Goal: Feedback & Contribution: Contribute content

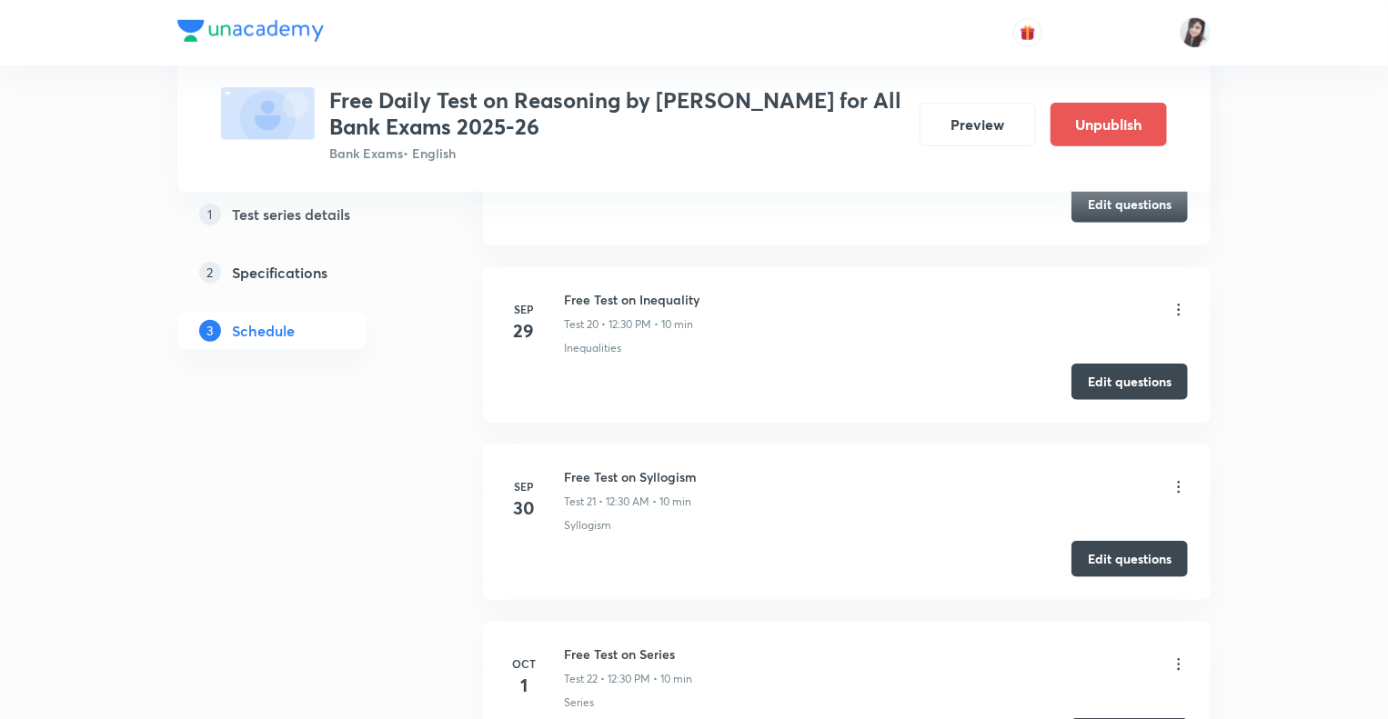
scroll to position [4212, 0]
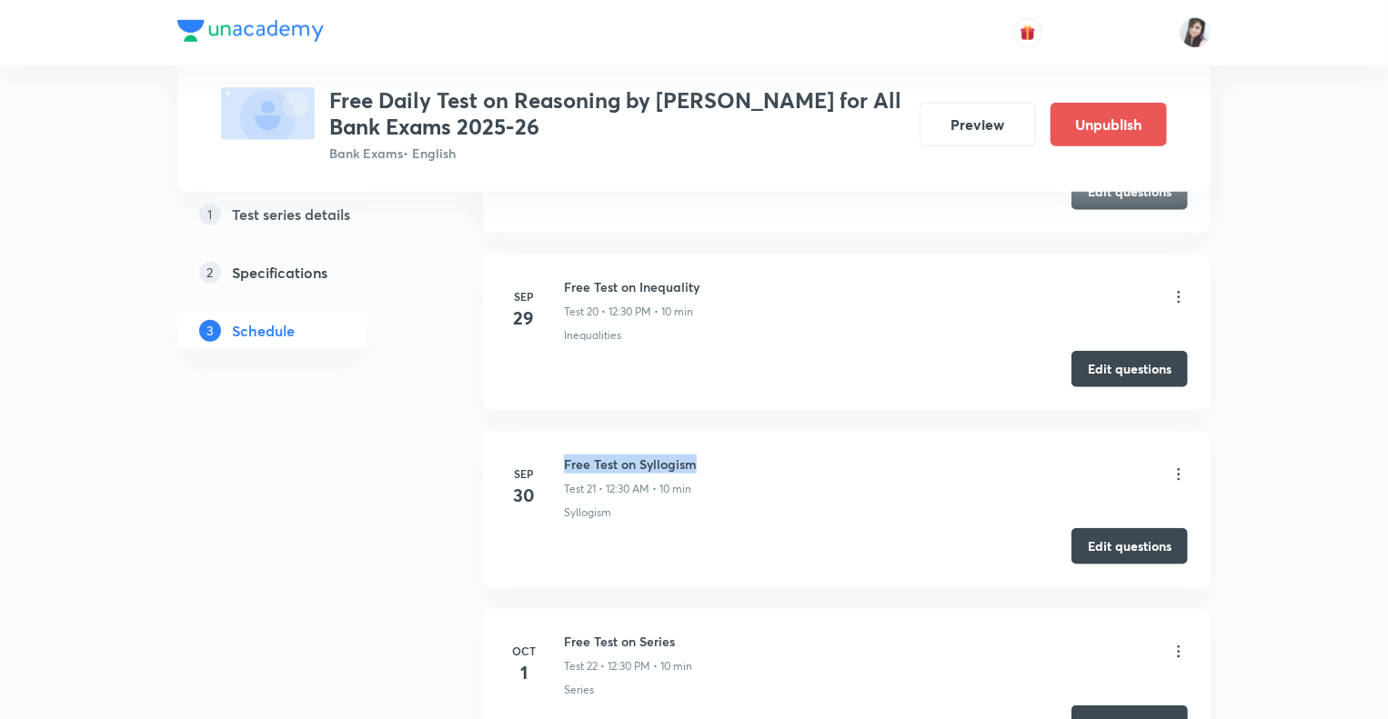
drag, startPoint x: 704, startPoint y: 454, endPoint x: 562, endPoint y: 452, distance: 141.9
click at [562, 455] on div "Sep 30 Free Test on Syllogism Test 21 • 12:30 AM • 10 min Syllogism" at bounding box center [847, 488] width 682 height 66
copy h6 "Free Test on Syllogism"
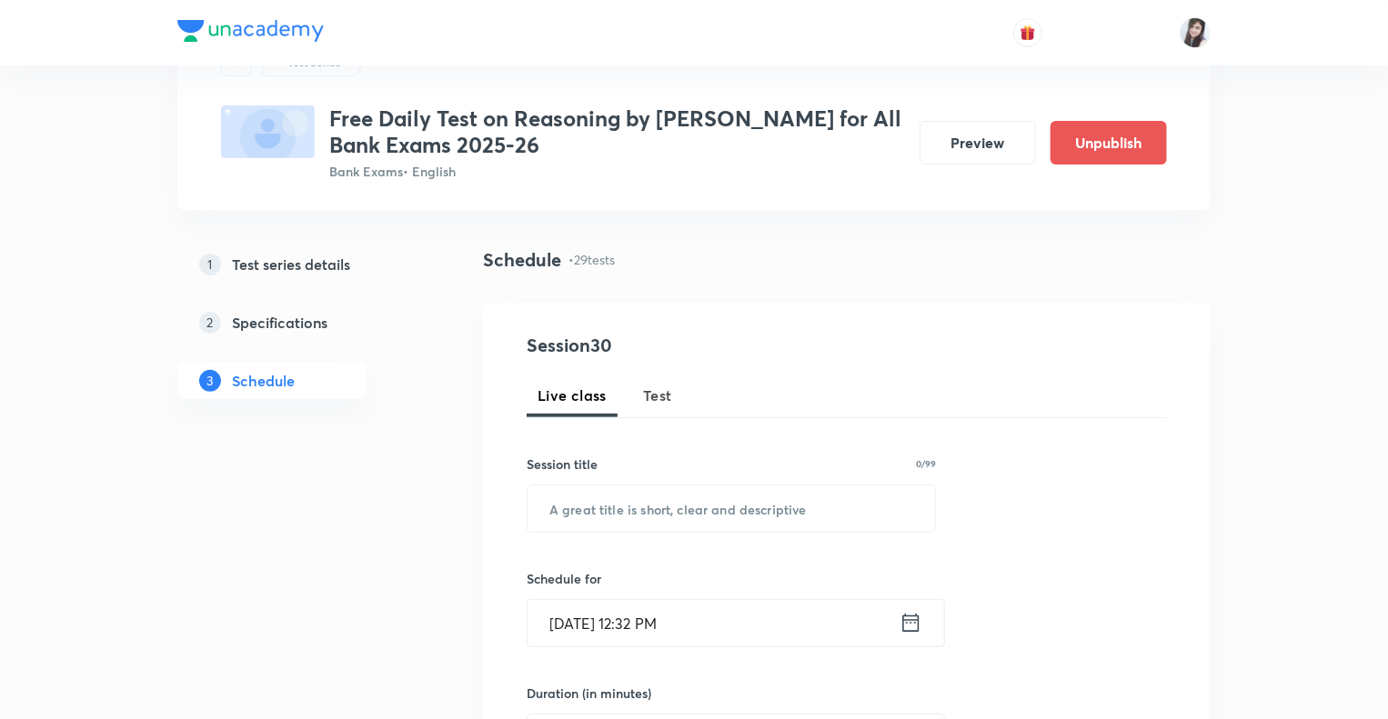
scroll to position [0, 0]
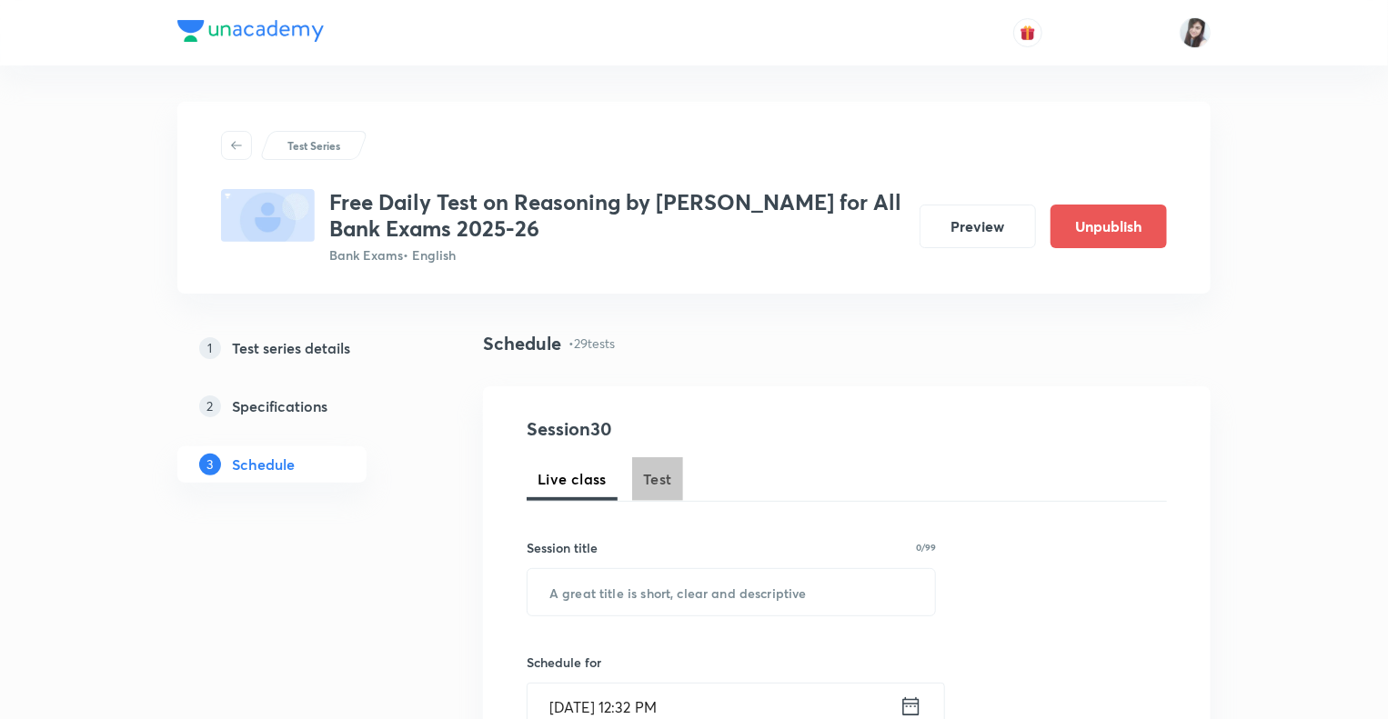
click at [669, 477] on span "Test" at bounding box center [657, 479] width 29 height 22
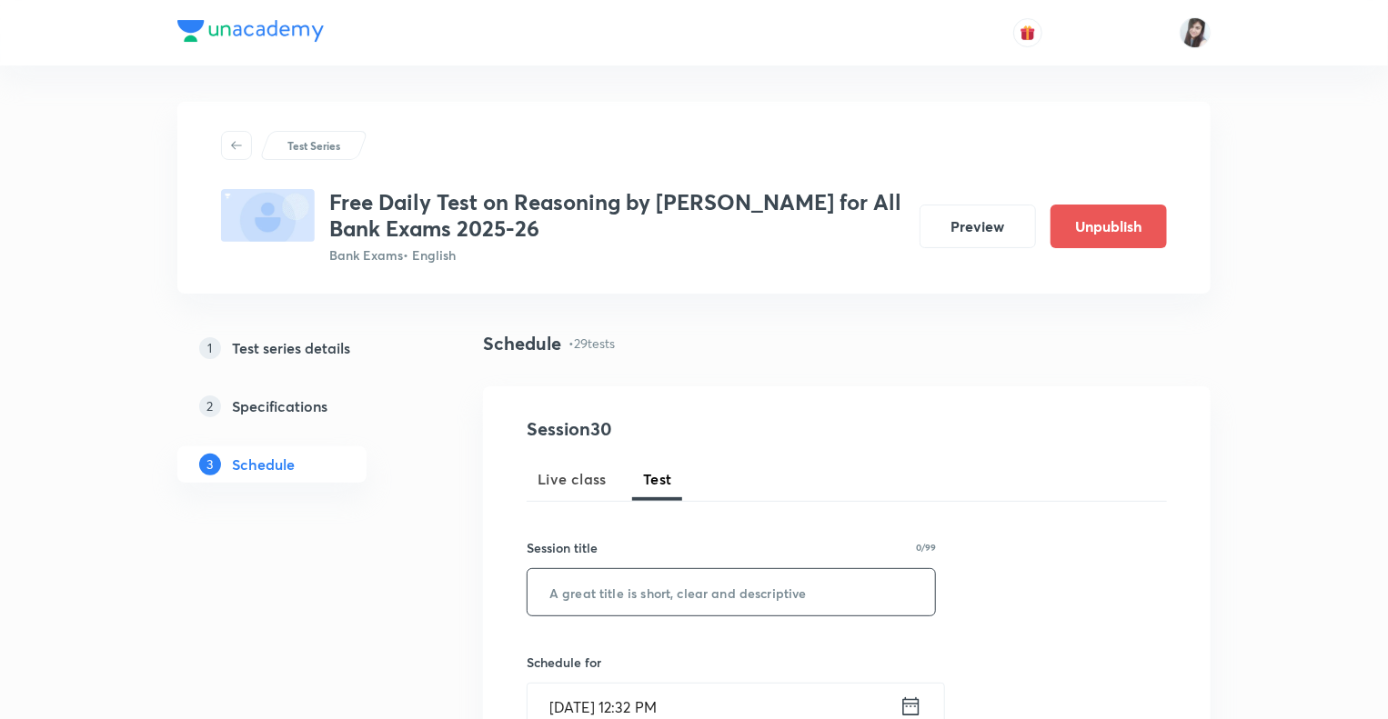
click at [607, 590] on input "text" at bounding box center [730, 592] width 407 height 46
paste input "Free Test on Syllogism"
type input "Free Test on Syllogism"
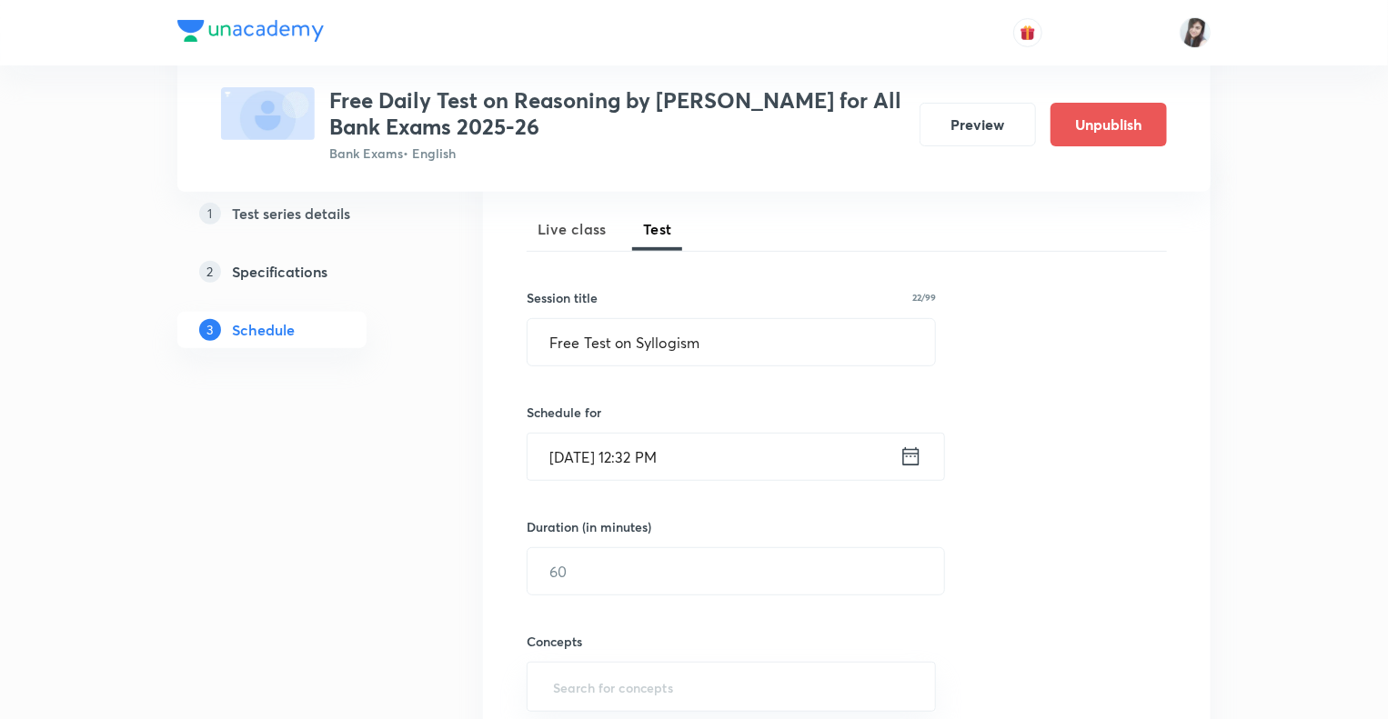
scroll to position [327, 0]
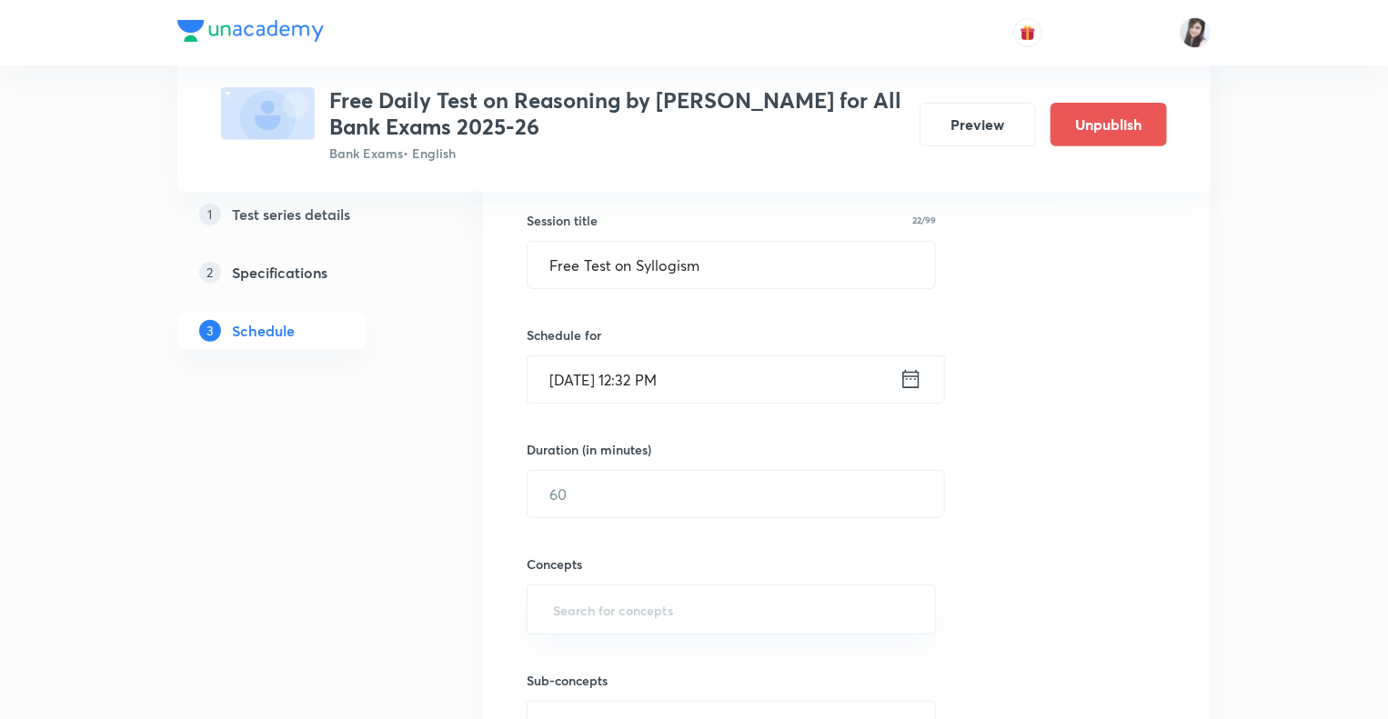
click at [909, 379] on icon at bounding box center [910, 378] width 23 height 25
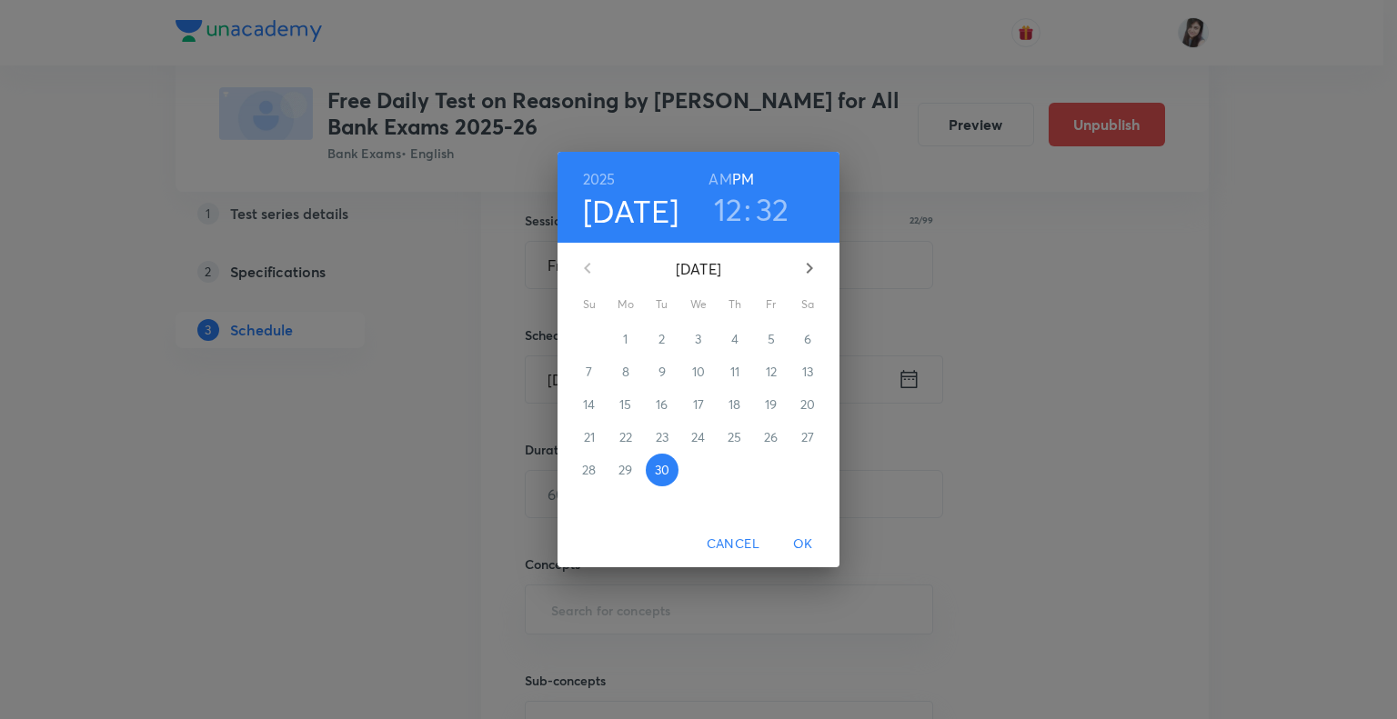
click at [775, 217] on h3 "32" at bounding box center [773, 209] width 34 height 38
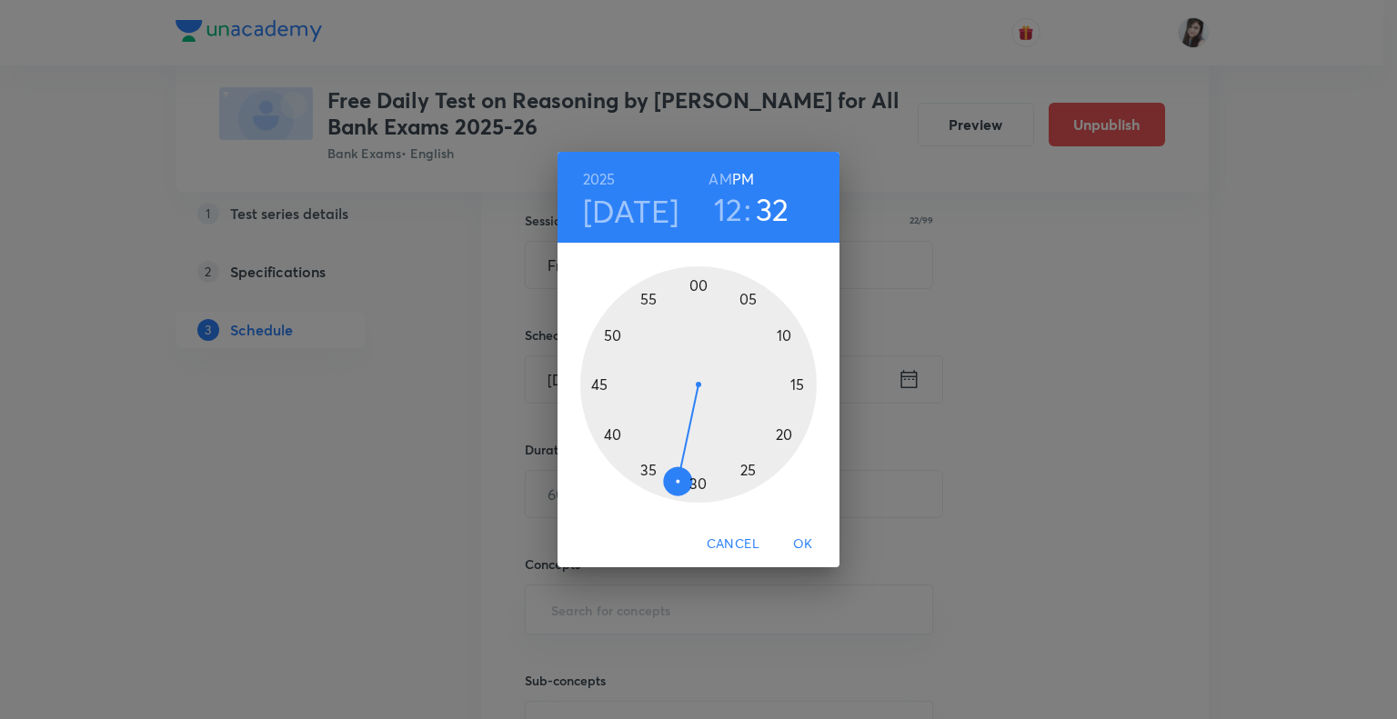
click at [648, 472] on div at bounding box center [698, 384] width 236 height 236
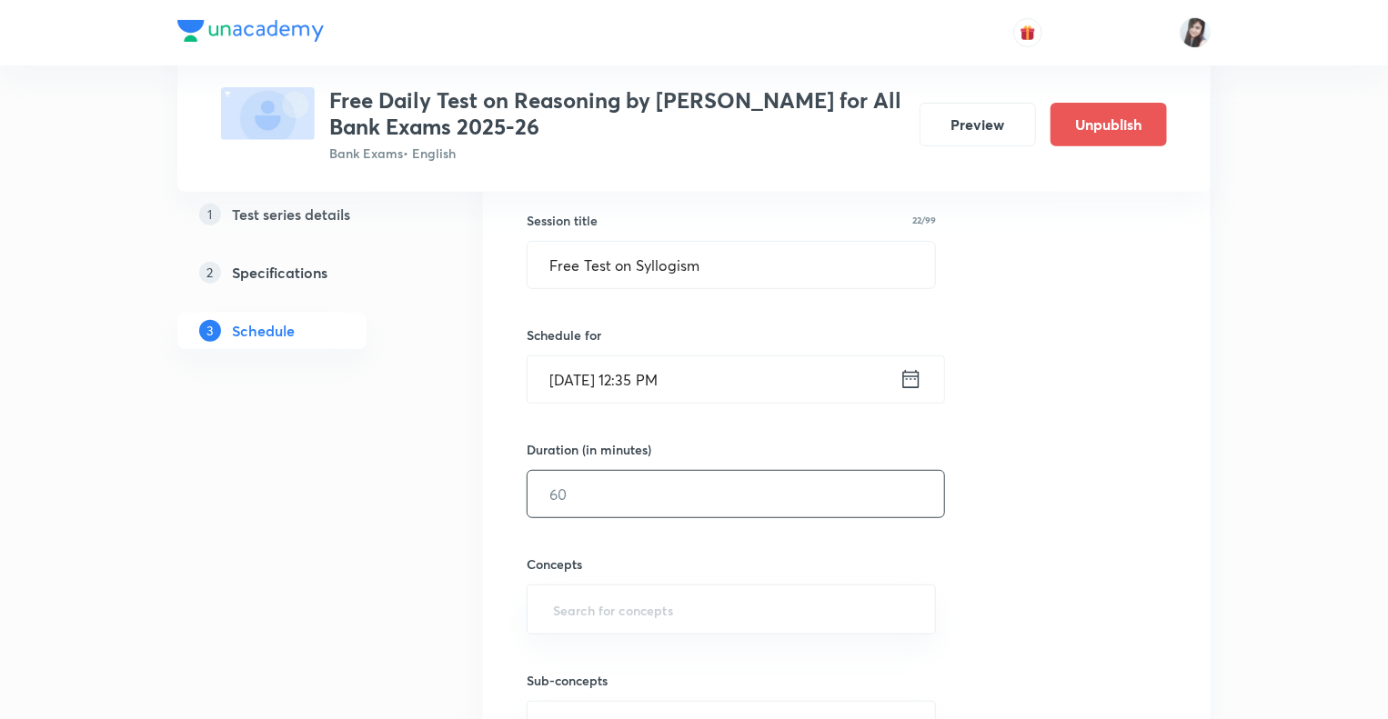
click at [637, 486] on input "text" at bounding box center [735, 494] width 416 height 46
click at [606, 493] on input "text" at bounding box center [735, 494] width 416 height 46
type input "10"
click at [577, 611] on input "text" at bounding box center [731, 610] width 364 height 34
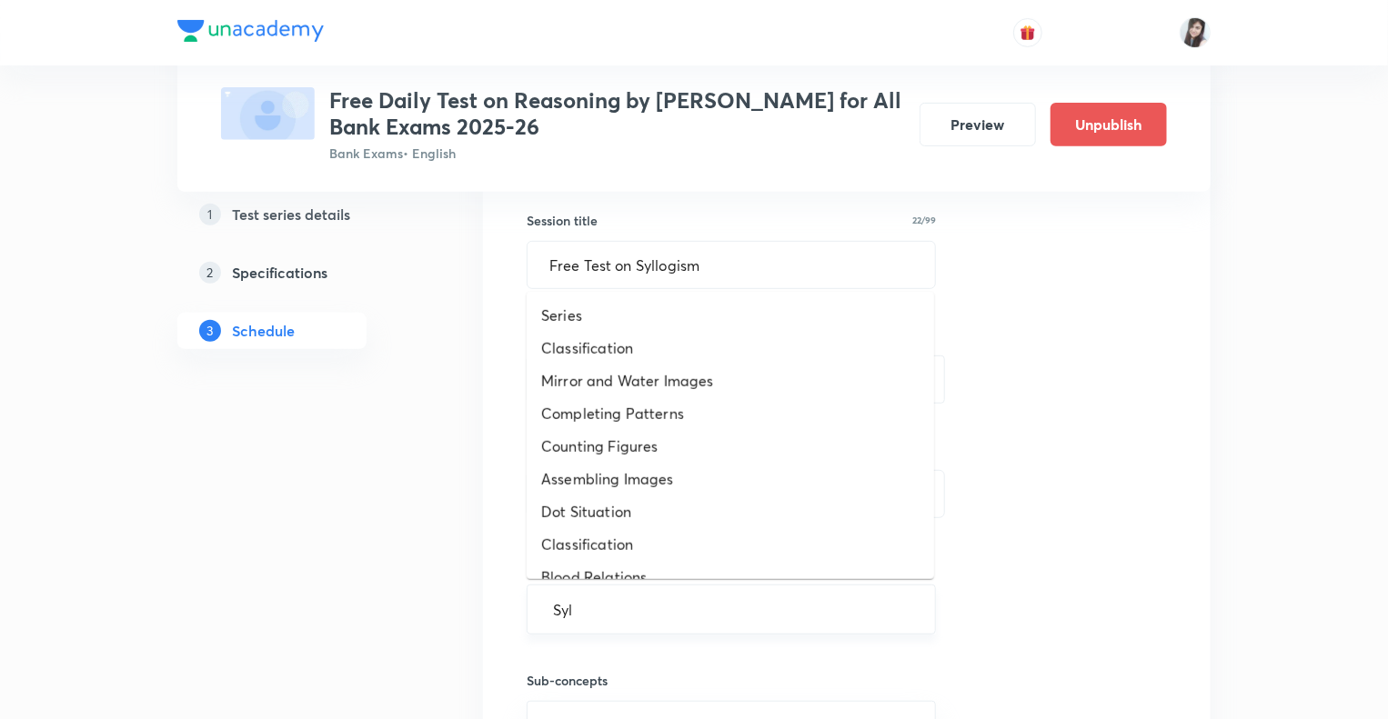
type input "Syll"
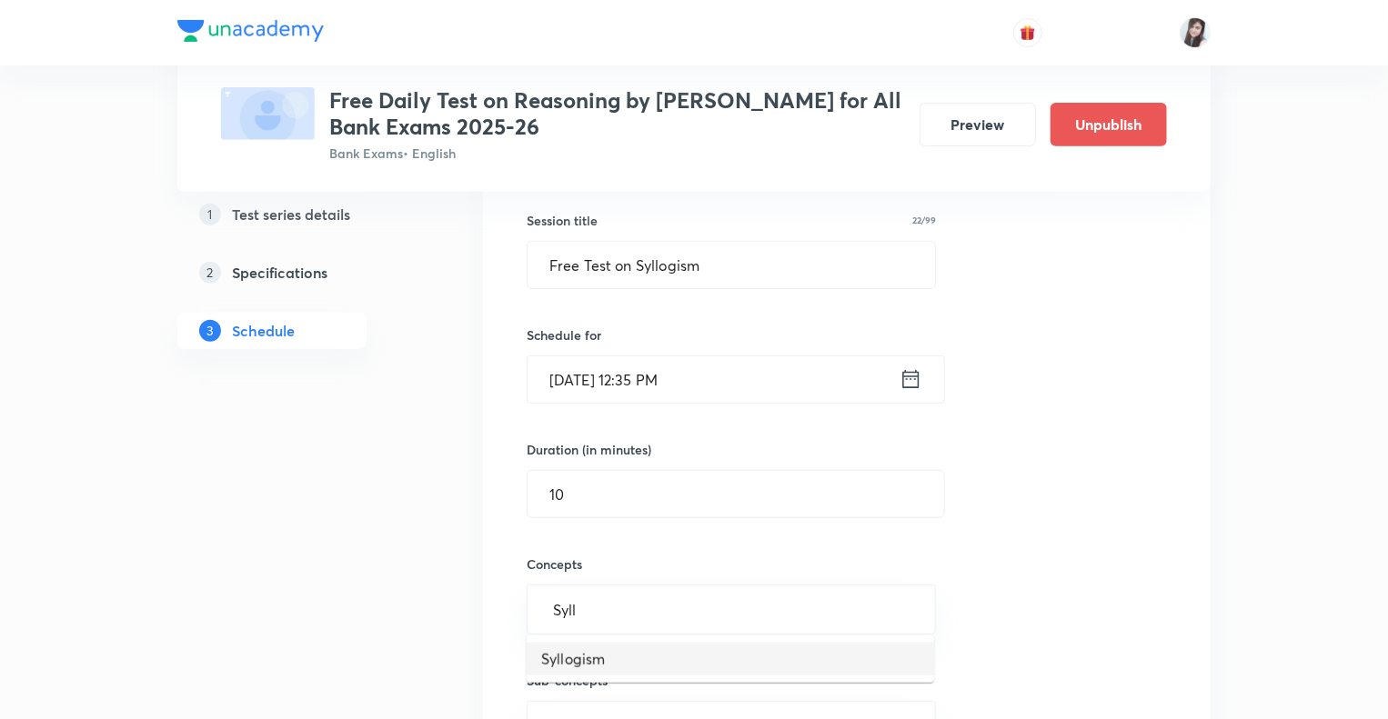
click at [576, 668] on li "Syllogism" at bounding box center [730, 659] width 407 height 33
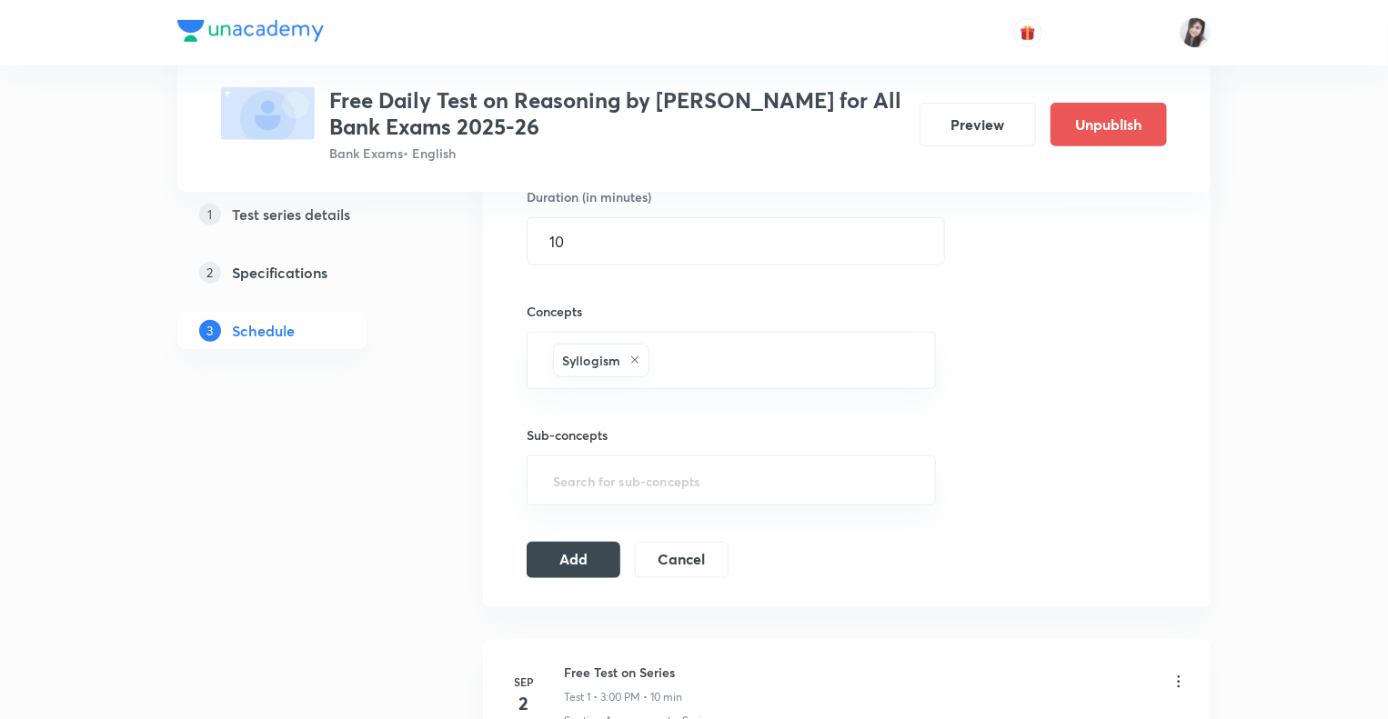
scroll to position [800, 0]
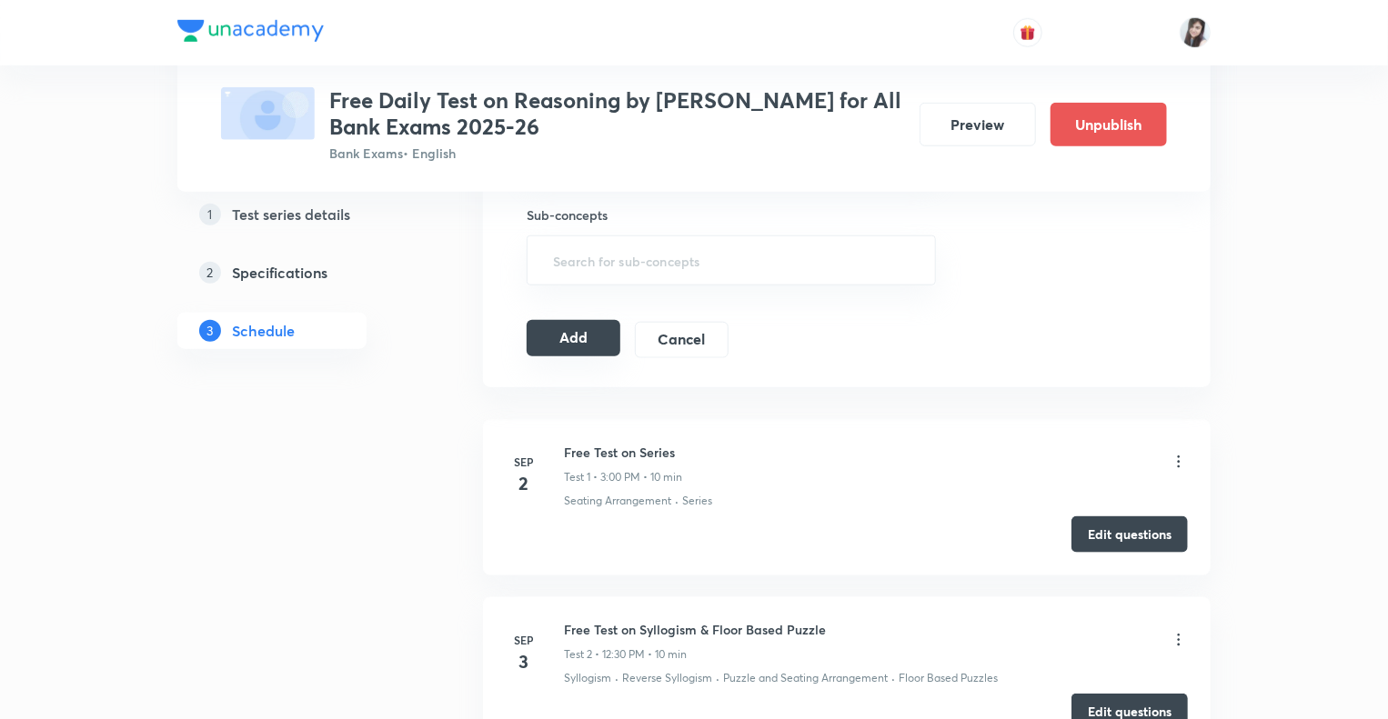
click at [571, 336] on button "Add" at bounding box center [574, 338] width 94 height 36
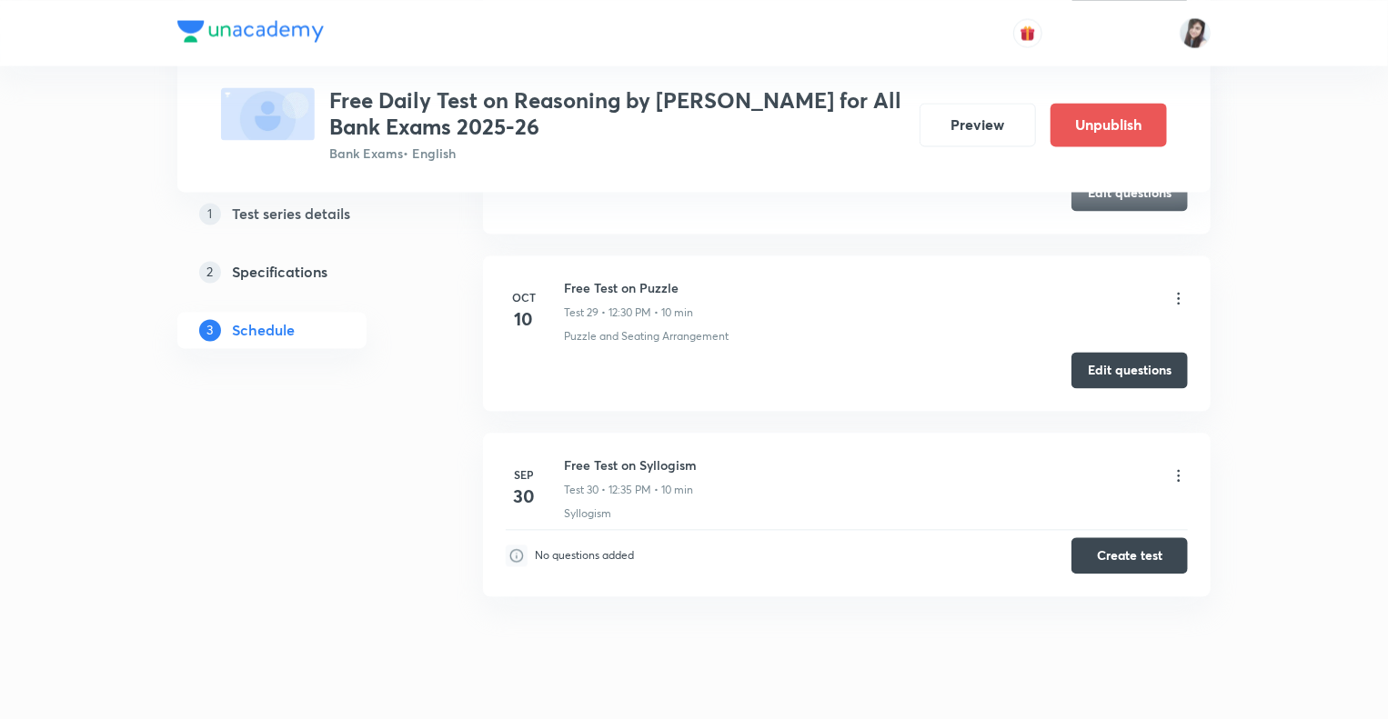
scroll to position [5243, 0]
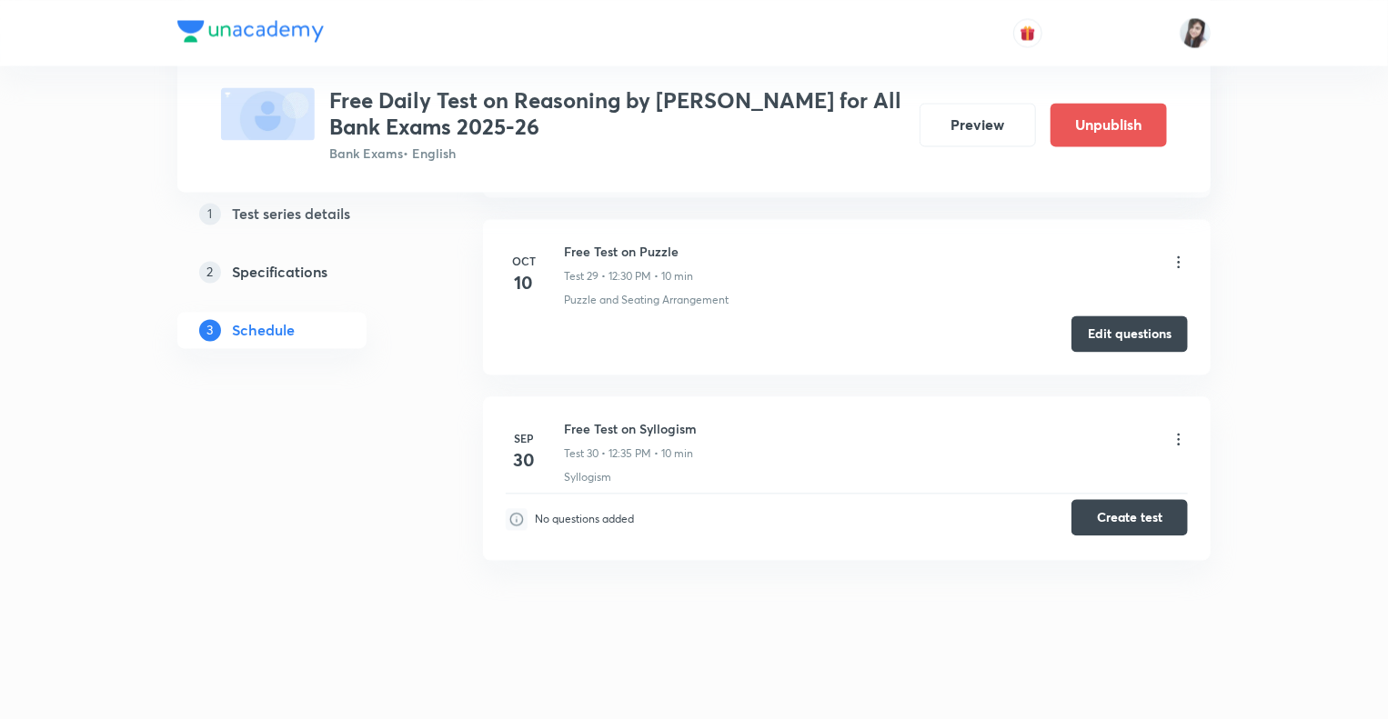
click at [1109, 505] on button "Create test" at bounding box center [1129, 517] width 116 height 36
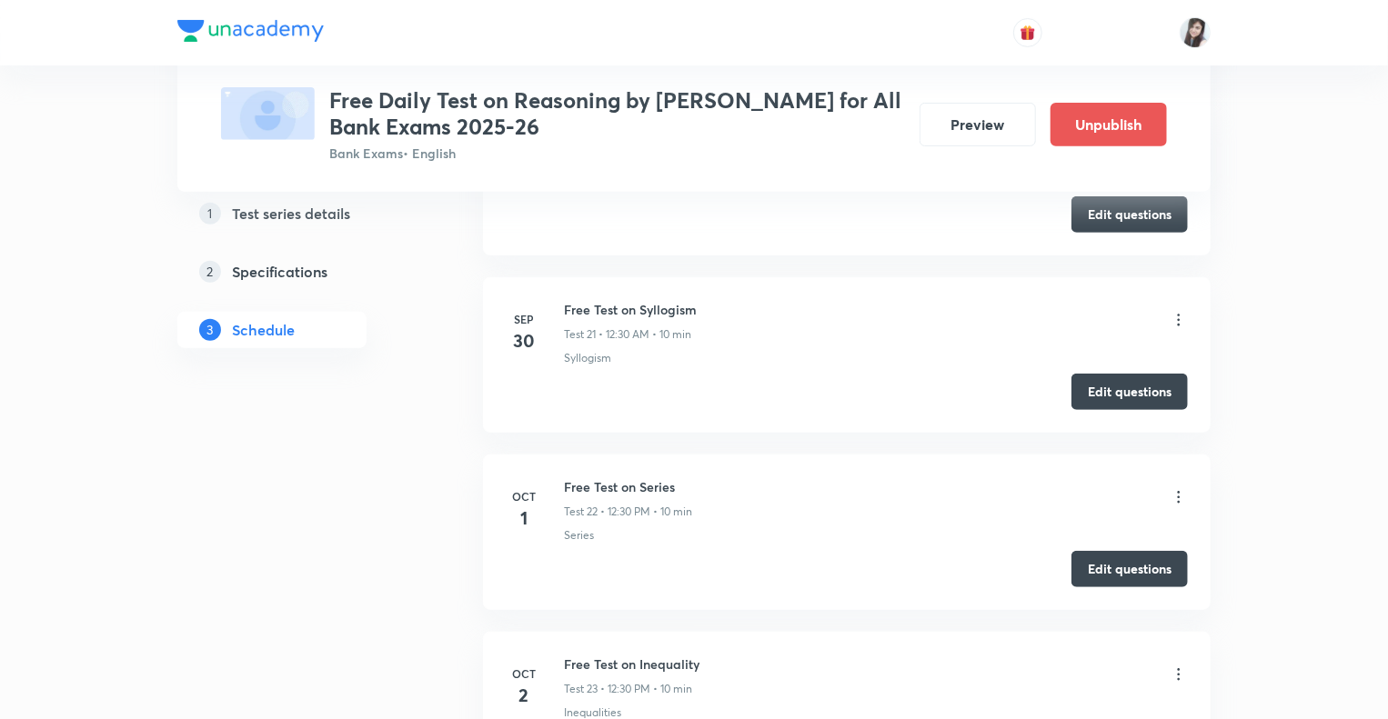
scroll to position [3706, 0]
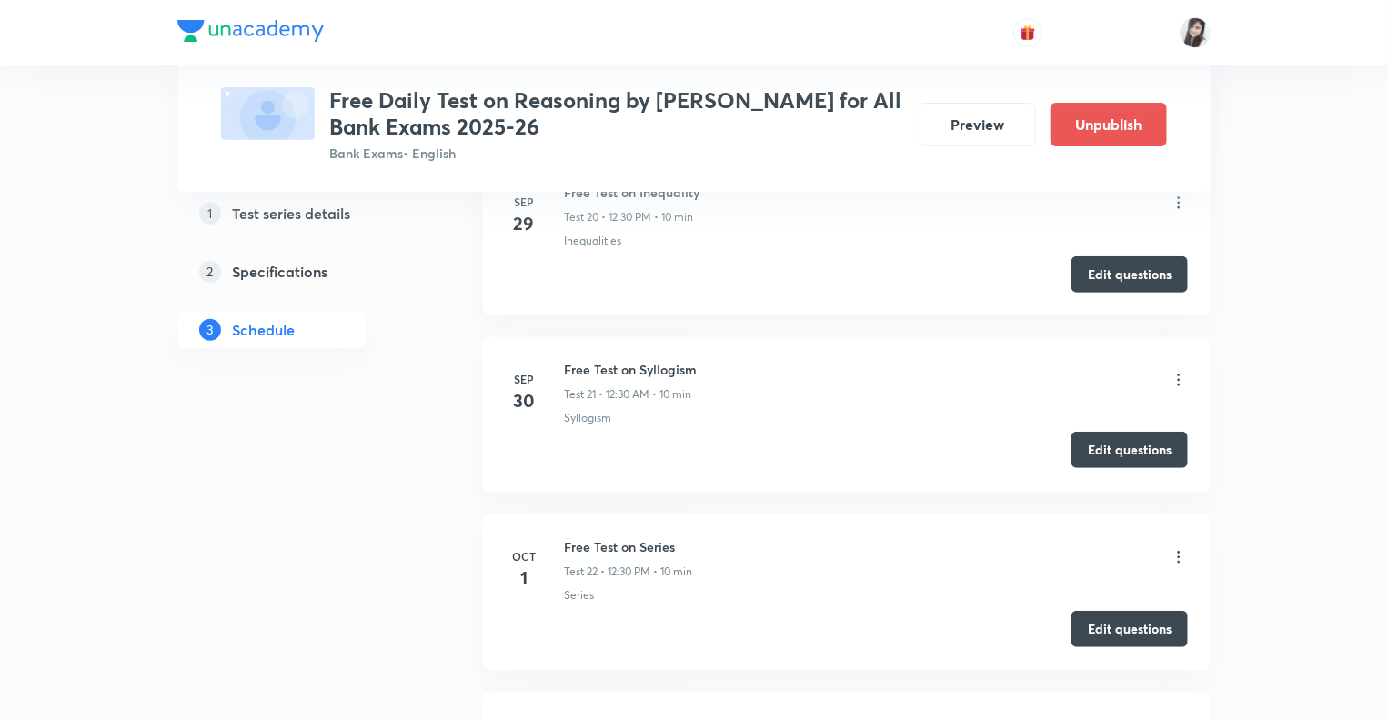
click at [1117, 439] on button "Edit questions" at bounding box center [1129, 450] width 116 height 36
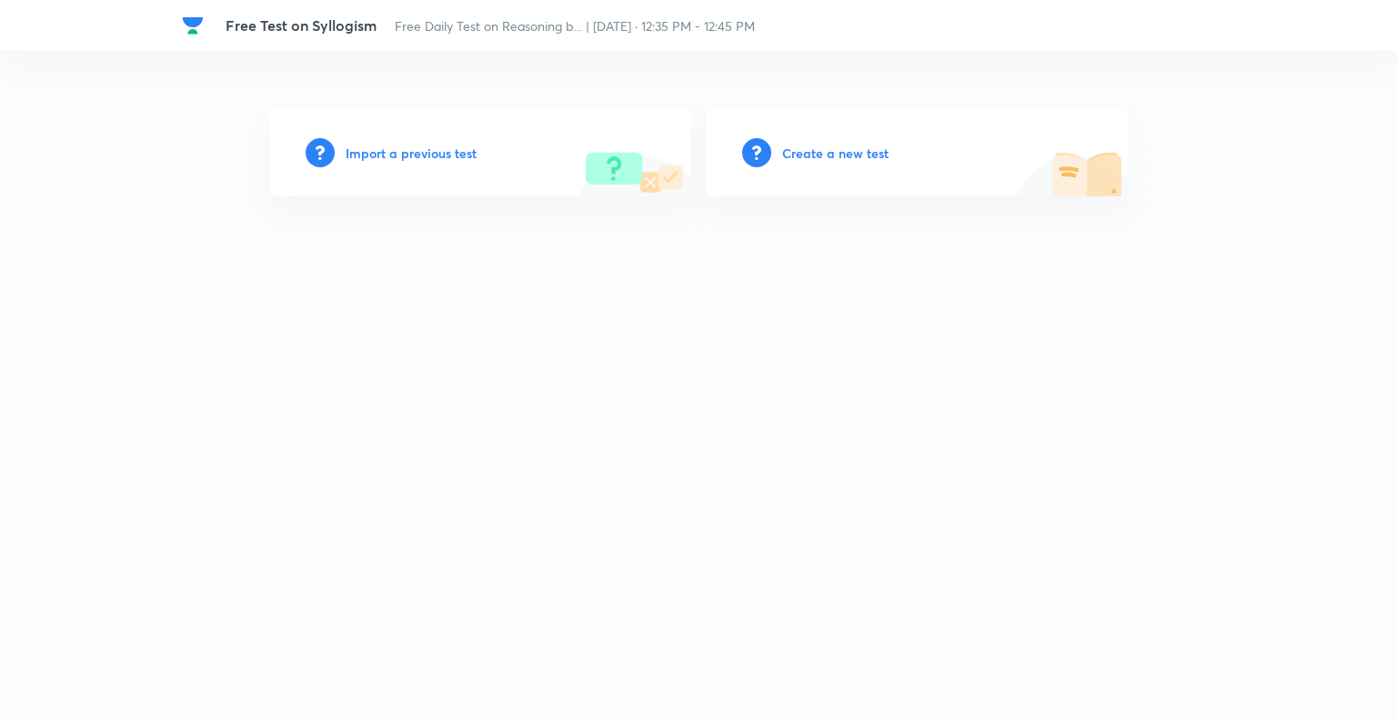
click at [800, 152] on h6 "Create a new test" at bounding box center [835, 153] width 106 height 19
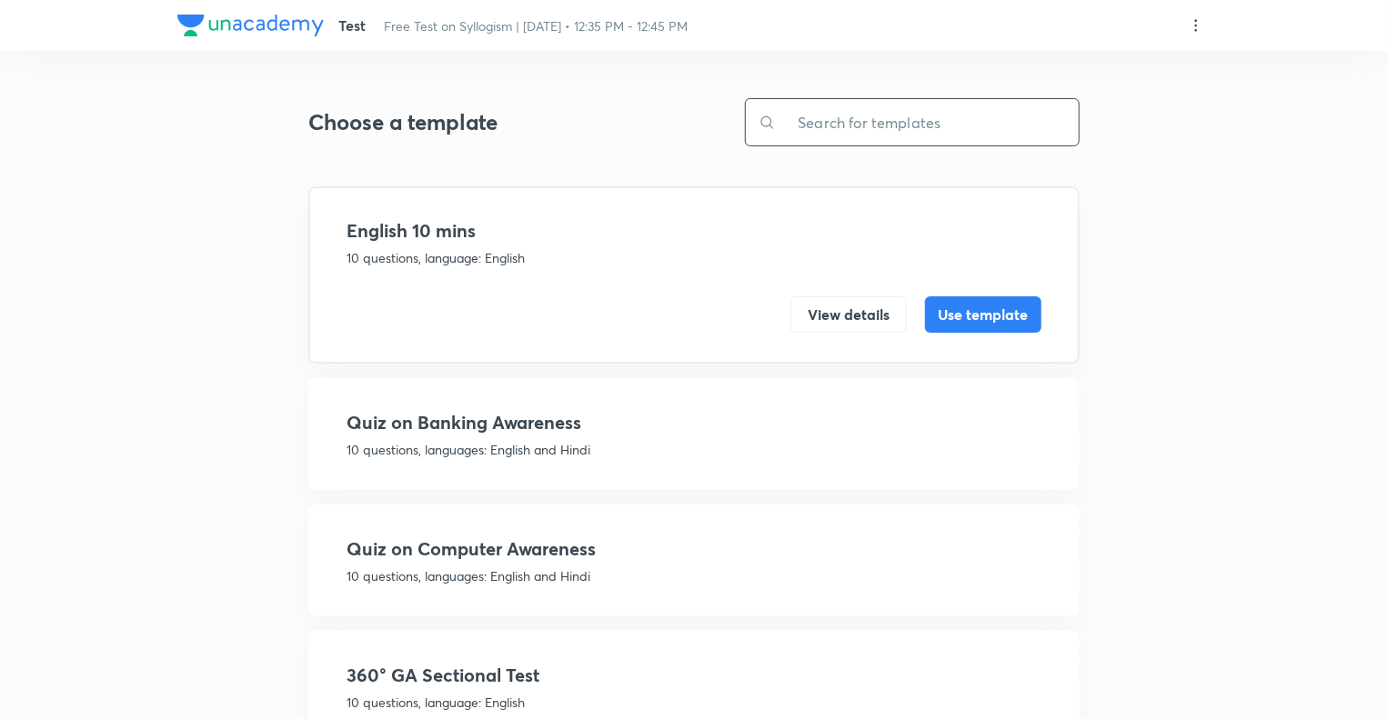
click at [808, 121] on input "text" at bounding box center [927, 122] width 303 height 46
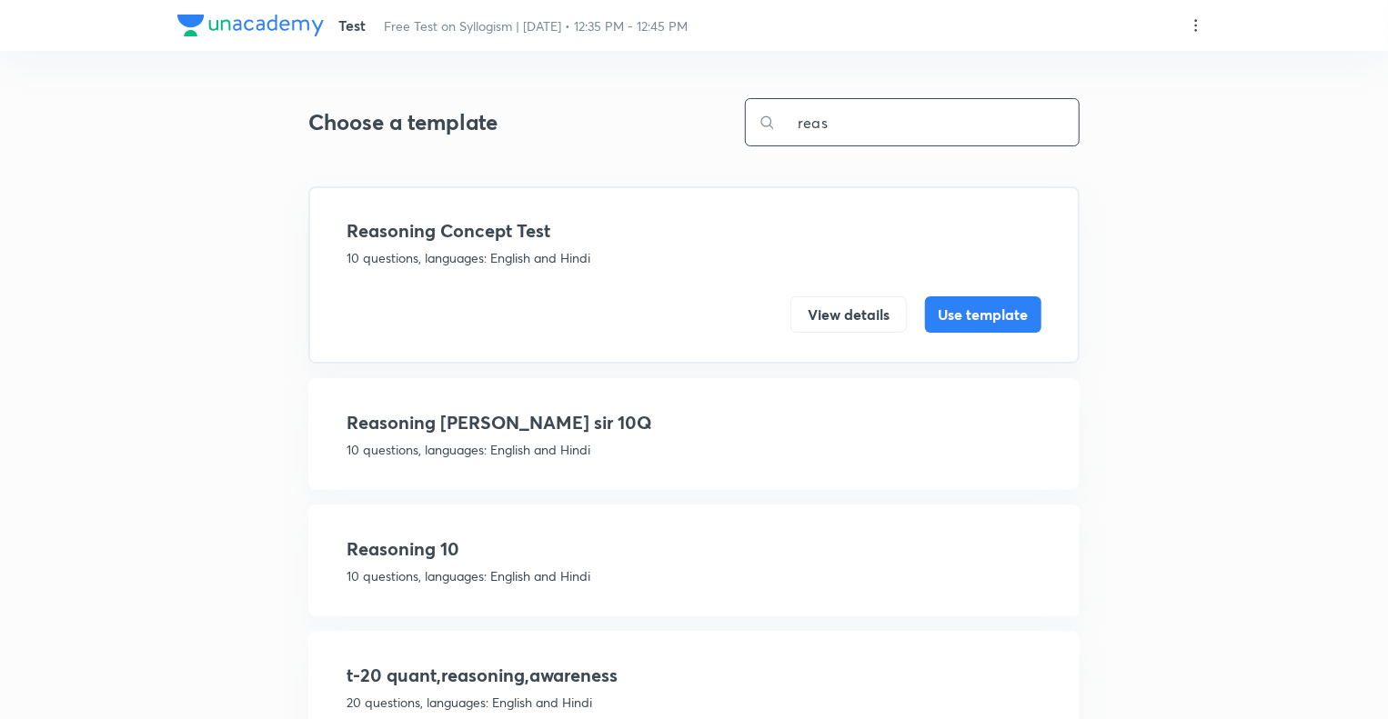
type input "reas"
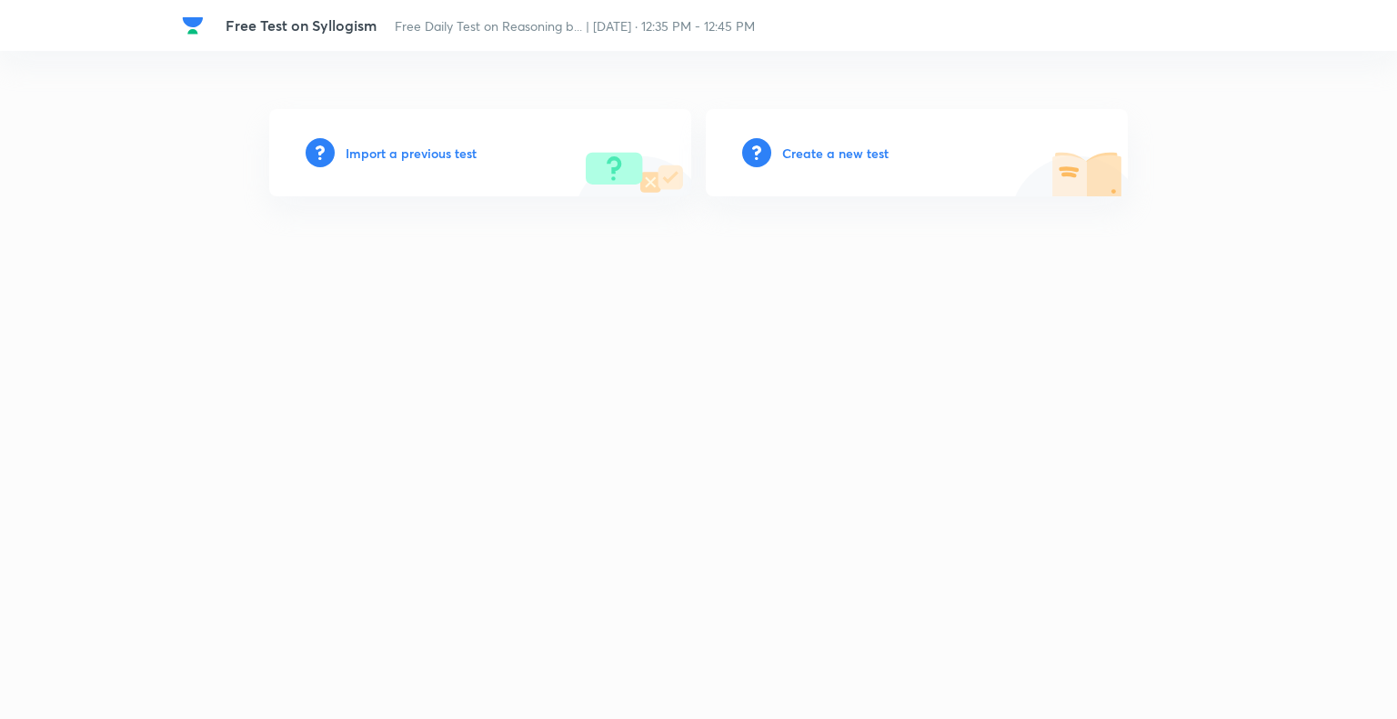
click at [367, 150] on h6 "Import a previous test" at bounding box center [411, 153] width 131 height 19
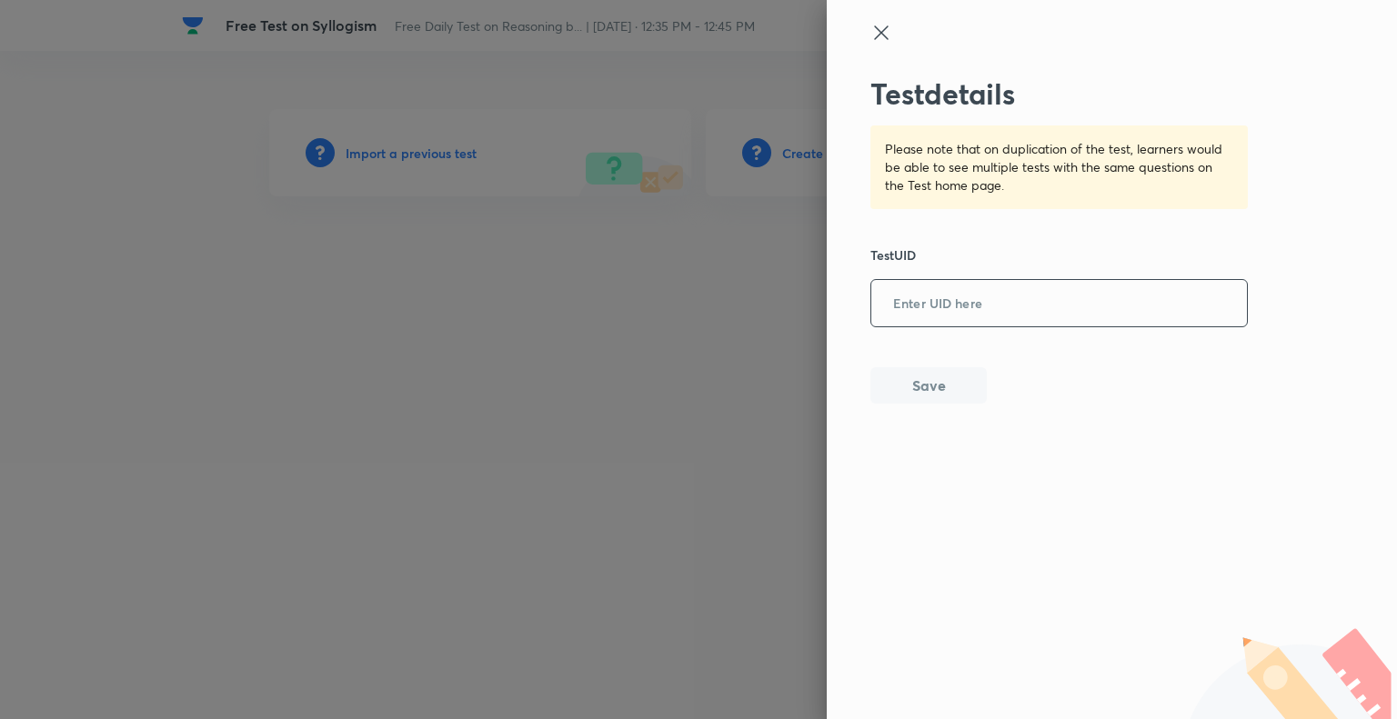
click at [996, 301] on input "text" at bounding box center [1059, 304] width 376 height 45
paste input "CIFGGQELNX"
type input "CIFGGQELNX"
click at [931, 381] on button "Save" at bounding box center [928, 384] width 116 height 36
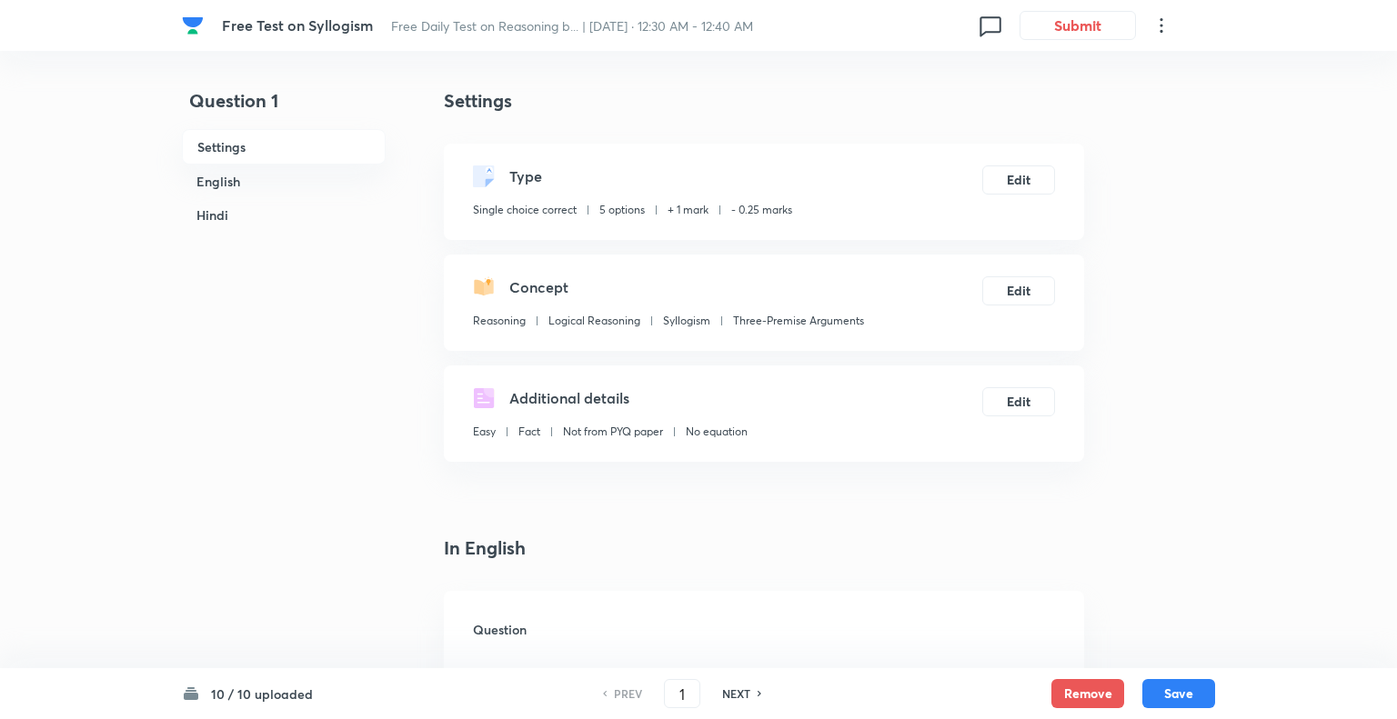
checkbox input "true"
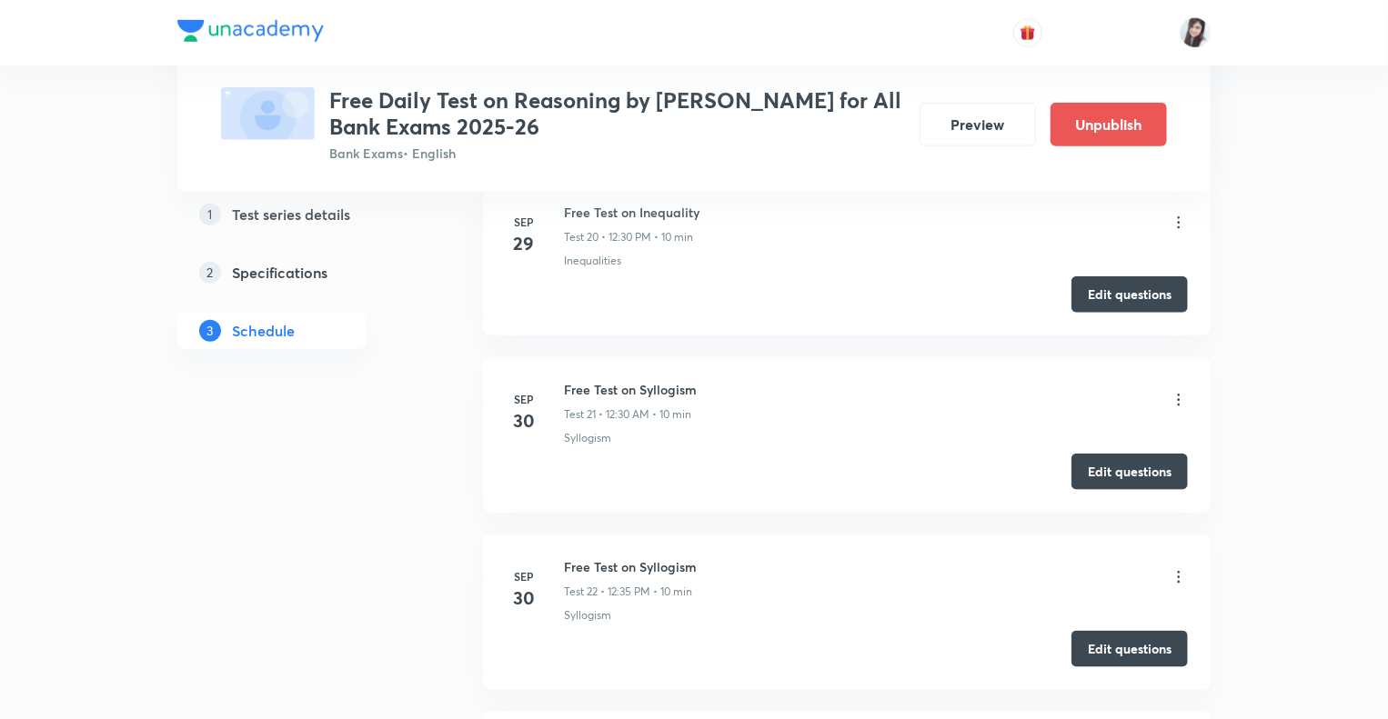
scroll to position [4288, 0]
click at [1175, 390] on icon at bounding box center [1178, 399] width 18 height 18
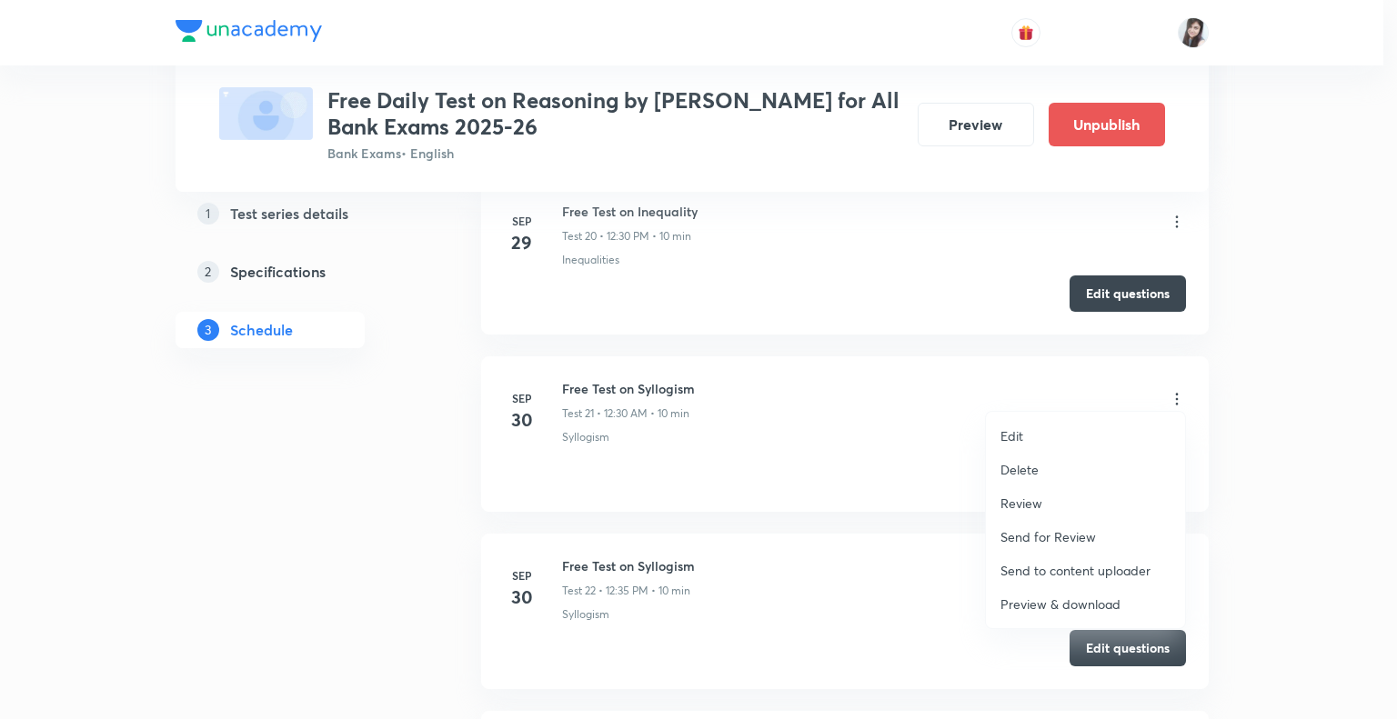
click at [1014, 463] on p "Delete" at bounding box center [1019, 469] width 38 height 19
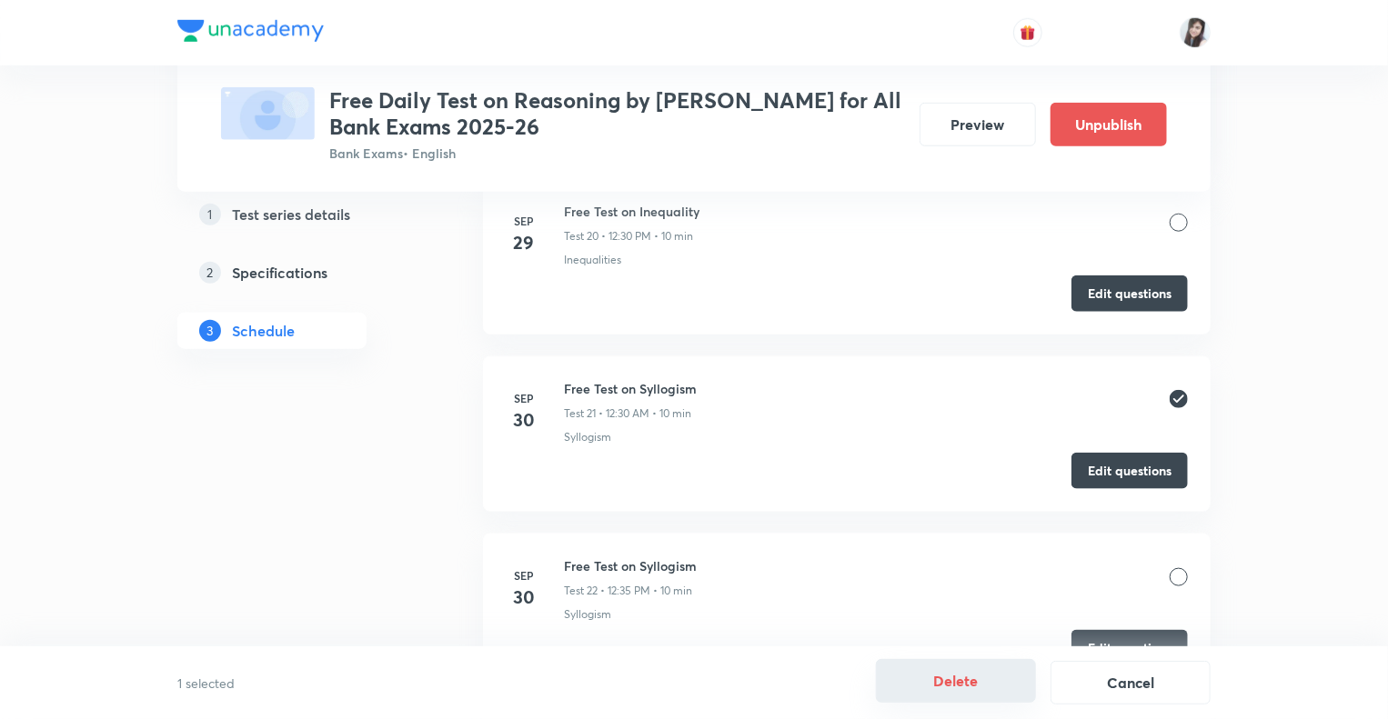
click at [961, 684] on button "Delete" at bounding box center [956, 681] width 160 height 44
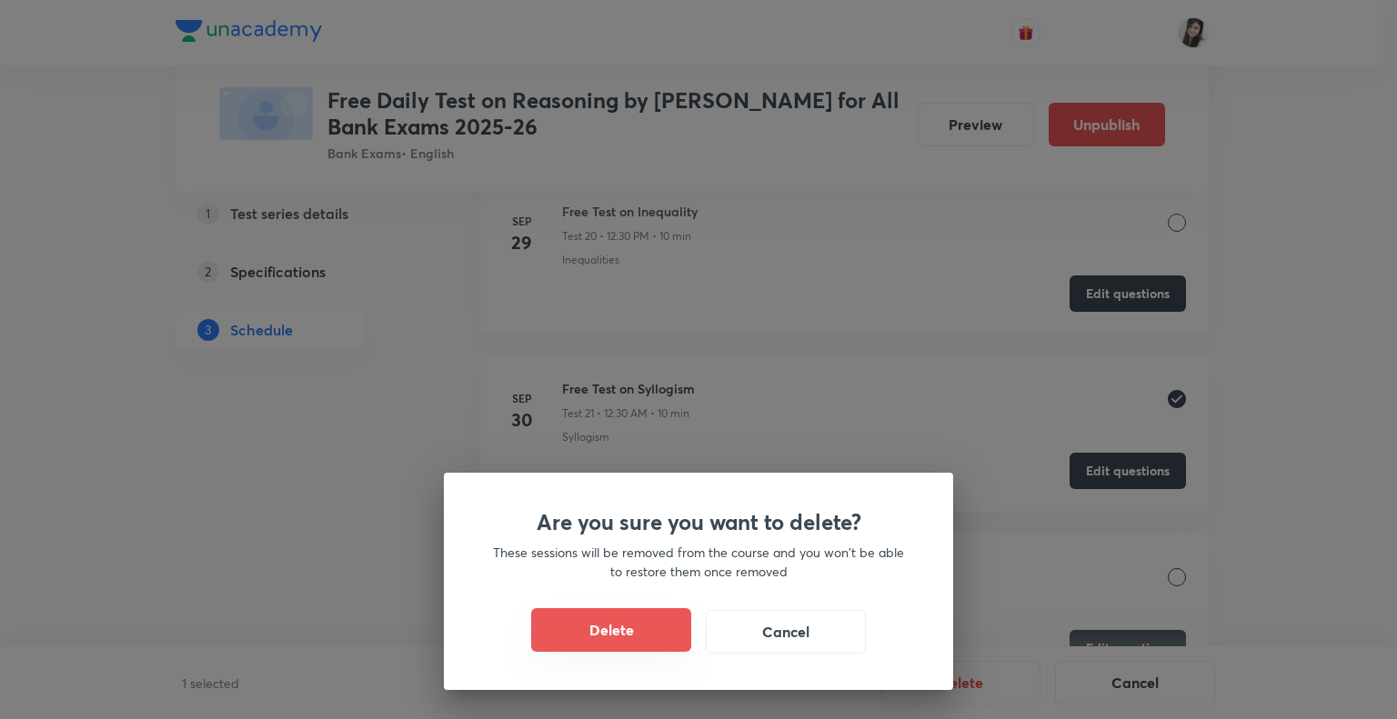
click at [624, 624] on button "Delete" at bounding box center [611, 630] width 160 height 44
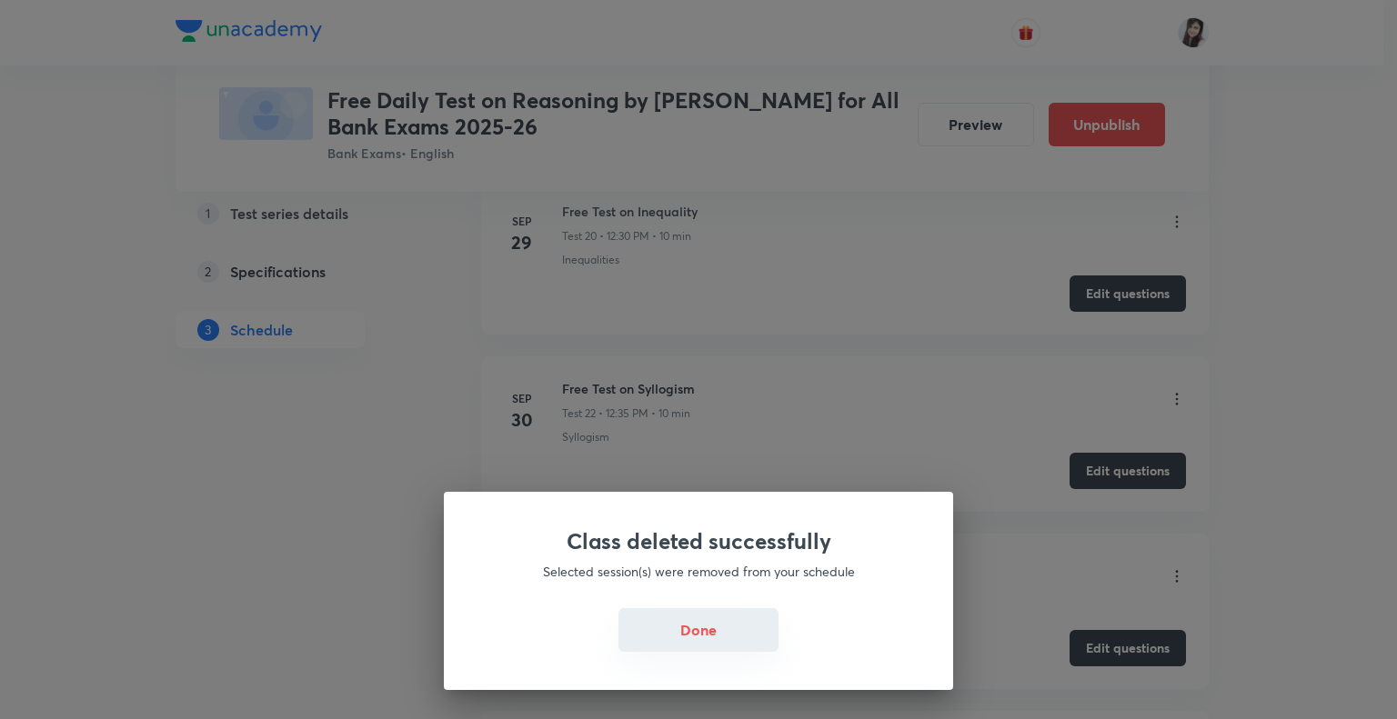
click at [666, 622] on button "Done" at bounding box center [698, 630] width 160 height 44
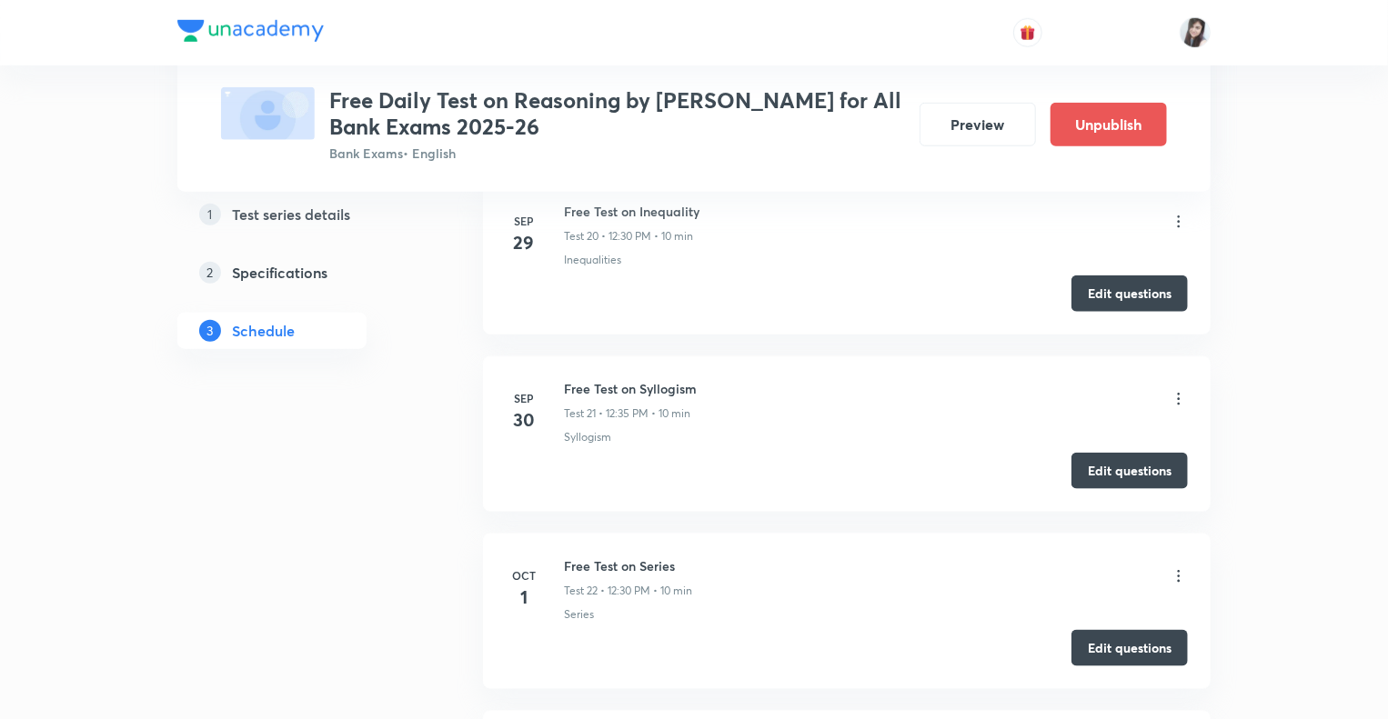
click at [1098, 483] on li "Sep 30 Free Test on Syllogism Test 21 • 12:35 PM • 10 min Syllogism Edit questi…" at bounding box center [846, 434] width 727 height 156
click at [1094, 467] on button "Edit questions" at bounding box center [1129, 469] width 116 height 36
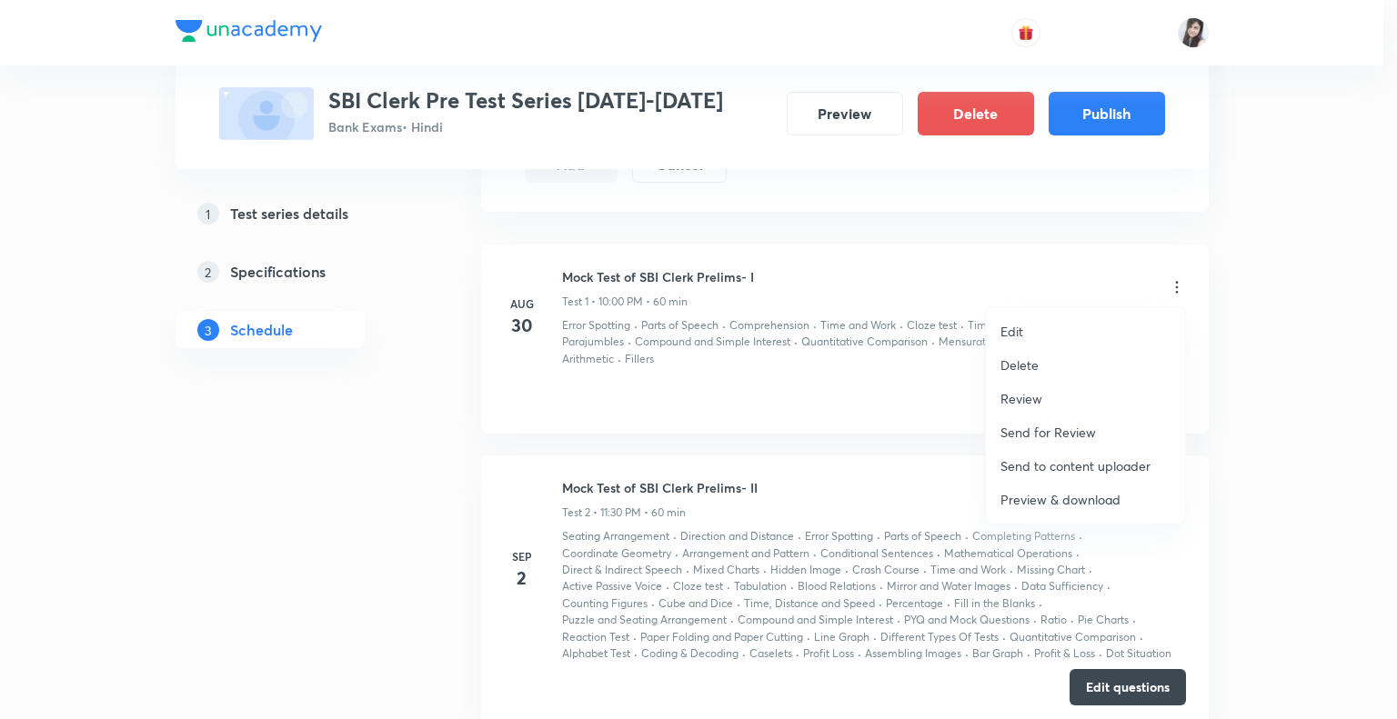
click at [357, 451] on div at bounding box center [698, 359] width 1397 height 719
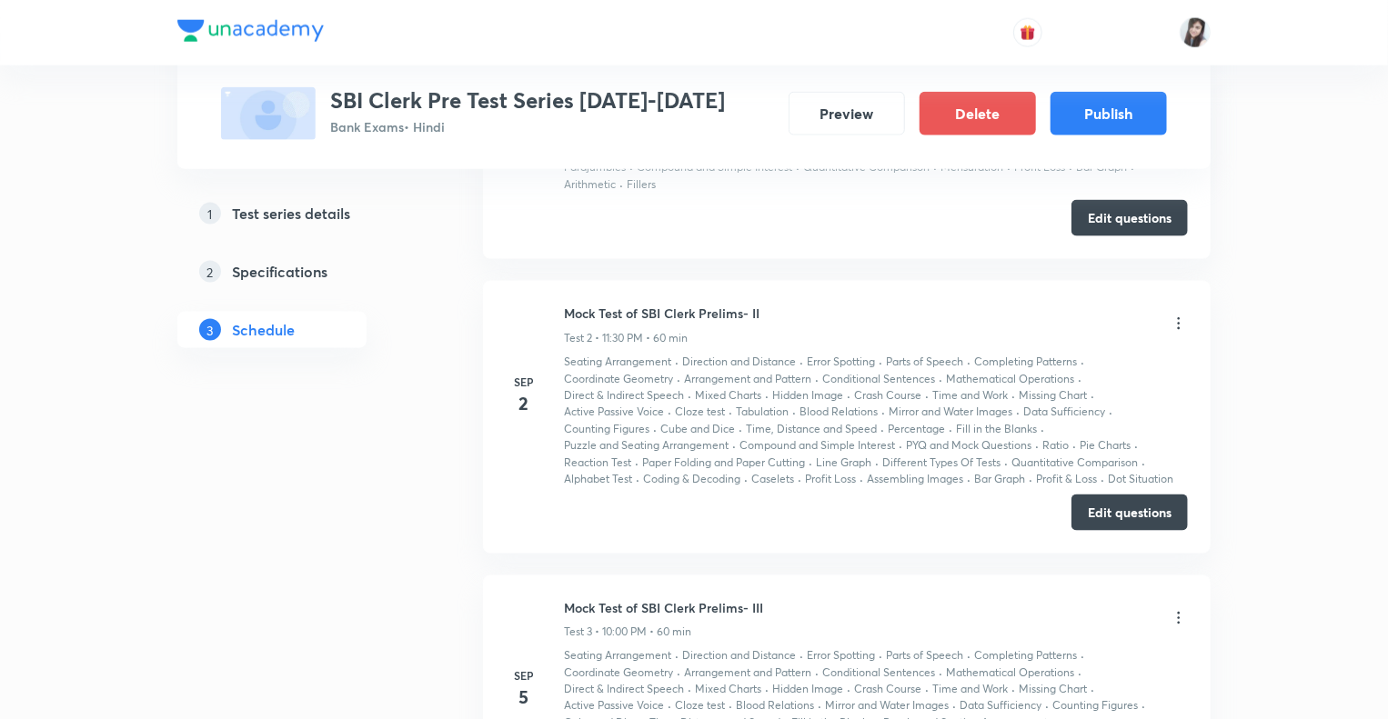
scroll to position [1247, 0]
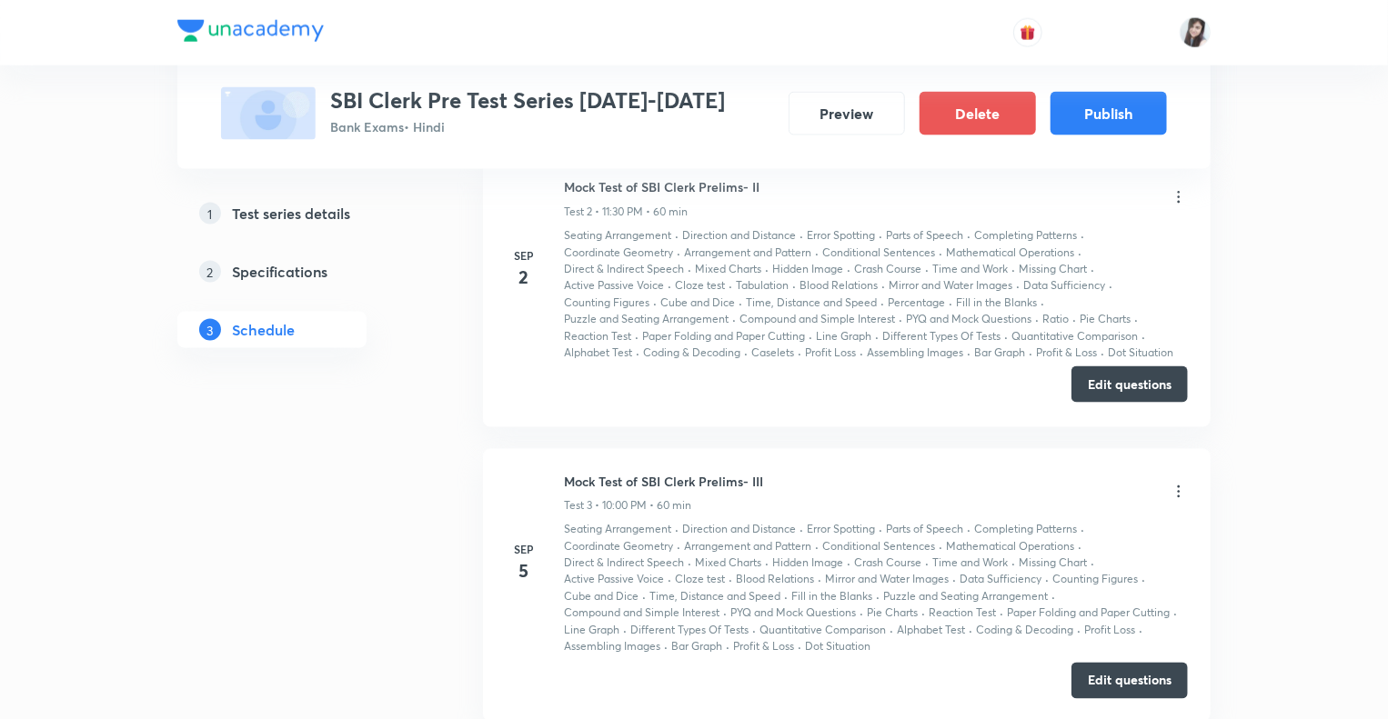
click at [1126, 386] on button "Edit questions" at bounding box center [1129, 384] width 116 height 36
click at [1272, 297] on div "Test Series SBI Clerk Pre Test Series 2025-2026 Bank Exams • Hindi Preview Dele…" at bounding box center [694, 590] width 1388 height 3674
click at [1179, 198] on icon at bounding box center [1179, 197] width 3 height 12
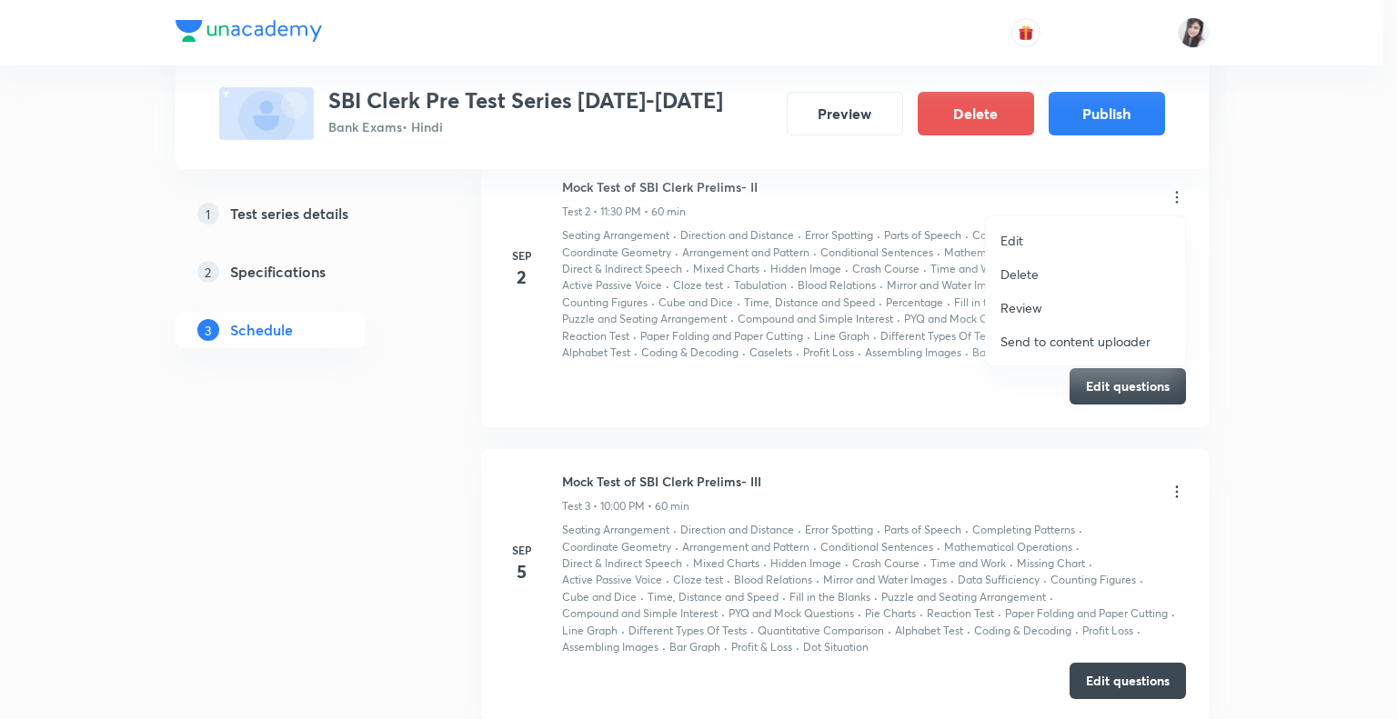
click at [968, 406] on div at bounding box center [698, 359] width 1397 height 719
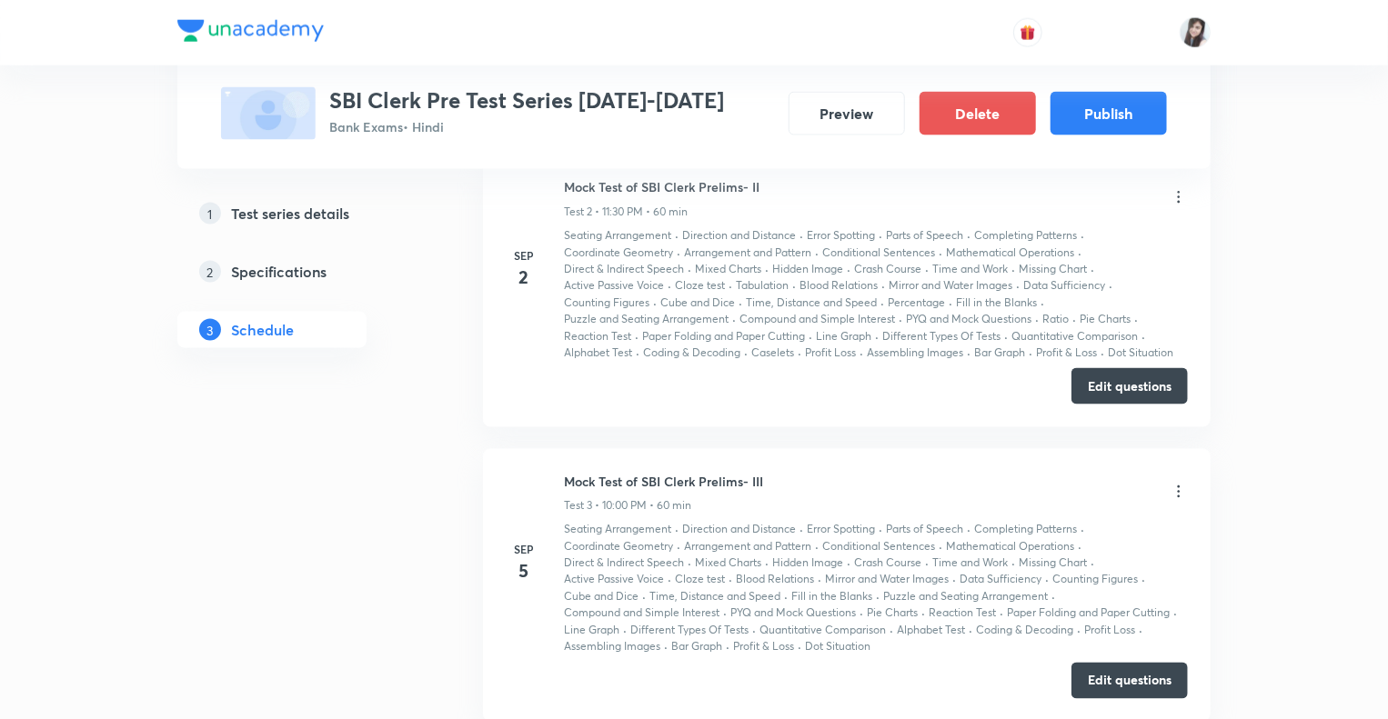
click at [1323, 306] on div "Test Series SBI Clerk Pre Test Series 2025-2026 Bank Exams • Hindi Preview Dele…" at bounding box center [694, 590] width 1388 height 3674
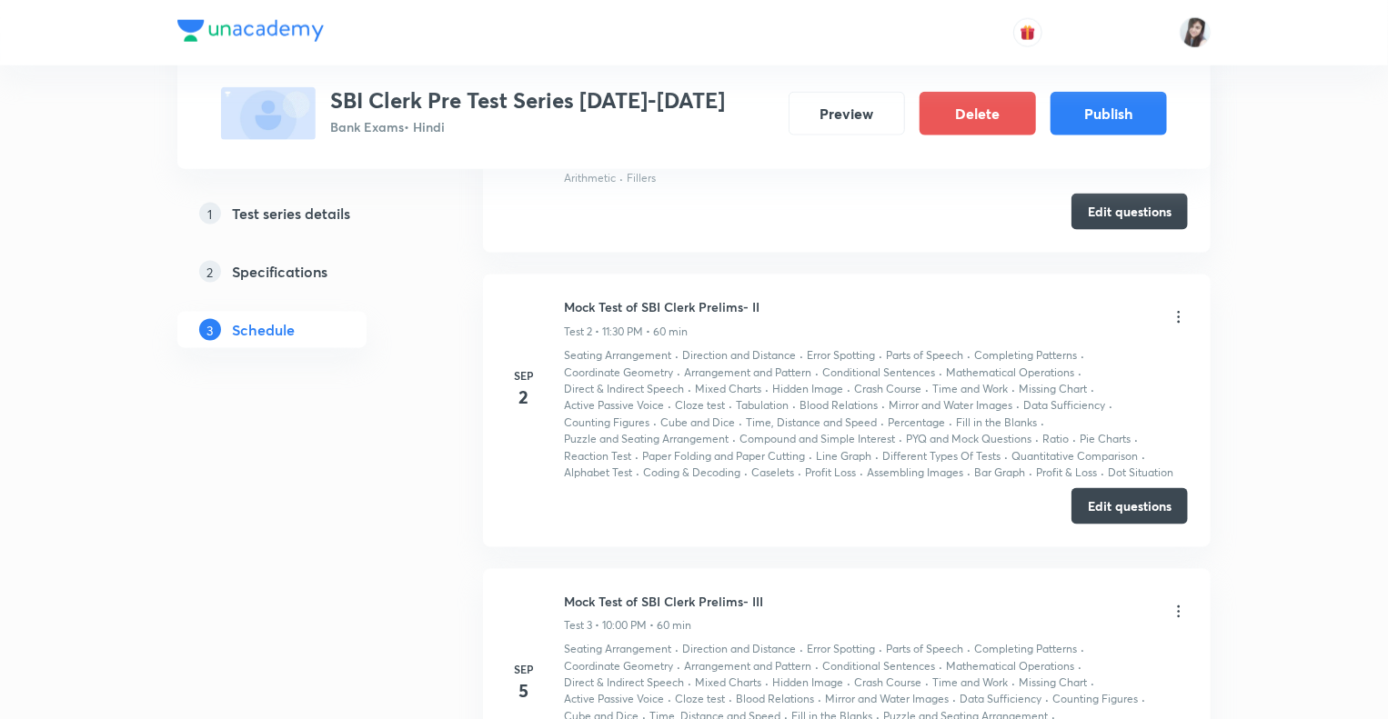
scroll to position [1101, 0]
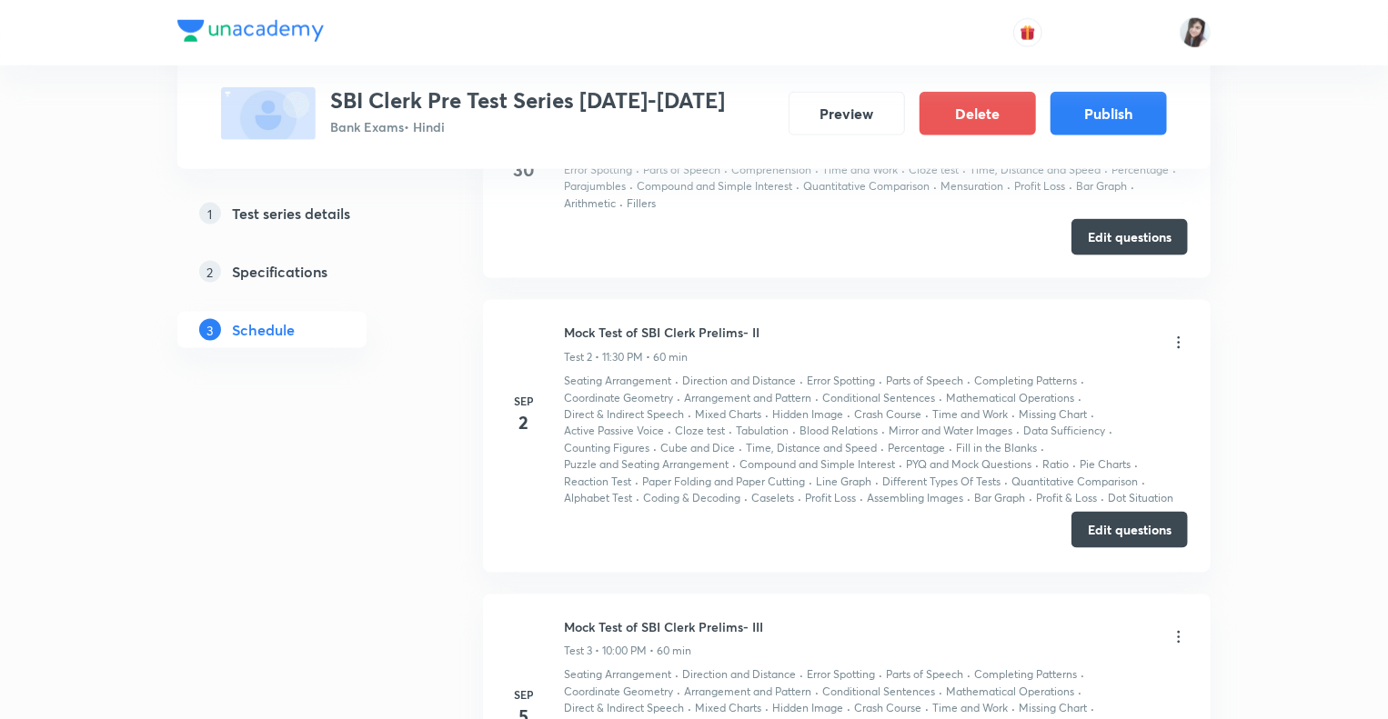
click at [1130, 527] on button "Edit questions" at bounding box center [1129, 530] width 116 height 36
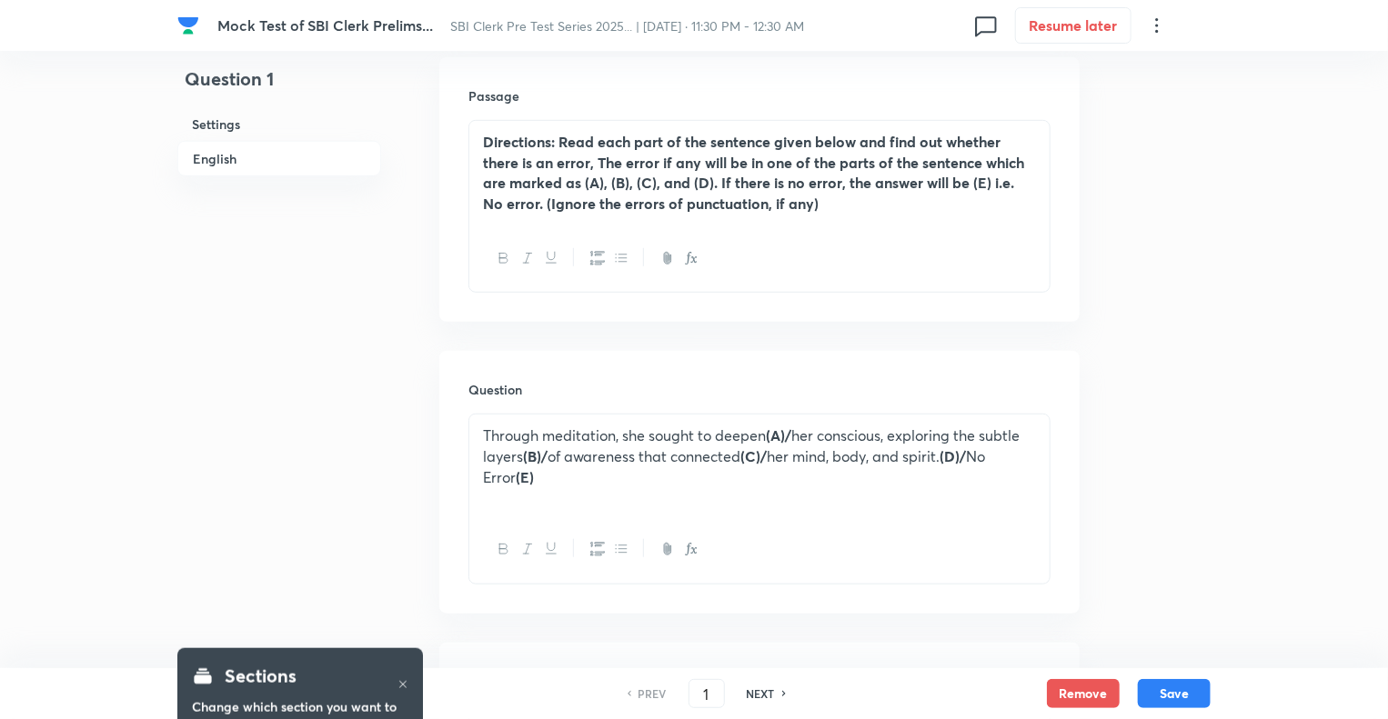
scroll to position [618, 0]
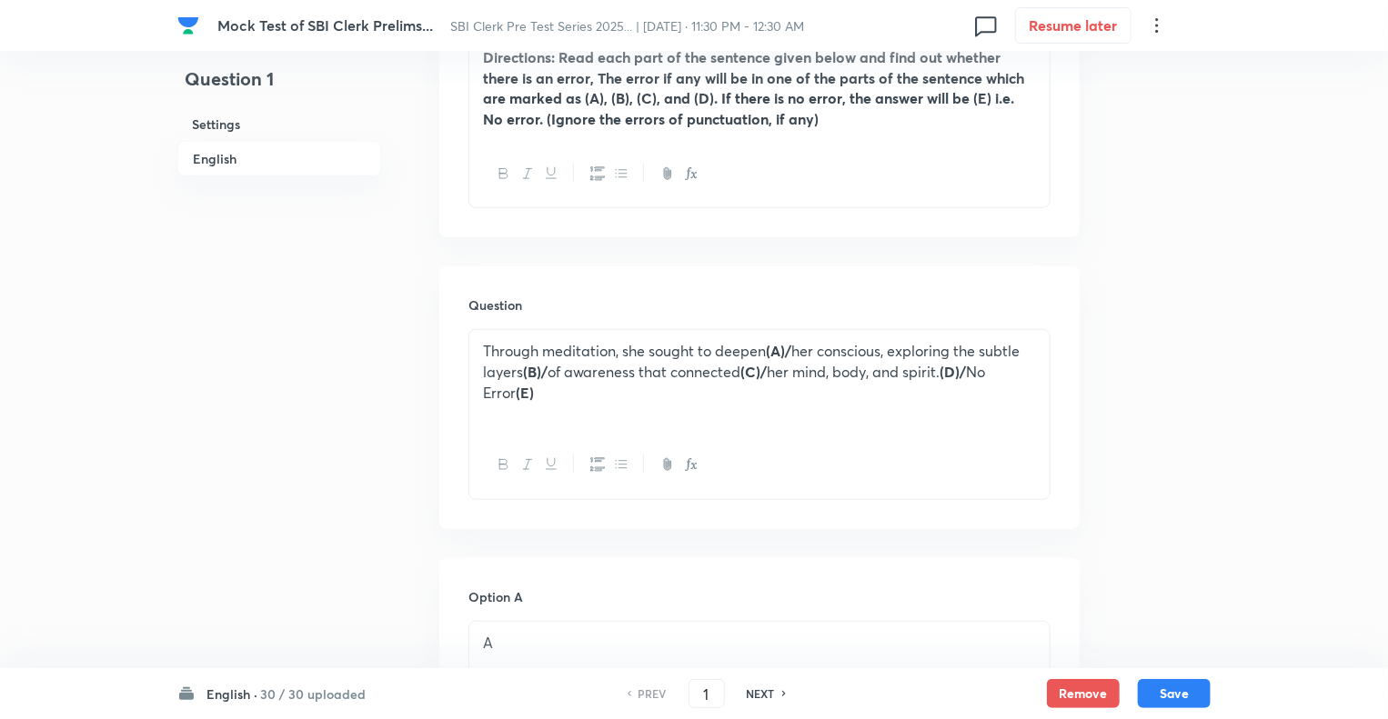
click at [768, 699] on h6 "NEXT" at bounding box center [761, 694] width 28 height 16
type input "2"
checkbox input "true"
click at [768, 699] on h6 "NEXT" at bounding box center [761, 694] width 28 height 16
type input "3"
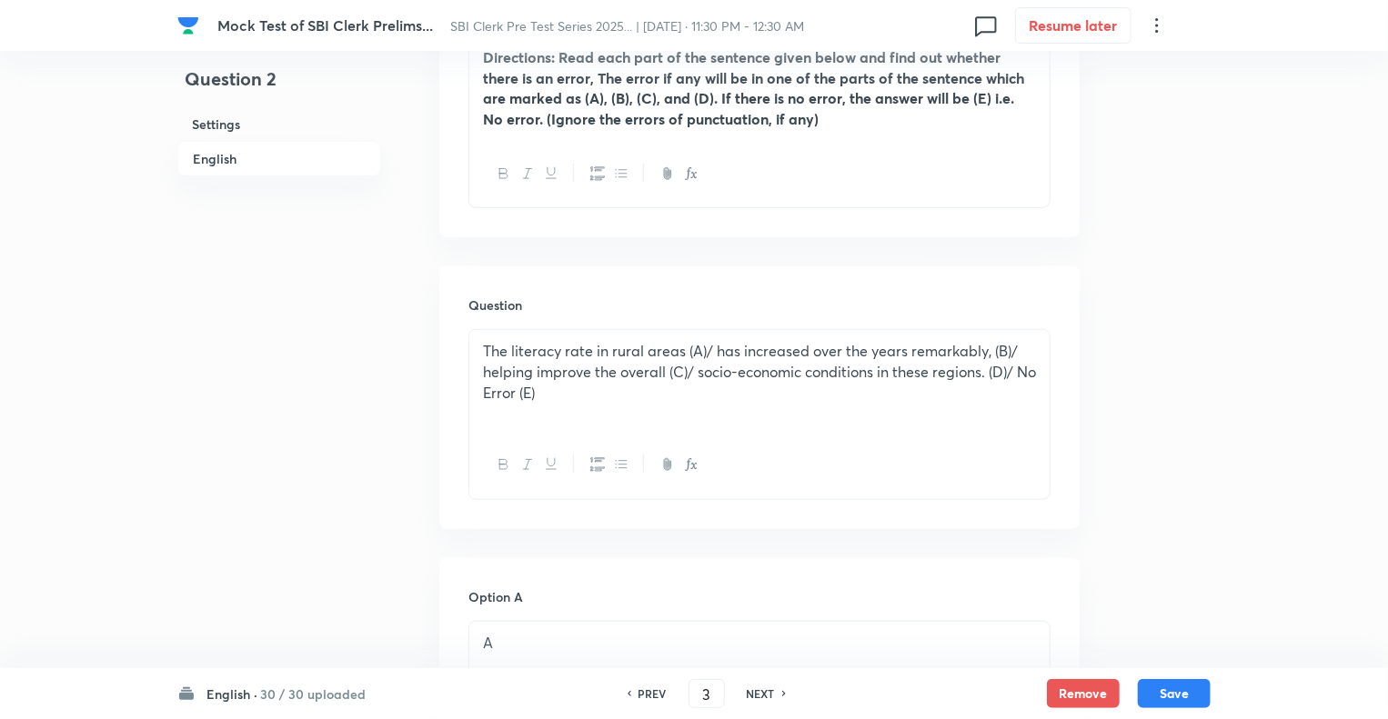
checkbox input "true"
click at [768, 699] on h6 "NEXT" at bounding box center [761, 694] width 28 height 16
type input "4"
checkbox input "false"
checkbox input "true"
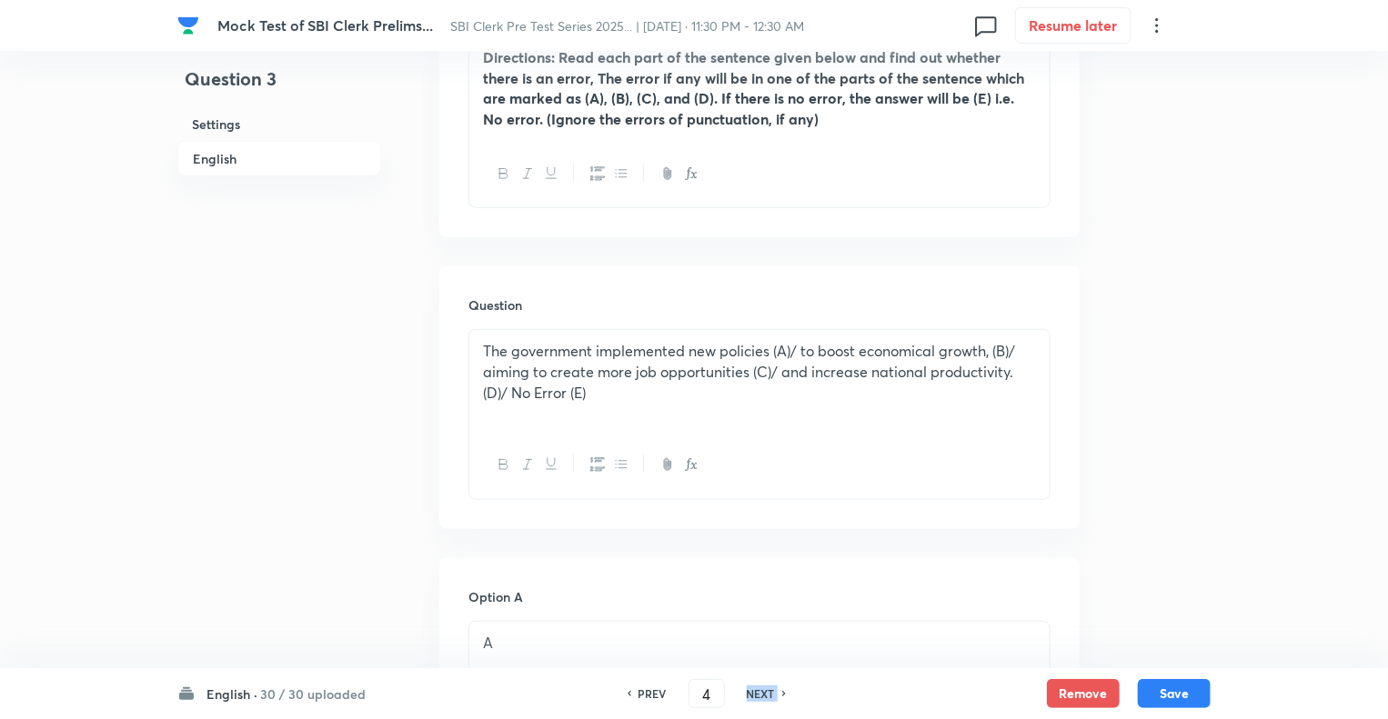
click at [768, 699] on h6 "NEXT" at bounding box center [761, 694] width 28 height 16
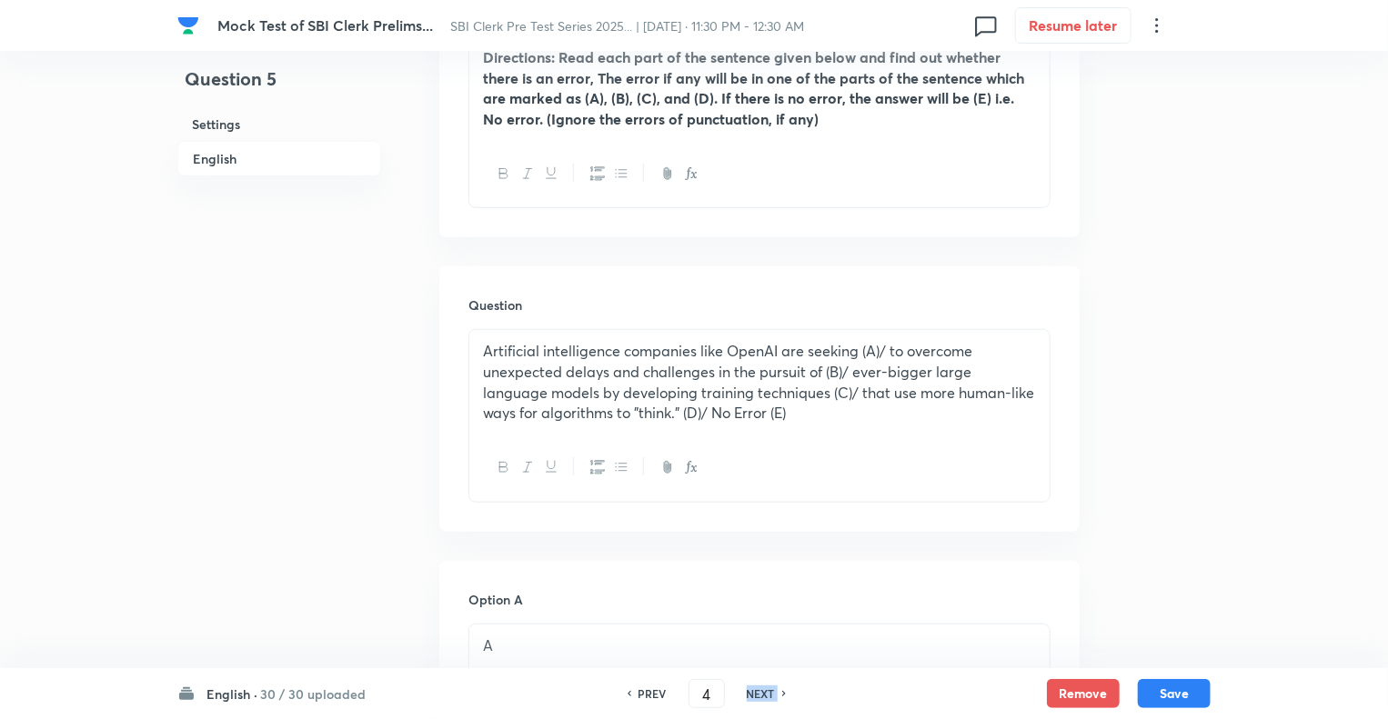
type input "5"
checkbox input "true"
checkbox input "false"
click at [768, 699] on h6 "NEXT" at bounding box center [761, 694] width 28 height 16
checkbox input "false"
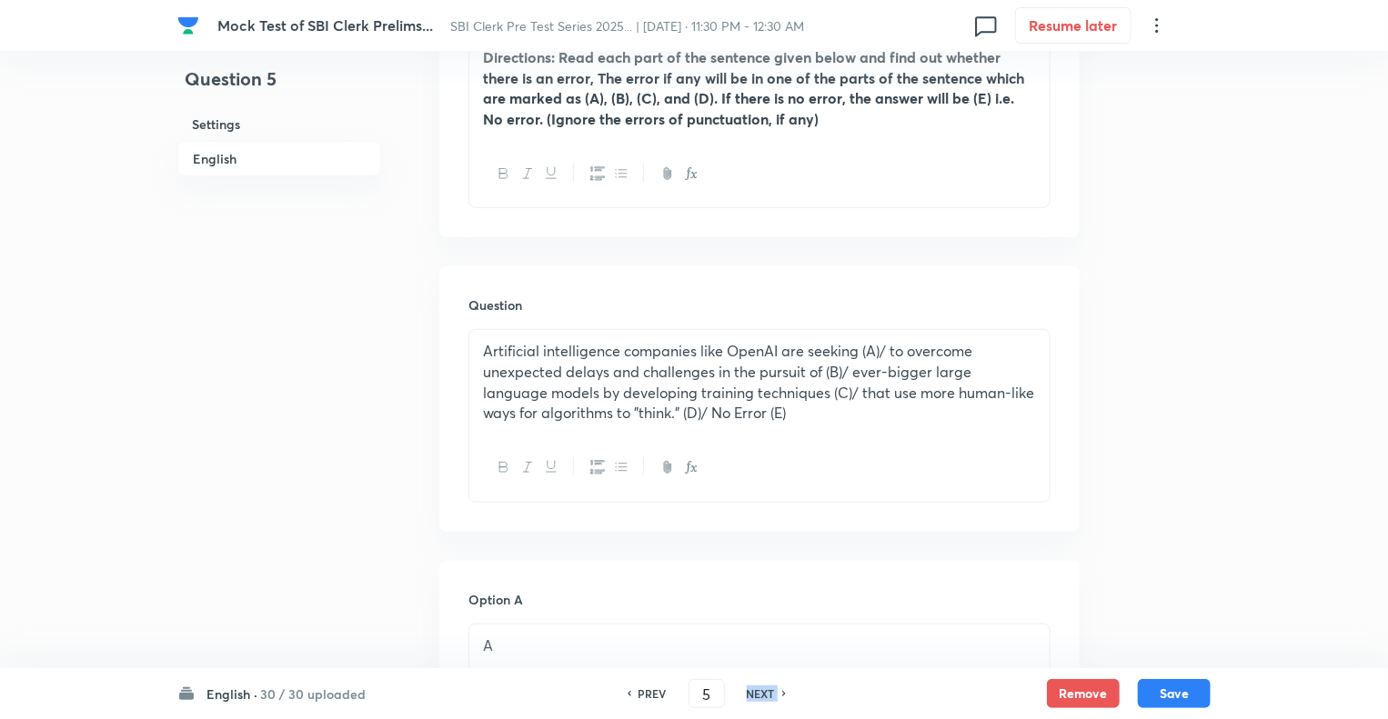
type input "6"
checkbox input "true"
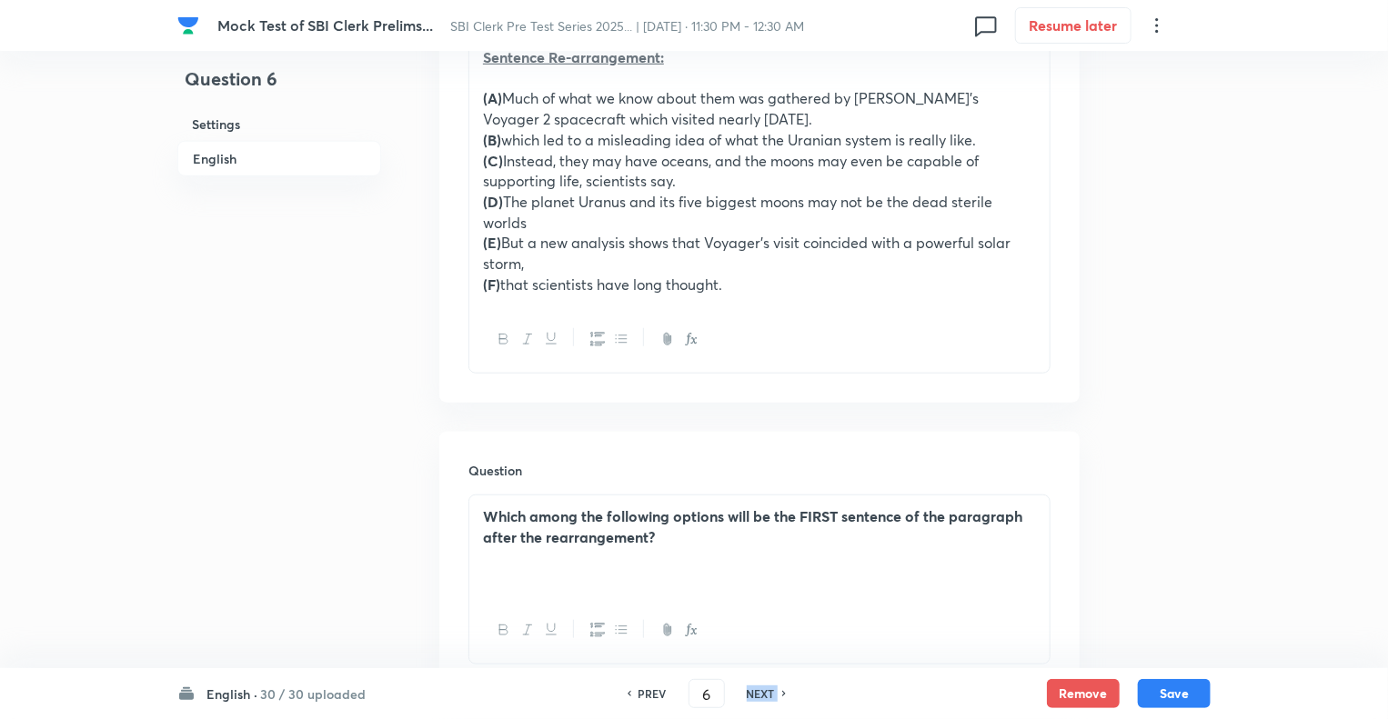
click at [768, 699] on h6 "NEXT" at bounding box center [761, 694] width 28 height 16
type input "7"
checkbox input "true"
checkbox input "false"
click at [768, 699] on h6 "NEXT" at bounding box center [761, 694] width 28 height 16
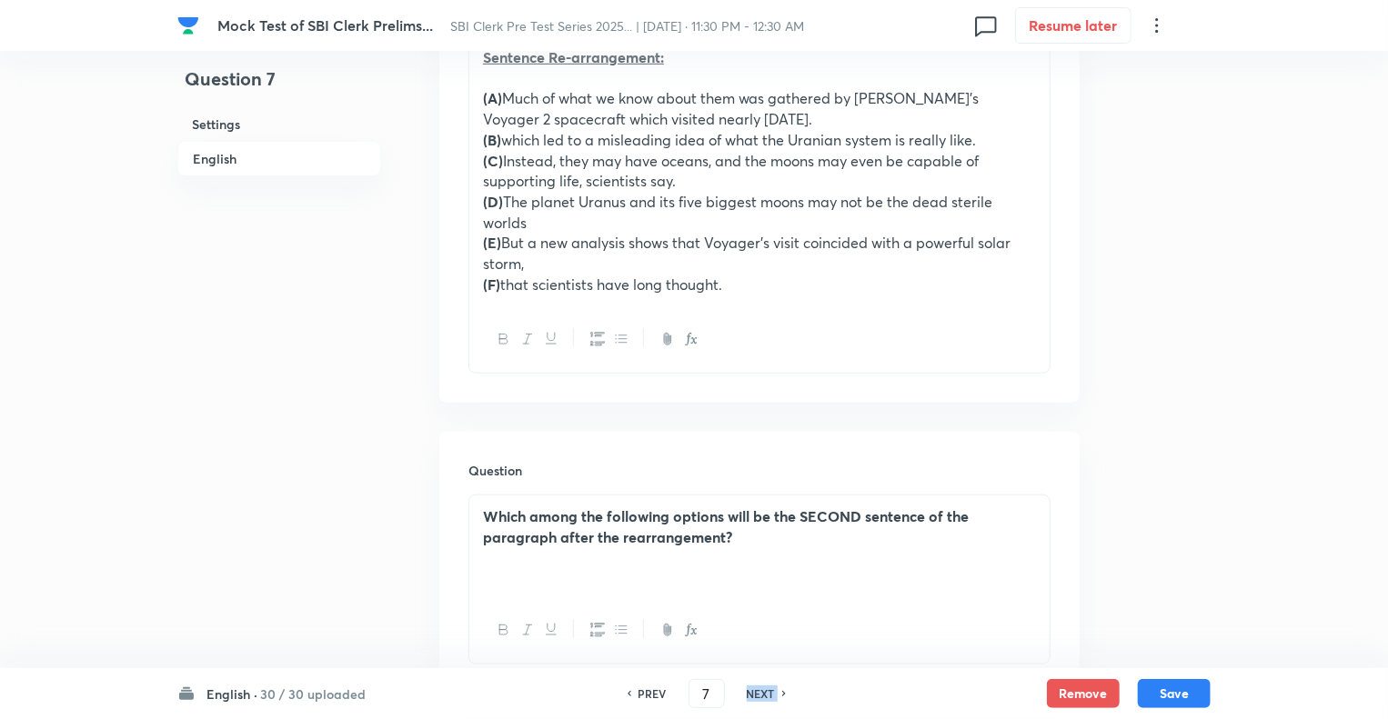
checkbox input "false"
type input "8"
checkbox input "true"
click at [768, 699] on h6 "NEXT" at bounding box center [761, 694] width 28 height 16
type input "9"
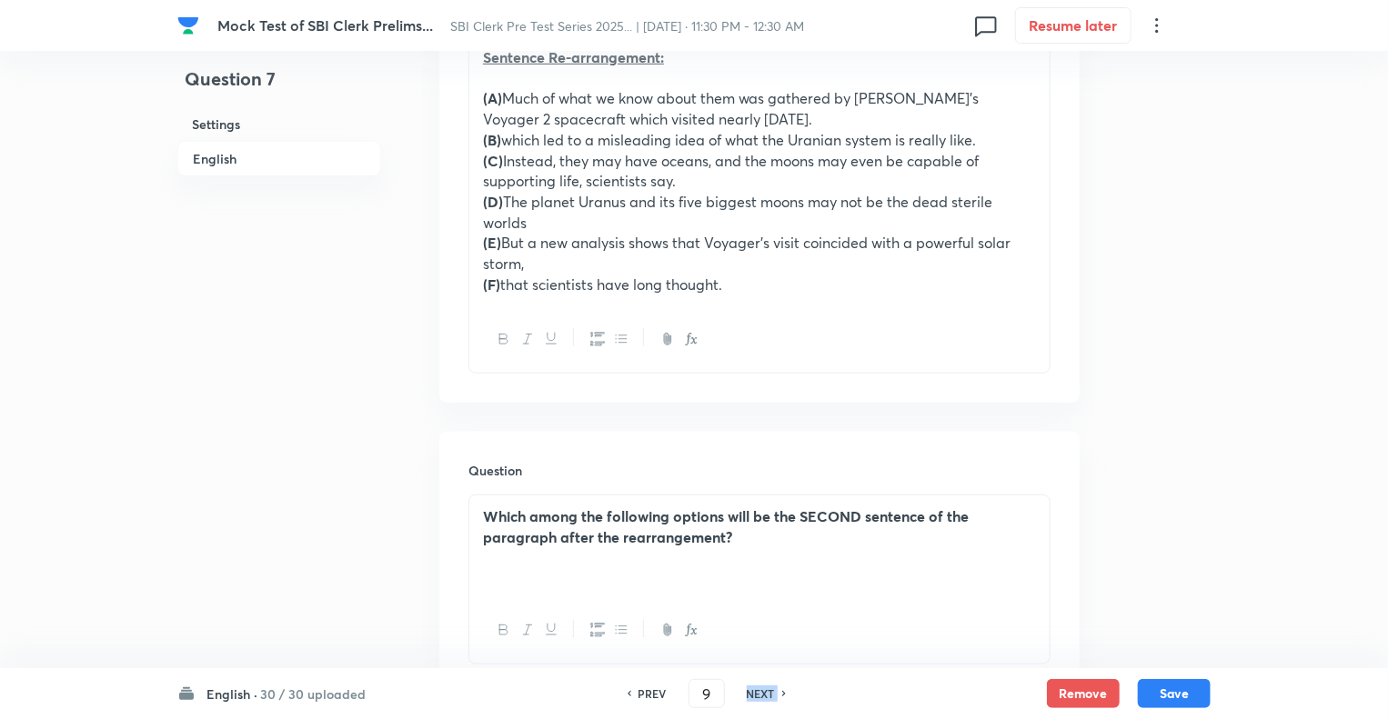
checkbox input "false"
click at [768, 699] on h6 "NEXT" at bounding box center [761, 694] width 28 height 16
checkbox input "false"
type input "10"
click at [768, 699] on h6 "NEXT" at bounding box center [761, 694] width 28 height 16
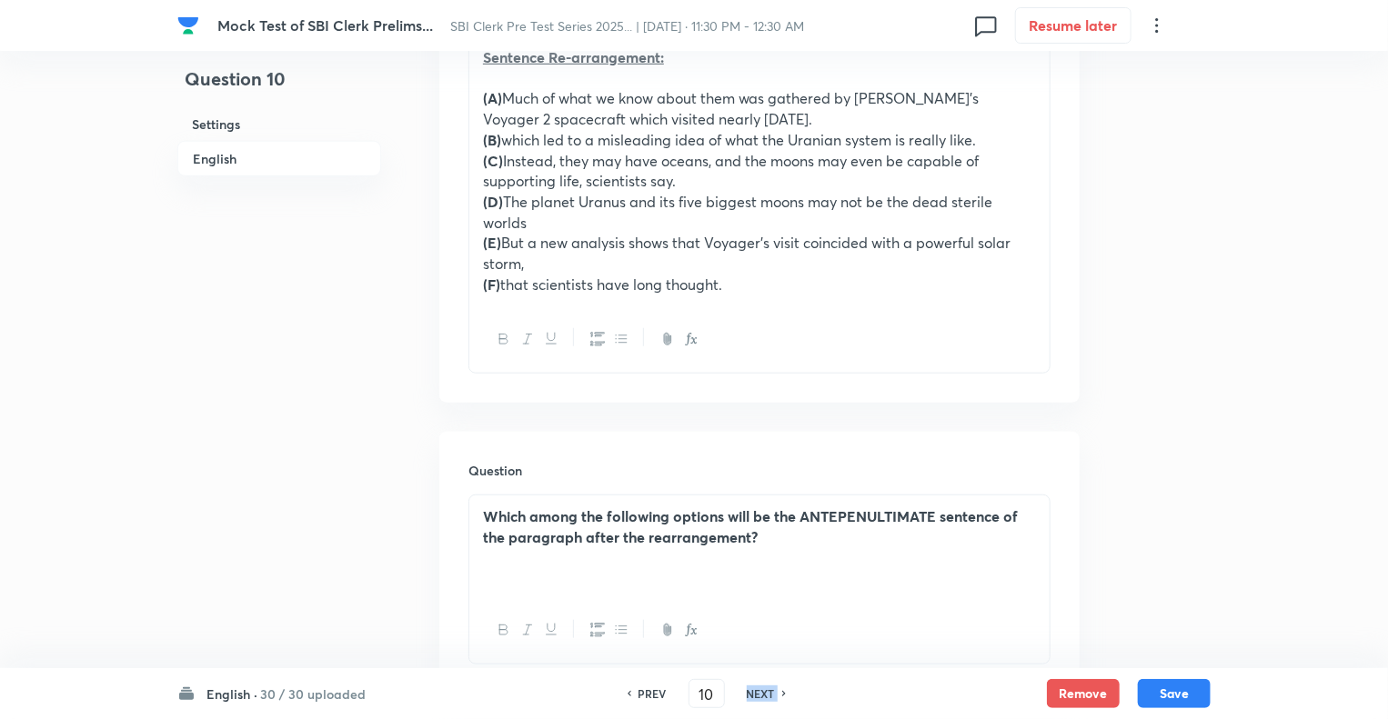
checkbox input "false"
type input "11"
click at [768, 699] on h6 "NEXT" at bounding box center [761, 694] width 28 height 16
checkbox input "false"
type input "12"
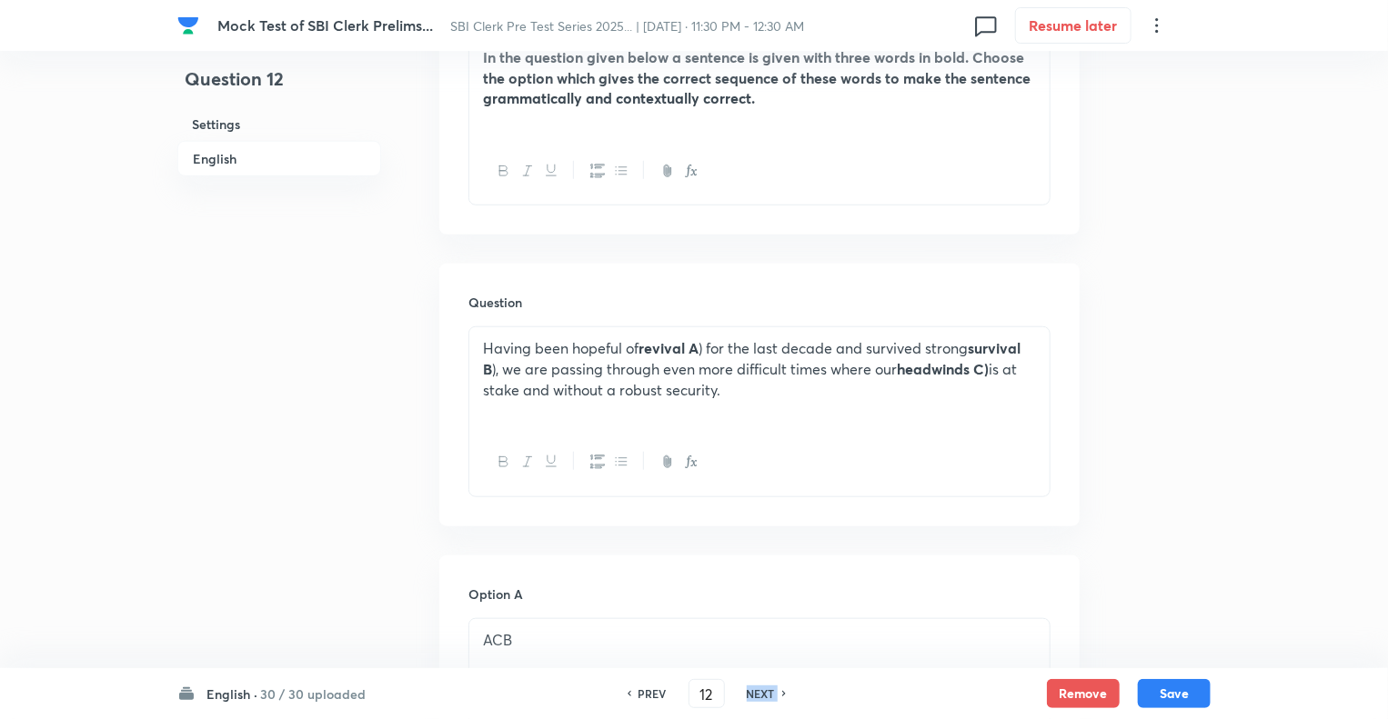
click at [768, 699] on h6 "NEXT" at bounding box center [761, 694] width 28 height 16
checkbox input "false"
type input "13"
click at [768, 699] on h6 "NEXT" at bounding box center [761, 694] width 28 height 16
checkbox input "false"
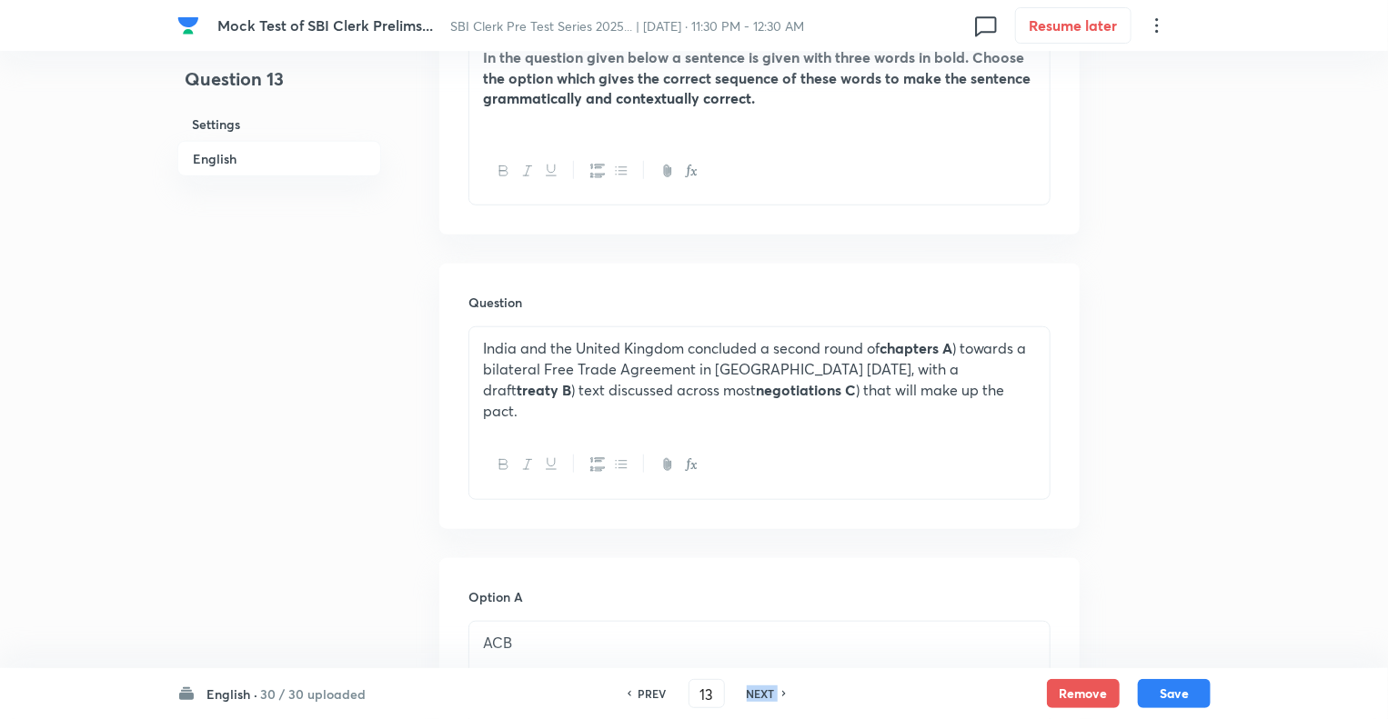
type input "14"
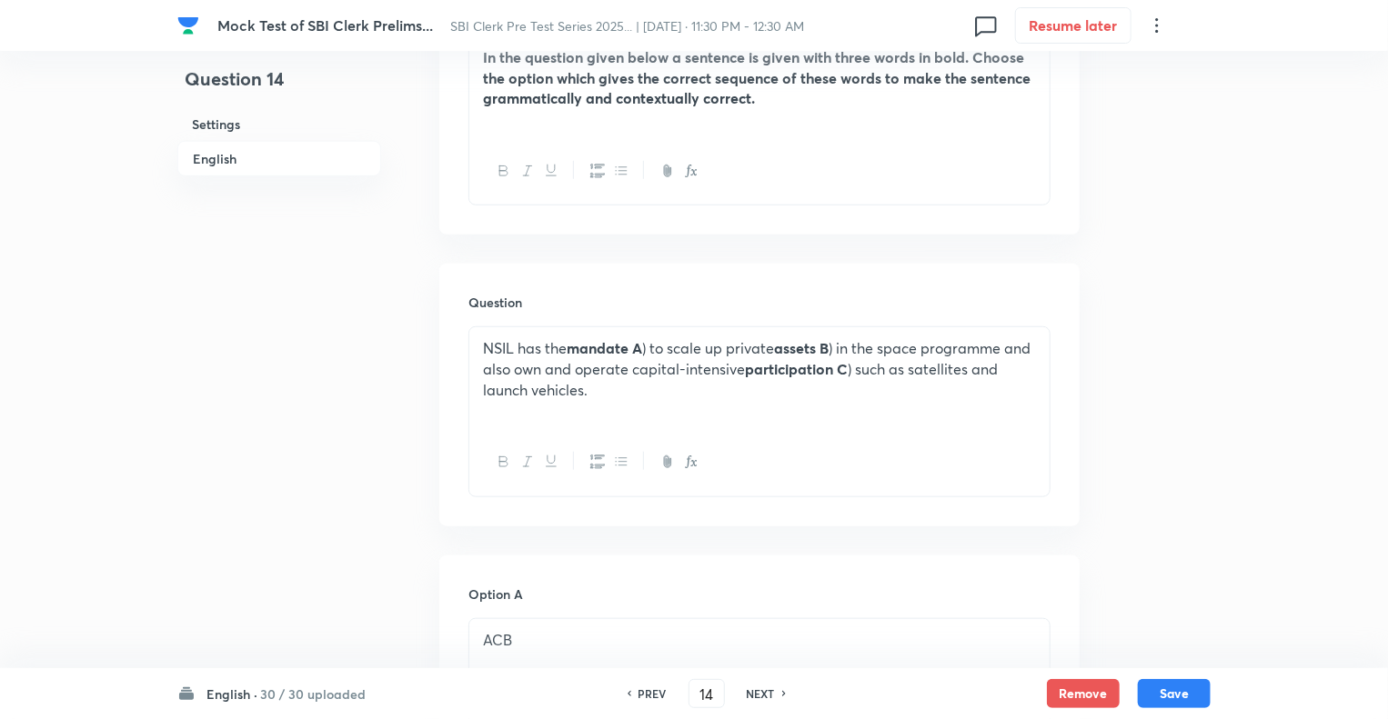
click at [651, 697] on h6 "PREV" at bounding box center [652, 694] width 28 height 16
checkbox input "false"
type input "13"
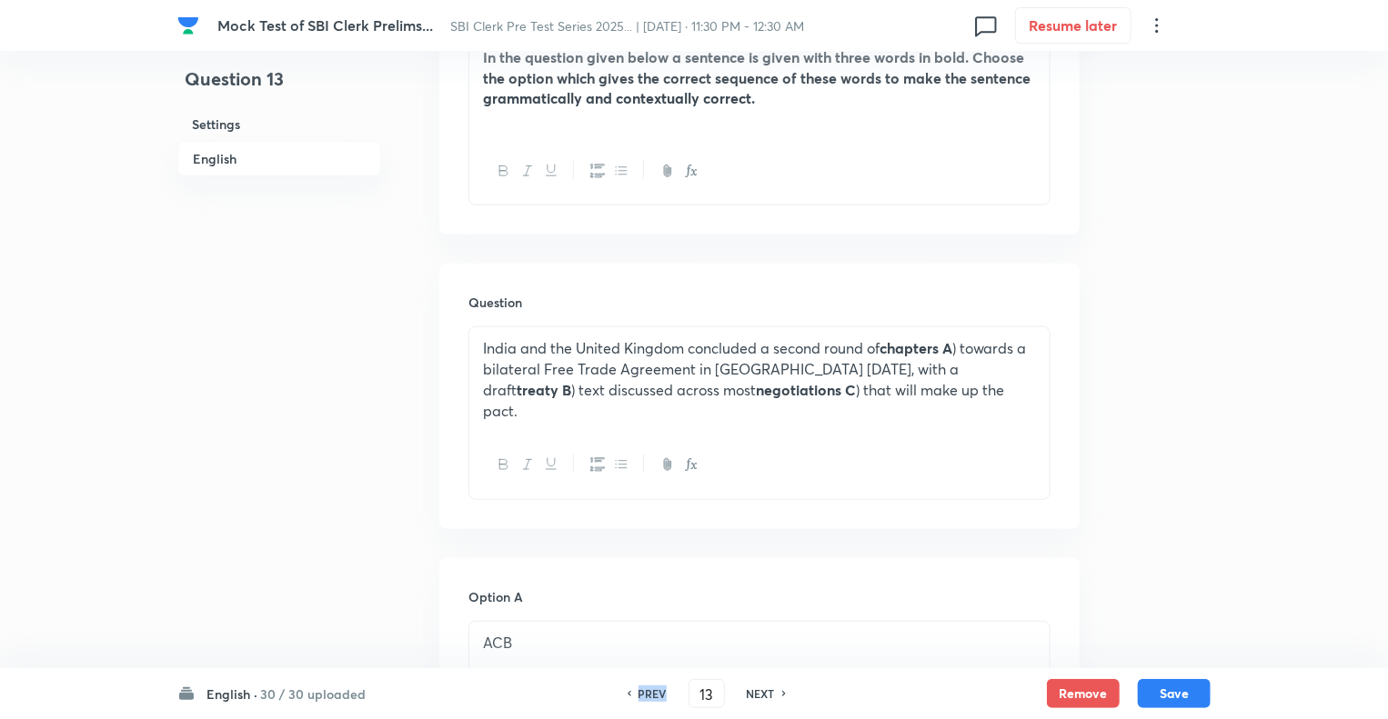
click at [651, 697] on h6 "PREV" at bounding box center [652, 694] width 28 height 16
checkbox input "false"
type input "12"
click at [651, 697] on h6 "PREV" at bounding box center [652, 694] width 28 height 16
checkbox input "false"
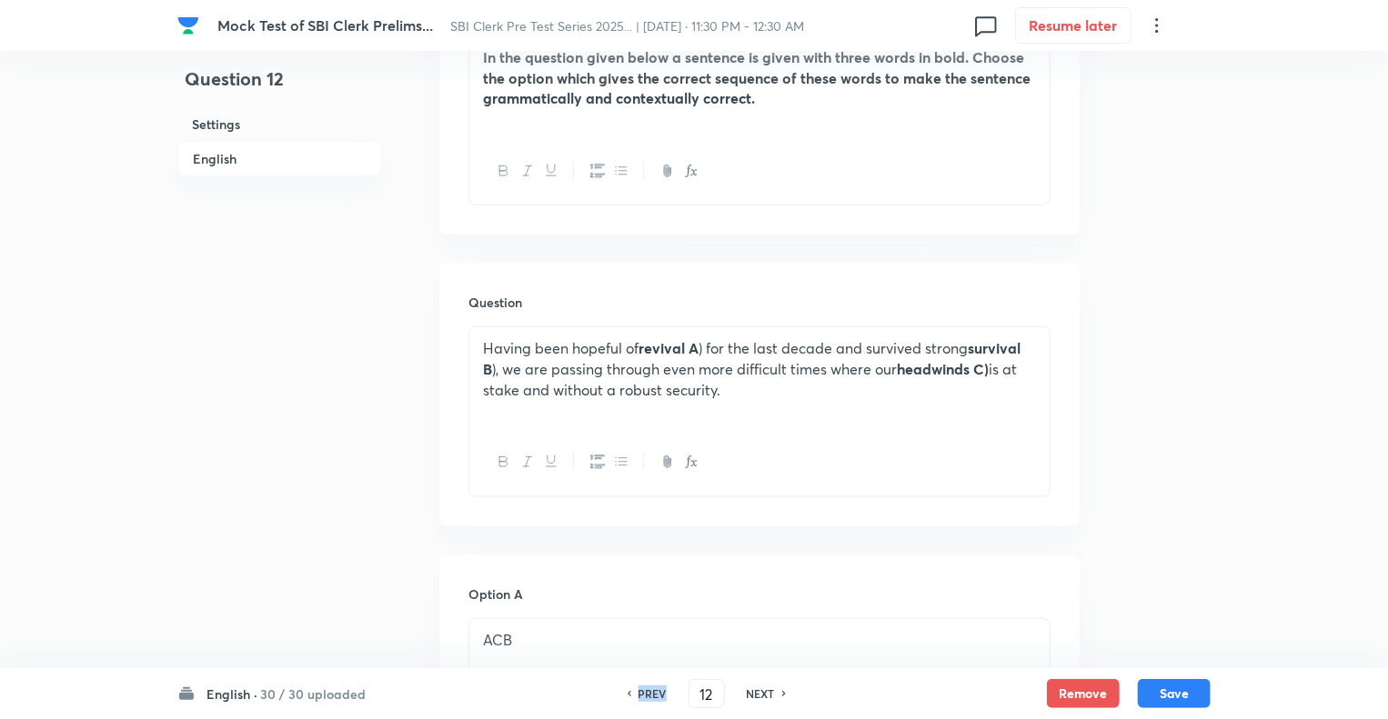
type input "11"
checkbox input "true"
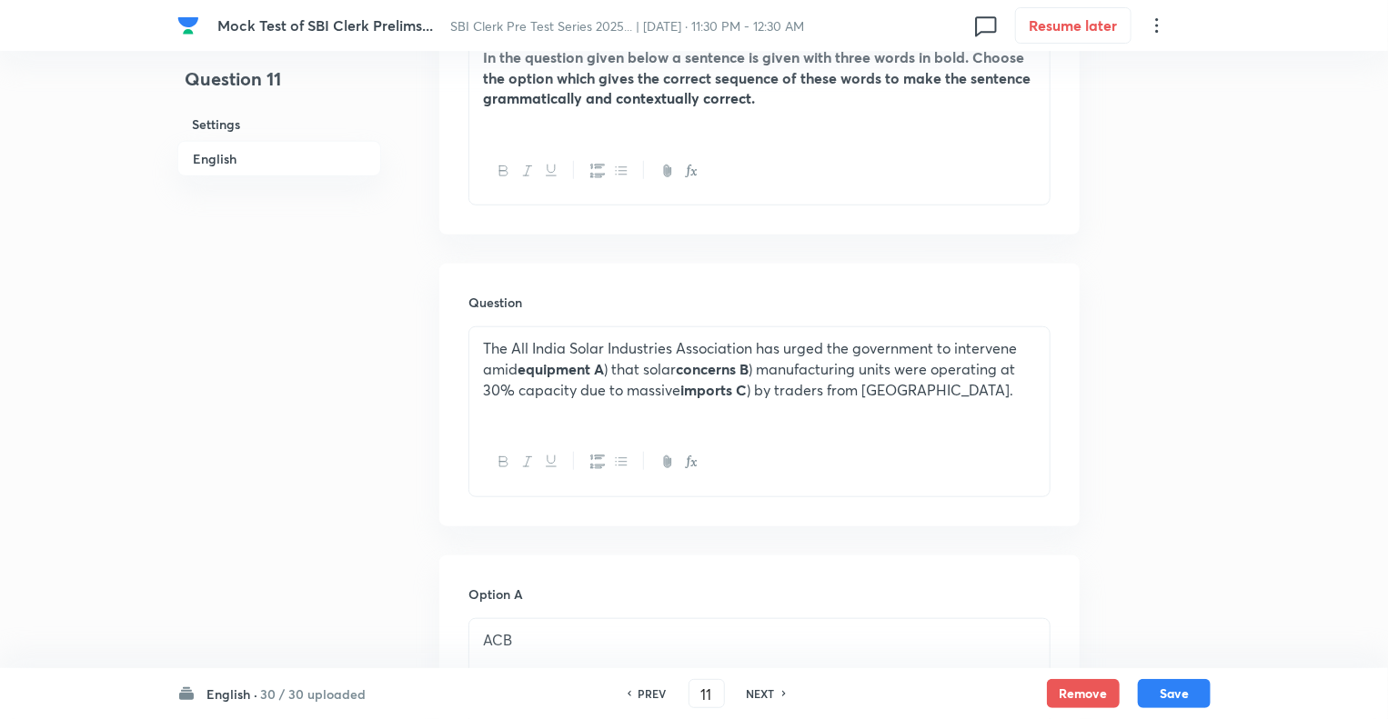
click at [651, 697] on h6 "PREV" at bounding box center [652, 694] width 28 height 16
type input "10"
checkbox input "true"
checkbox input "false"
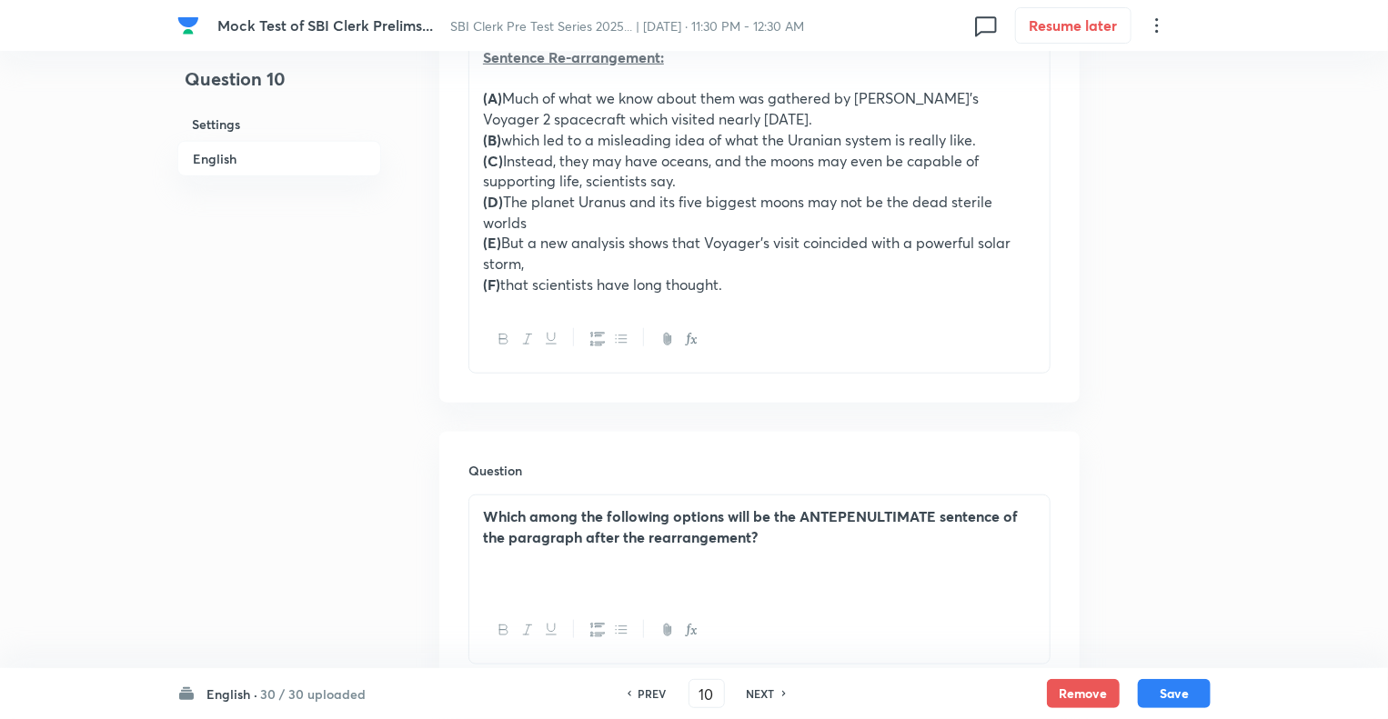
click at [750, 692] on h6 "NEXT" at bounding box center [761, 694] width 28 height 16
type input "11"
checkbox input "false"
click at [750, 692] on h6 "NEXT" at bounding box center [761, 694] width 28 height 16
checkbox input "true"
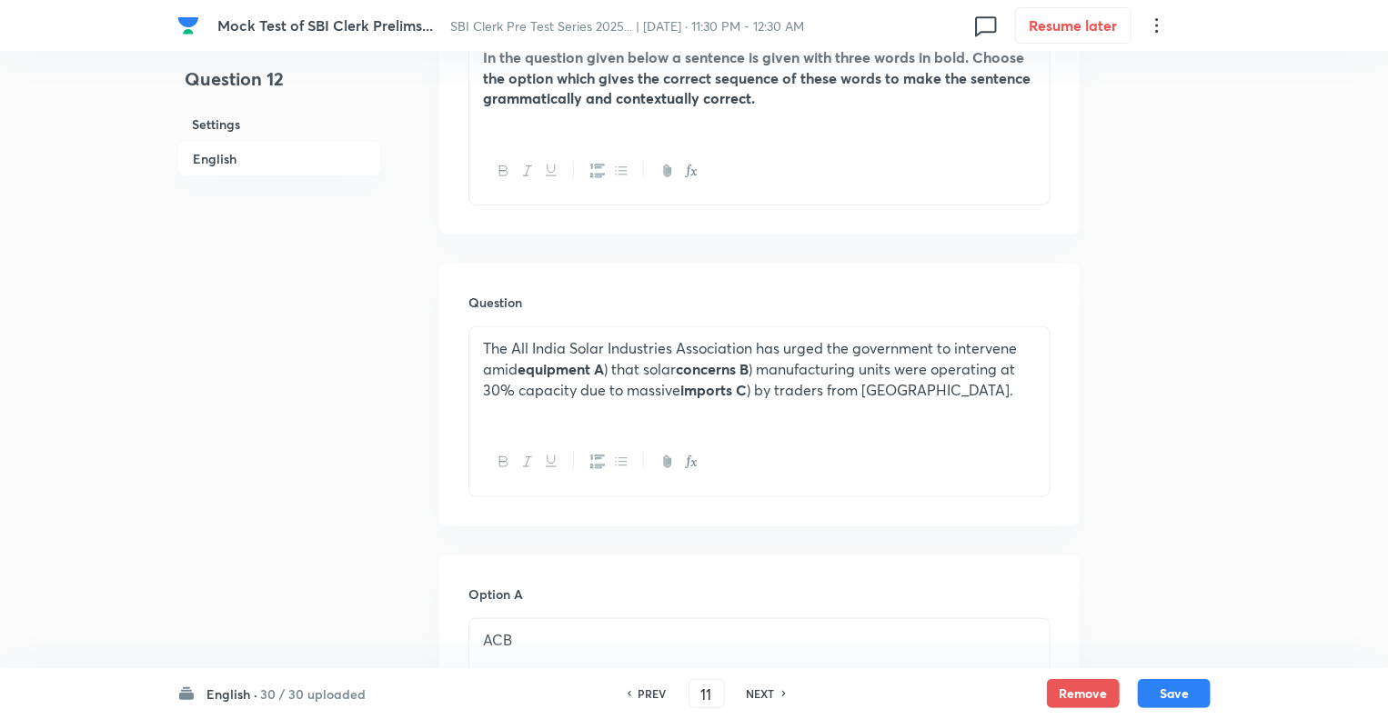
type input "12"
checkbox input "false"
checkbox input "true"
click at [750, 692] on h6 "NEXT" at bounding box center [761, 694] width 28 height 16
type input "13"
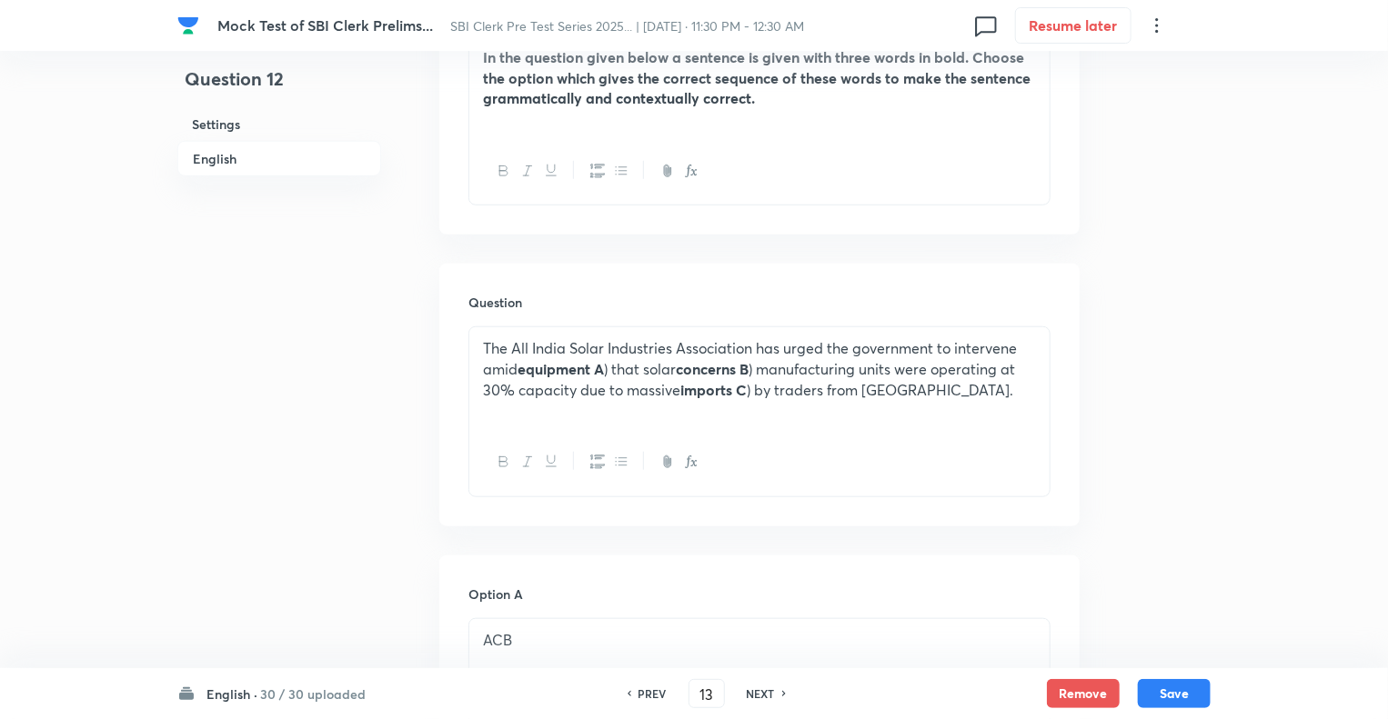
checkbox input "false"
click at [750, 692] on h6 "NEXT" at bounding box center [761, 694] width 28 height 16
checkbox input "false"
type input "14"
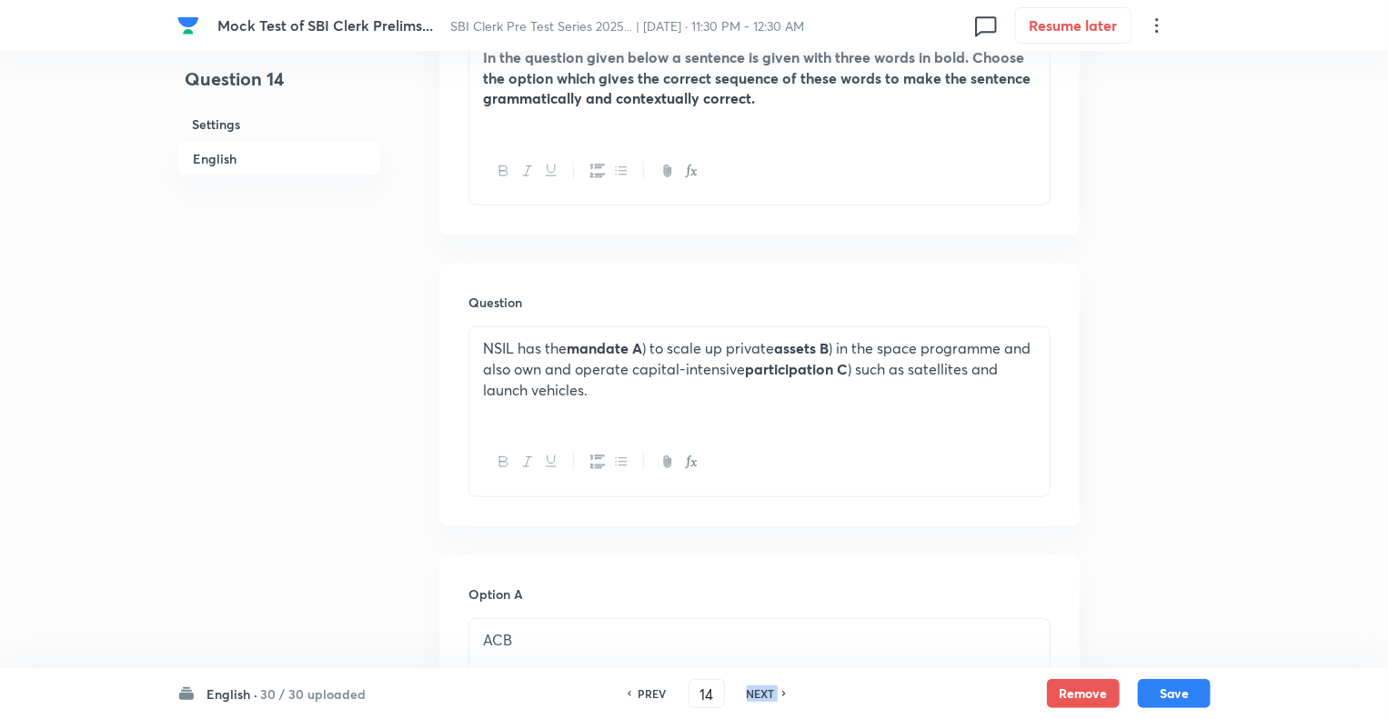
click at [750, 692] on h6 "NEXT" at bounding box center [761, 694] width 28 height 16
checkbox input "false"
type input "15"
click at [750, 692] on h6 "NEXT" at bounding box center [761, 694] width 28 height 16
checkbox input "false"
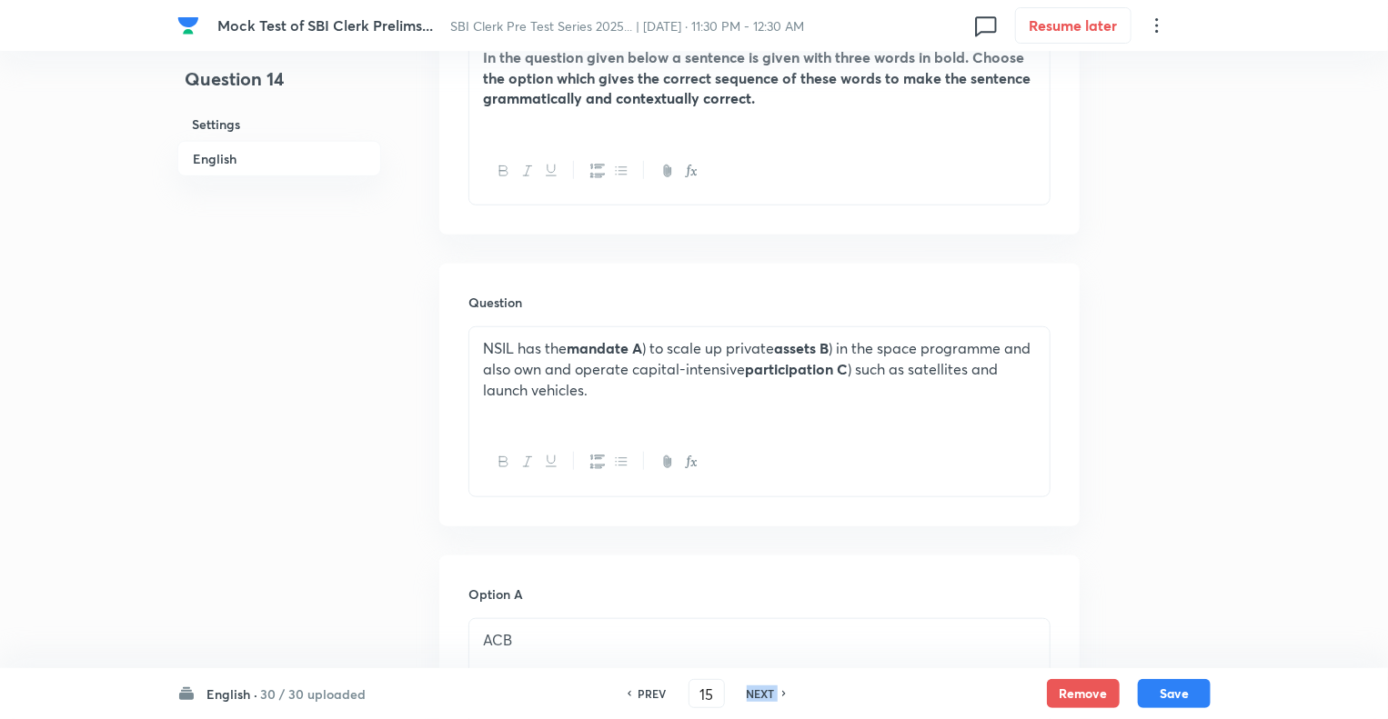
type input "16"
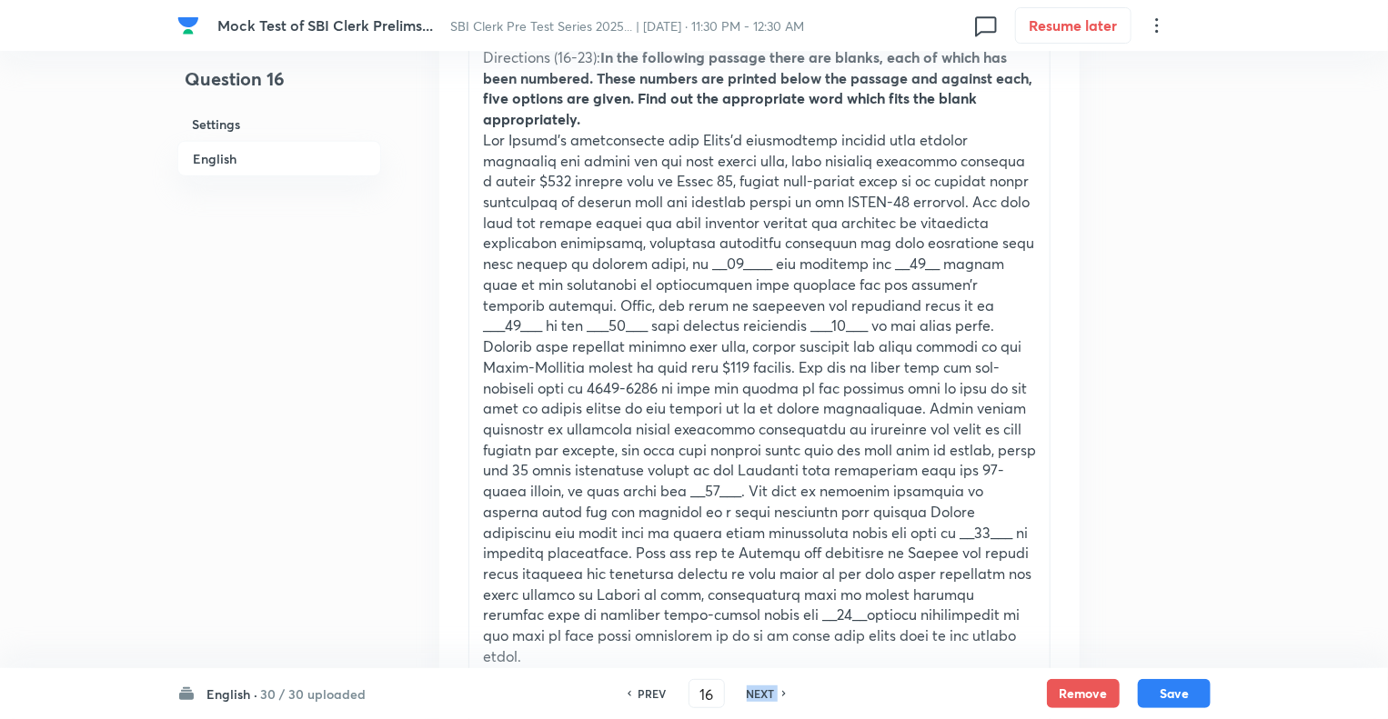
click at [750, 692] on h6 "NEXT" at bounding box center [761, 694] width 28 height 16
checkbox input "false"
type input "17"
checkbox input "true"
click at [750, 692] on h6 "NEXT" at bounding box center [761, 694] width 28 height 16
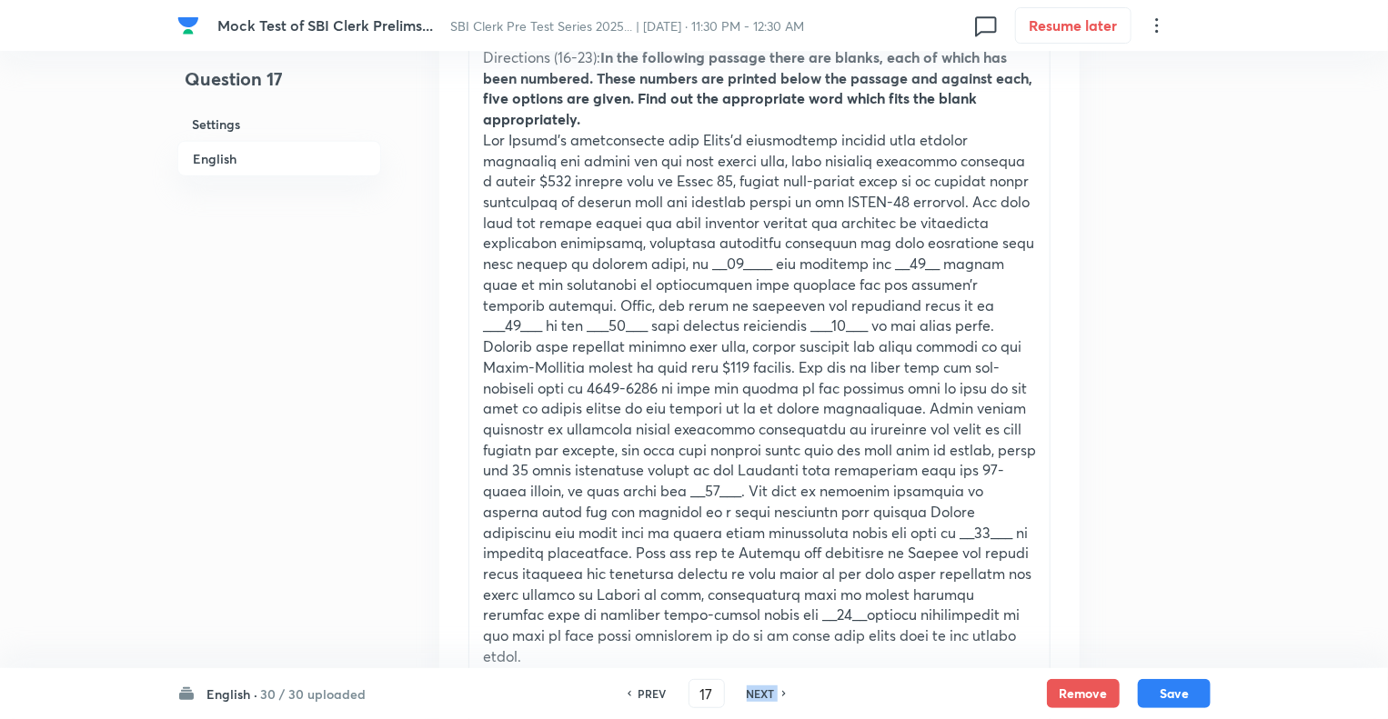
type input "18"
checkbox input "false"
click at [750, 692] on h6 "NEXT" at bounding box center [761, 694] width 28 height 16
checkbox input "false"
type input "19"
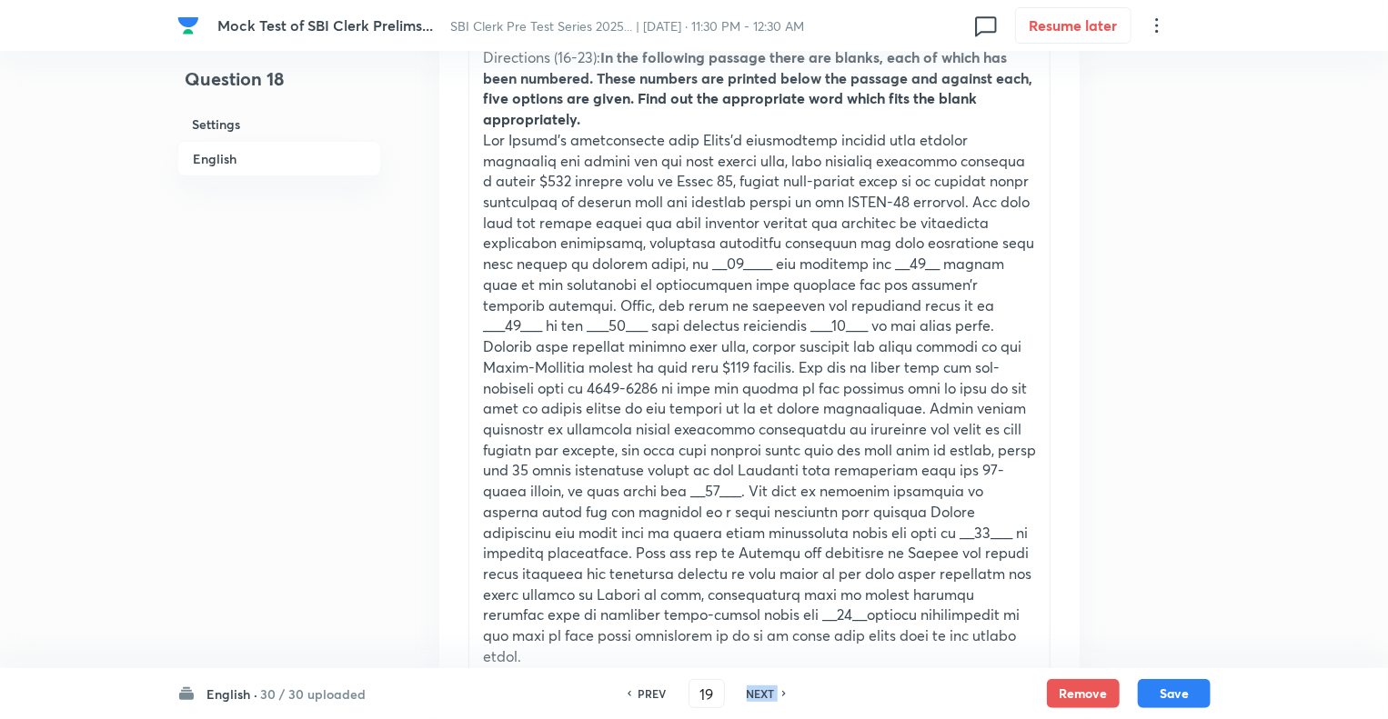
checkbox input "true"
click at [750, 692] on h6 "NEXT" at bounding box center [761, 694] width 28 height 16
type input "20"
checkbox input "true"
checkbox input "false"
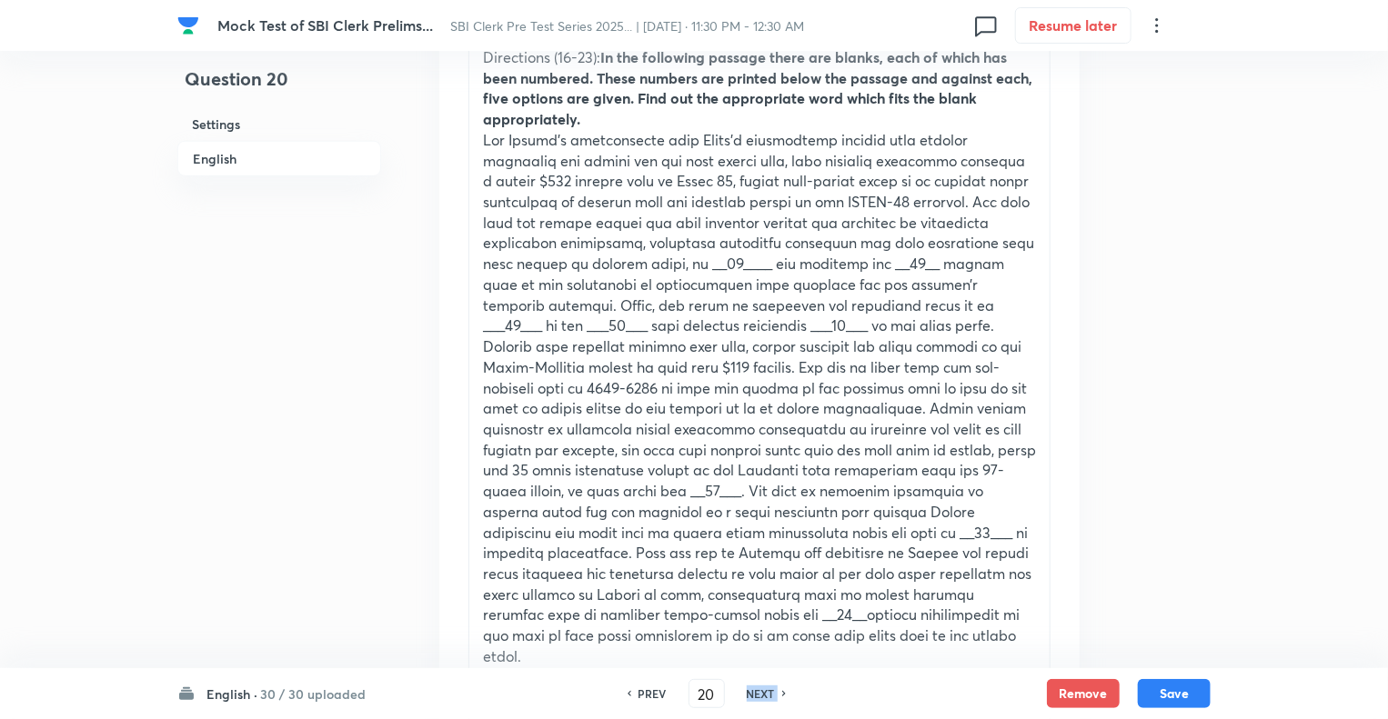
click at [750, 692] on h6 "NEXT" at bounding box center [761, 694] width 28 height 16
type input "21"
checkbox input "false"
checkbox input "true"
click at [750, 692] on h6 "NEXT" at bounding box center [761, 694] width 28 height 16
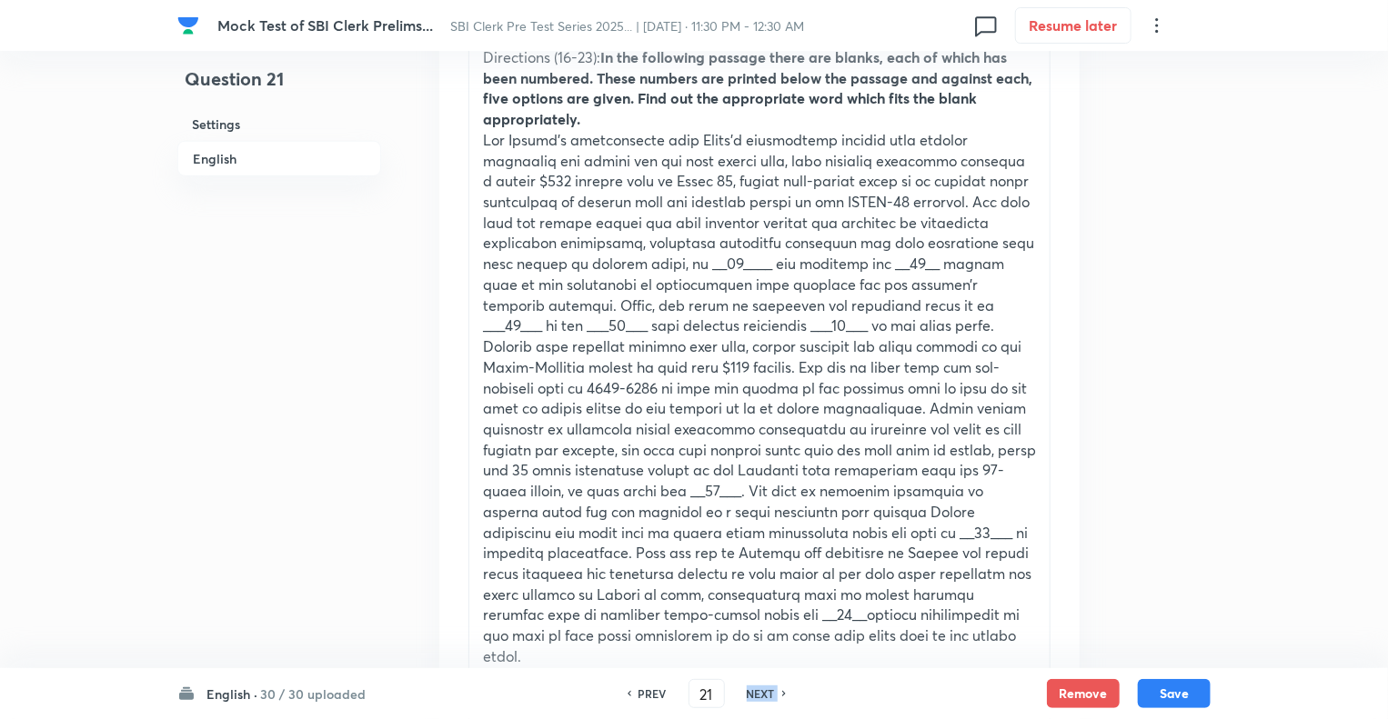
type input "22"
checkbox input "true"
click at [750, 692] on h6 "NEXT" at bounding box center [761, 694] width 28 height 16
type input "23"
checkbox input "true"
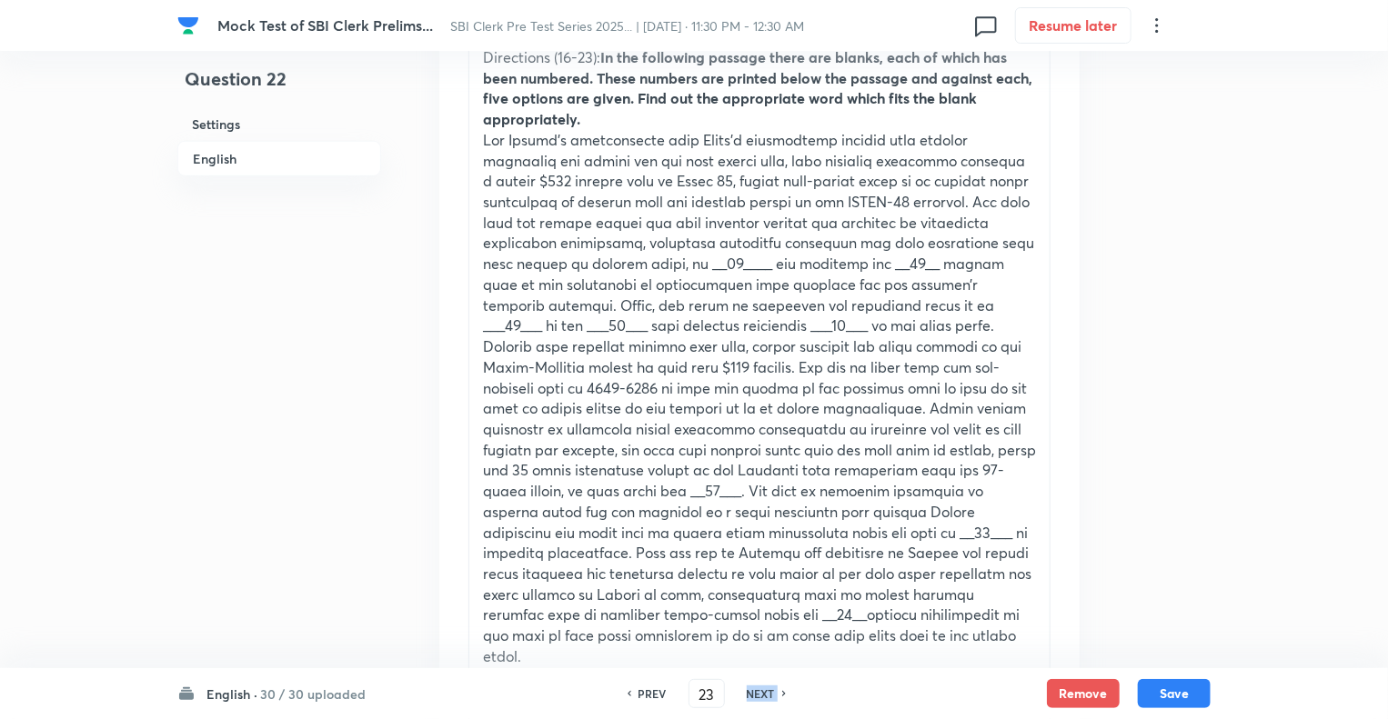
checkbox input "false"
click at [750, 692] on h6 "NEXT" at bounding box center [761, 694] width 28 height 16
checkbox input "false"
type input "24"
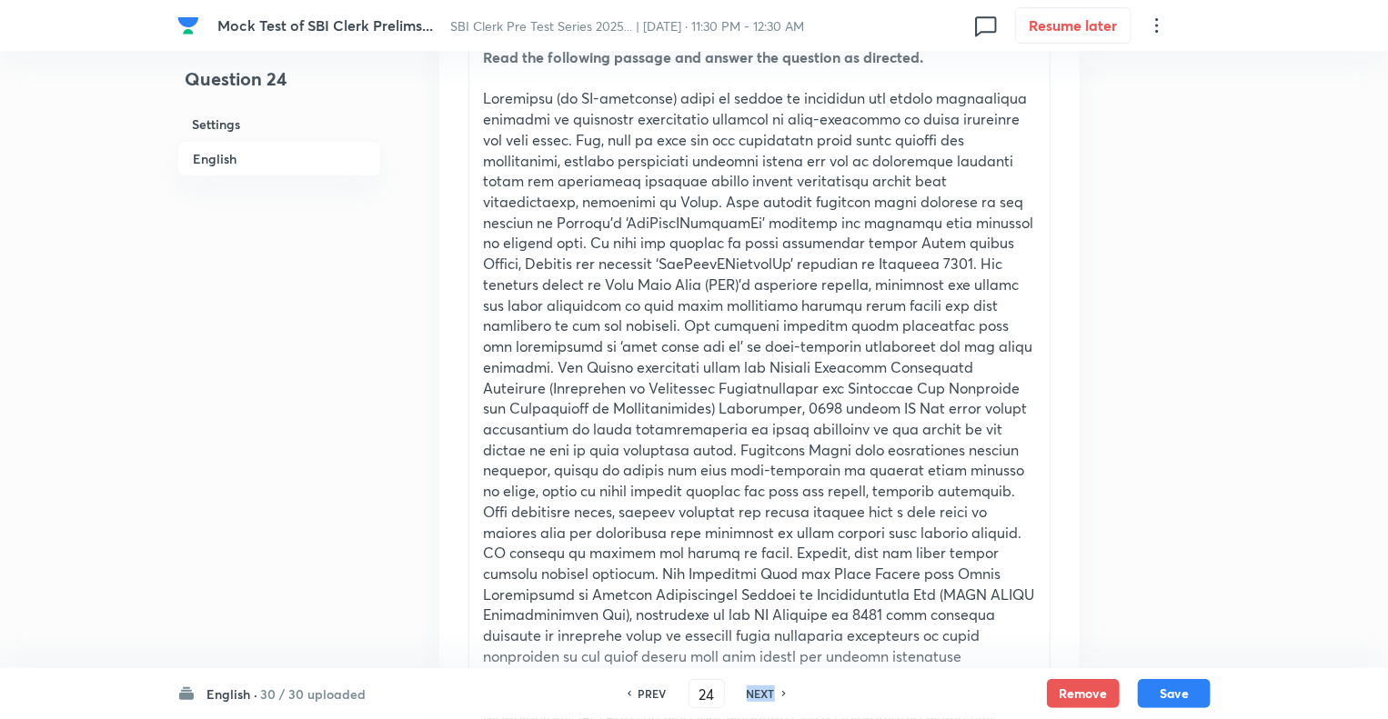
click at [750, 692] on h6 "NEXT" at bounding box center [761, 694] width 28 height 16
checkbox input "false"
type input "25"
click at [750, 692] on h6 "NEXT" at bounding box center [761, 694] width 28 height 16
checkbox input "false"
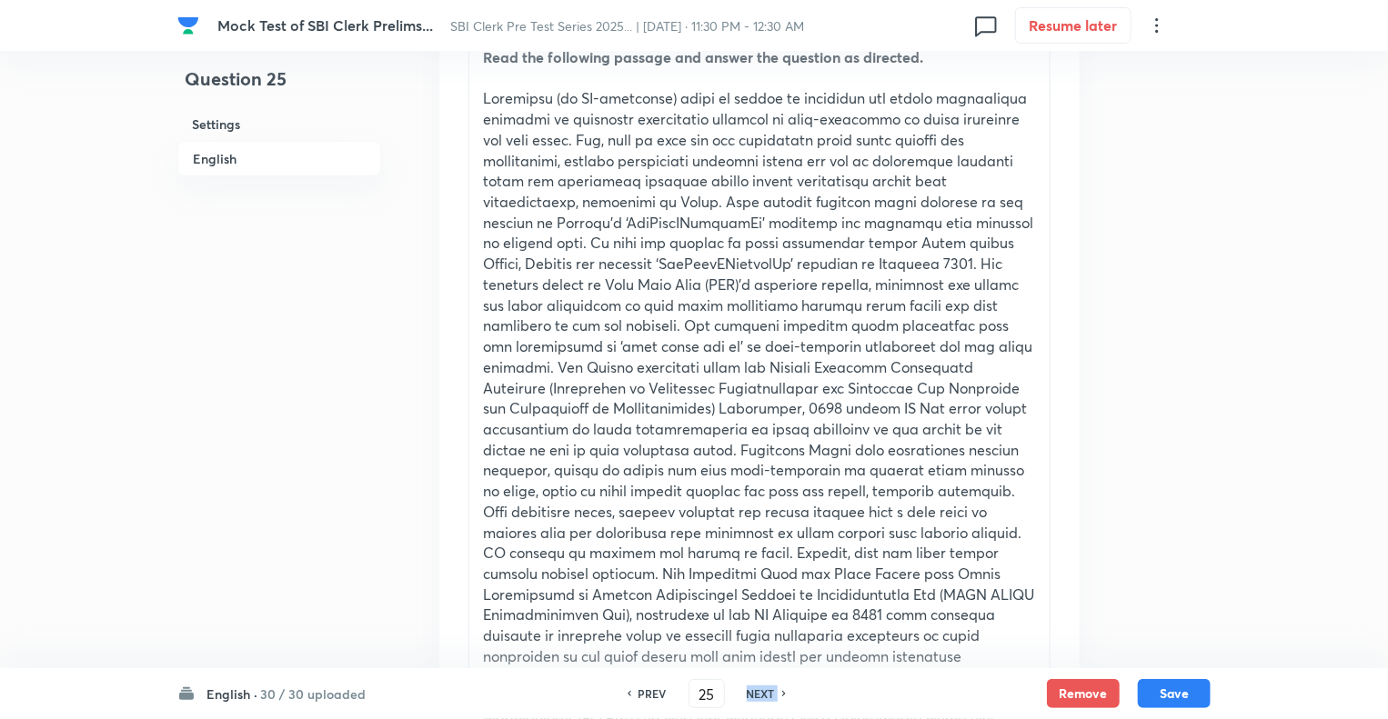
type input "26"
click at [750, 692] on h6 "NEXT" at bounding box center [761, 694] width 28 height 16
checkbox input "false"
type input "27"
click at [750, 692] on h6 "NEXT" at bounding box center [761, 694] width 28 height 16
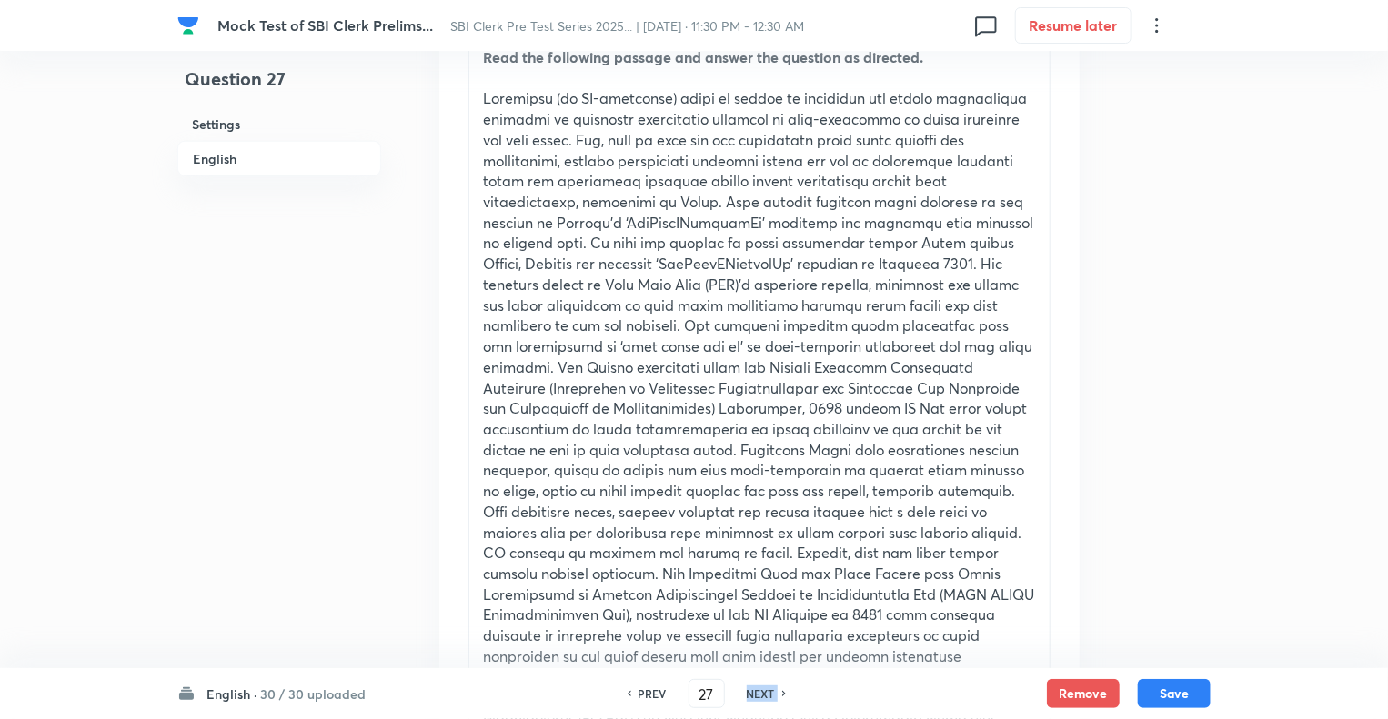
checkbox input "false"
type input "28"
click at [750, 692] on h6 "NEXT" at bounding box center [761, 694] width 28 height 16
checkbox input "false"
type input "29"
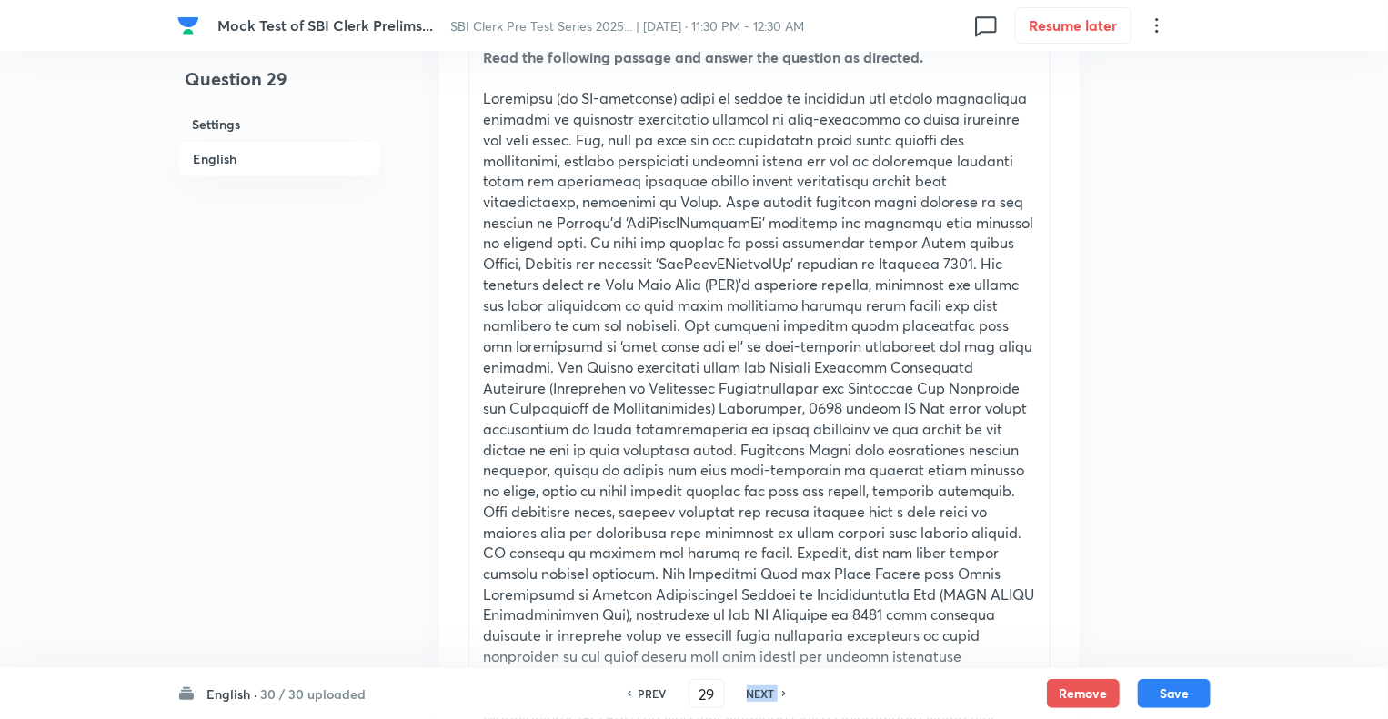
click at [750, 692] on h6 "NEXT" at bounding box center [761, 694] width 28 height 16
checkbox input "false"
type input "30"
checkbox input "true"
click at [750, 692] on h6 "NEXT" at bounding box center [761, 694] width 28 height 16
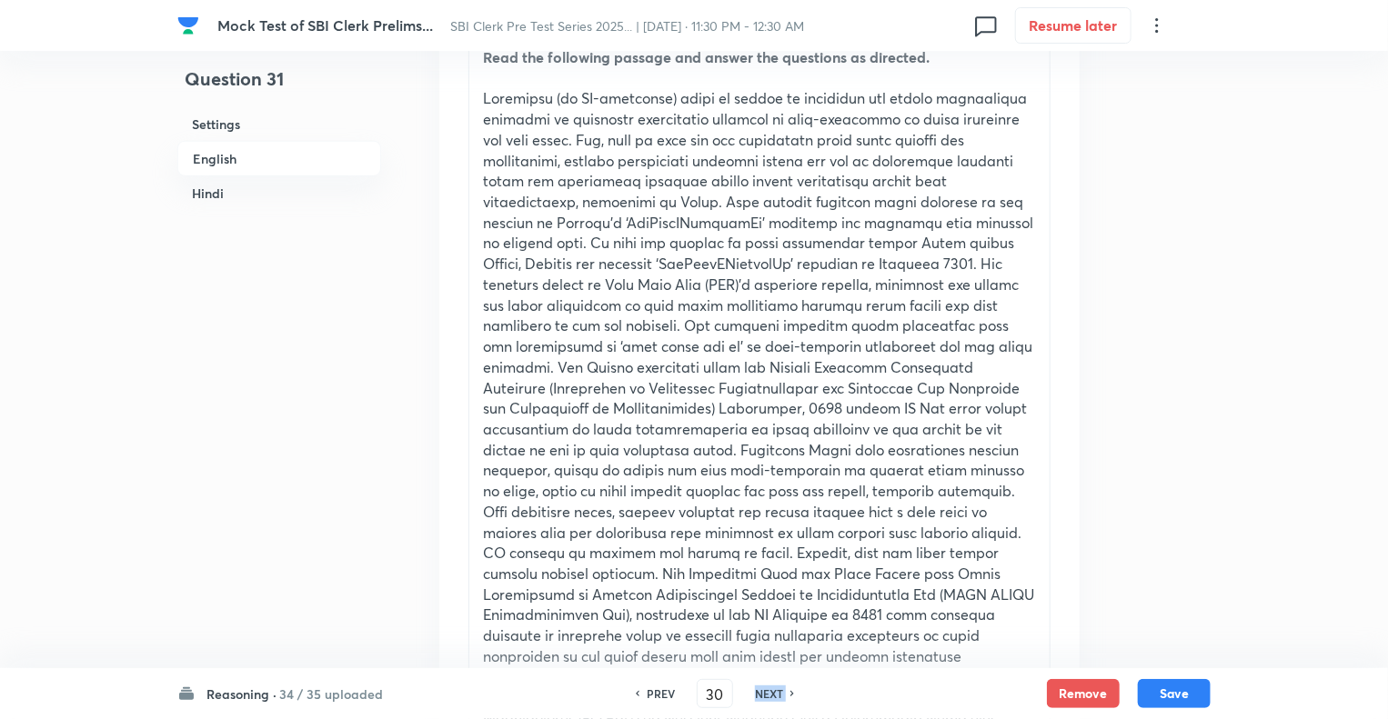
type input "31"
checkbox input "false"
checkbox input "true"
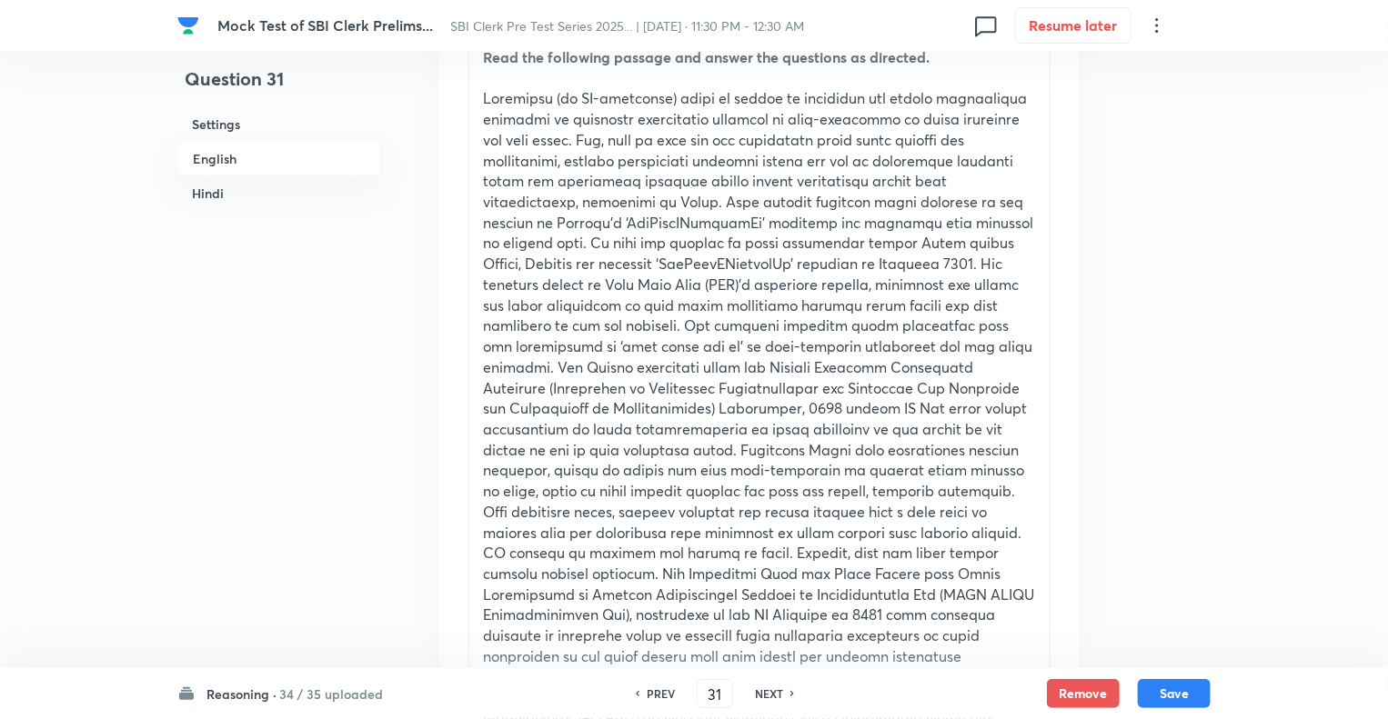
click at [750, 692] on div "NEXT" at bounding box center [772, 694] width 48 height 16
type input "32"
checkbox input "false"
checkbox input "true"
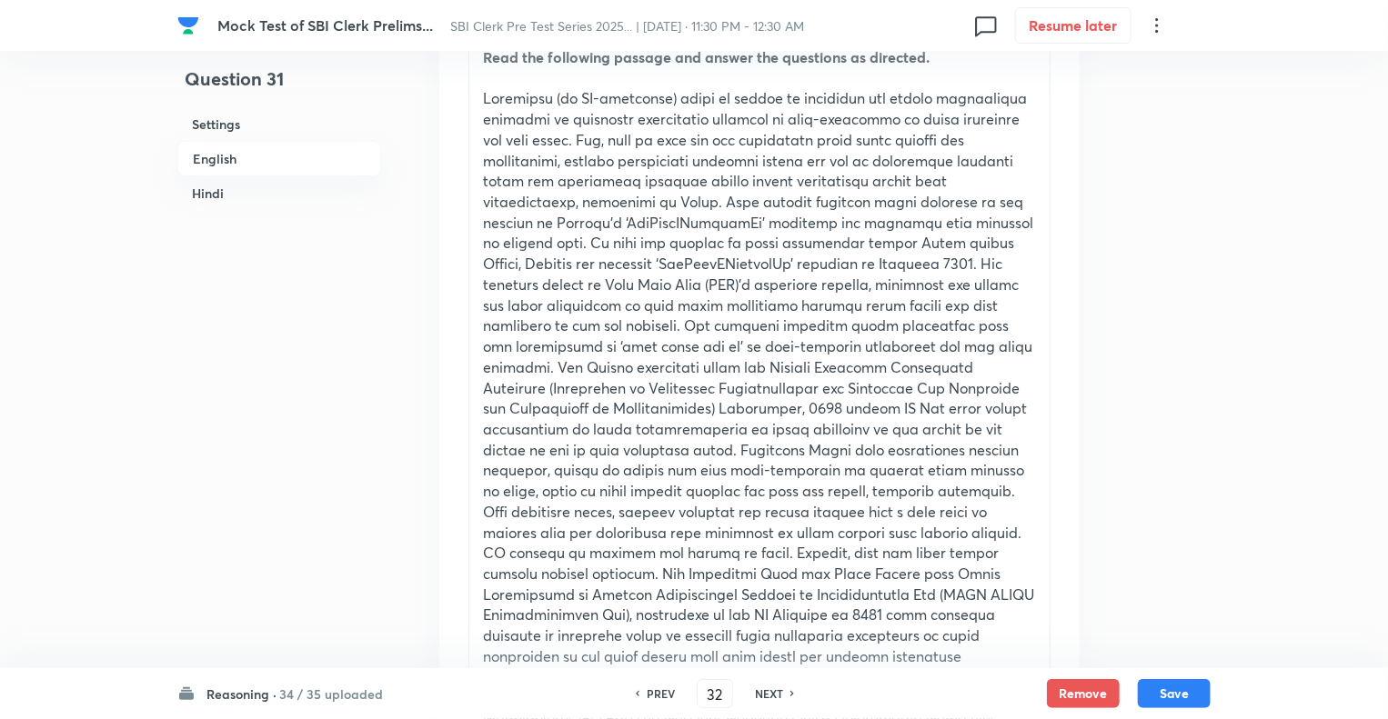
checkbox input "true"
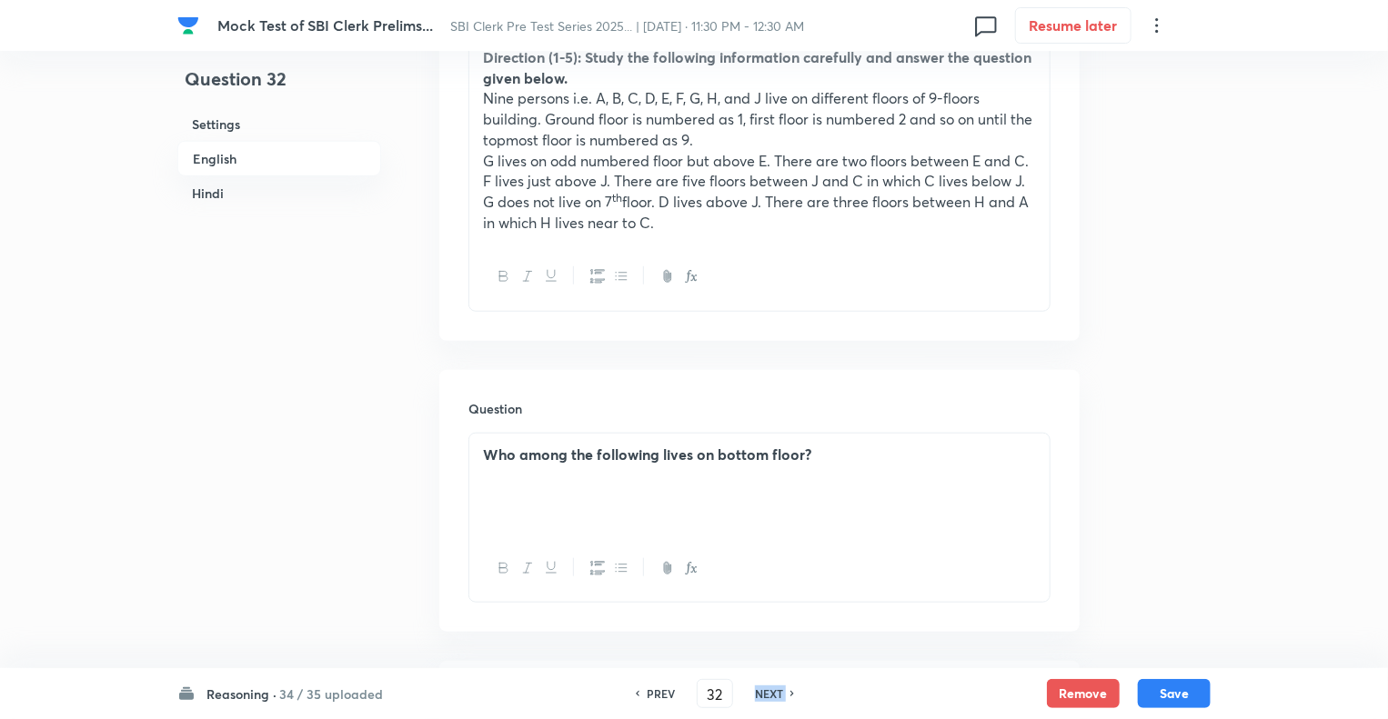
click at [750, 692] on div "NEXT" at bounding box center [772, 694] width 48 height 16
type input "33"
checkbox input "false"
checkbox input "true"
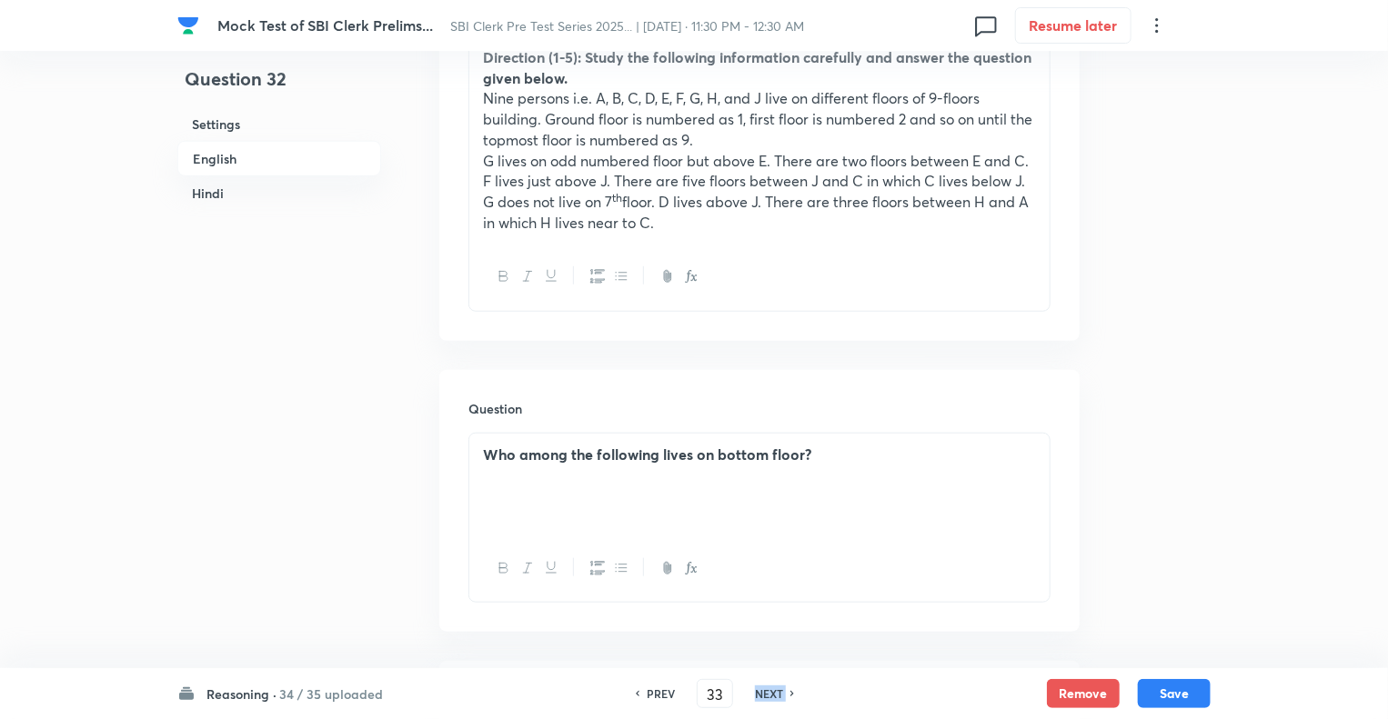
checkbox input "true"
click at [750, 692] on div "NEXT" at bounding box center [772, 694] width 48 height 16
type input "34"
checkbox input "false"
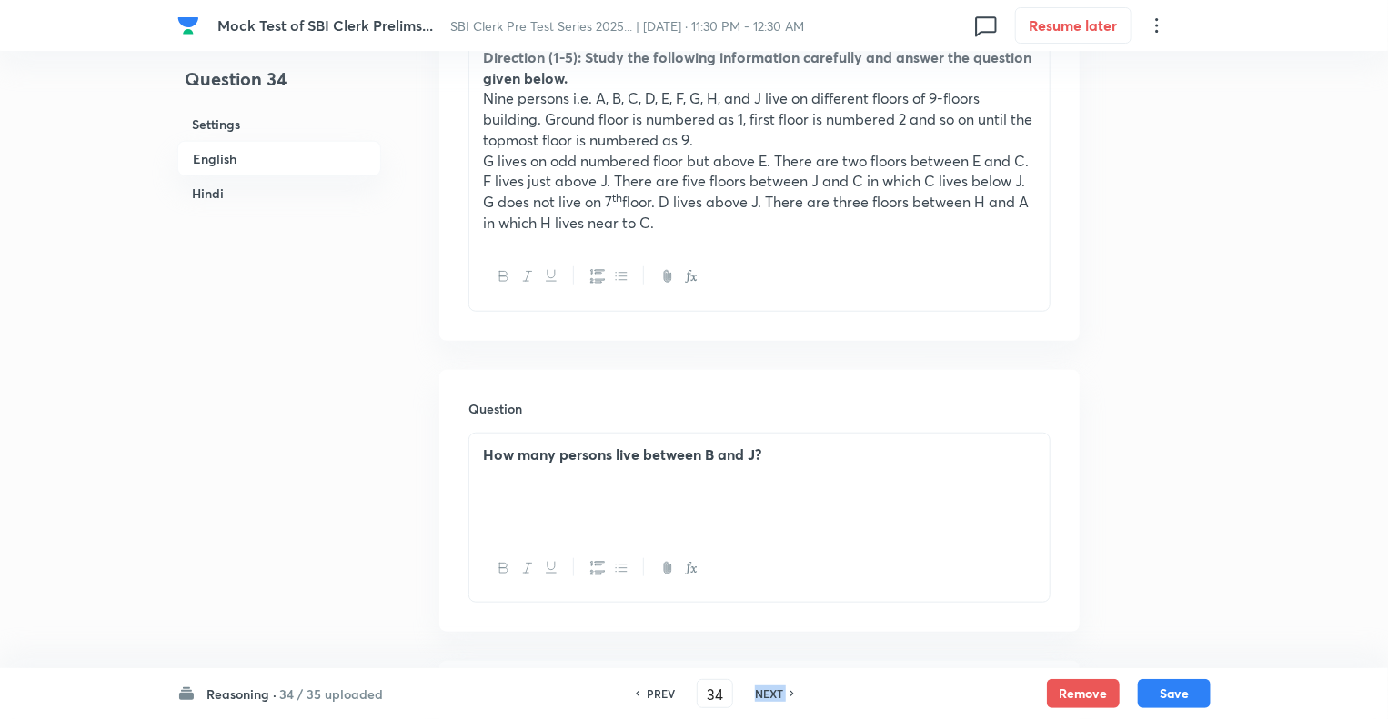
checkbox input "true"
click at [750, 692] on div "NEXT" at bounding box center [772, 694] width 48 height 16
type input "35"
checkbox input "false"
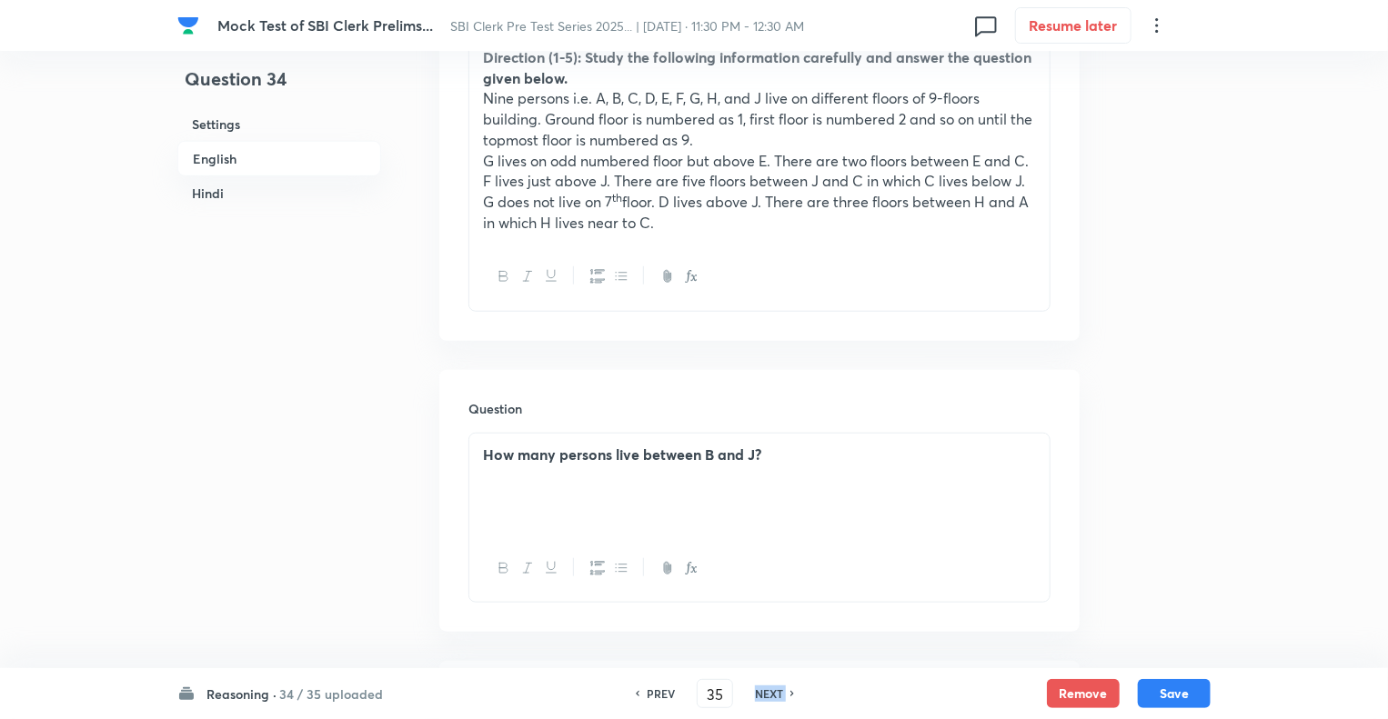
checkbox input "false"
checkbox input "true"
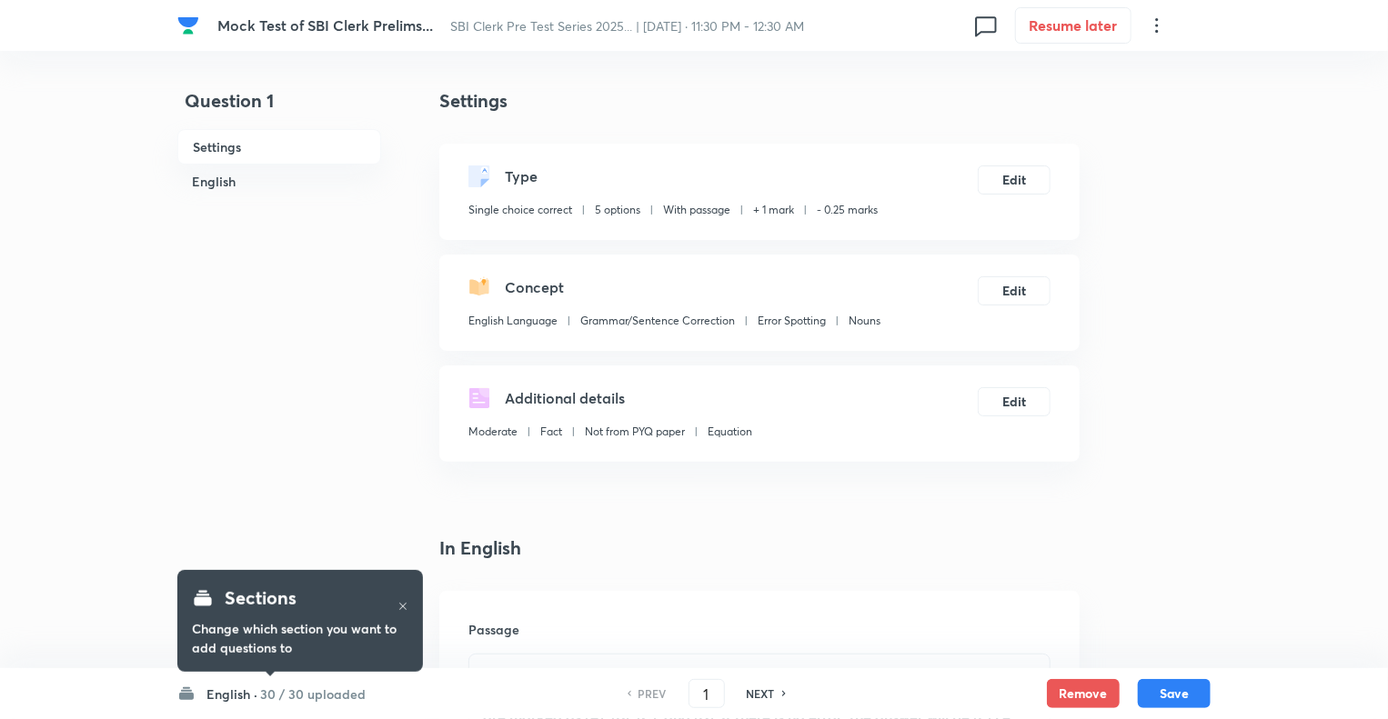
click at [217, 693] on h6 "English ·" at bounding box center [231, 694] width 51 height 19
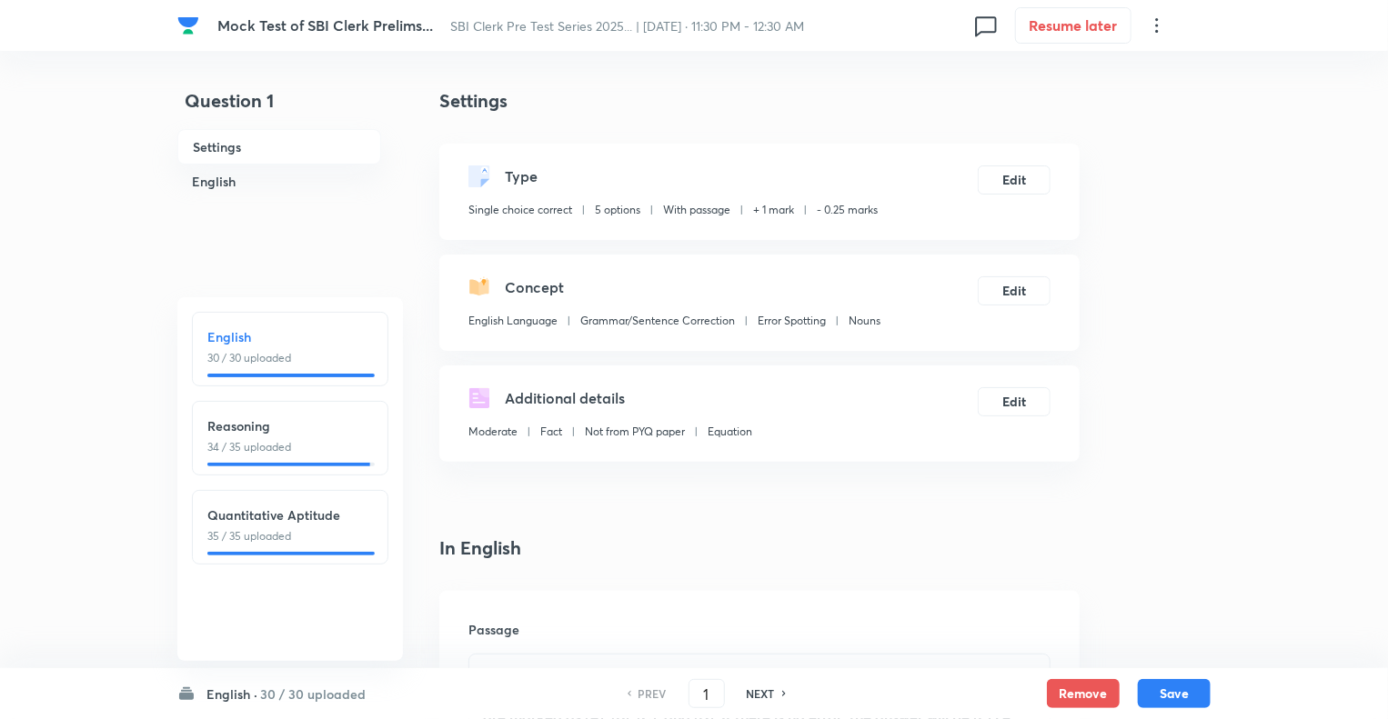
click at [280, 457] on div "Reasoning 34 / 35 uploaded" at bounding box center [290, 438] width 196 height 75
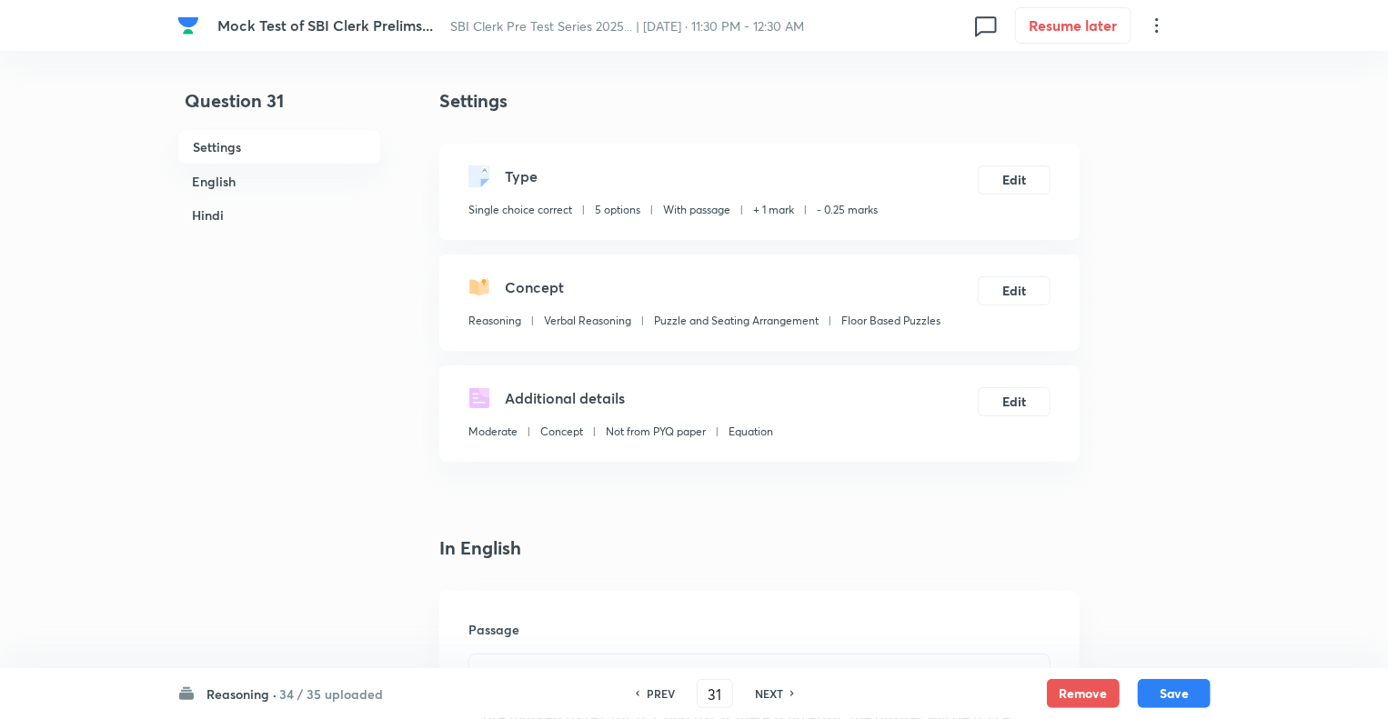
type input "31"
checkbox input "false"
checkbox input "true"
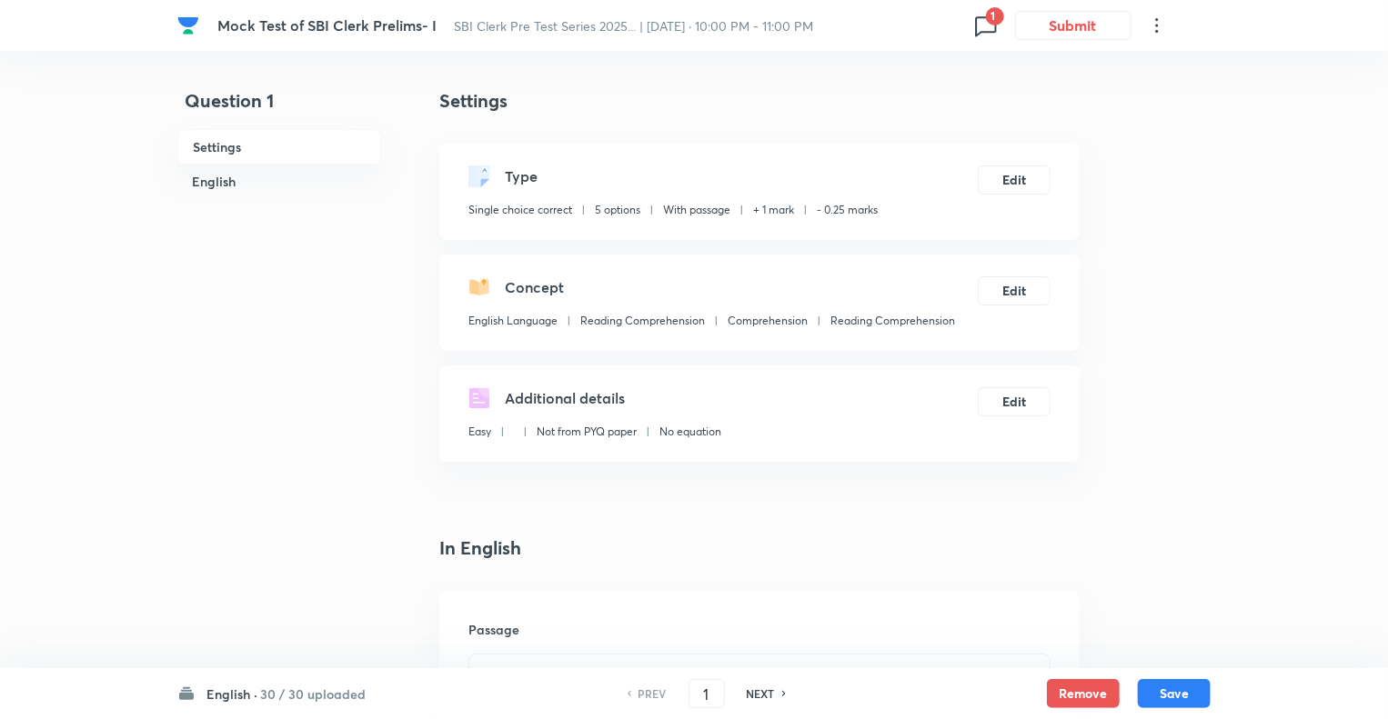
click at [614, 137] on div "Settings Type Single choice correct 5 options With passage + 1 mark - 0.25 mark…" at bounding box center [759, 274] width 640 height 375
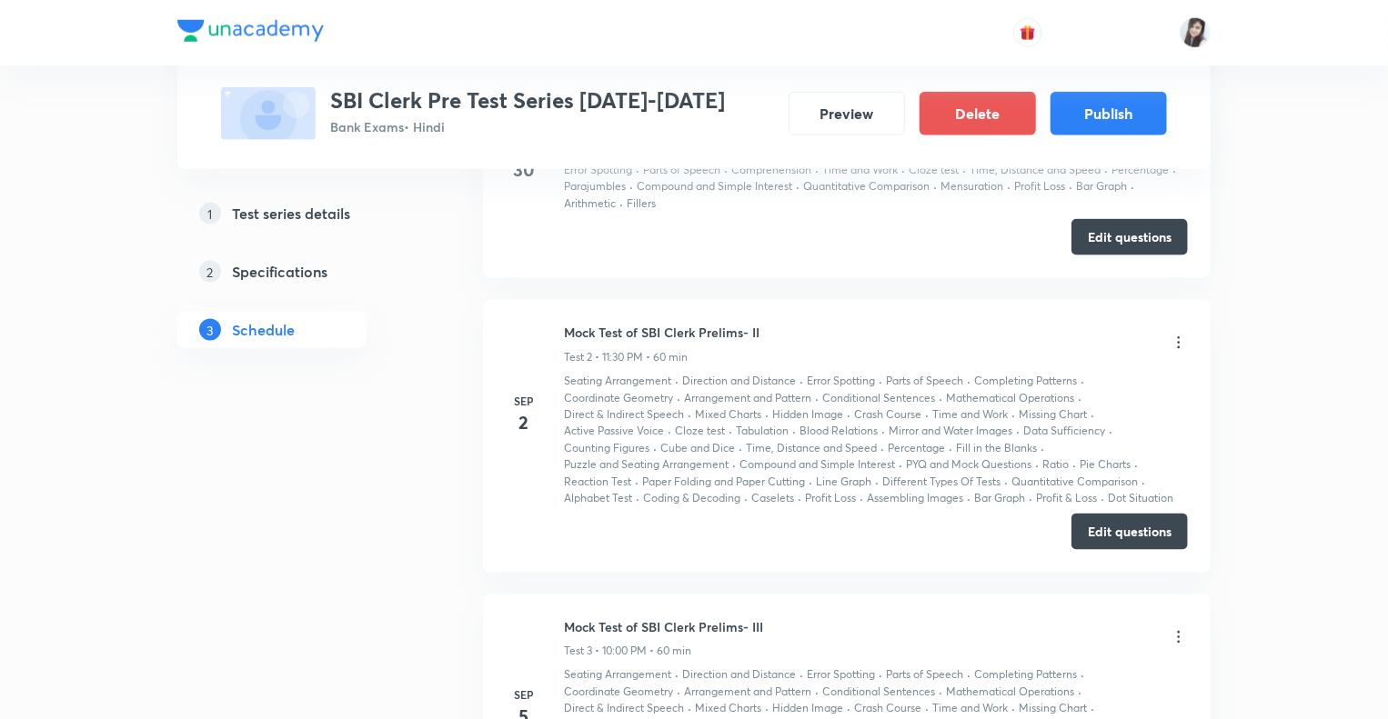
scroll to position [1138, 0]
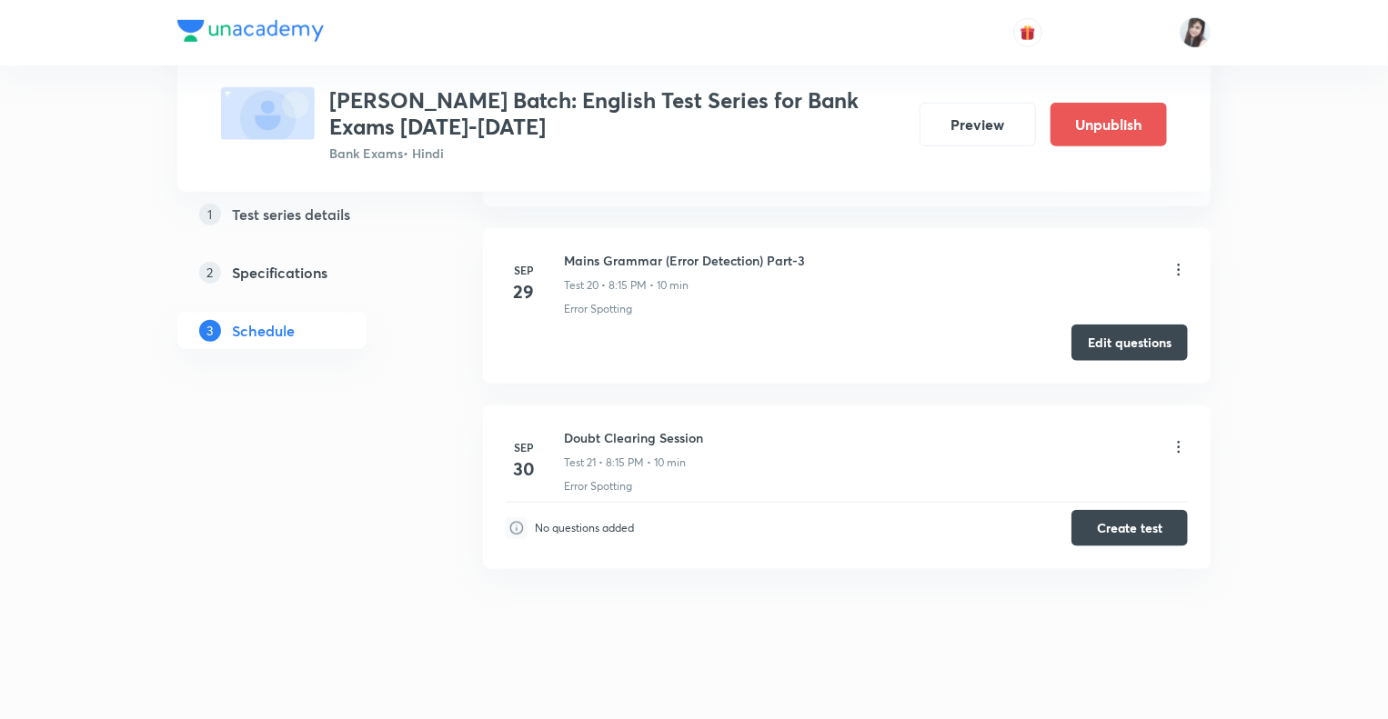
scroll to position [4249, 0]
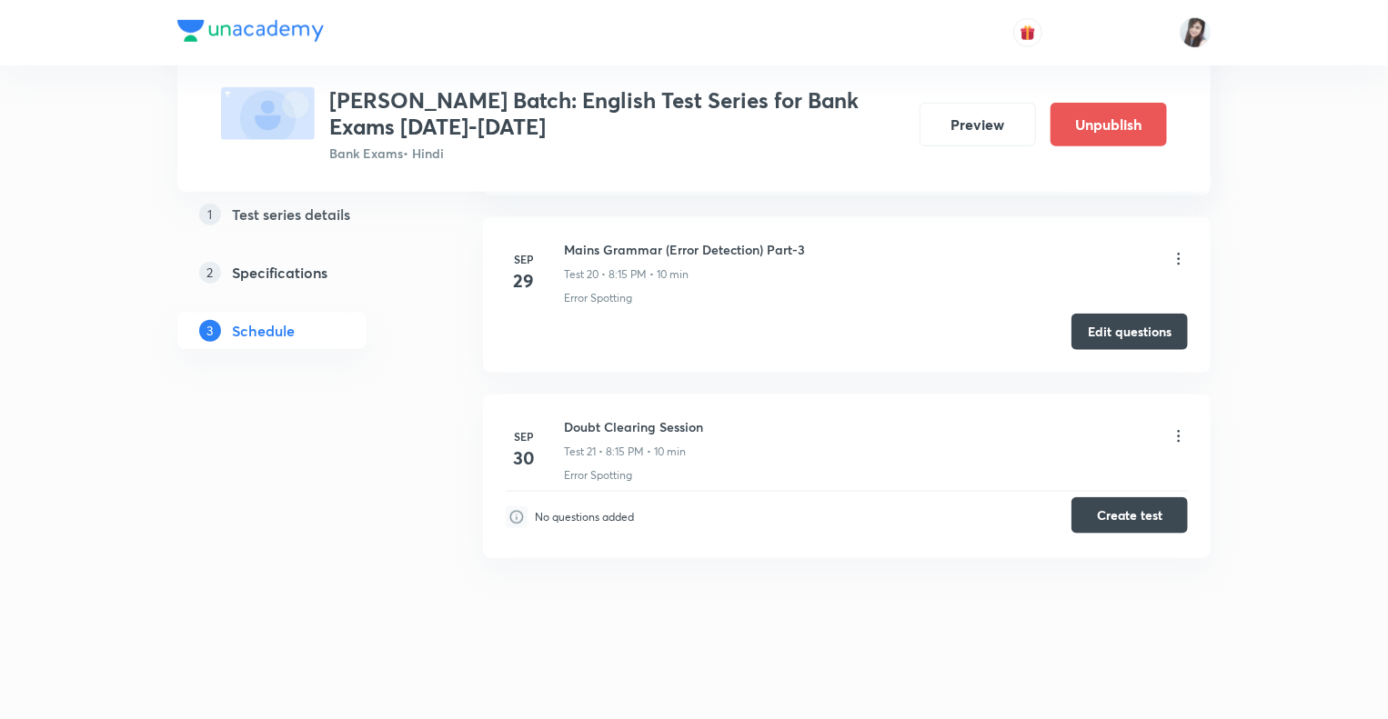
click at [1112, 512] on button "Create test" at bounding box center [1129, 515] width 116 height 36
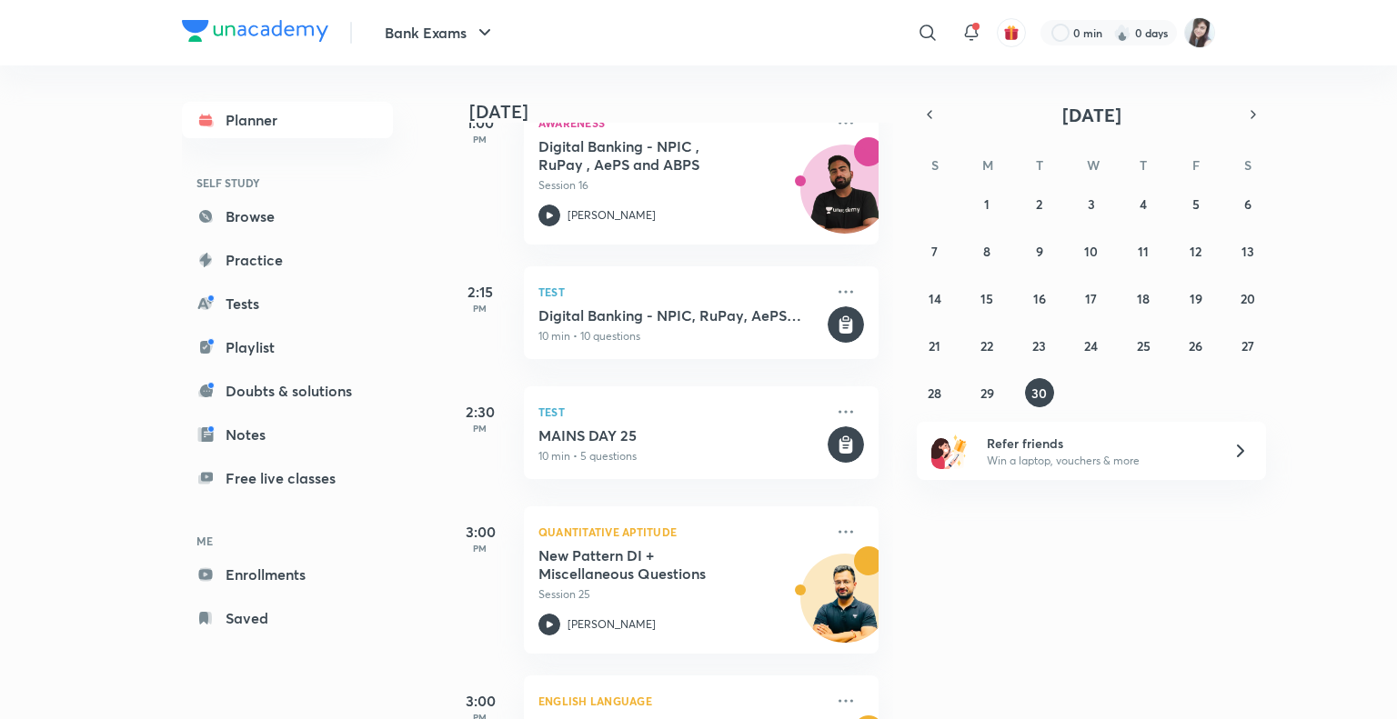
scroll to position [674, 0]
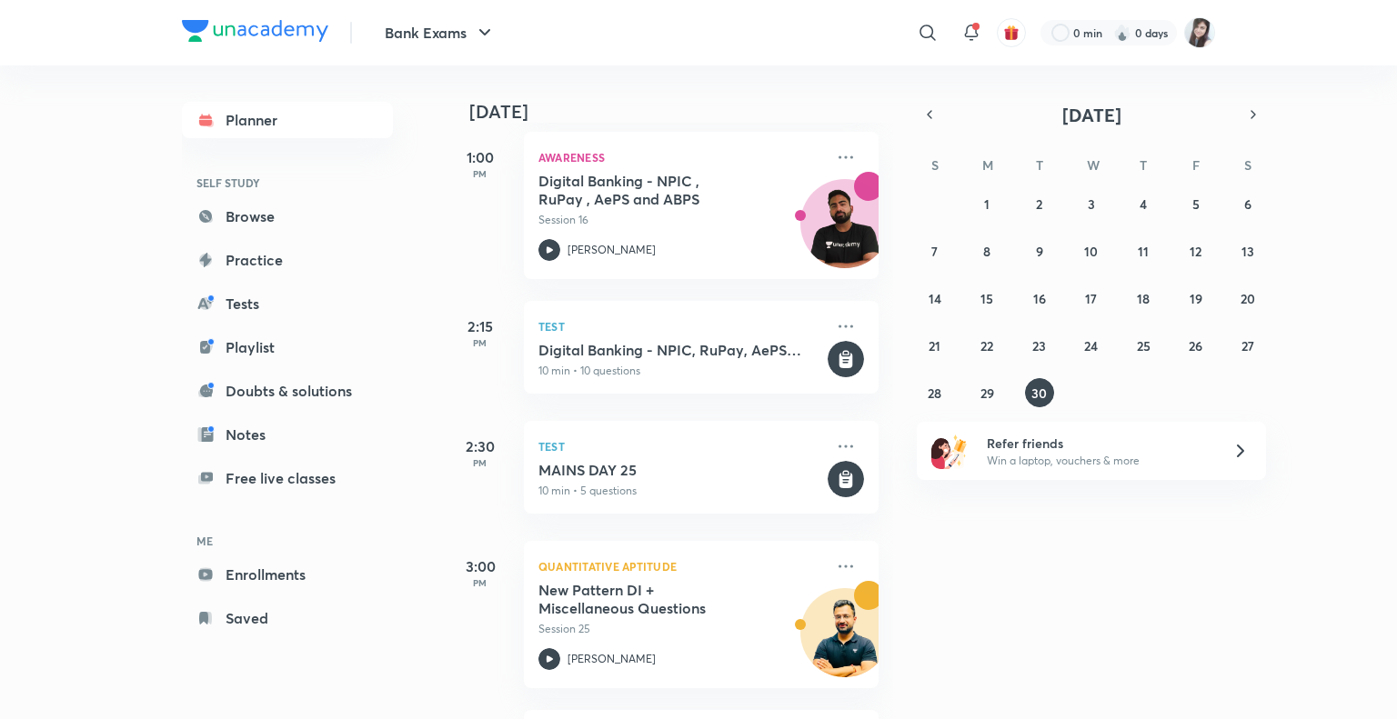
click at [880, 353] on div "[DATE] Good afternoon, [PERSON_NAME] You have 13 events [DATE] Give us your fee…" at bounding box center [668, 392] width 449 height 654
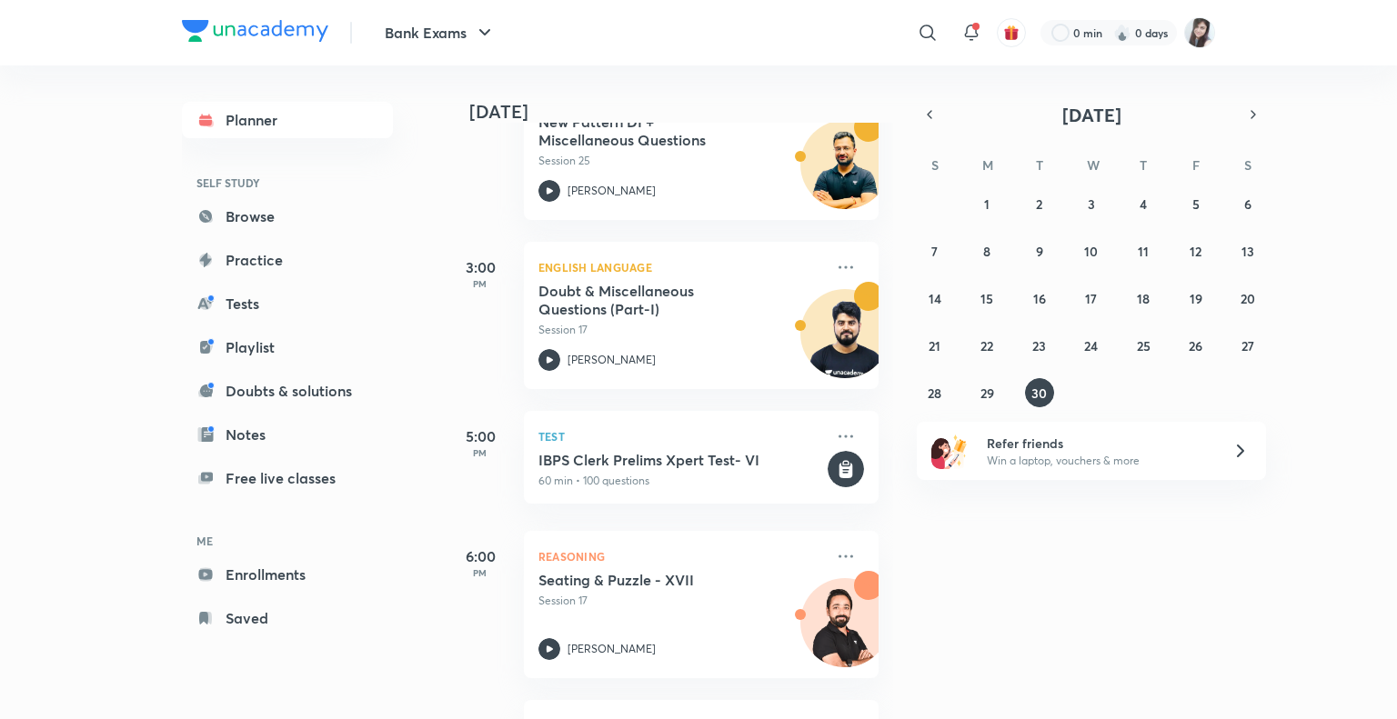
scroll to position [0, 0]
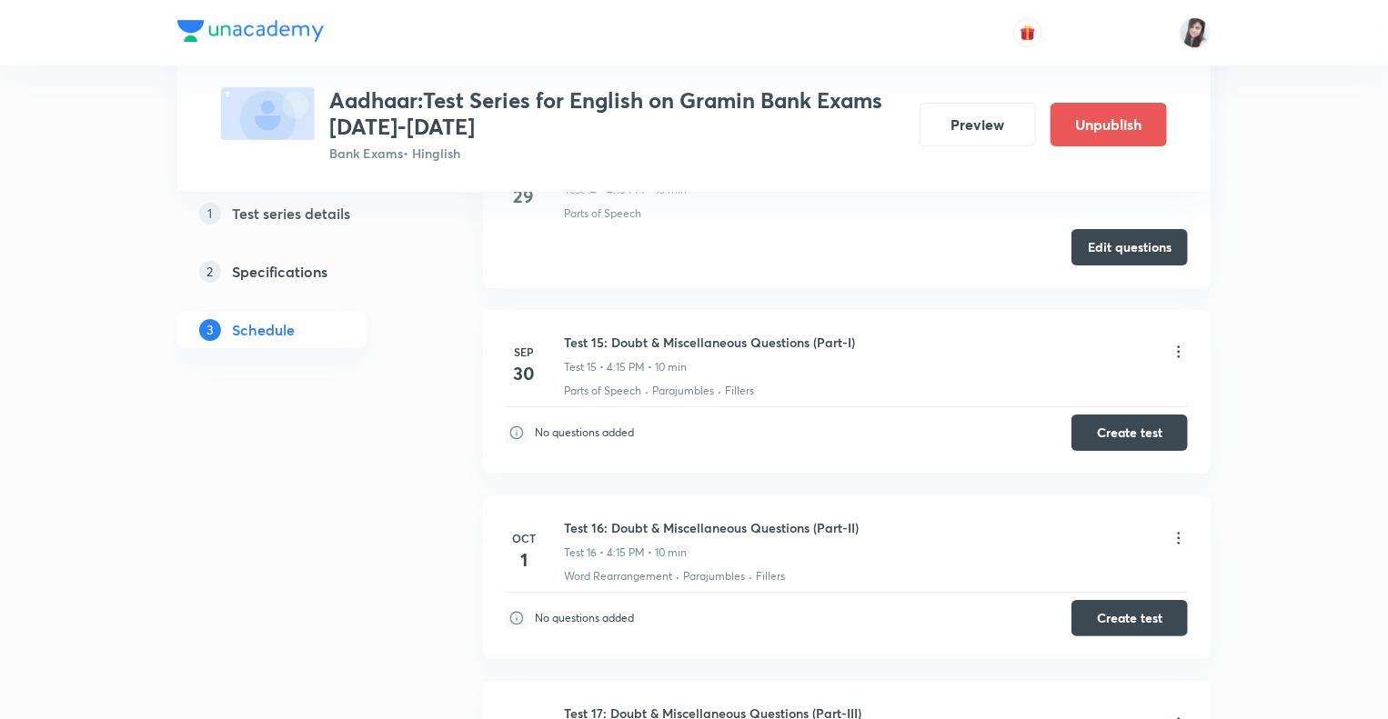
scroll to position [3303, 0]
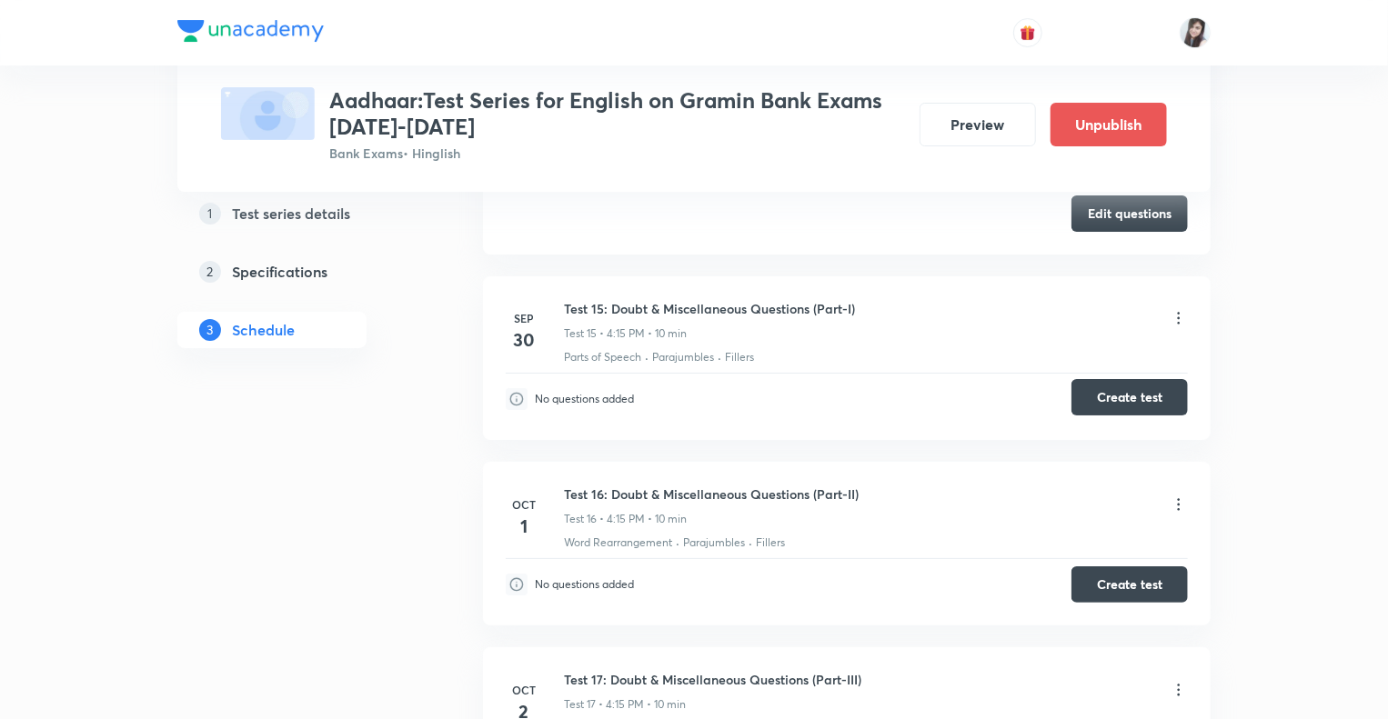
click at [1121, 386] on button "Create test" at bounding box center [1129, 397] width 116 height 36
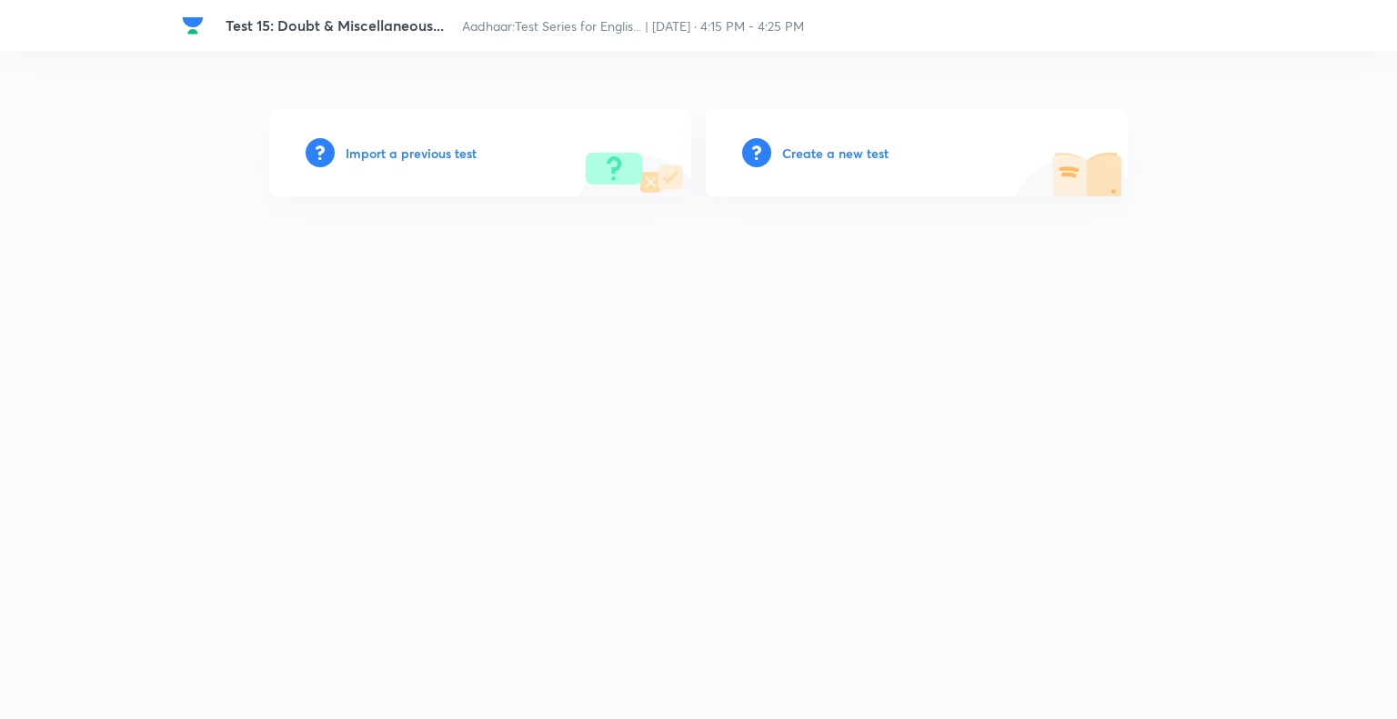
click at [361, 157] on h6 "Import a previous test" at bounding box center [411, 153] width 131 height 19
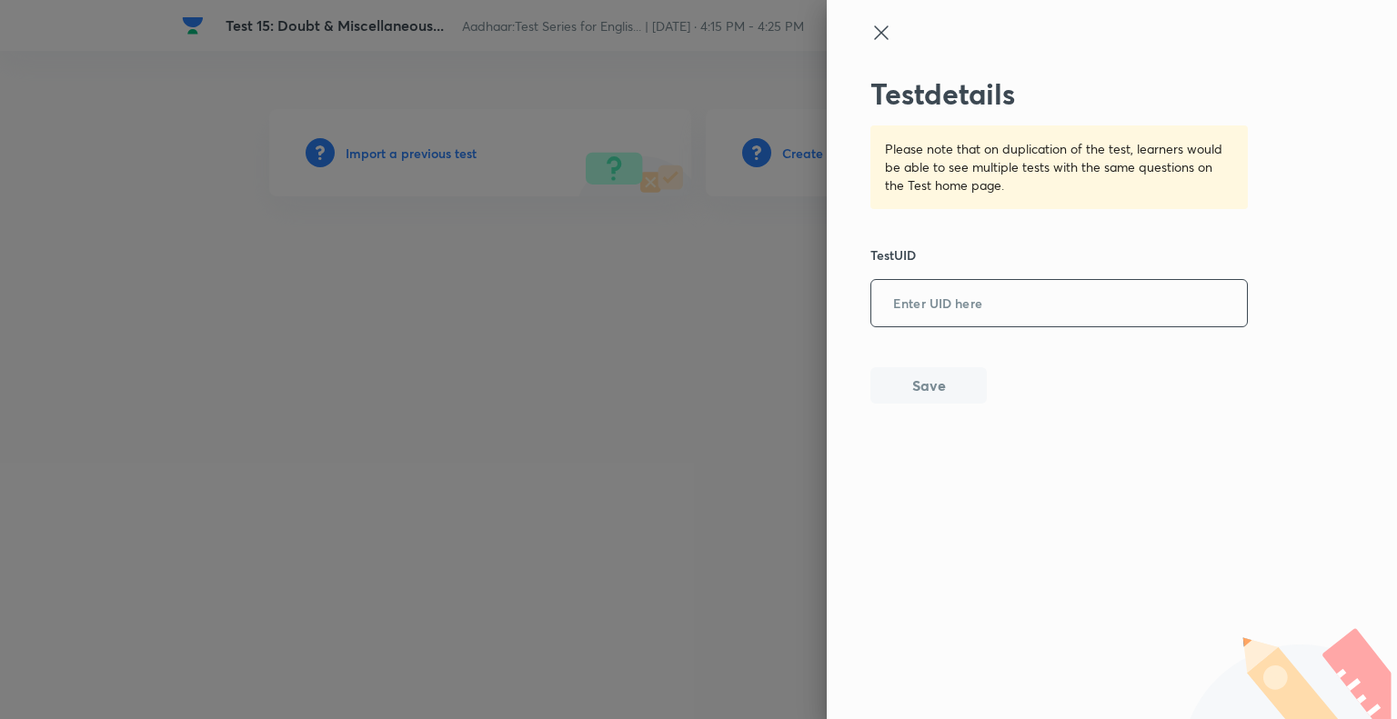
click at [941, 301] on input "text" at bounding box center [1059, 304] width 376 height 45
paste input "UPXCL3W9WM"
type input "UPXCL3W9WM"
click at [932, 377] on button "Save" at bounding box center [928, 384] width 116 height 36
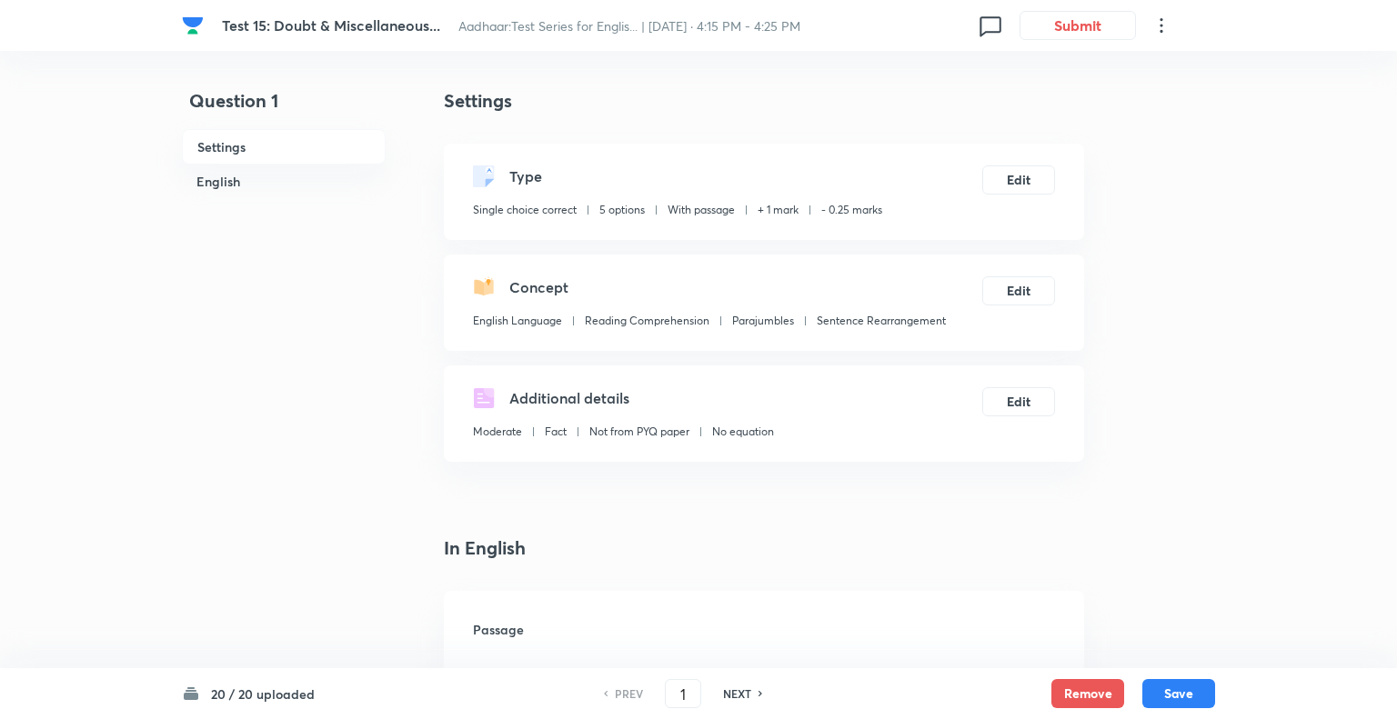
checkbox input "true"
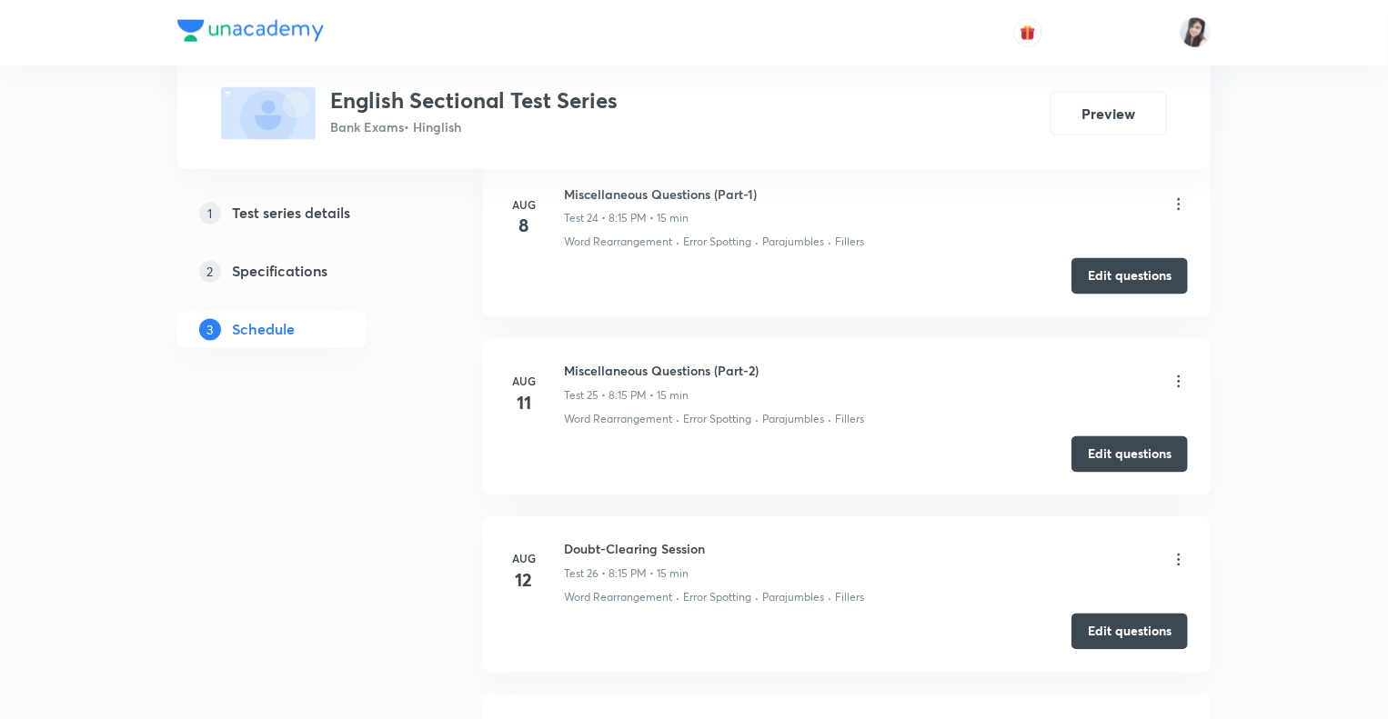
scroll to position [5459, 0]
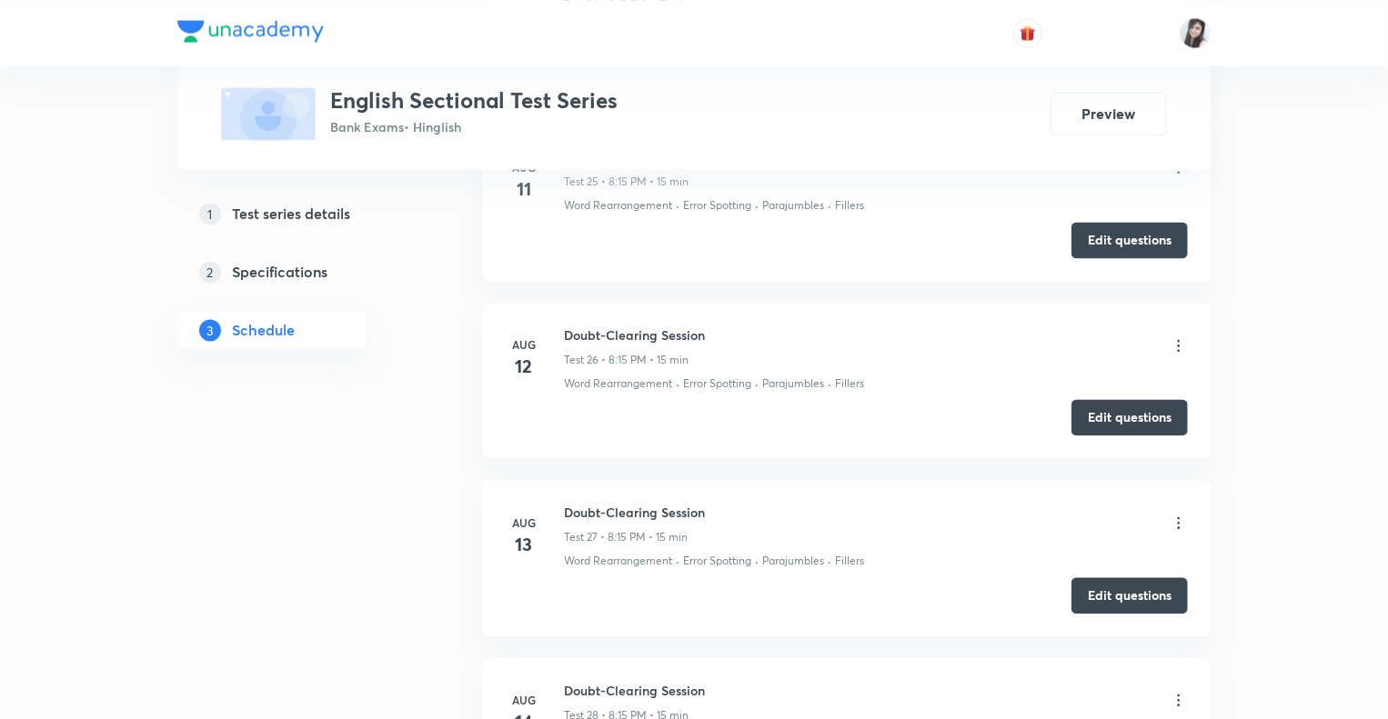
scroll to position [5168, 0]
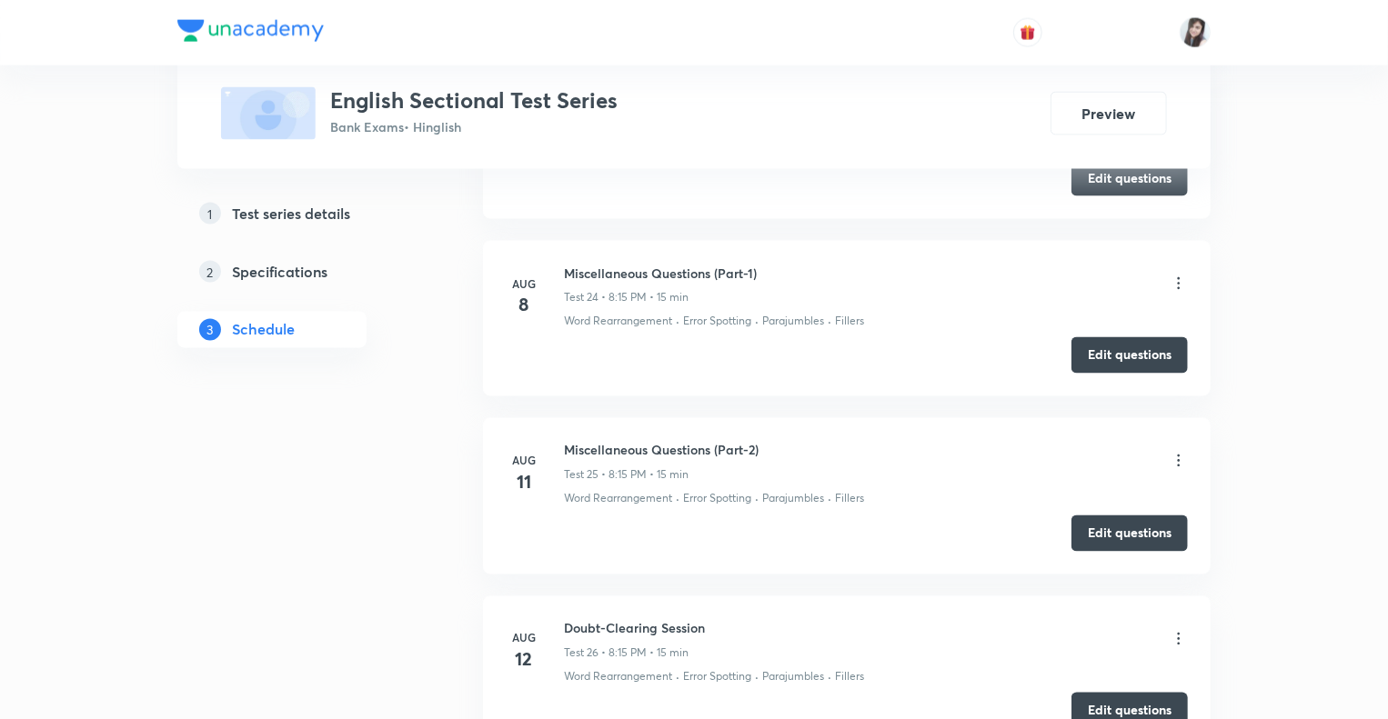
scroll to position [4841, 0]
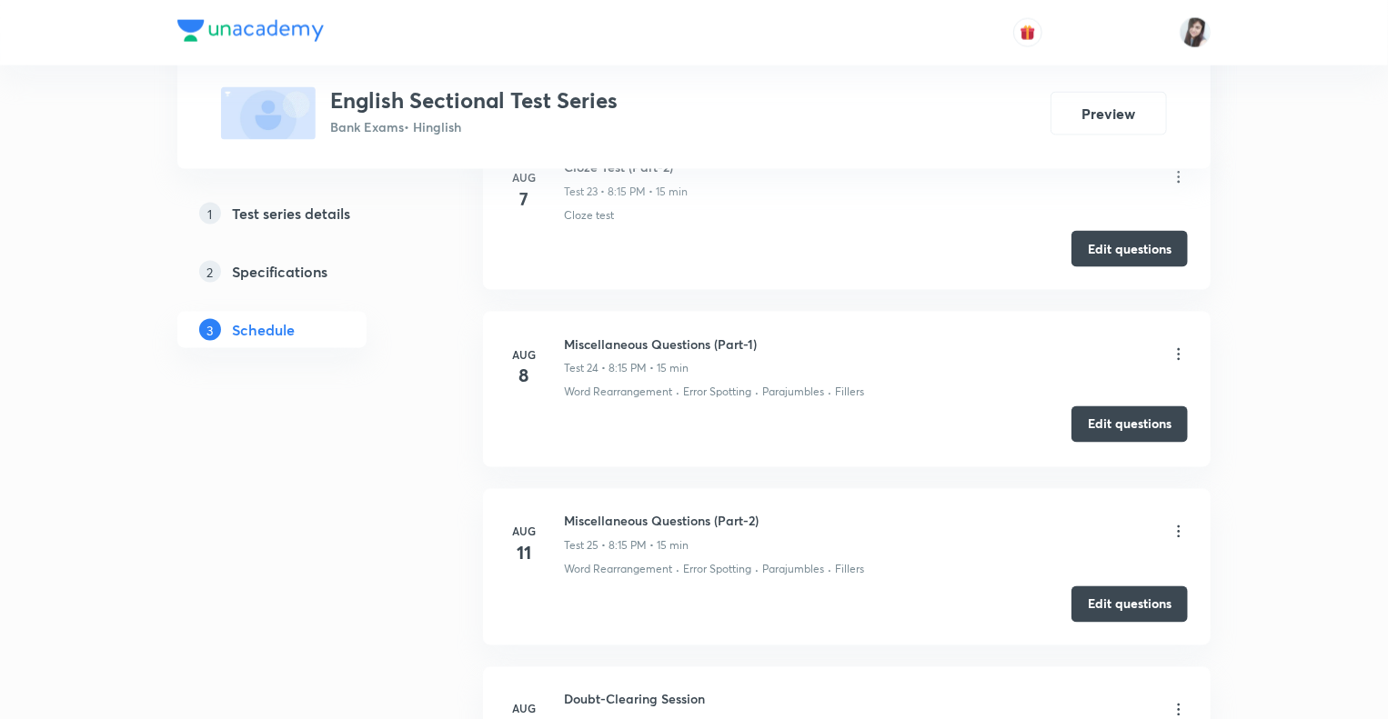
click at [1123, 410] on button "Edit questions" at bounding box center [1129, 424] width 116 height 36
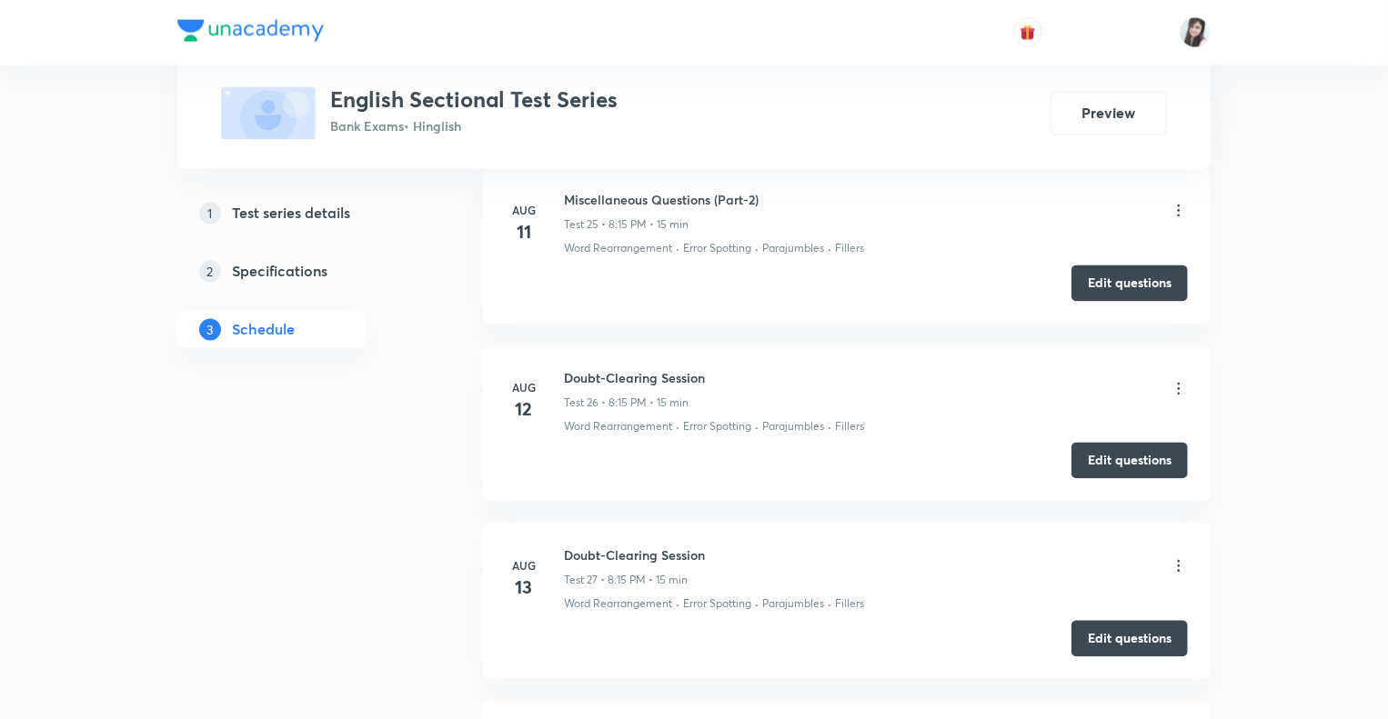
scroll to position [5168, 0]
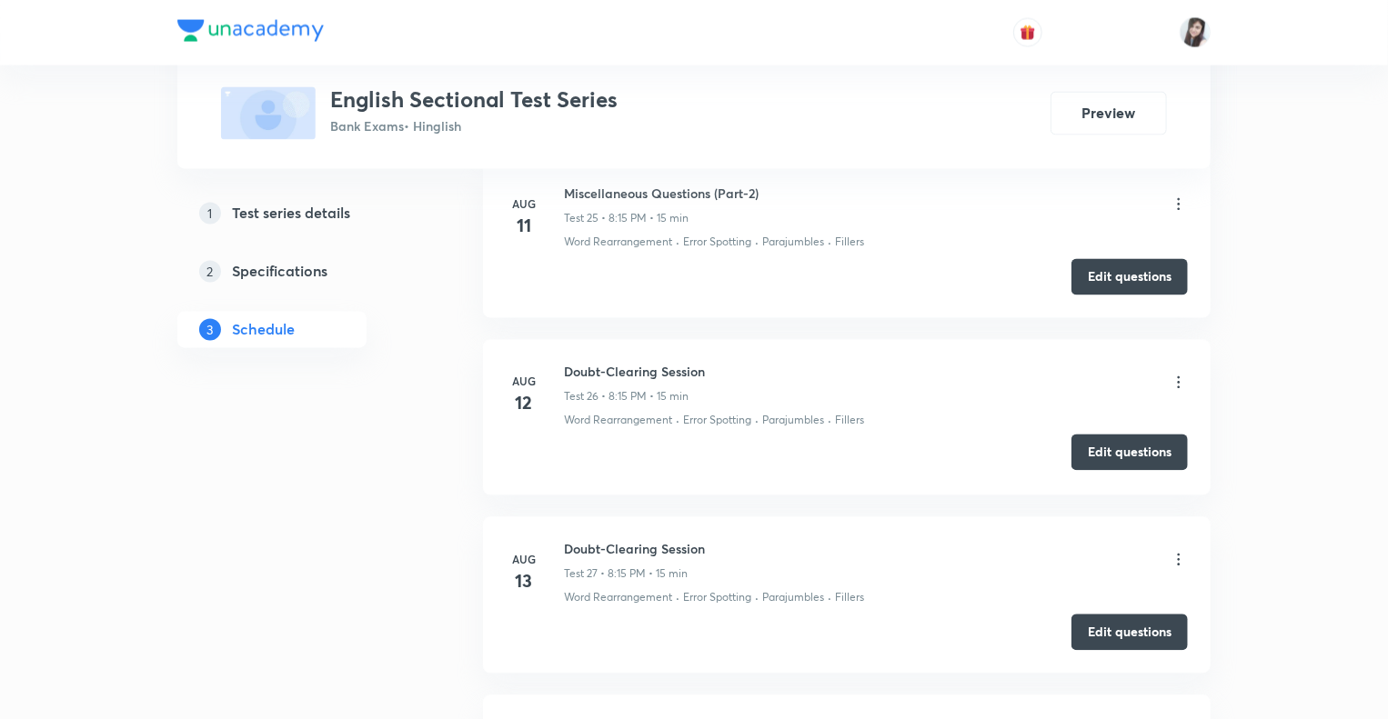
click at [1101, 446] on button "Edit questions" at bounding box center [1129, 453] width 116 height 36
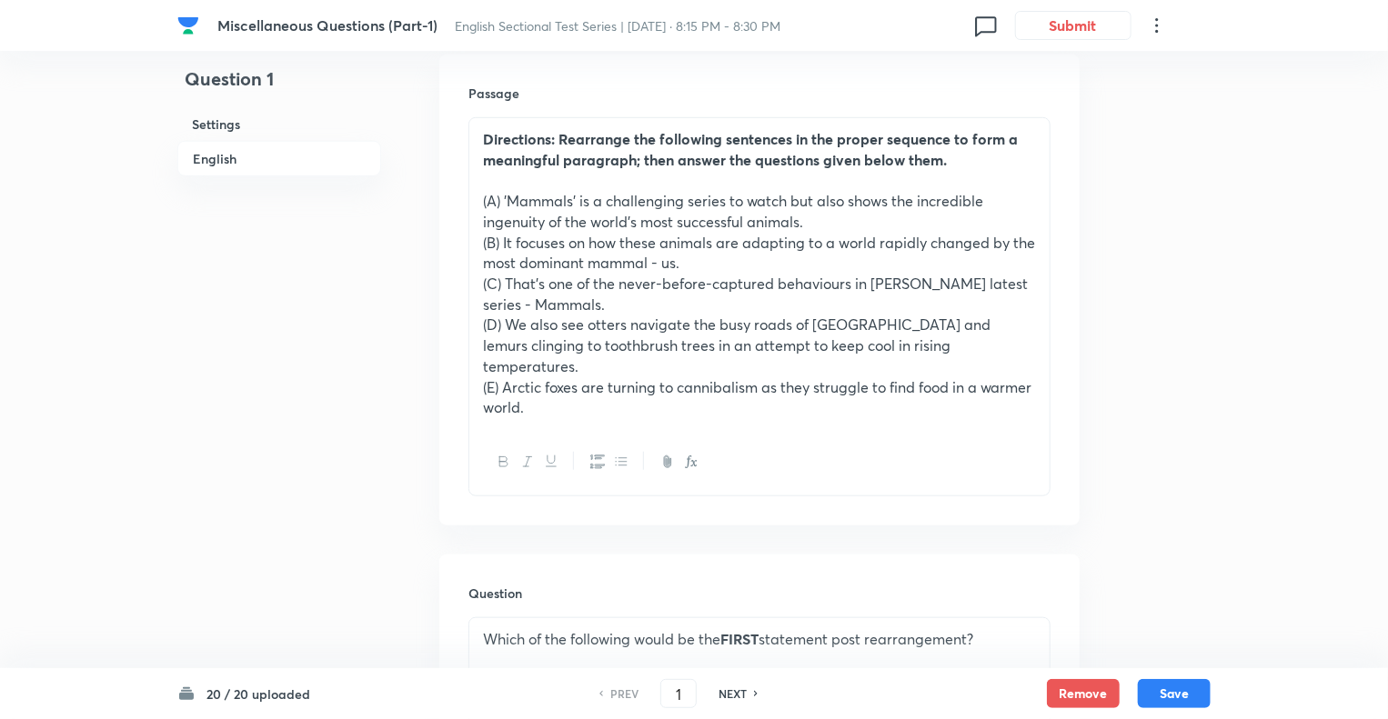
scroll to position [582, 0]
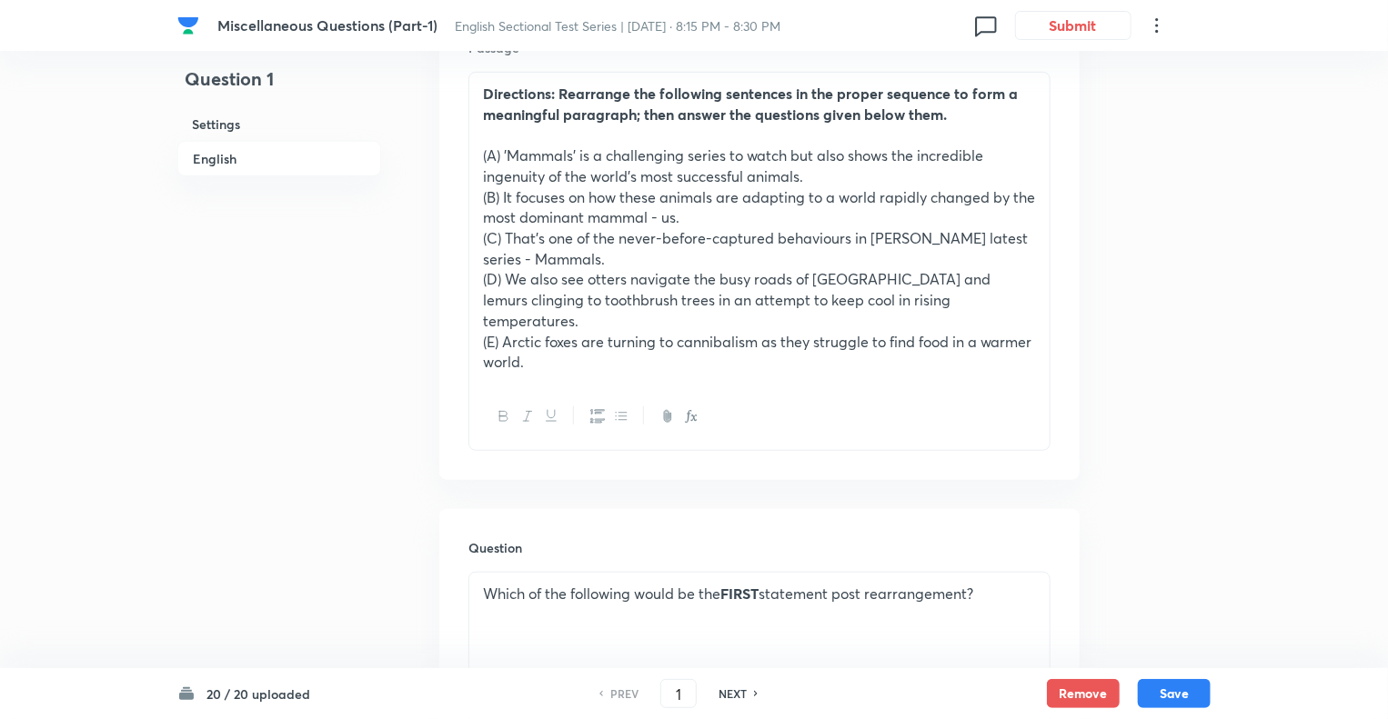
click at [732, 699] on h6 "NEXT" at bounding box center [732, 694] width 28 height 16
type input "2"
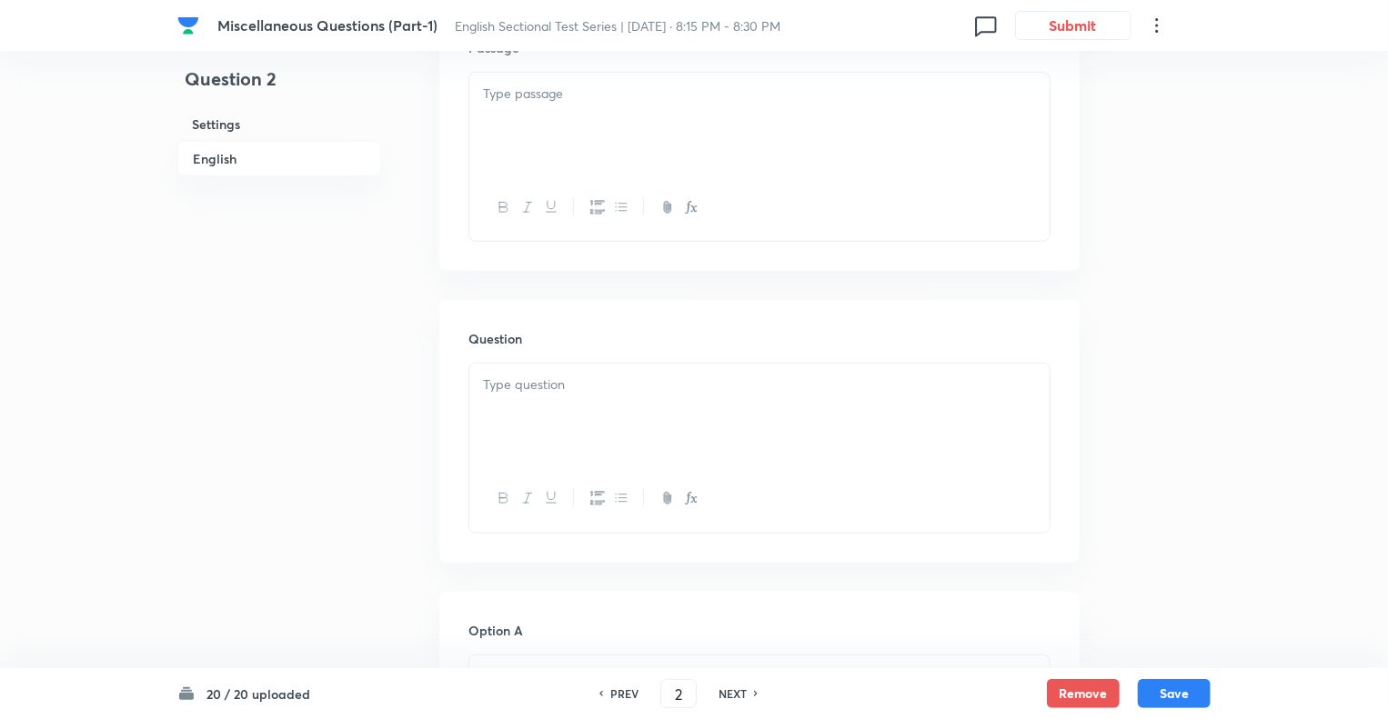
checkbox input "true"
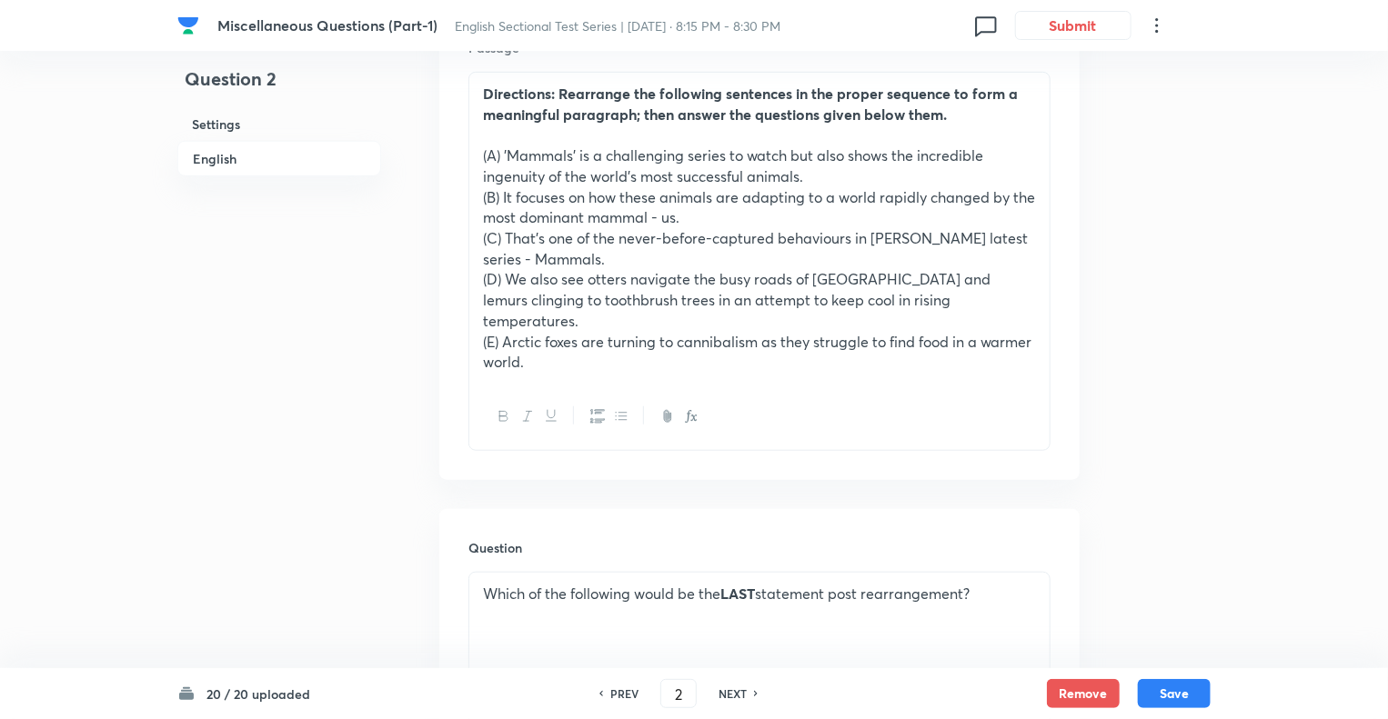
click at [732, 699] on h6 "NEXT" at bounding box center [732, 694] width 28 height 16
type input "3"
checkbox input "true"
click at [732, 699] on h6 "NEXT" at bounding box center [732, 694] width 28 height 16
type input "4"
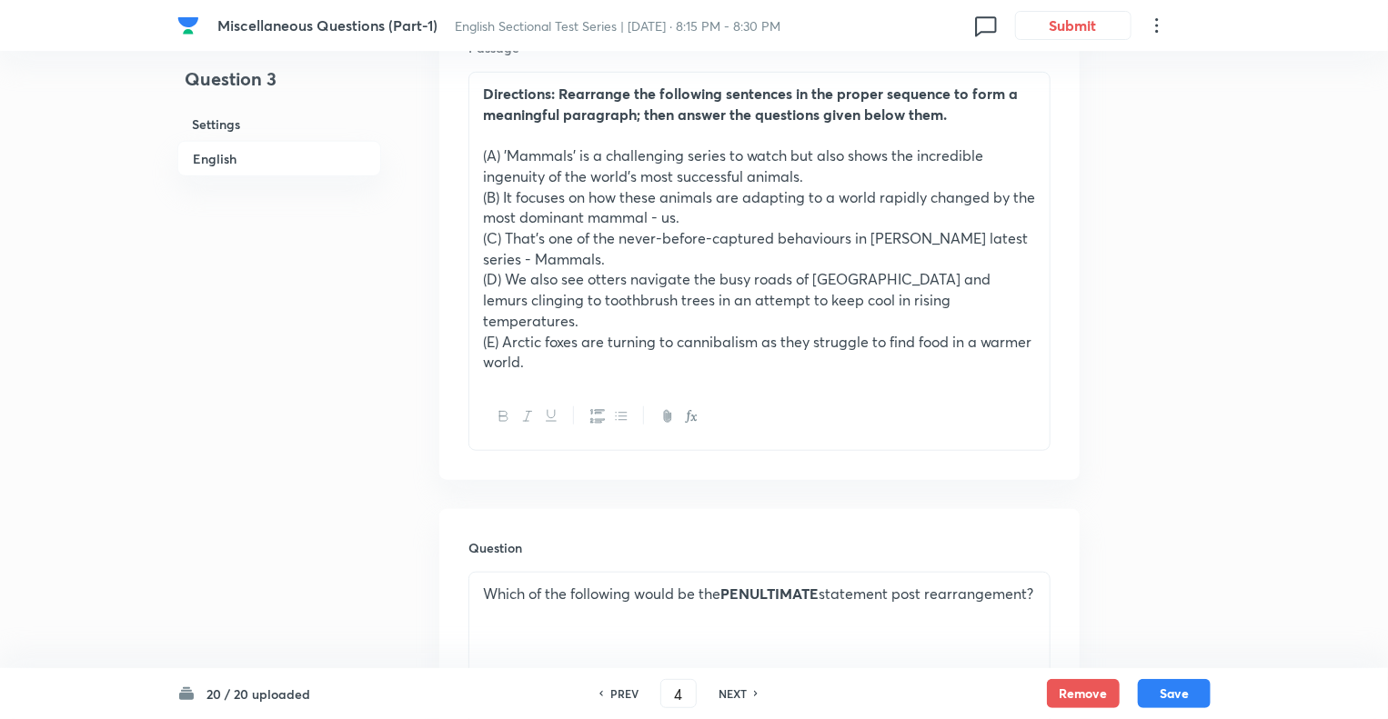
checkbox input "false"
checkbox input "true"
click at [732, 699] on h6 "NEXT" at bounding box center [732, 694] width 28 height 16
type input "5"
checkbox input "false"
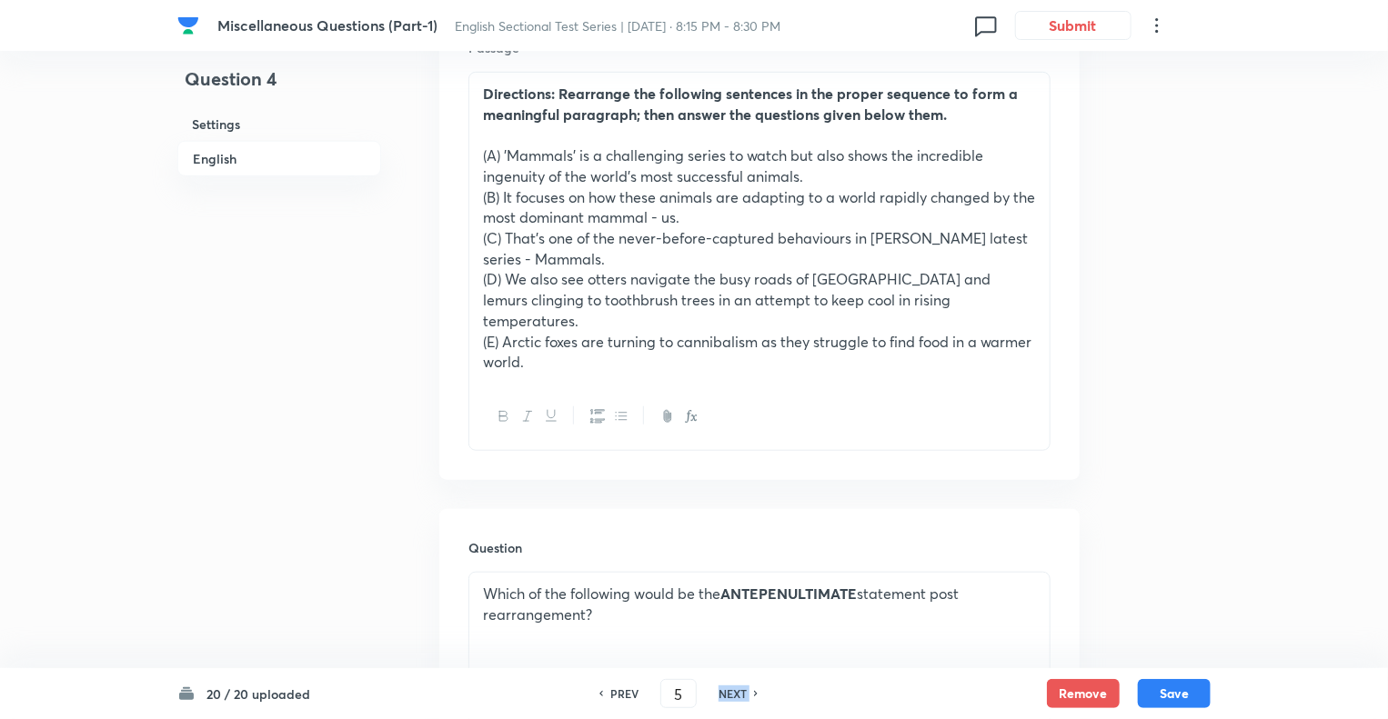
checkbox input "true"
click at [732, 699] on h6 "NEXT" at bounding box center [732, 694] width 28 height 16
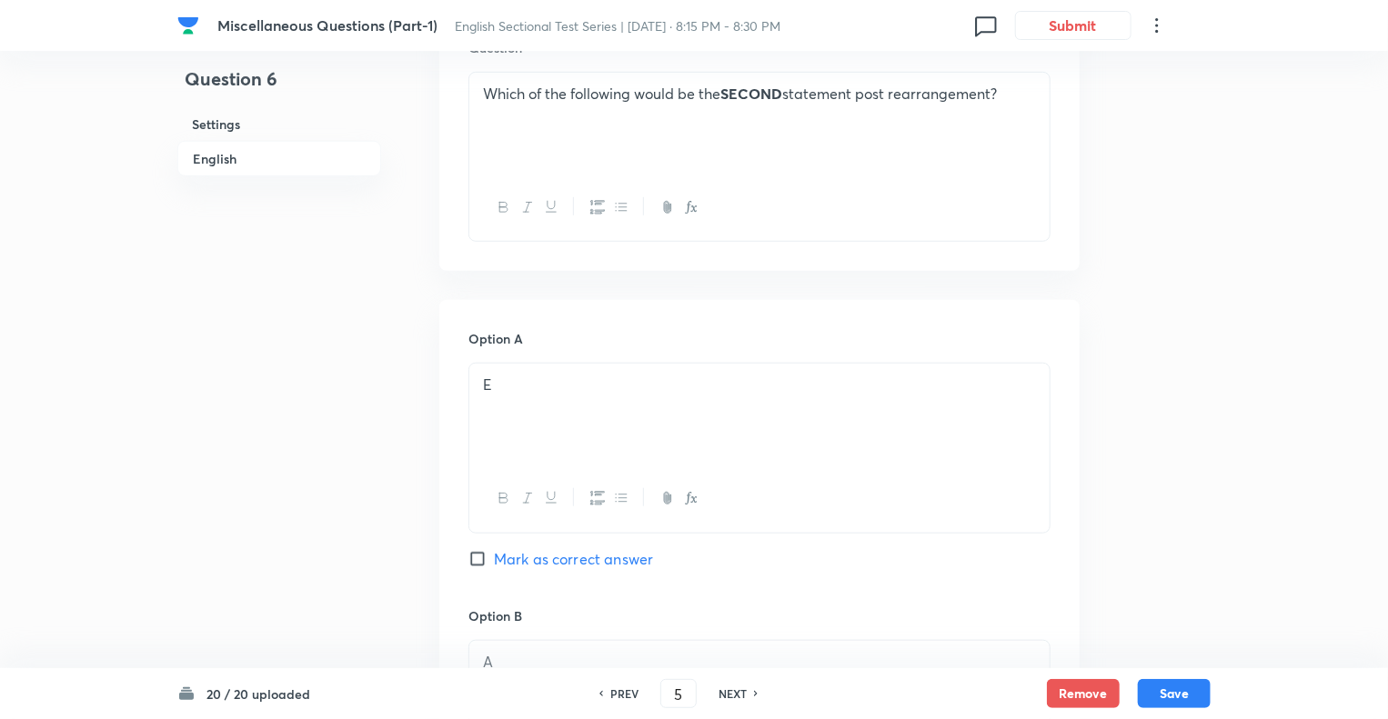
type input "6"
checkbox input "false"
checkbox input "true"
click at [732, 699] on h6 "NEXT" at bounding box center [732, 694] width 28 height 16
type input "7"
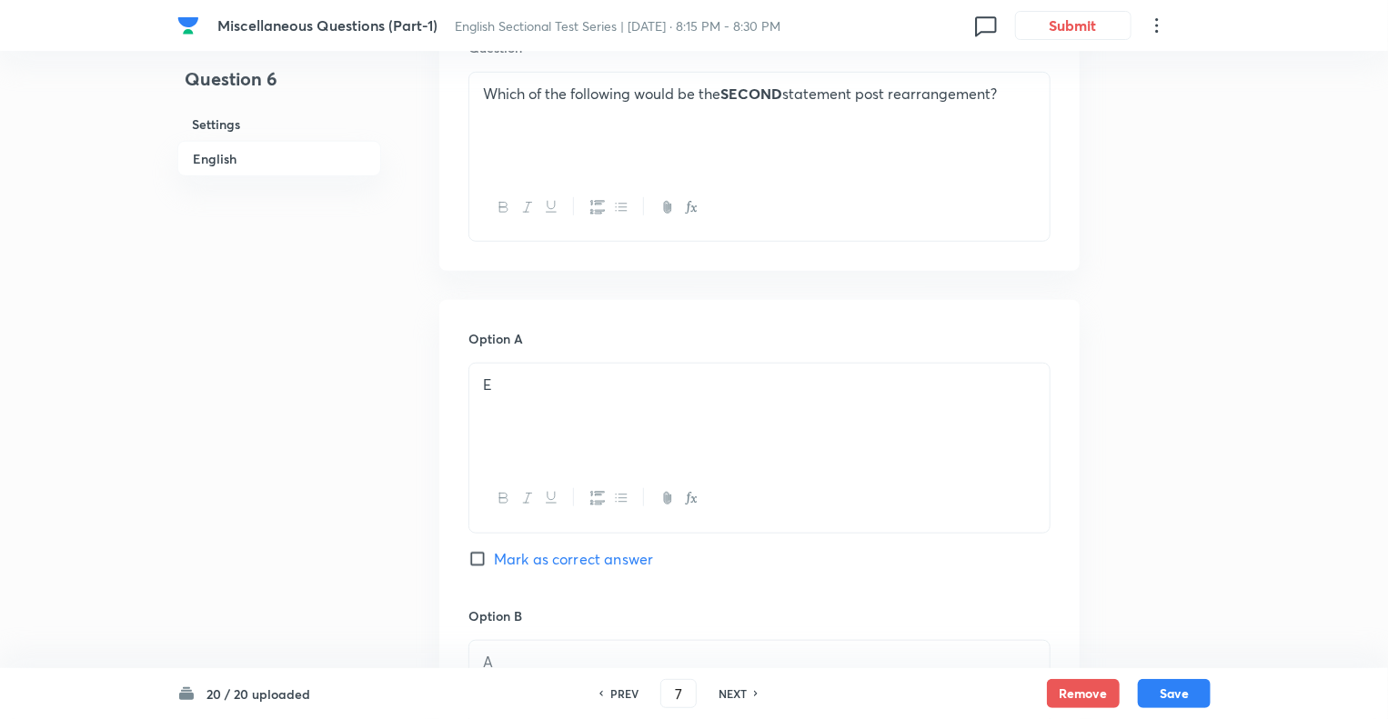
checkbox input "false"
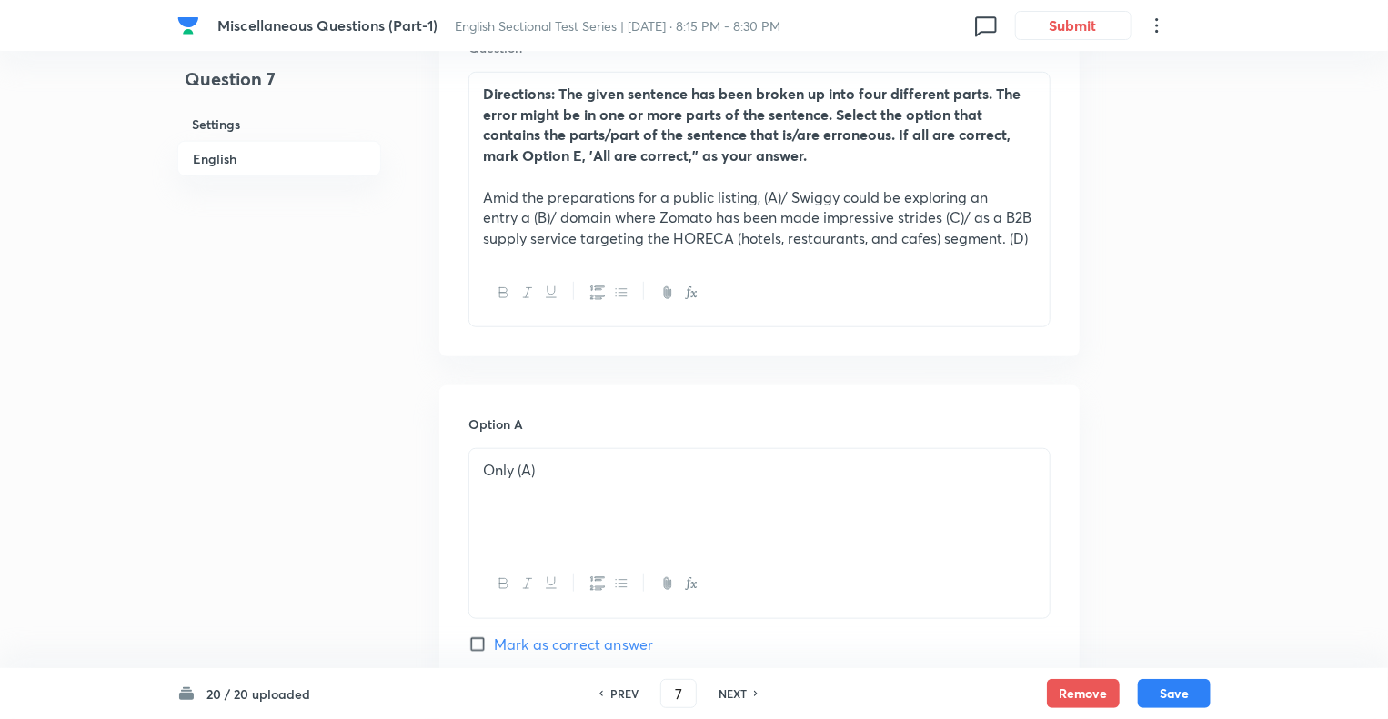
checkbox input "true"
click at [732, 699] on h6 "NEXT" at bounding box center [732, 694] width 28 height 16
type input "8"
click at [732, 699] on h6 "NEXT" at bounding box center [732, 694] width 28 height 16
checkbox input "true"
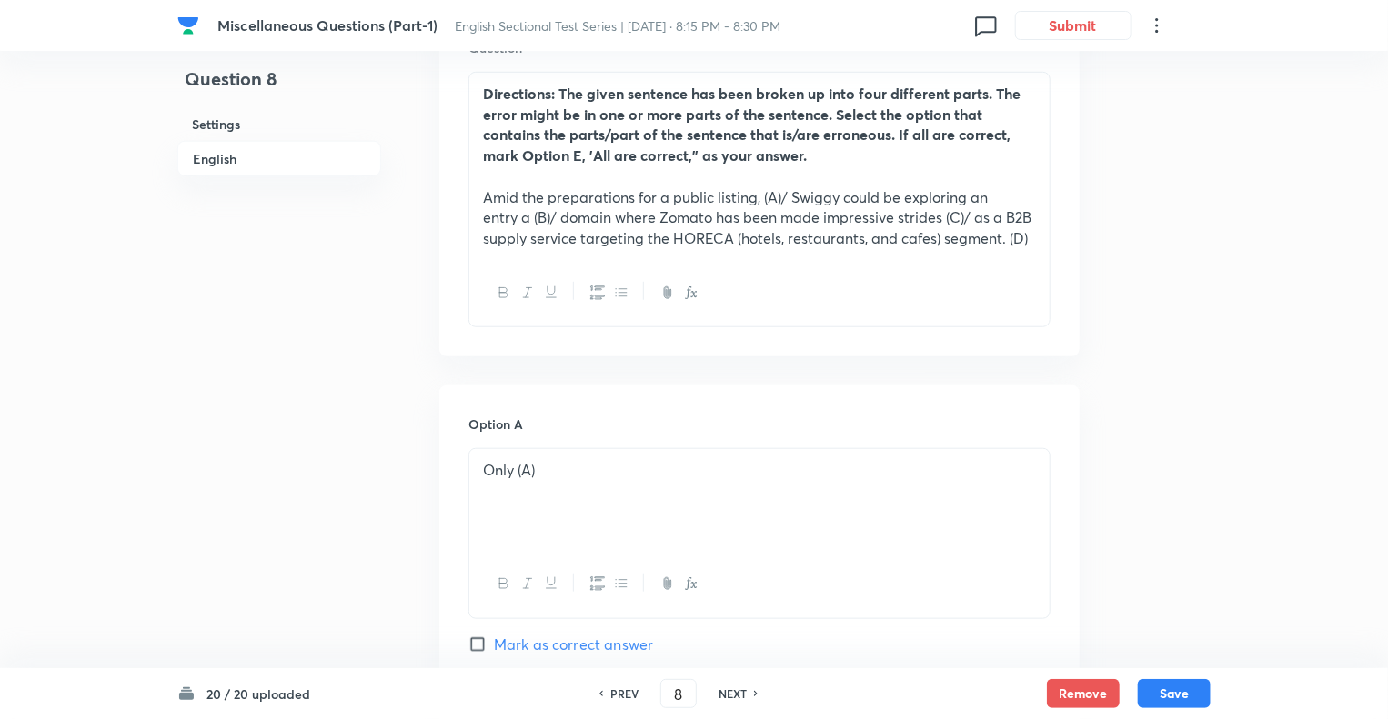
type input "9"
click at [732, 699] on h6 "NEXT" at bounding box center [732, 694] width 28 height 16
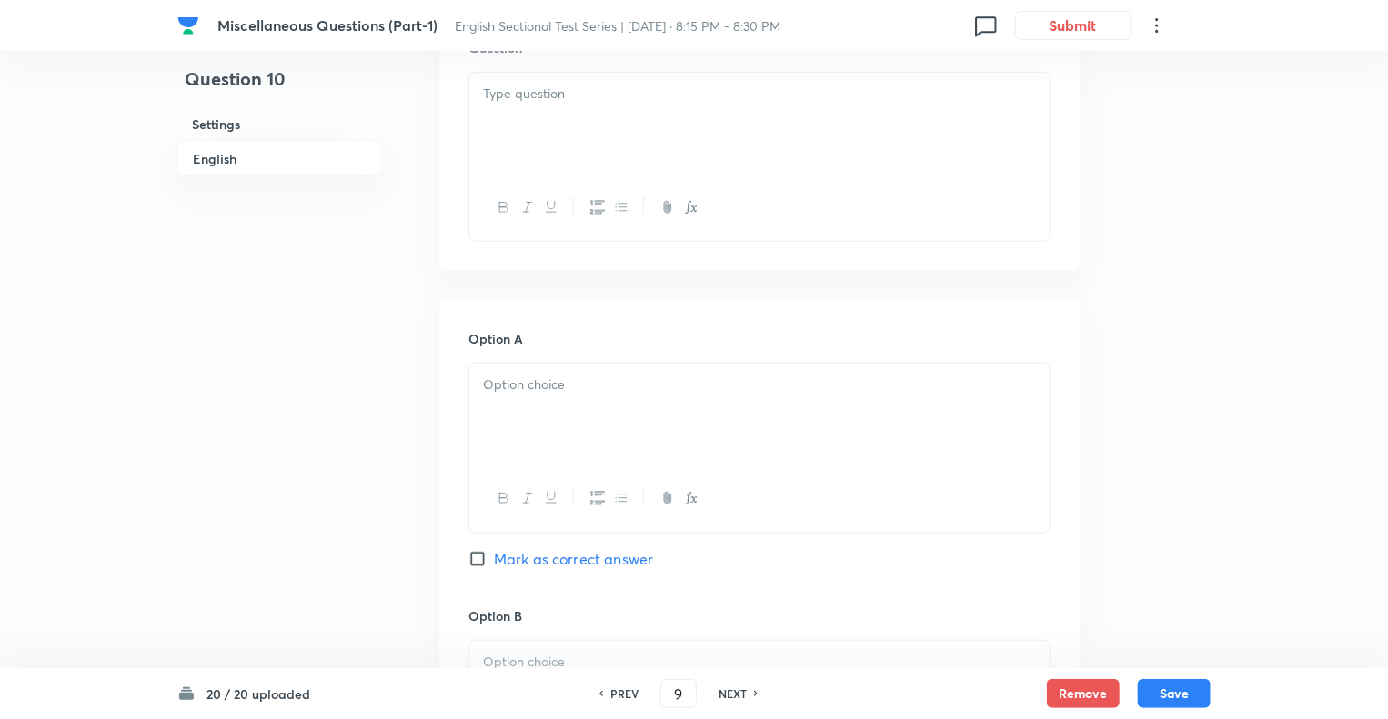
checkbox input "false"
checkbox input "true"
type input "10"
checkbox input "false"
checkbox input "true"
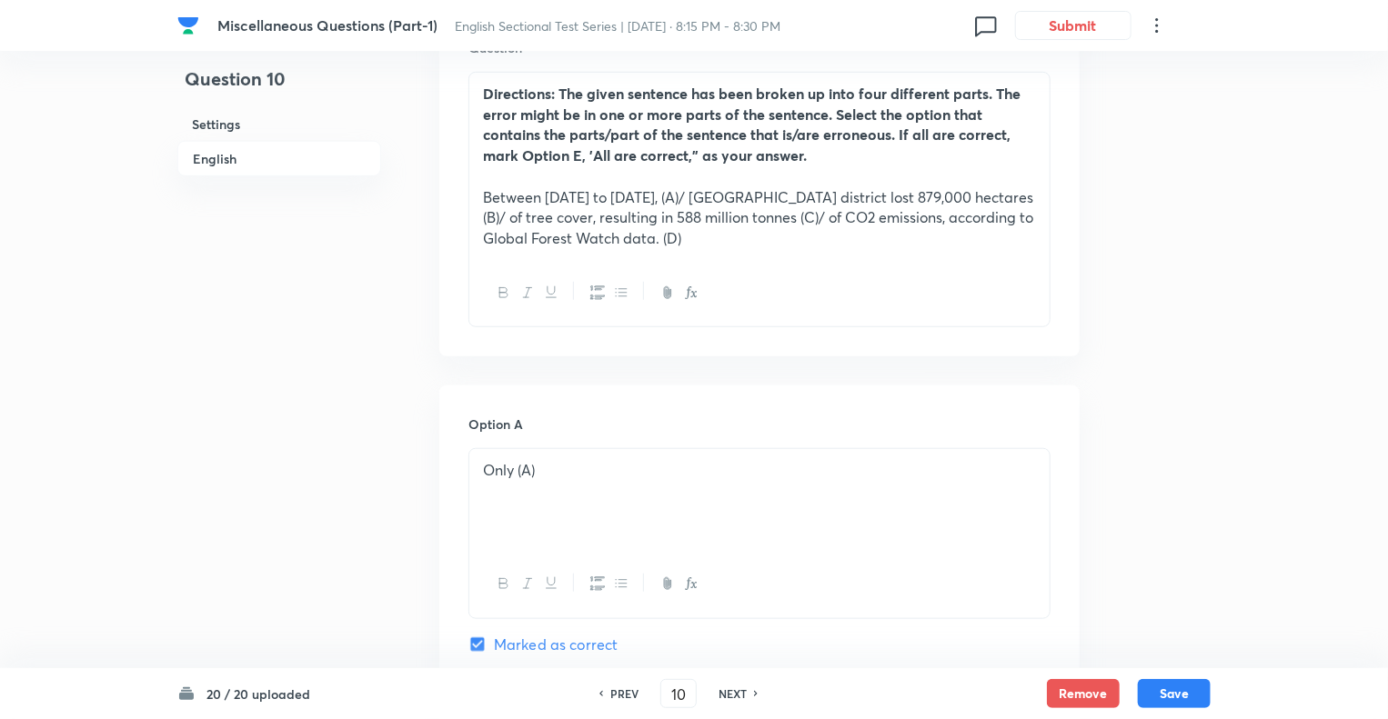
click at [732, 699] on h6 "NEXT" at bounding box center [732, 694] width 28 height 16
type input "11"
checkbox input "true"
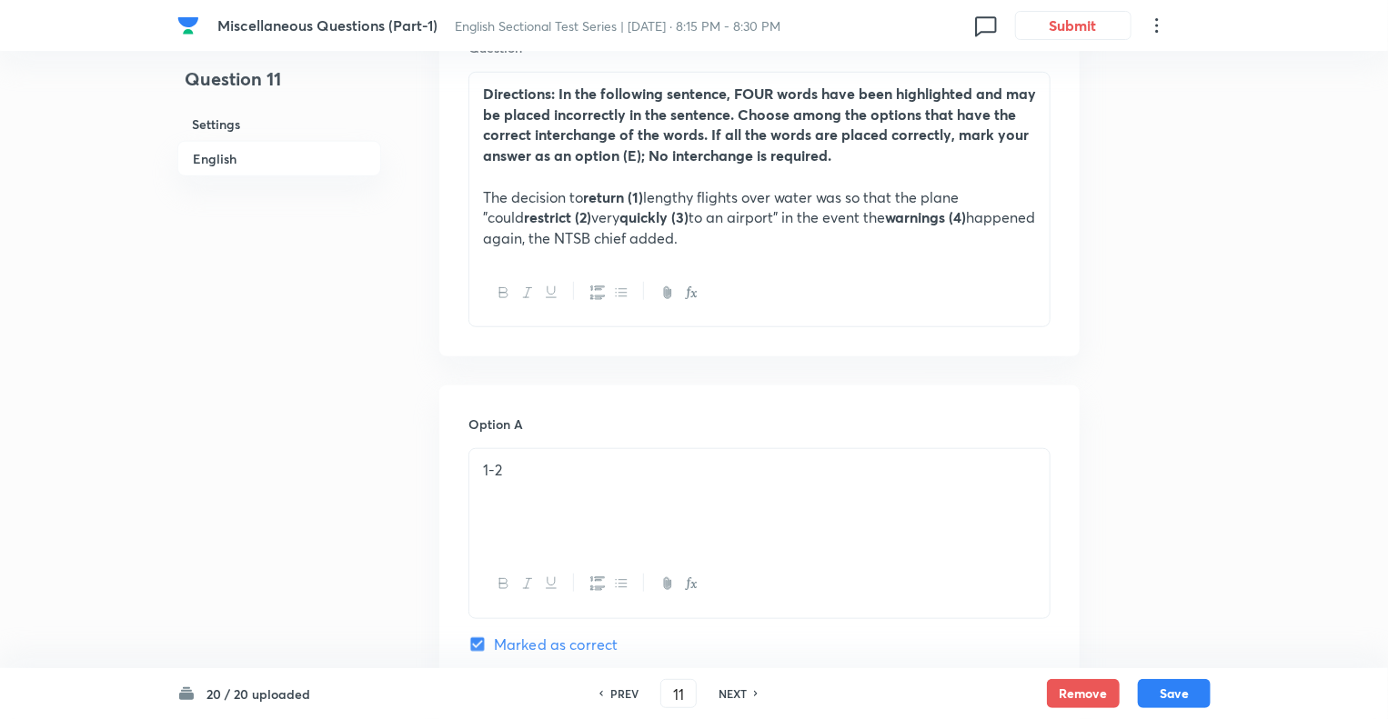
click at [732, 699] on h6 "NEXT" at bounding box center [732, 694] width 28 height 16
type input "12"
checkbox input "false"
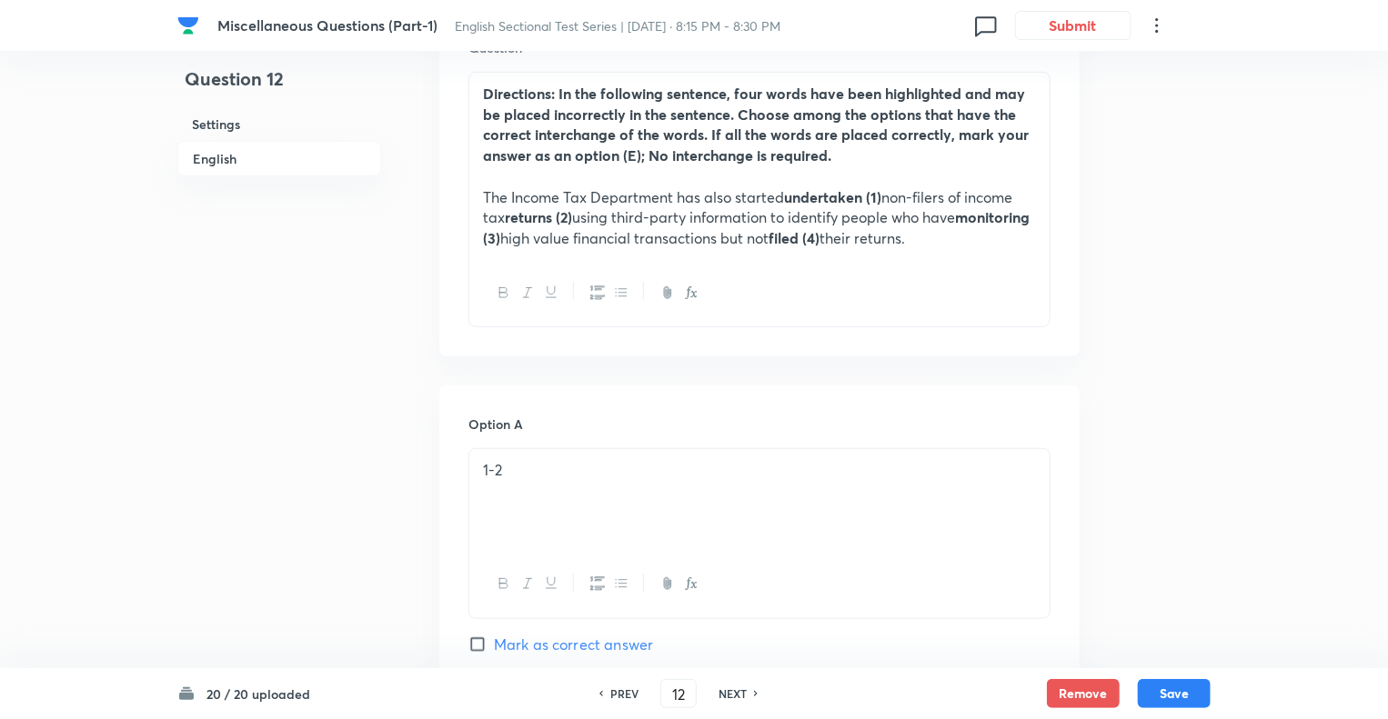
checkbox input "true"
click at [732, 699] on h6 "NEXT" at bounding box center [732, 694] width 28 height 16
type input "13"
checkbox input "true"
click at [732, 699] on h6 "NEXT" at bounding box center [732, 694] width 28 height 16
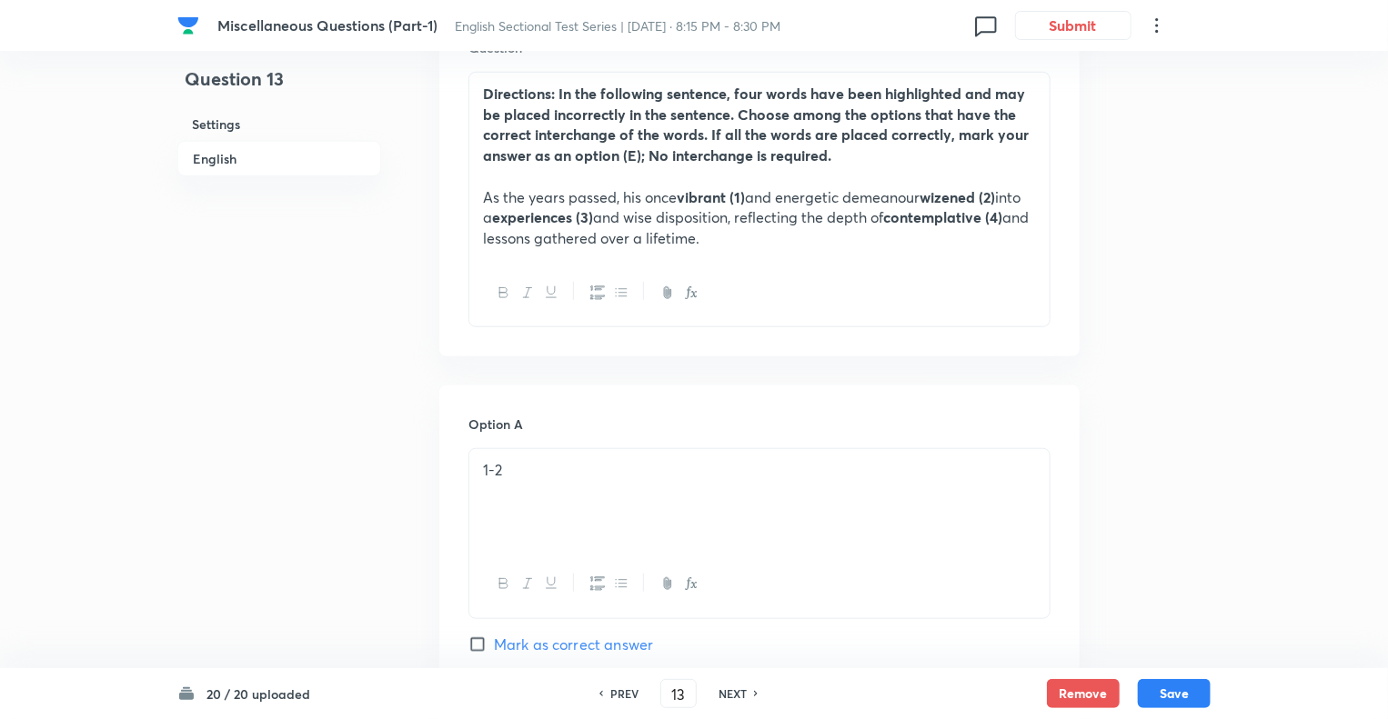
type input "14"
checkbox input "false"
checkbox input "true"
click at [732, 699] on h6 "NEXT" at bounding box center [732, 694] width 28 height 16
type input "15"
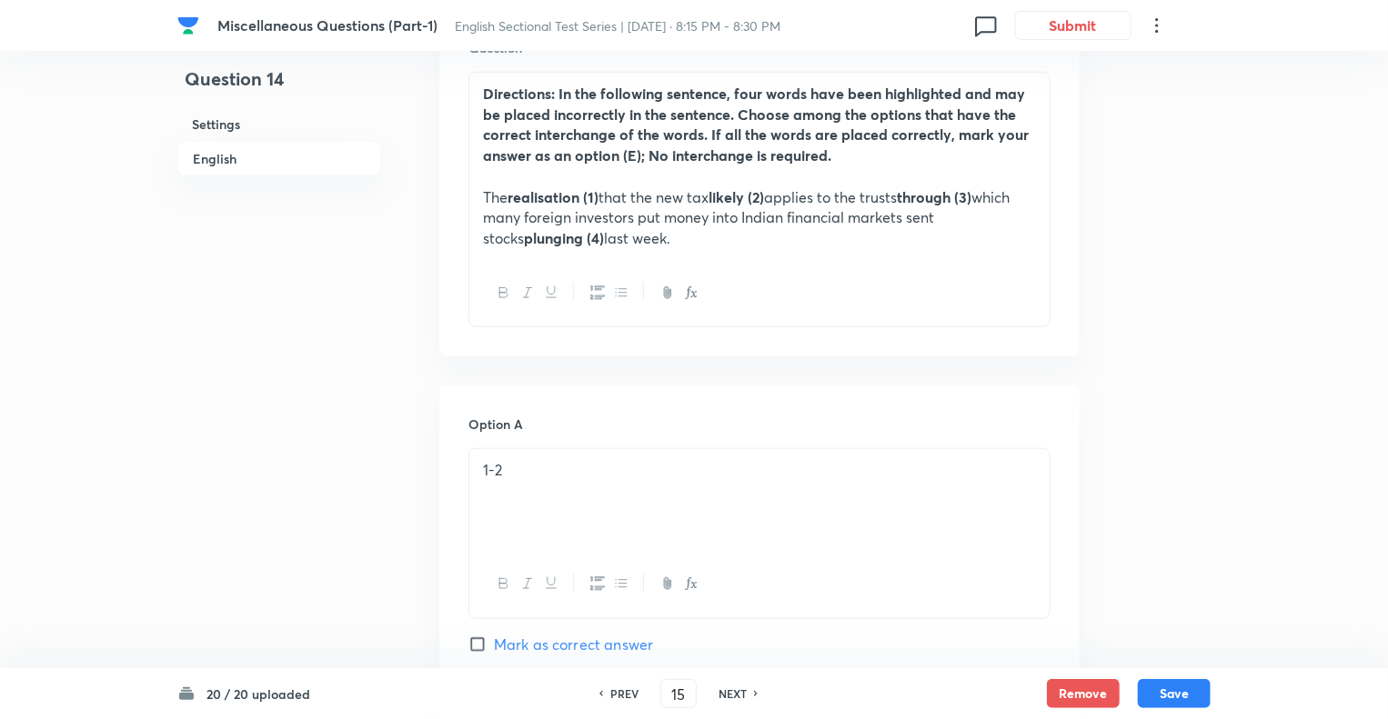
checkbox input "false"
checkbox input "true"
click at [732, 699] on h6 "NEXT" at bounding box center [732, 694] width 28 height 16
type input "16"
checkbox input "true"
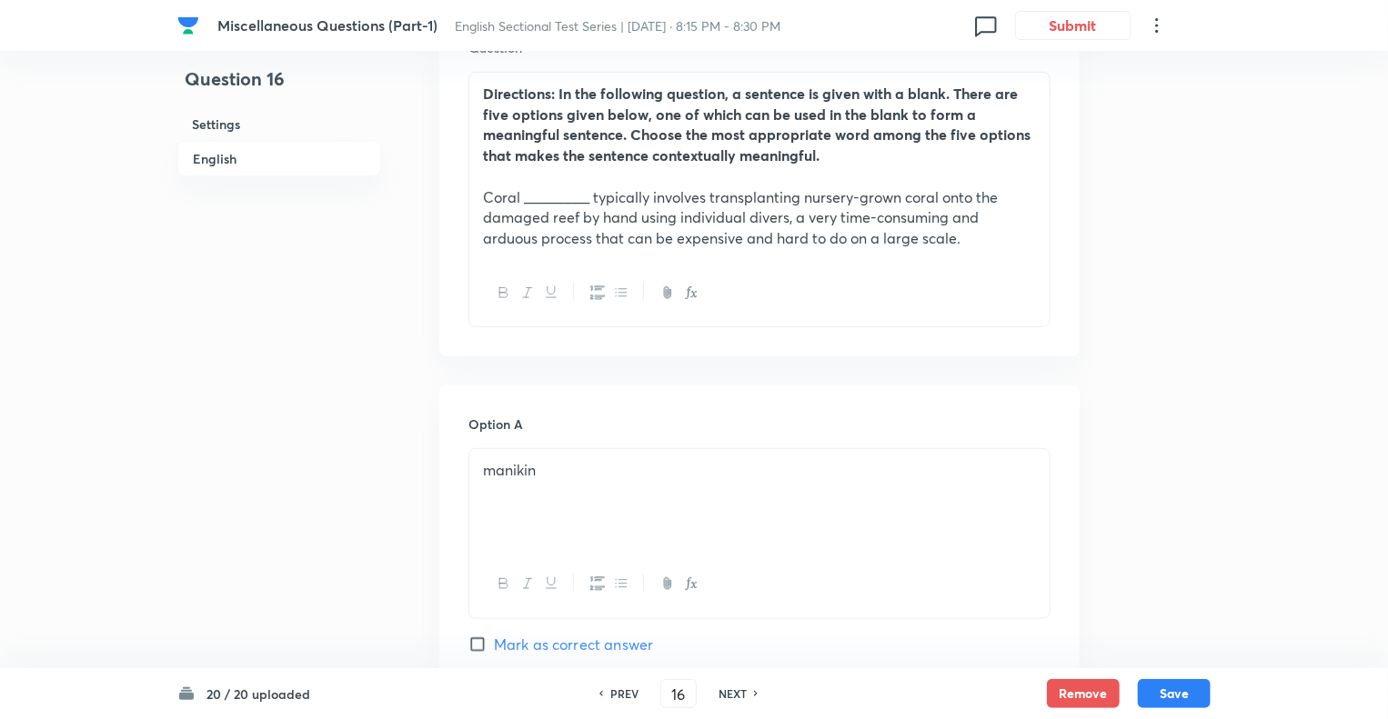
click at [732, 699] on h6 "NEXT" at bounding box center [732, 694] width 28 height 16
type input "17"
checkbox input "false"
checkbox input "true"
click at [732, 699] on h6 "NEXT" at bounding box center [732, 694] width 28 height 16
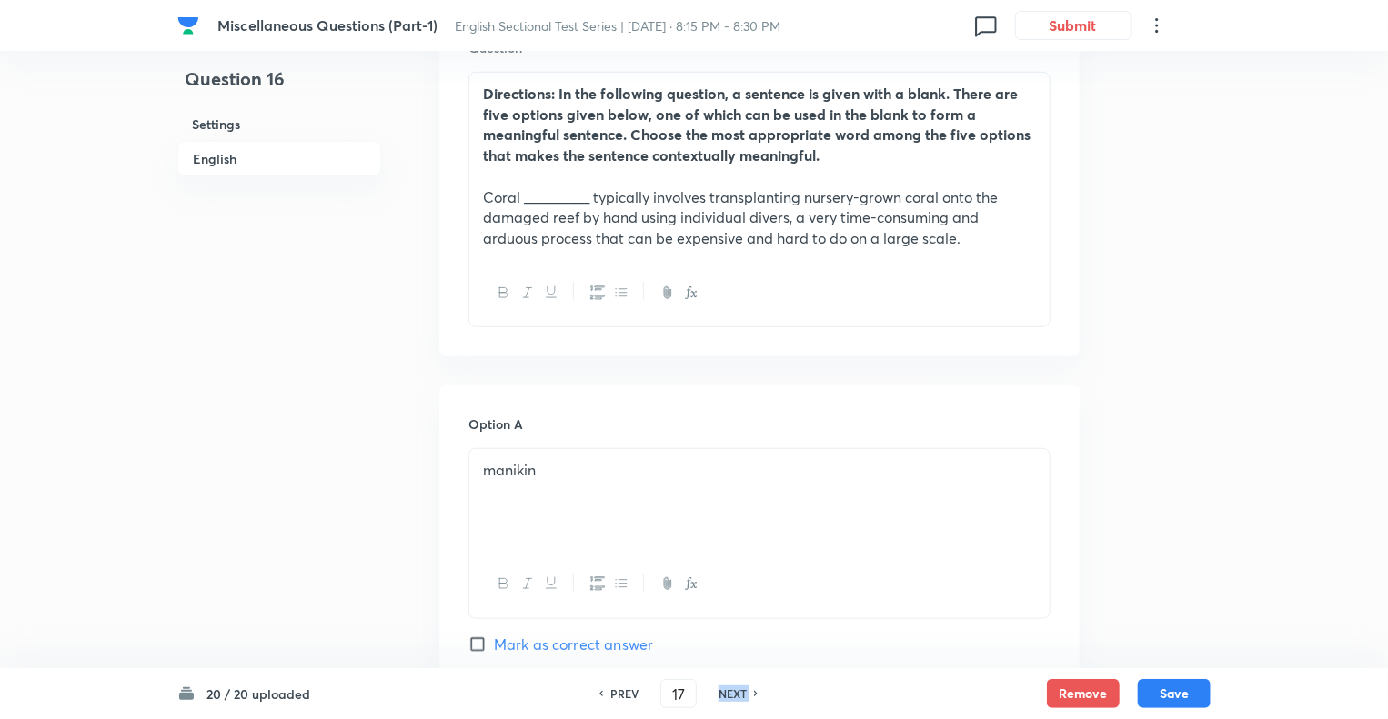
type input "18"
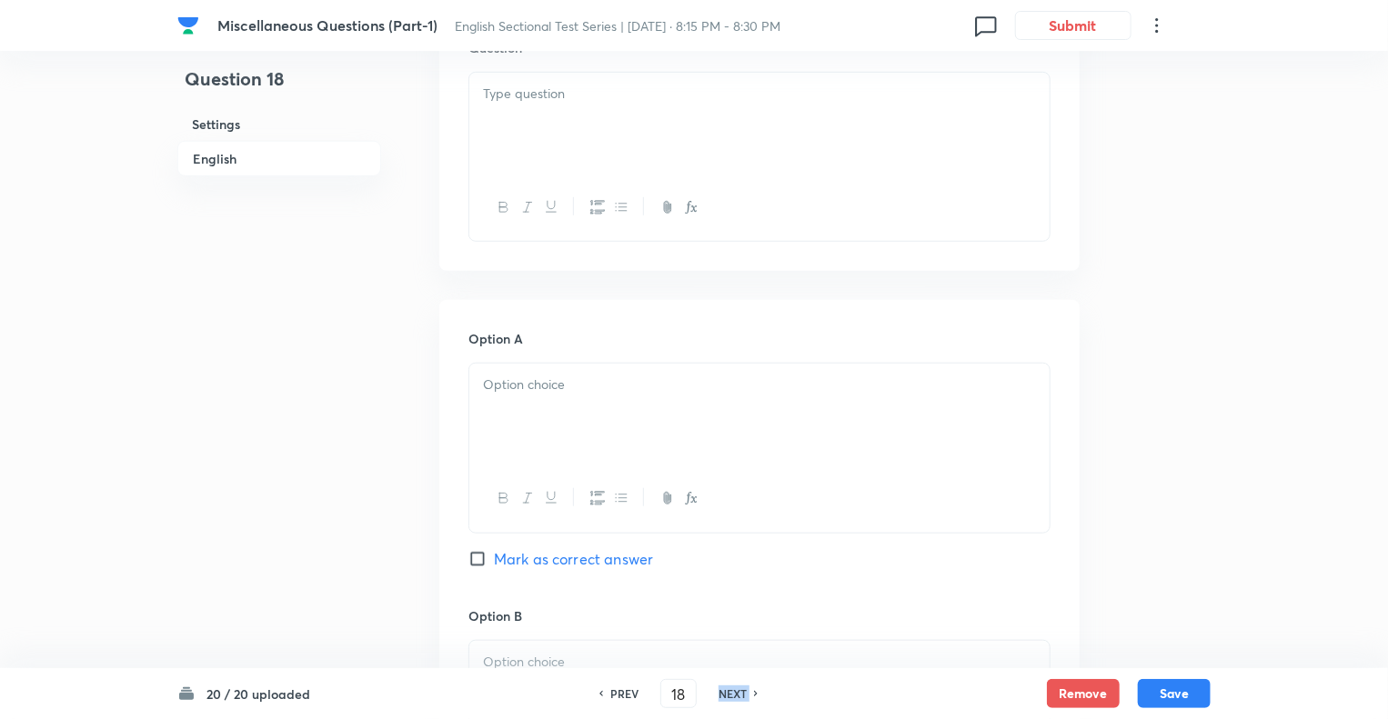
checkbox input "false"
checkbox input "true"
click at [732, 699] on h6 "NEXT" at bounding box center [732, 694] width 28 height 16
type input "19"
checkbox input "false"
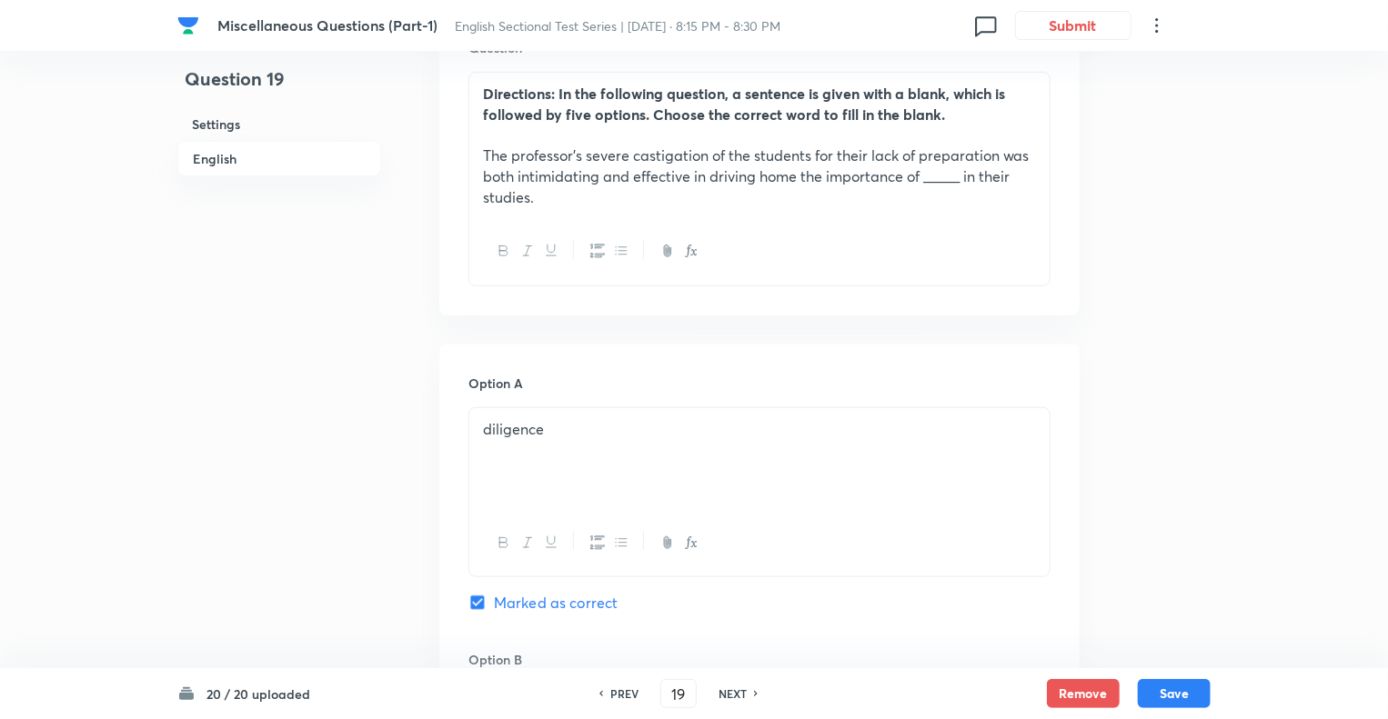
checkbox input "true"
click at [732, 699] on h6 "NEXT" at bounding box center [732, 694] width 28 height 16
type input "20"
checkbox input "false"
checkbox input "true"
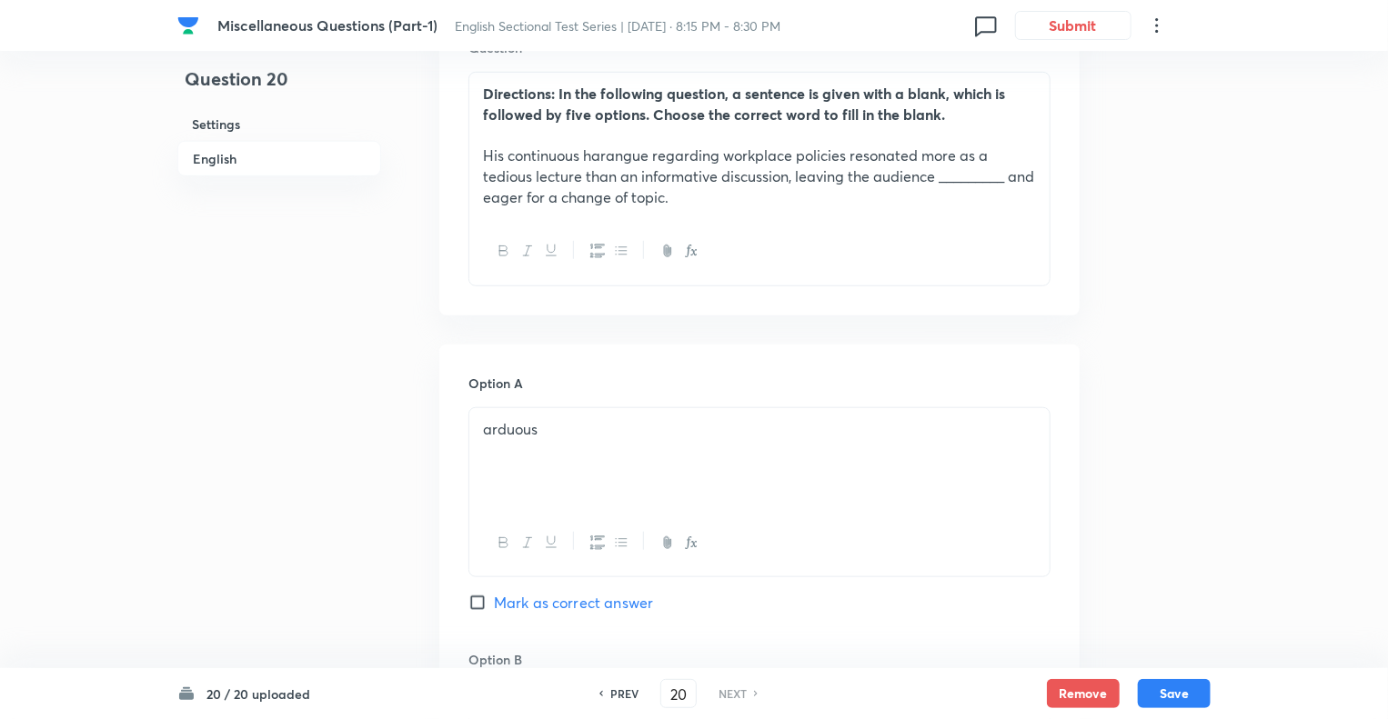
click at [732, 699] on h6 "NEXT" at bounding box center [732, 694] width 28 height 16
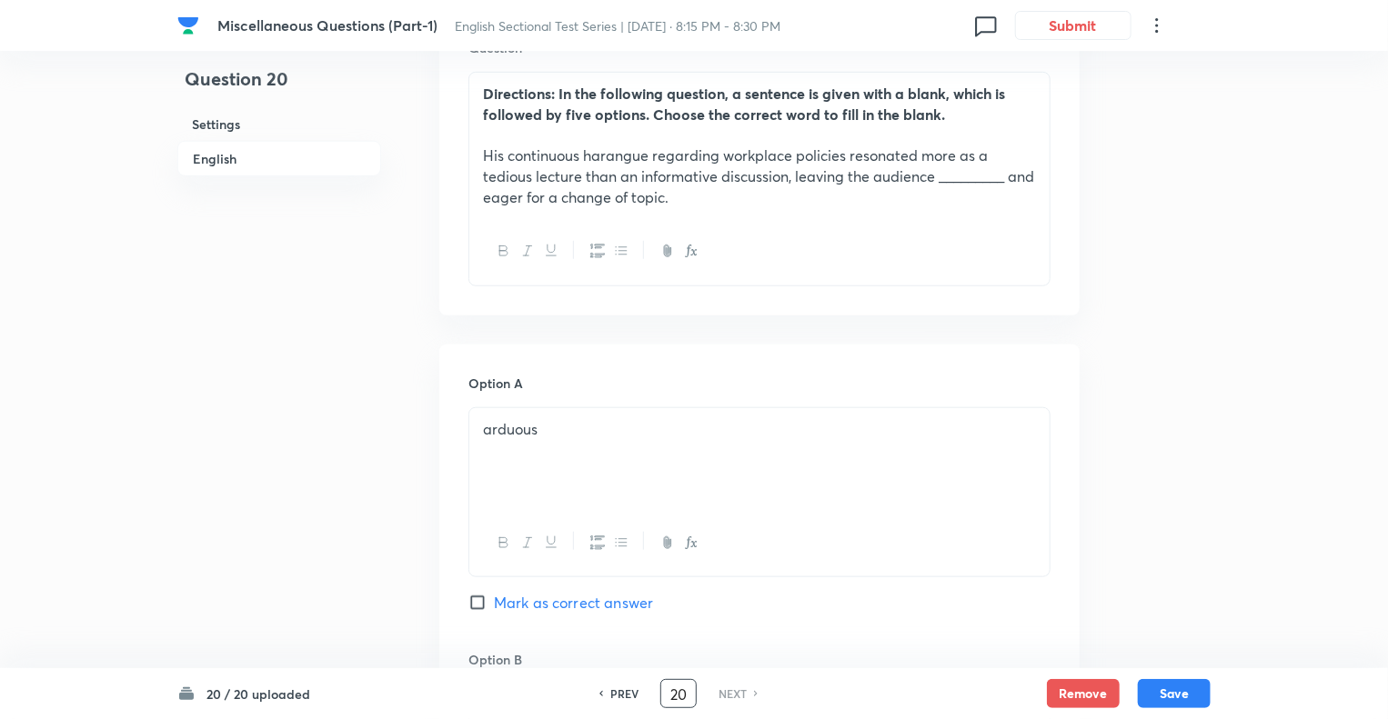
click at [690, 692] on input "20" at bounding box center [678, 694] width 35 height 32
type input "2"
type input "1"
checkbox input "false"
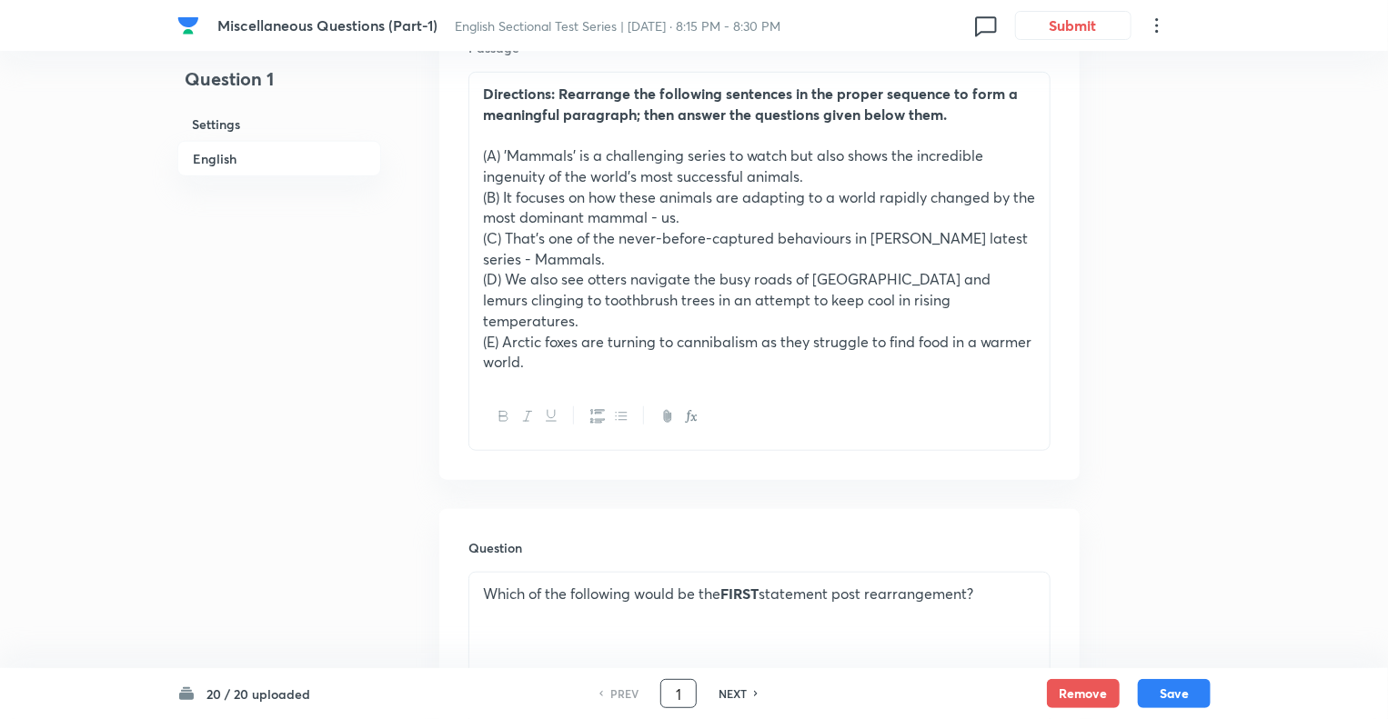
checkbox input "true"
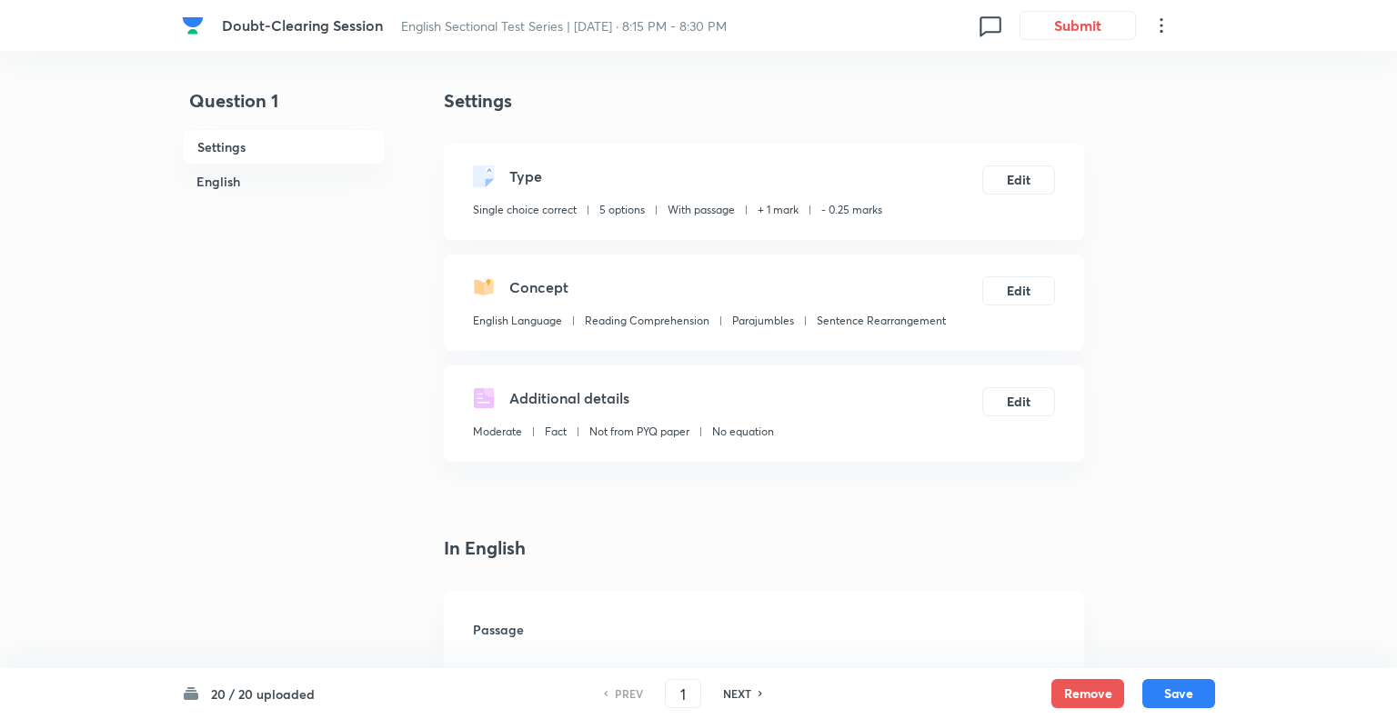
checkbox input "true"
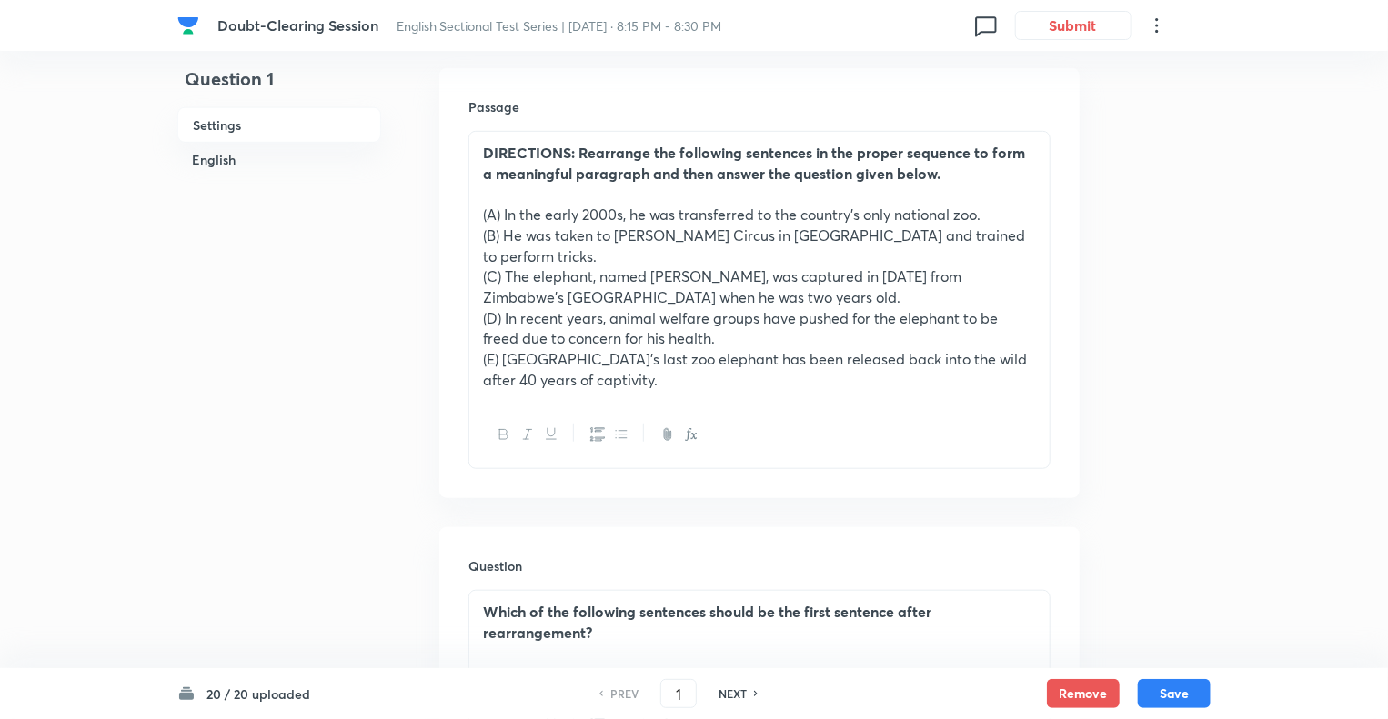
scroll to position [546, 0]
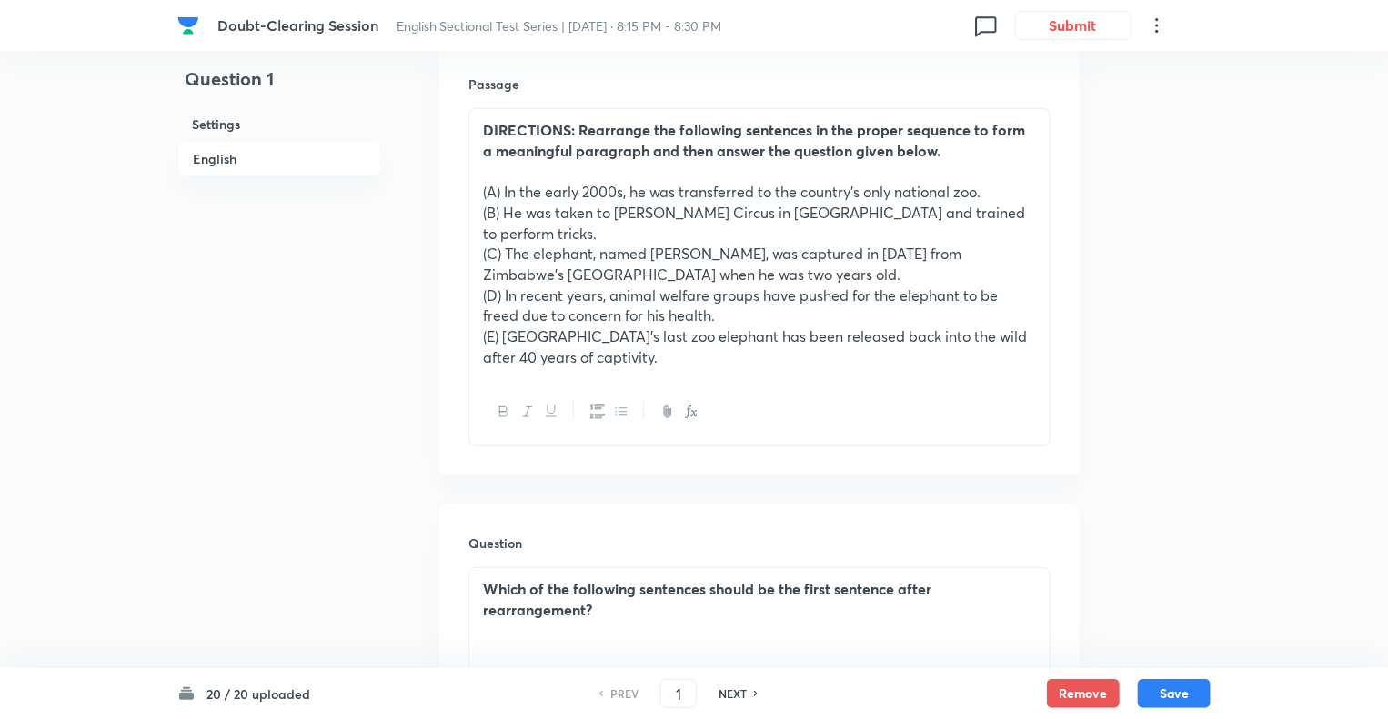
click at [735, 692] on h6 "NEXT" at bounding box center [732, 694] width 28 height 16
type input "2"
checkbox input "false"
checkbox input "true"
click at [735, 692] on h6 "NEXT" at bounding box center [732, 694] width 28 height 16
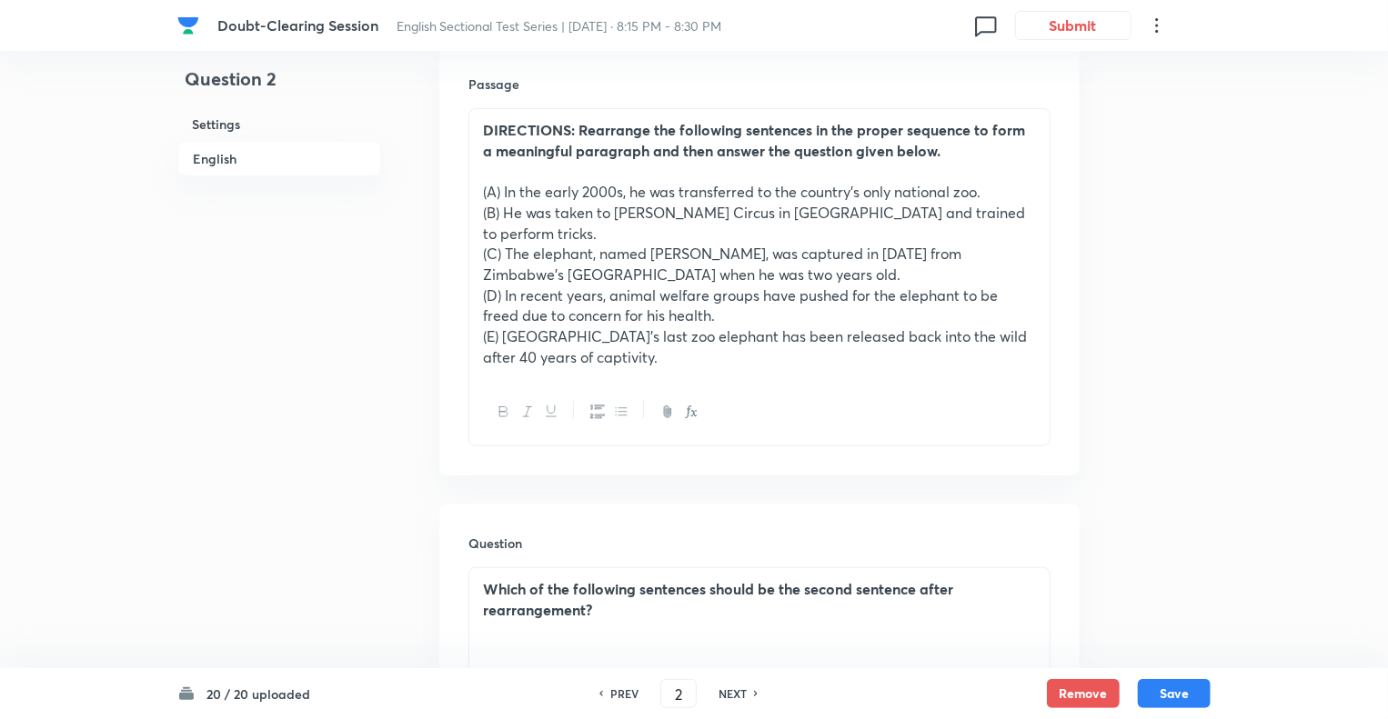
type input "3"
checkbox input "false"
checkbox input "true"
click at [735, 692] on h6 "NEXT" at bounding box center [732, 694] width 28 height 16
type input "4"
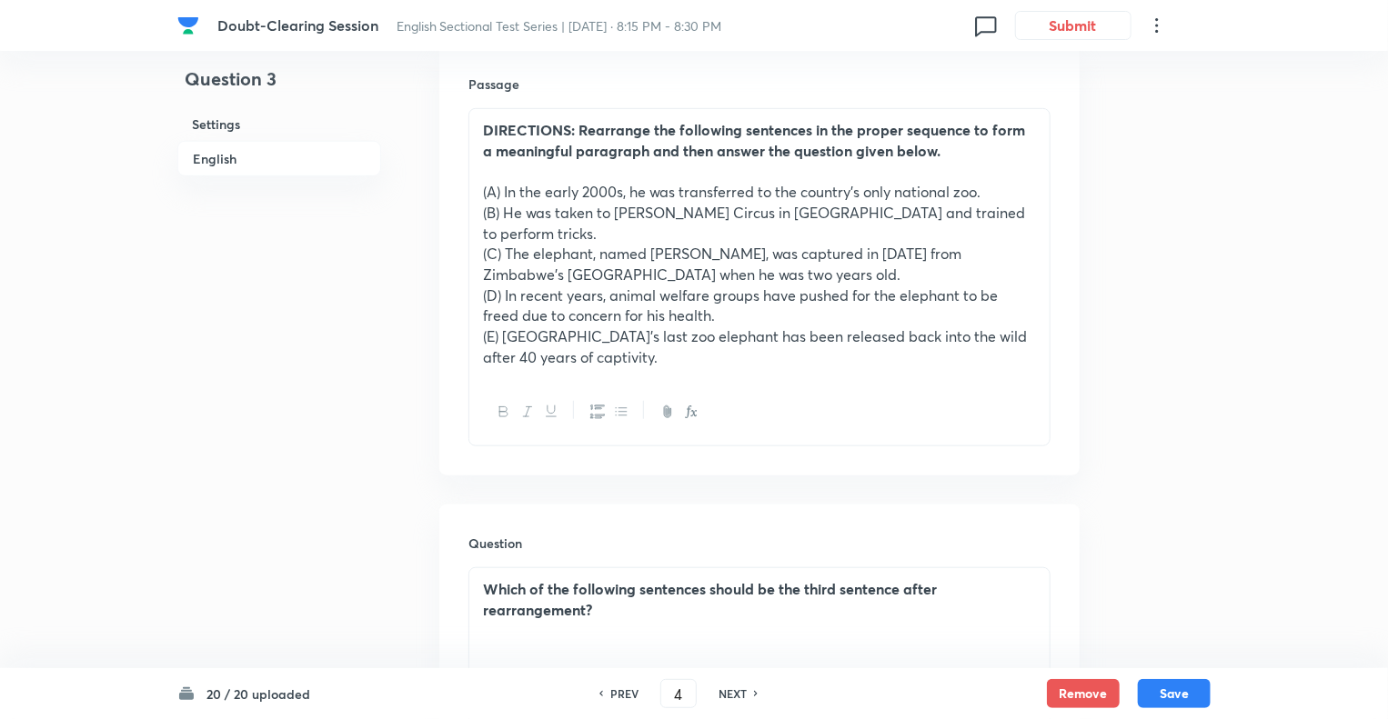
checkbox input "false"
checkbox input "true"
click at [735, 692] on h6 "NEXT" at bounding box center [732, 694] width 28 height 16
type input "5"
checkbox input "false"
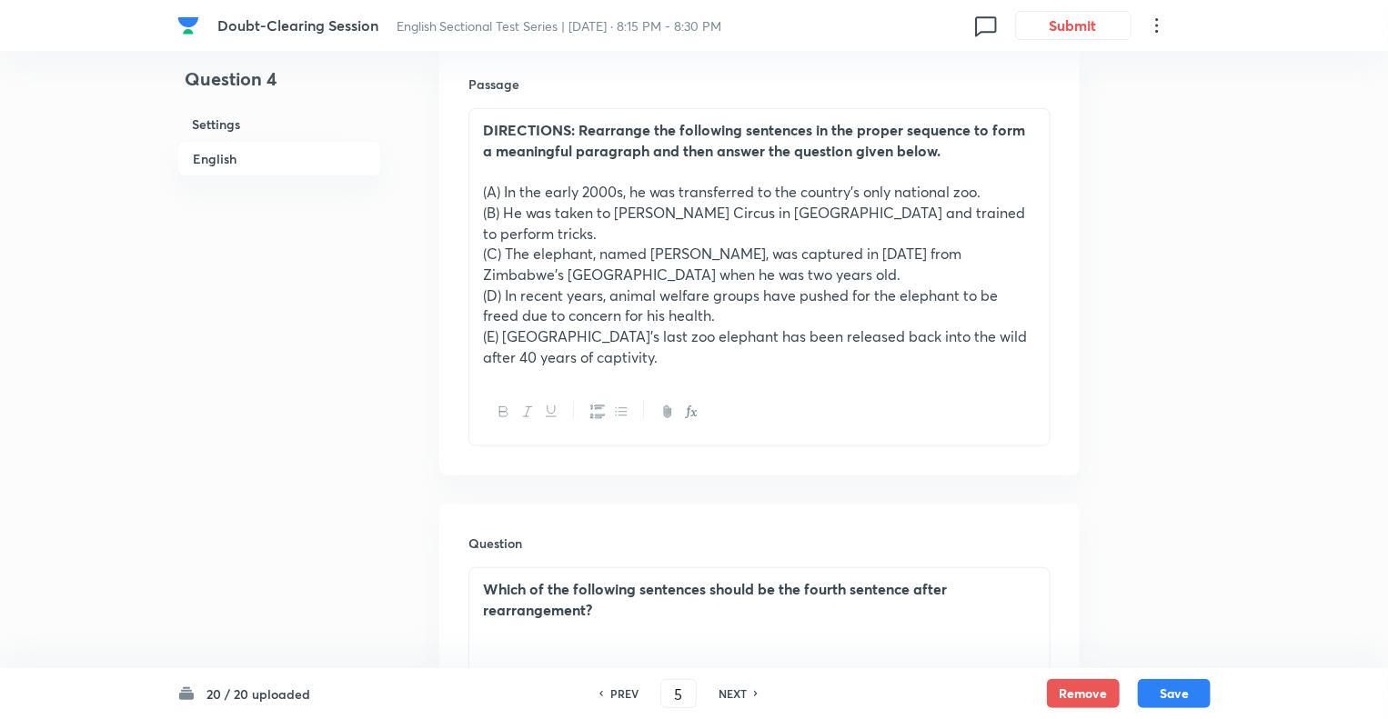
checkbox input "true"
click at [735, 692] on h6 "NEXT" at bounding box center [732, 694] width 28 height 16
type input "6"
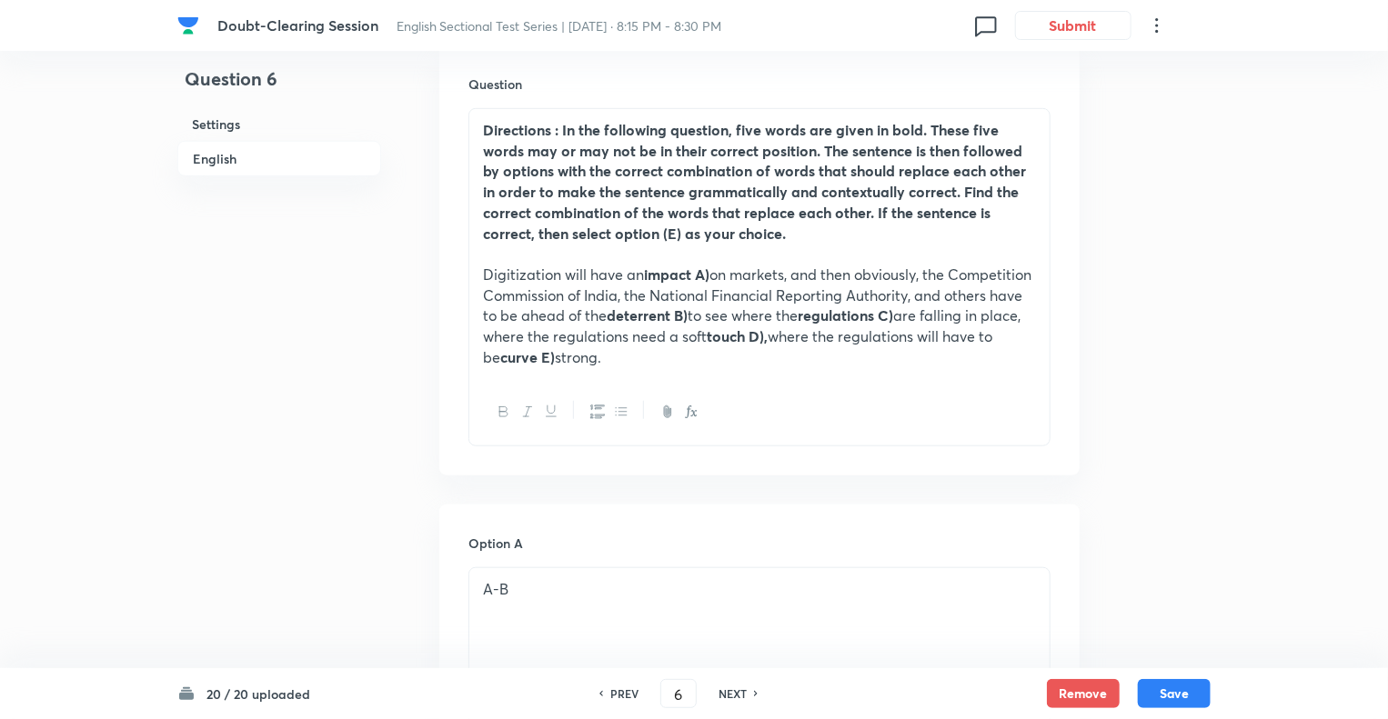
checkbox input "true"
click at [735, 692] on h6 "NEXT" at bounding box center [732, 694] width 28 height 16
type input "7"
checkbox input "false"
checkbox input "true"
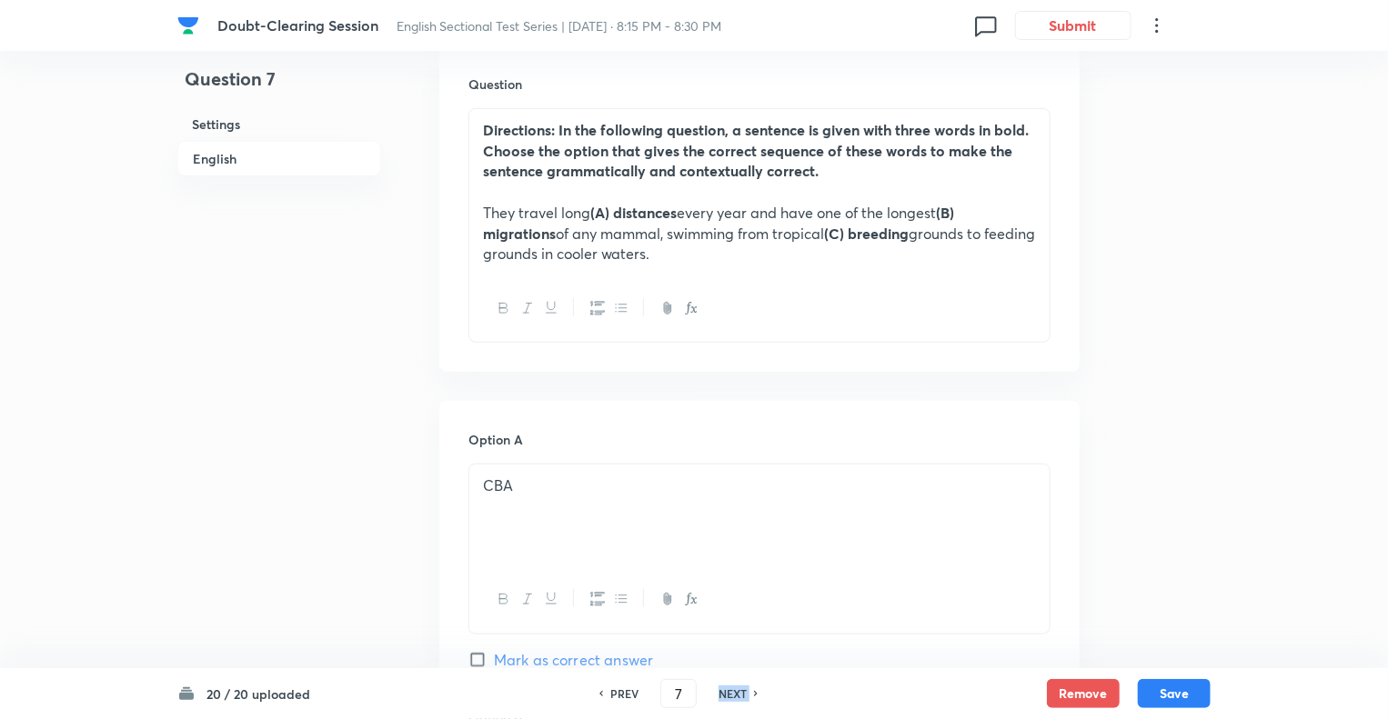
click at [735, 692] on h6 "NEXT" at bounding box center [732, 694] width 28 height 16
type input "8"
checkbox input "false"
checkbox input "true"
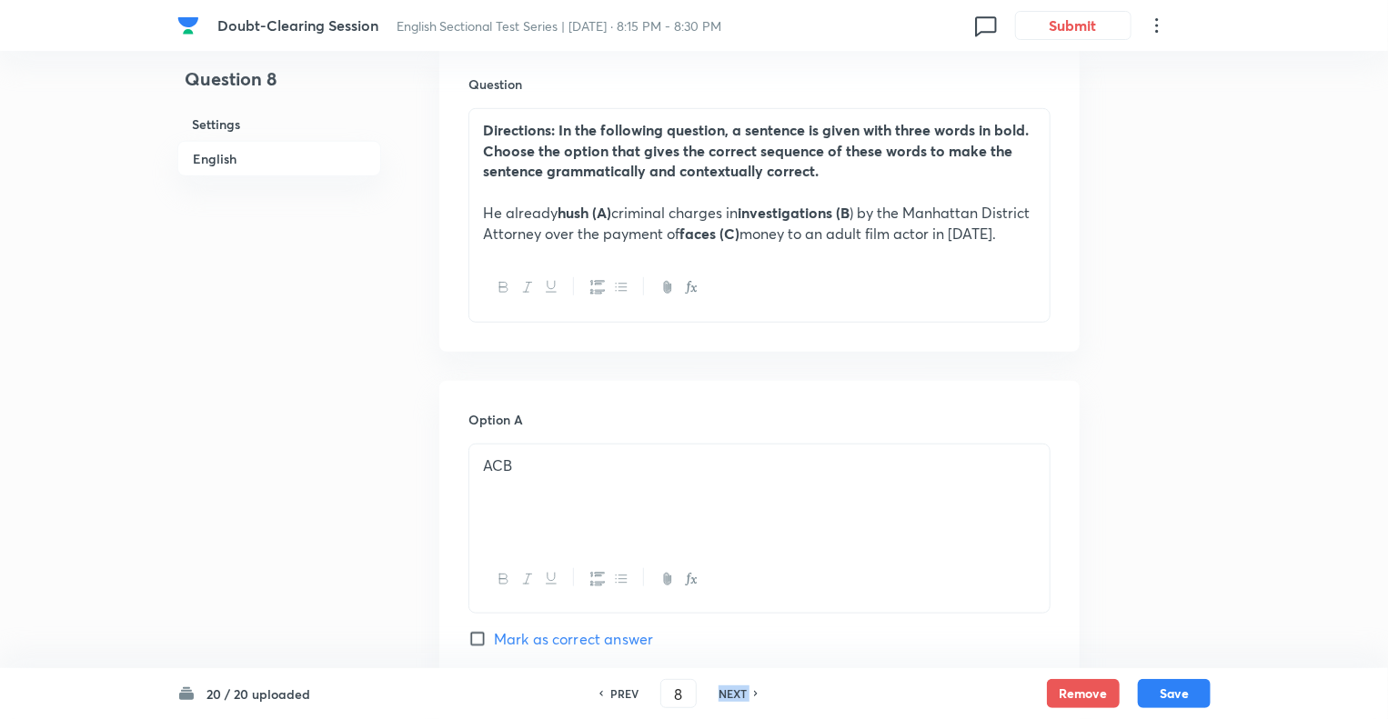
click at [735, 692] on h6 "NEXT" at bounding box center [732, 694] width 28 height 16
type input "9"
checkbox input "false"
checkbox input "true"
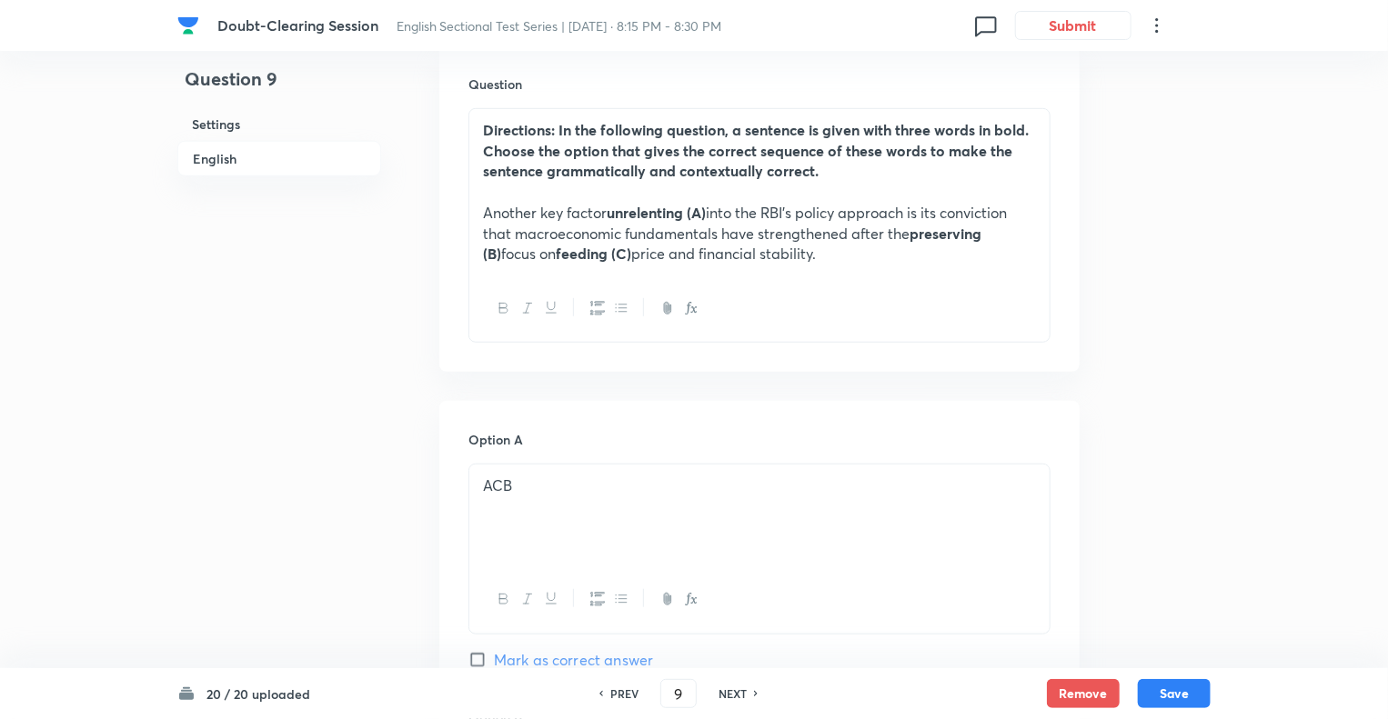
click at [735, 692] on h6 "NEXT" at bounding box center [732, 694] width 28 height 16
type input "10"
checkbox input "false"
checkbox input "true"
click at [735, 692] on h6 "NEXT" at bounding box center [732, 694] width 28 height 16
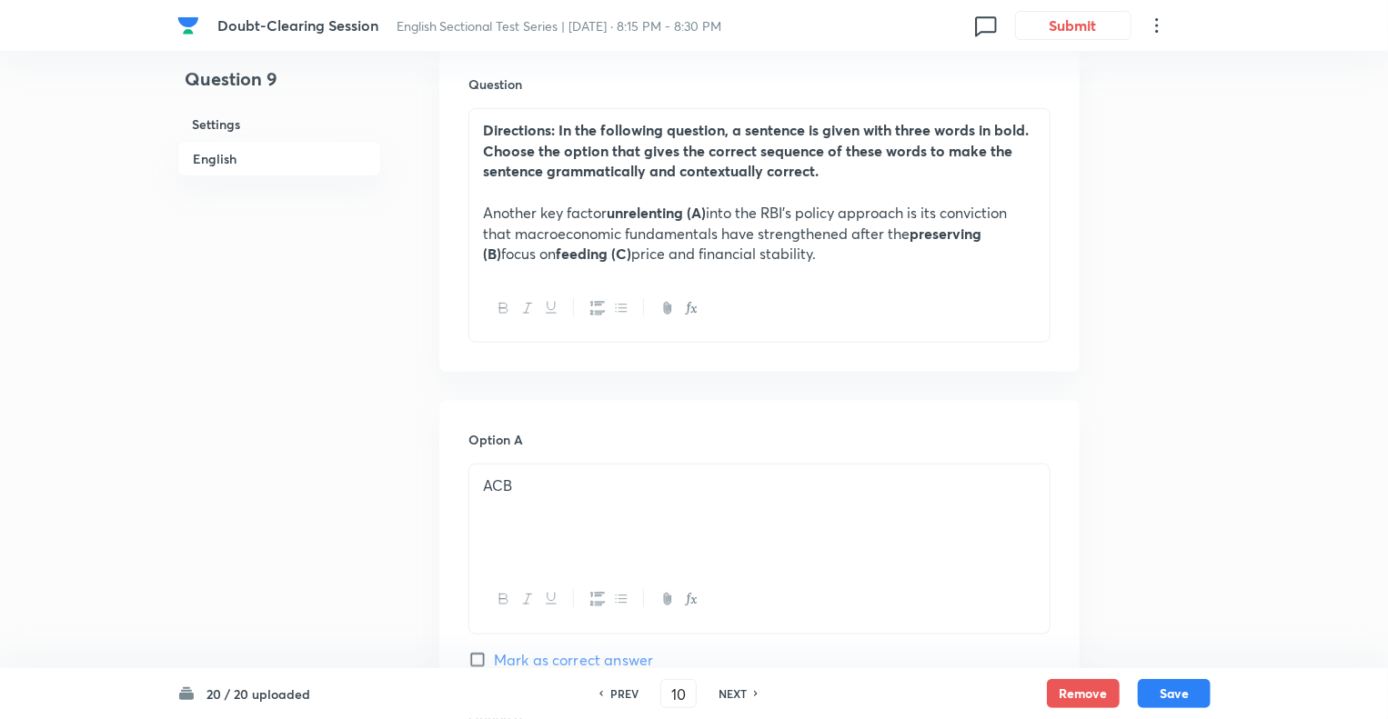
type input "11"
checkbox input "false"
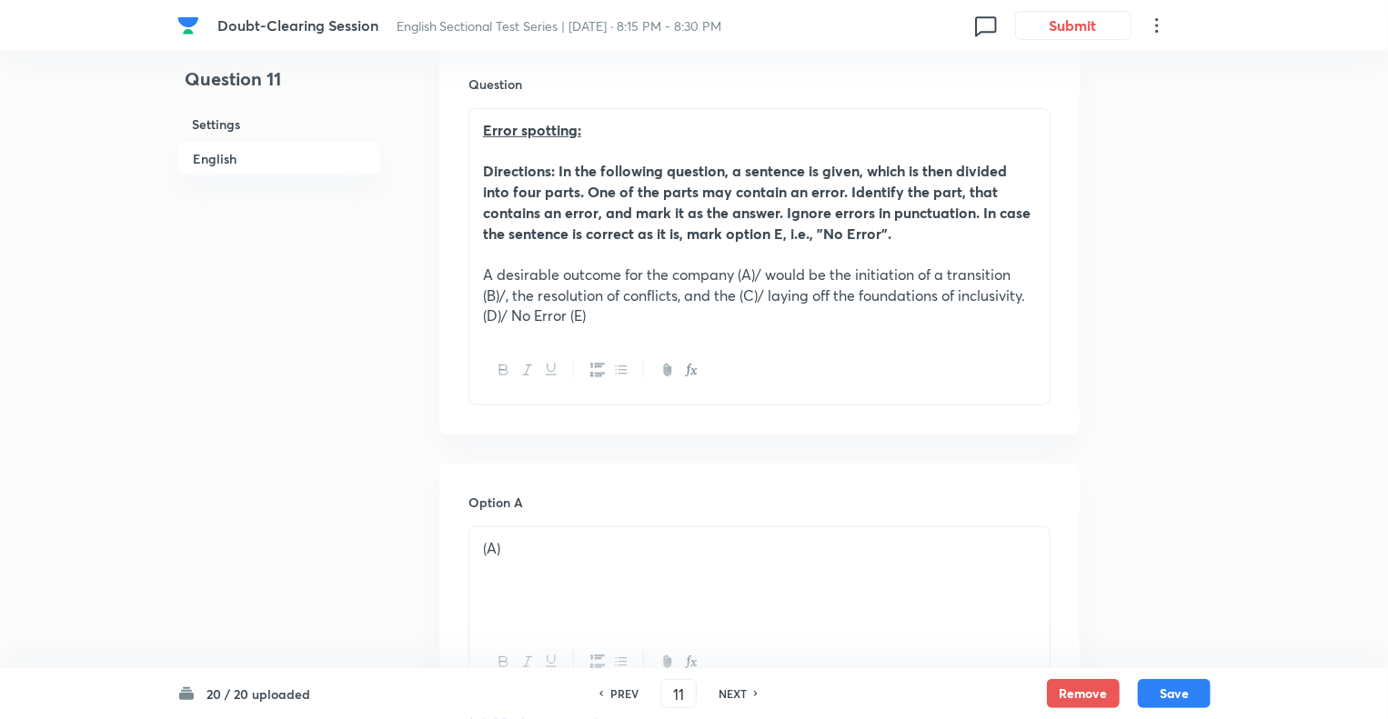
checkbox input "true"
click at [735, 692] on h6 "NEXT" at bounding box center [732, 694] width 28 height 16
type input "12"
checkbox input "true"
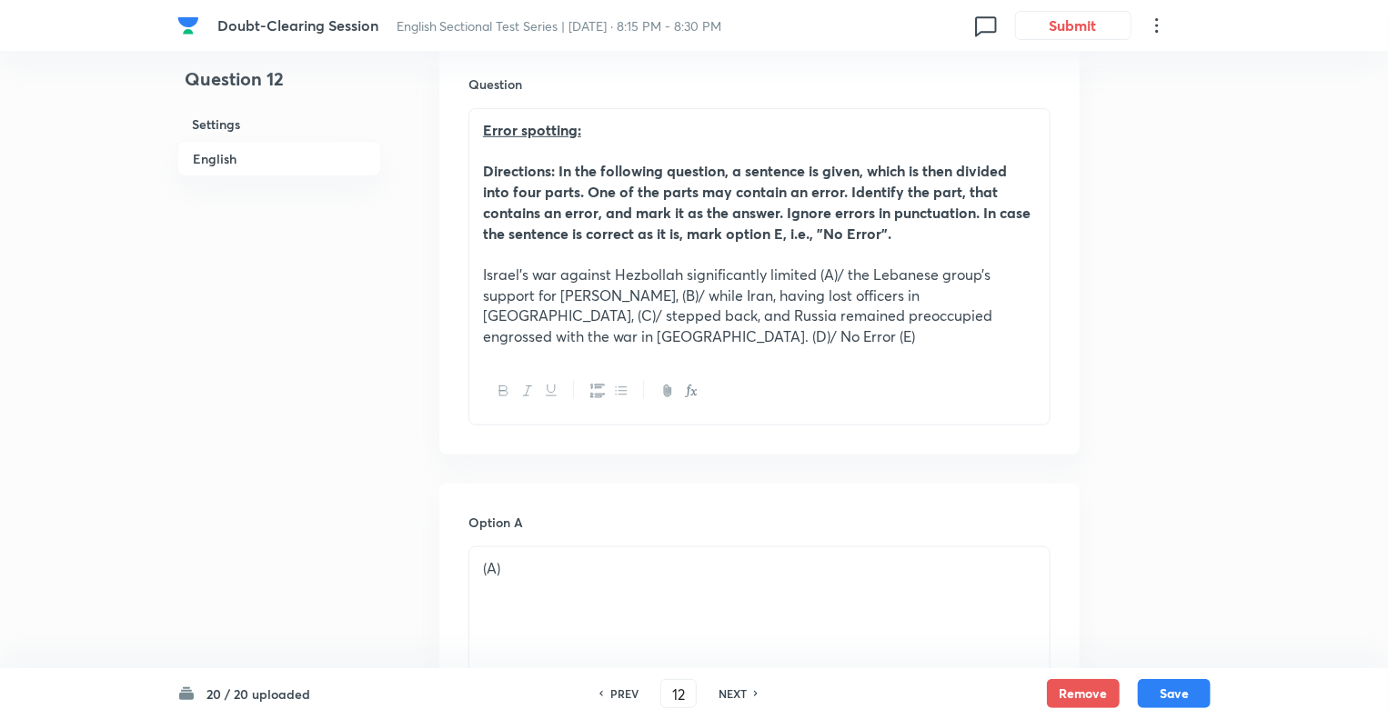
click at [735, 692] on h6 "NEXT" at bounding box center [732, 694] width 28 height 16
type input "13"
checkbox input "false"
checkbox input "true"
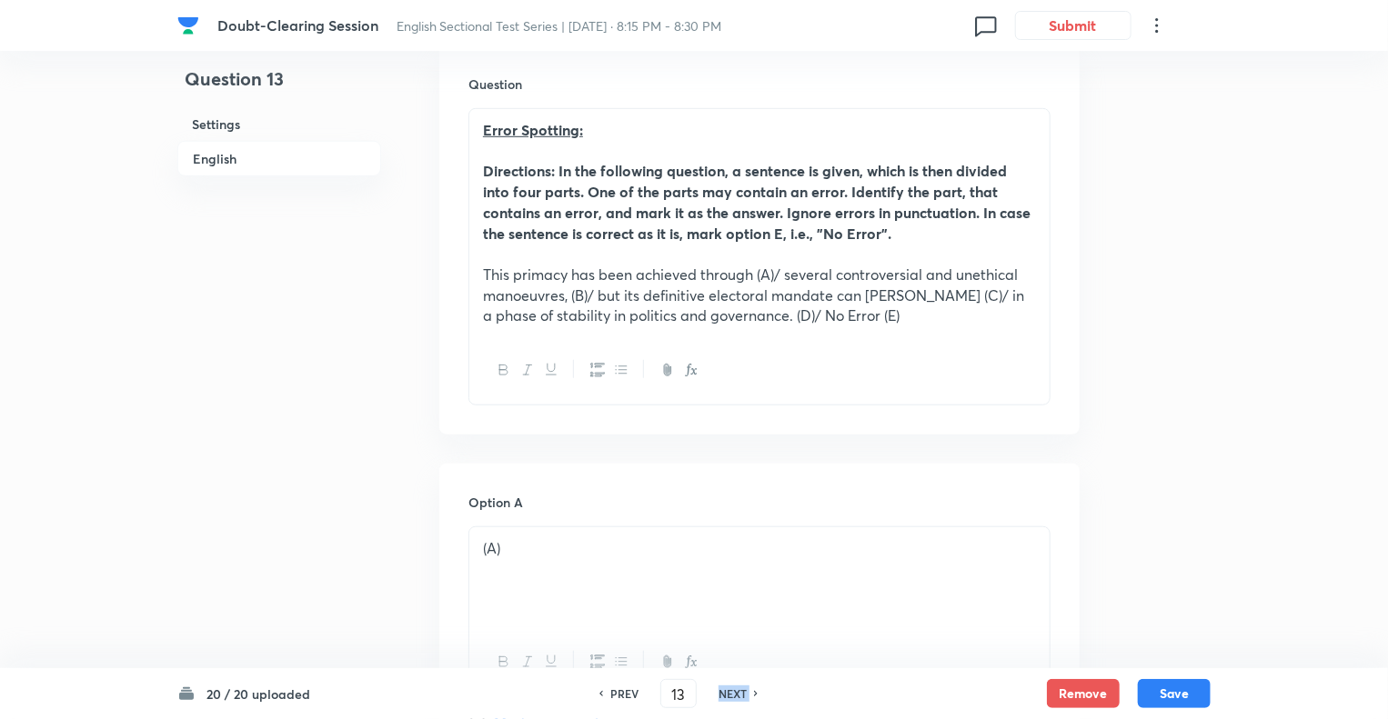
click at [735, 692] on h6 "NEXT" at bounding box center [732, 694] width 28 height 16
type input "14"
checkbox input "false"
checkbox input "true"
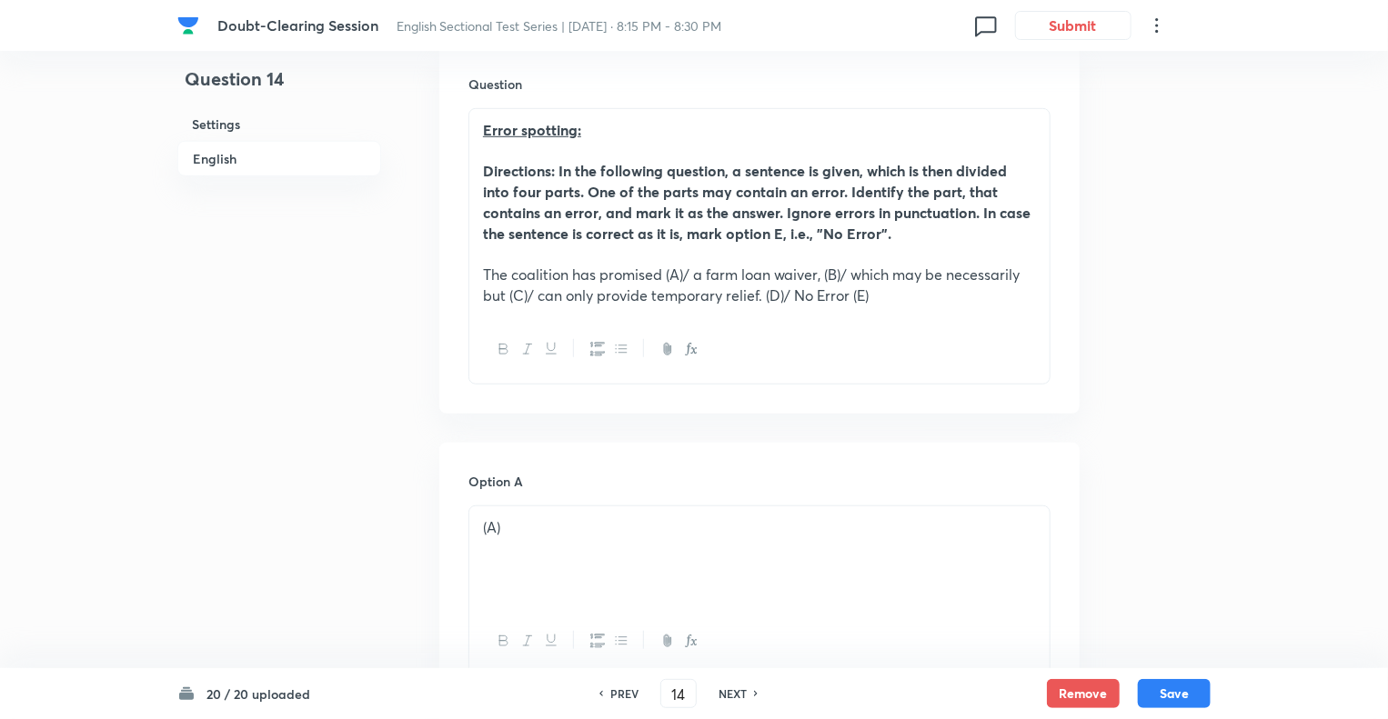
click at [735, 692] on h6 "NEXT" at bounding box center [732, 694] width 28 height 16
type input "15"
checkbox input "true"
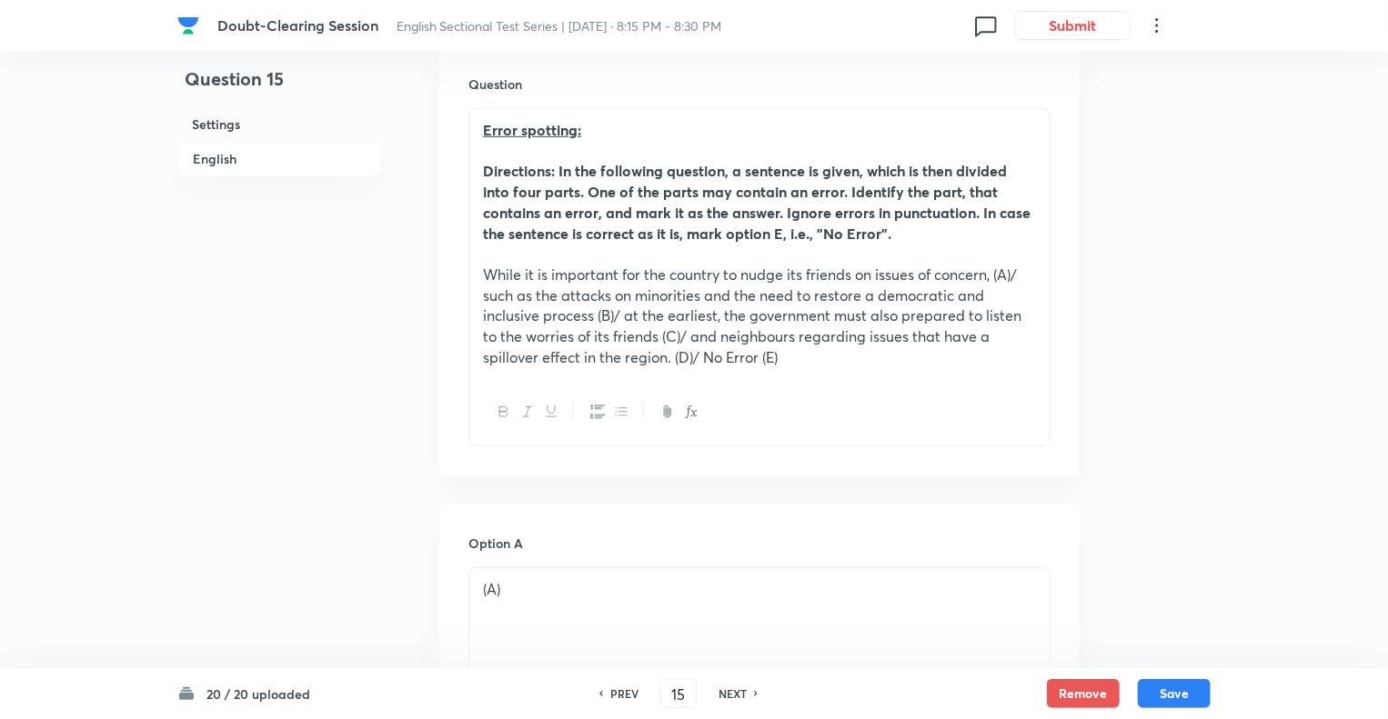
click at [735, 692] on h6 "NEXT" at bounding box center [732, 694] width 28 height 16
type input "16"
checkbox input "false"
checkbox input "true"
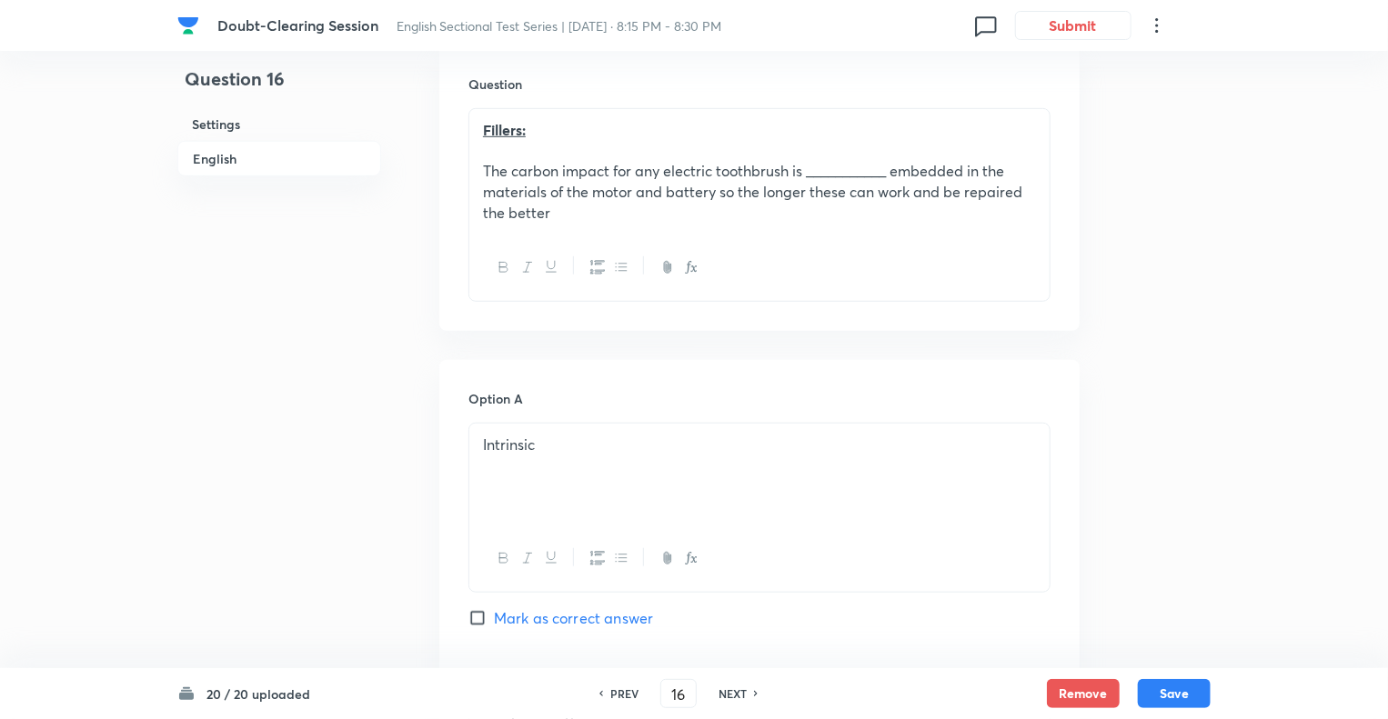
click at [735, 692] on h6 "NEXT" at bounding box center [732, 694] width 28 height 16
type input "17"
checkbox input "false"
checkbox input "true"
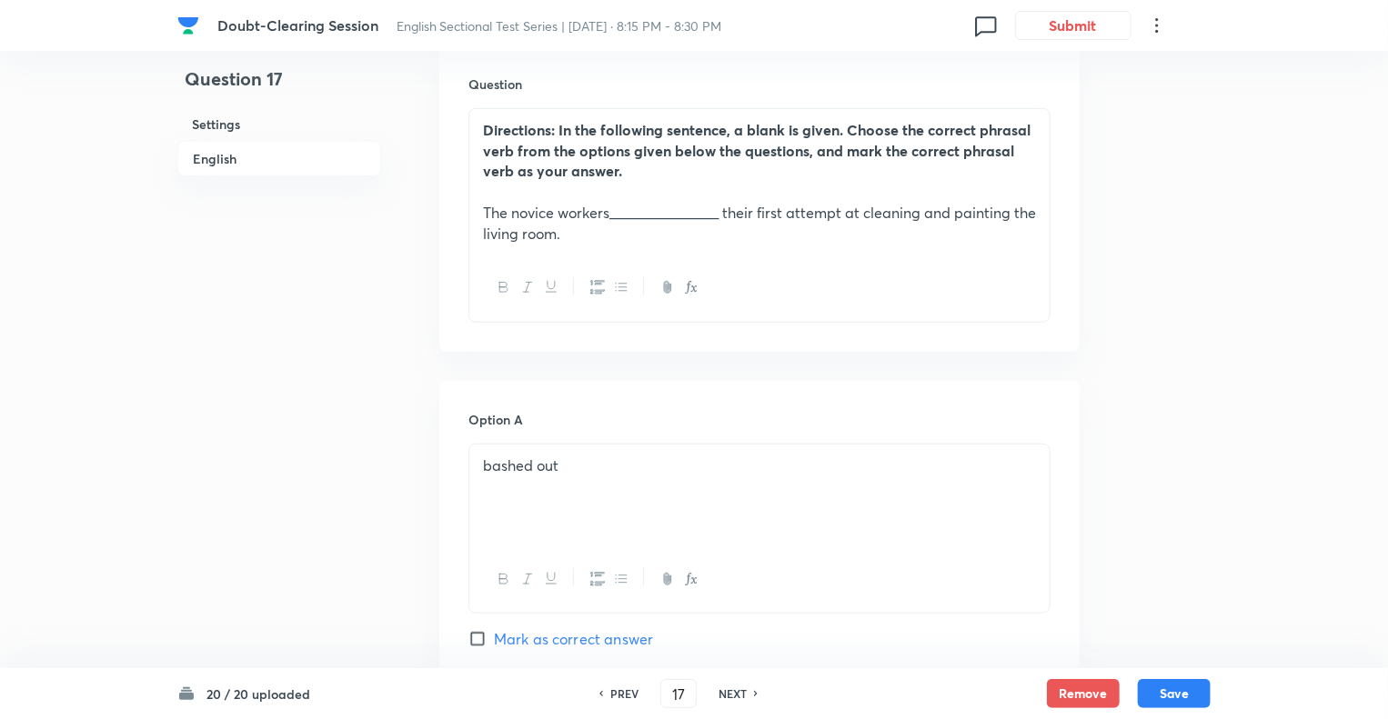
click at [735, 692] on h6 "NEXT" at bounding box center [732, 694] width 28 height 16
type input "18"
checkbox input "false"
checkbox input "true"
click at [735, 692] on h6 "NEXT" at bounding box center [732, 694] width 28 height 16
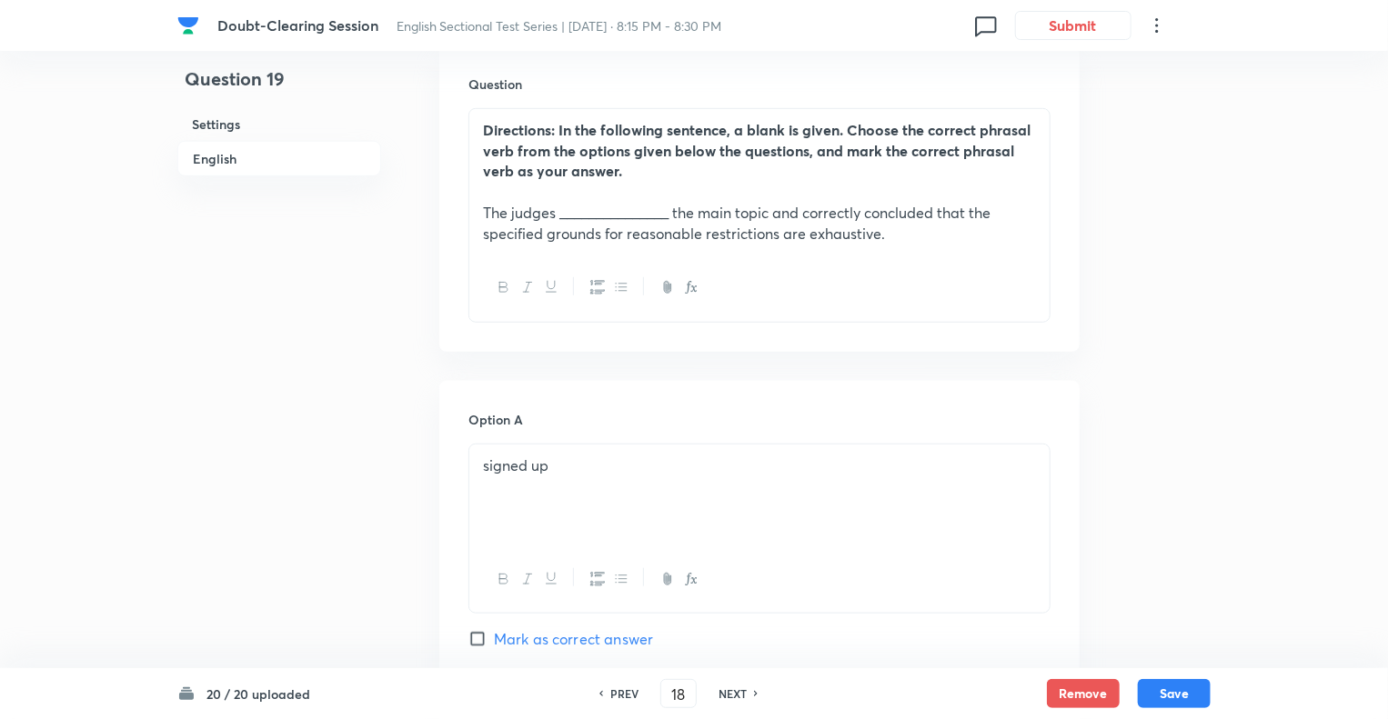
type input "19"
checkbox input "false"
checkbox input "true"
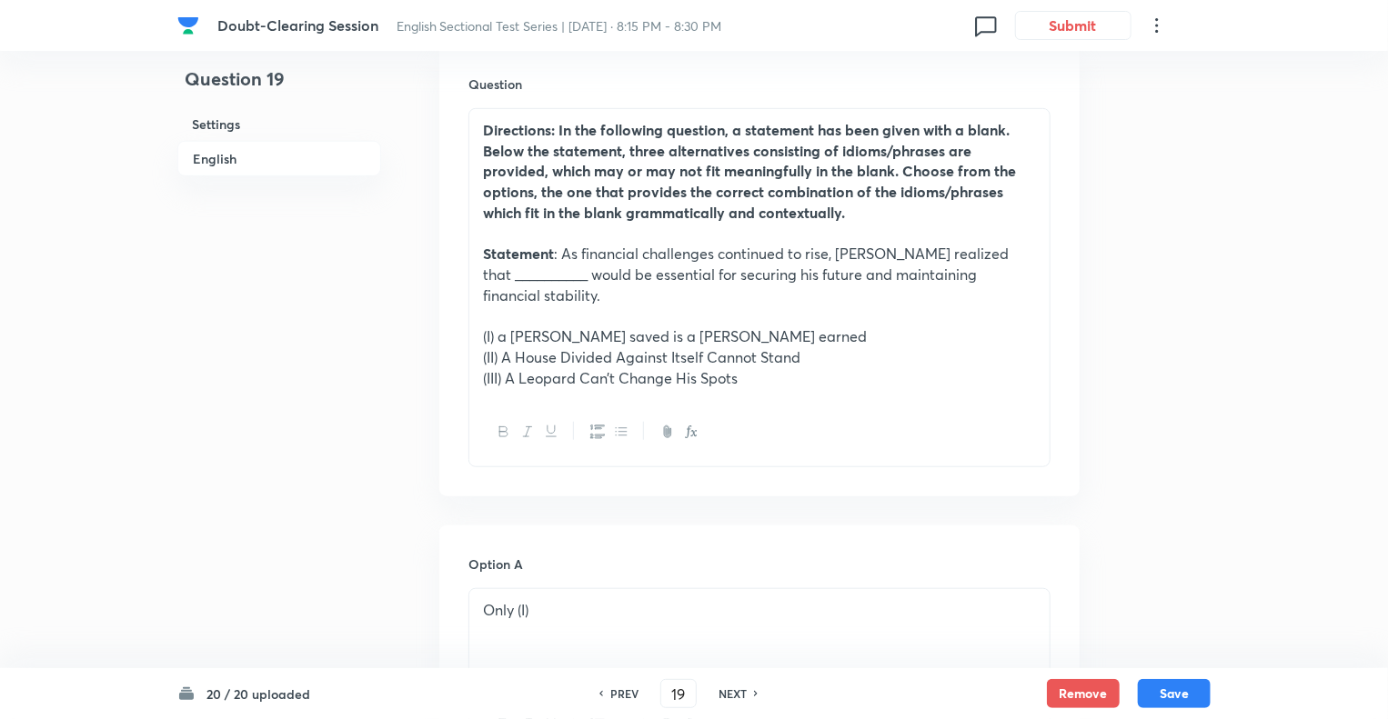
click at [735, 692] on h6 "NEXT" at bounding box center [732, 694] width 28 height 16
type input "20"
checkbox input "true"
click at [735, 692] on h6 "NEXT" at bounding box center [732, 694] width 28 height 16
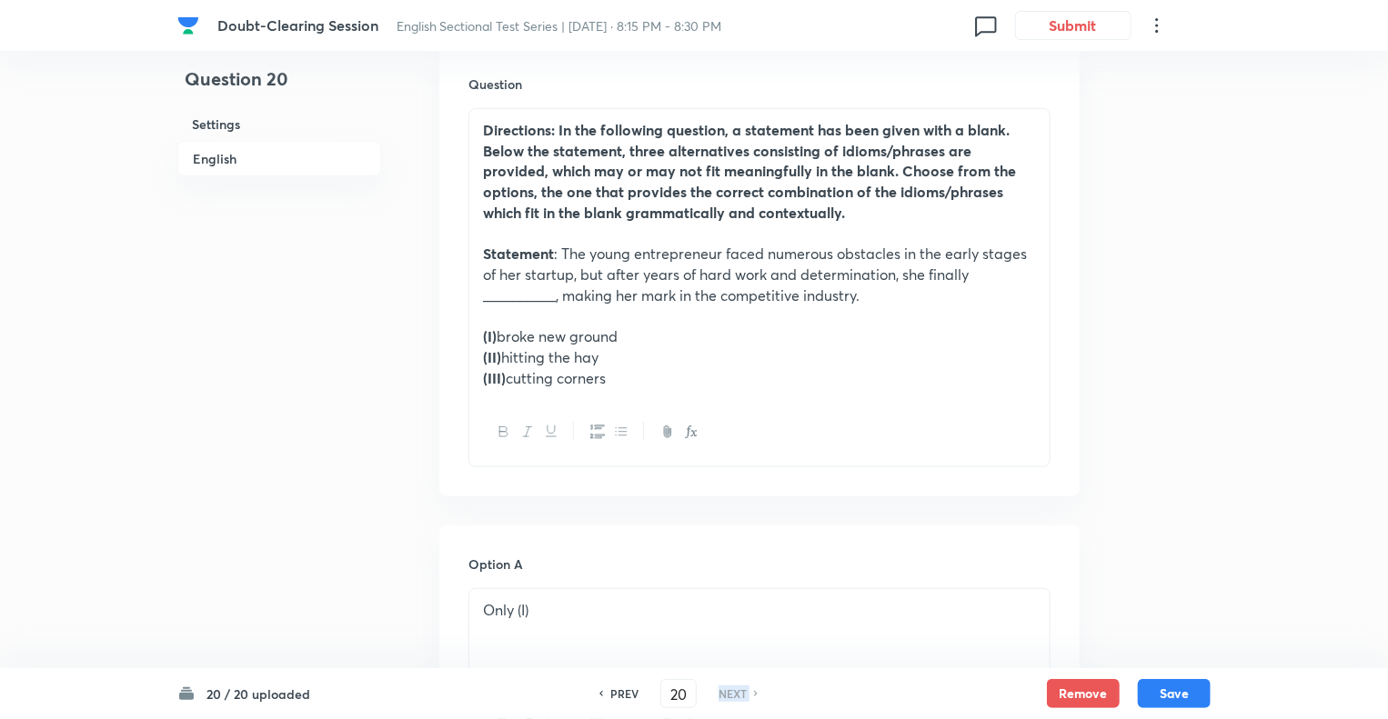
click at [735, 692] on h6 "NEXT" at bounding box center [732, 694] width 28 height 16
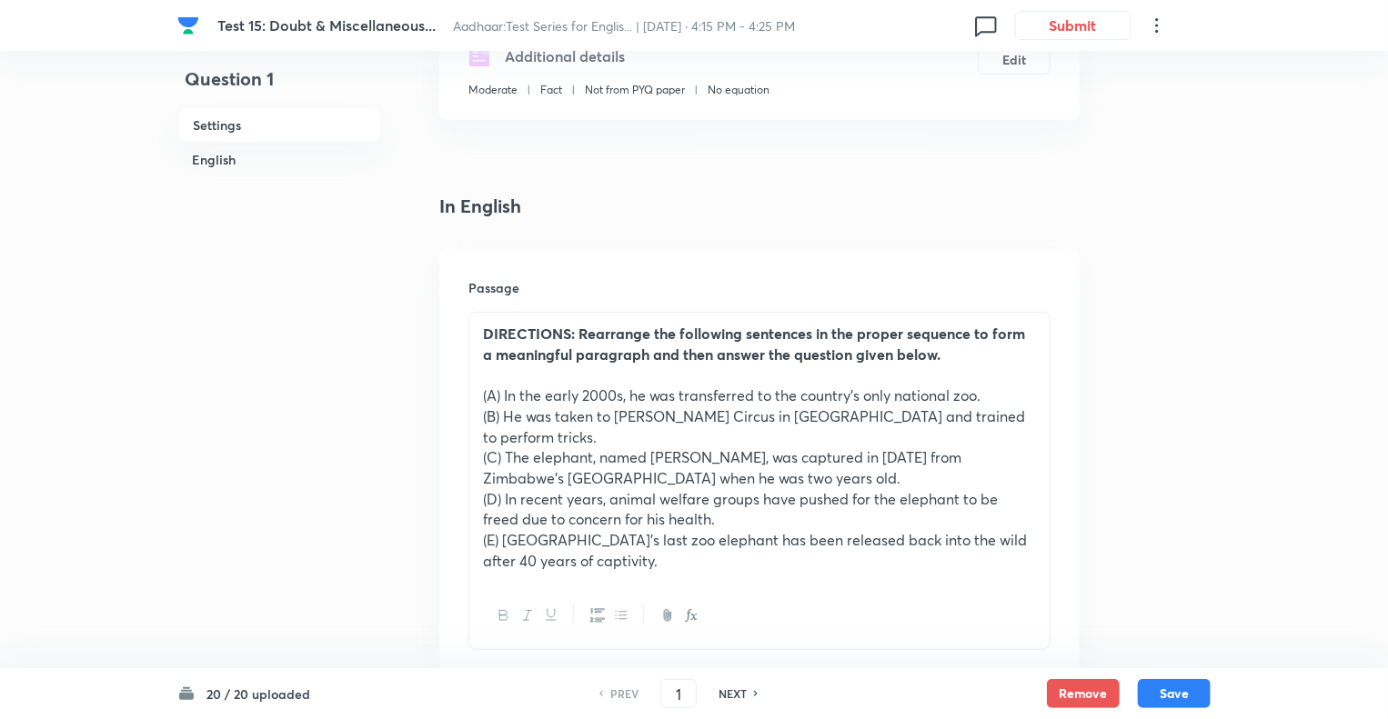
scroll to position [364, 0]
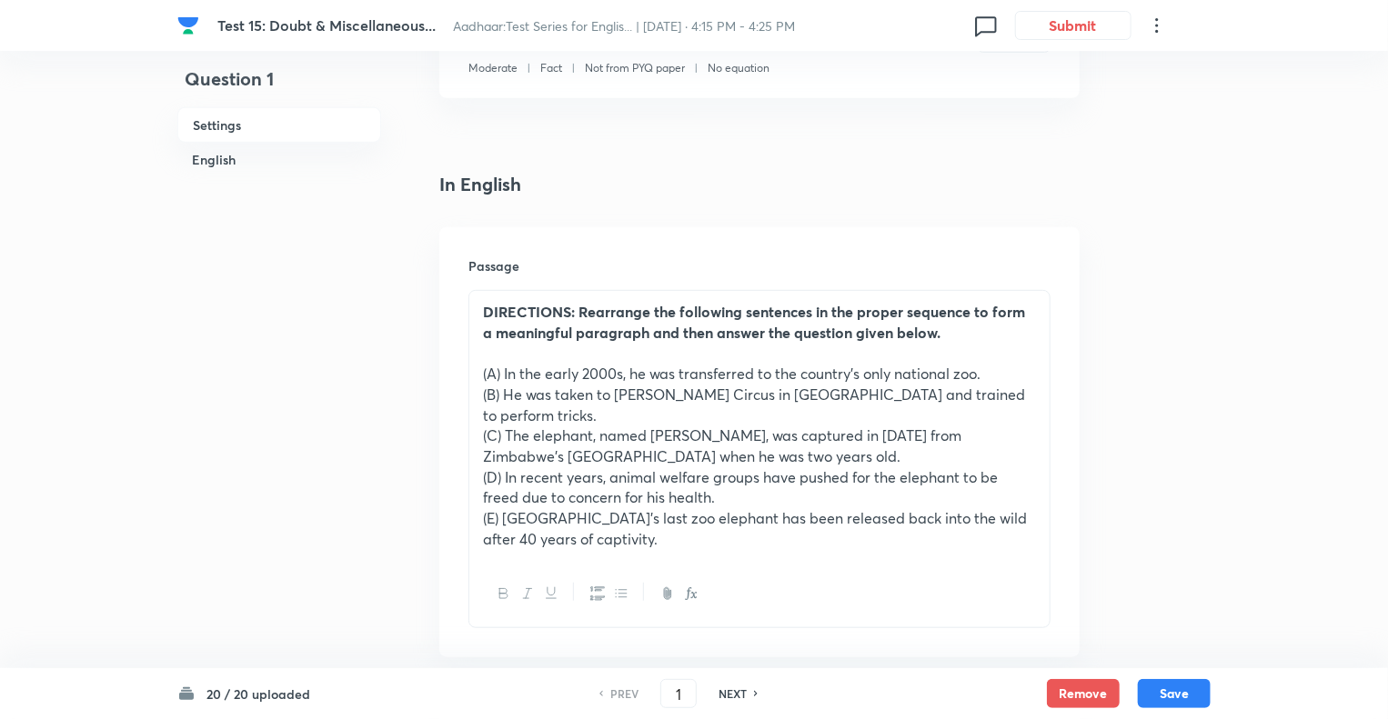
click at [735, 702] on div "PREV 1 ​ NEXT" at bounding box center [678, 693] width 235 height 29
click at [734, 697] on h6 "NEXT" at bounding box center [732, 694] width 28 height 16
type input "2"
checkbox input "false"
click at [734, 697] on h6 "NEXT" at bounding box center [732, 694] width 28 height 16
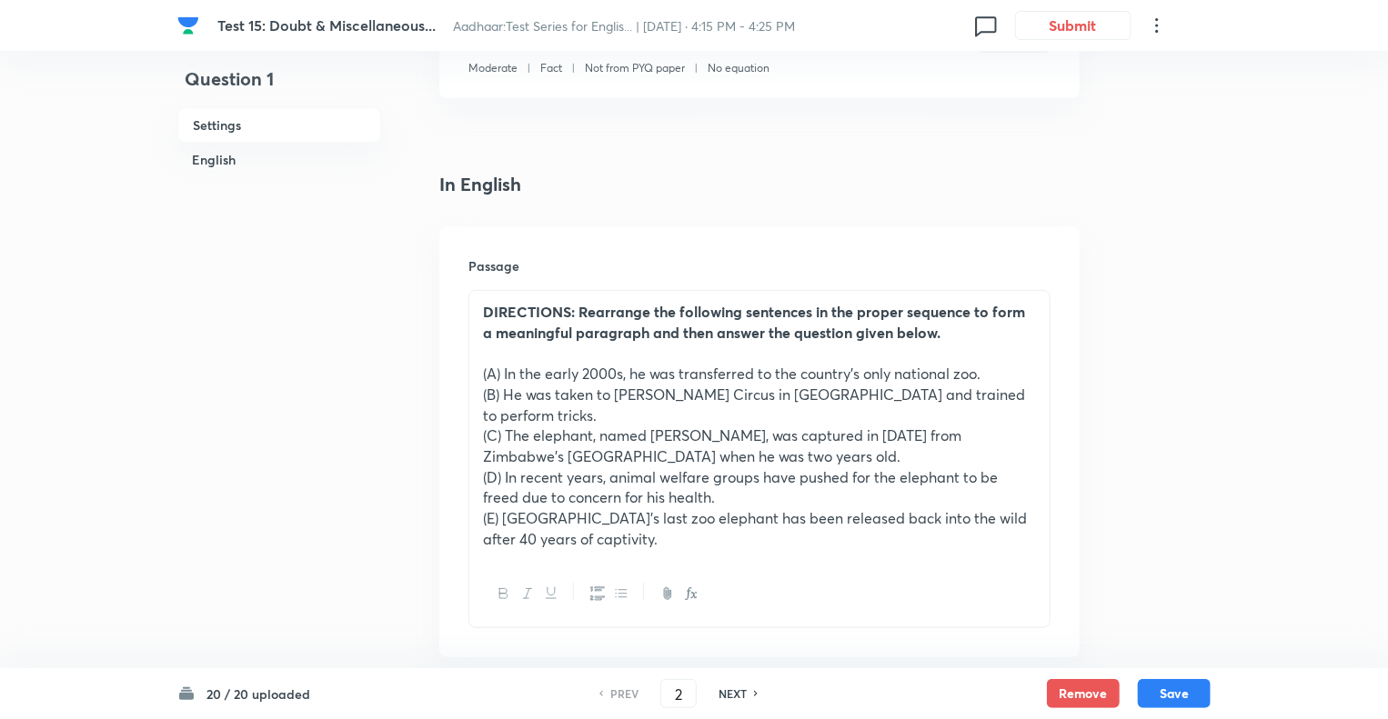
checkbox input "true"
type input "3"
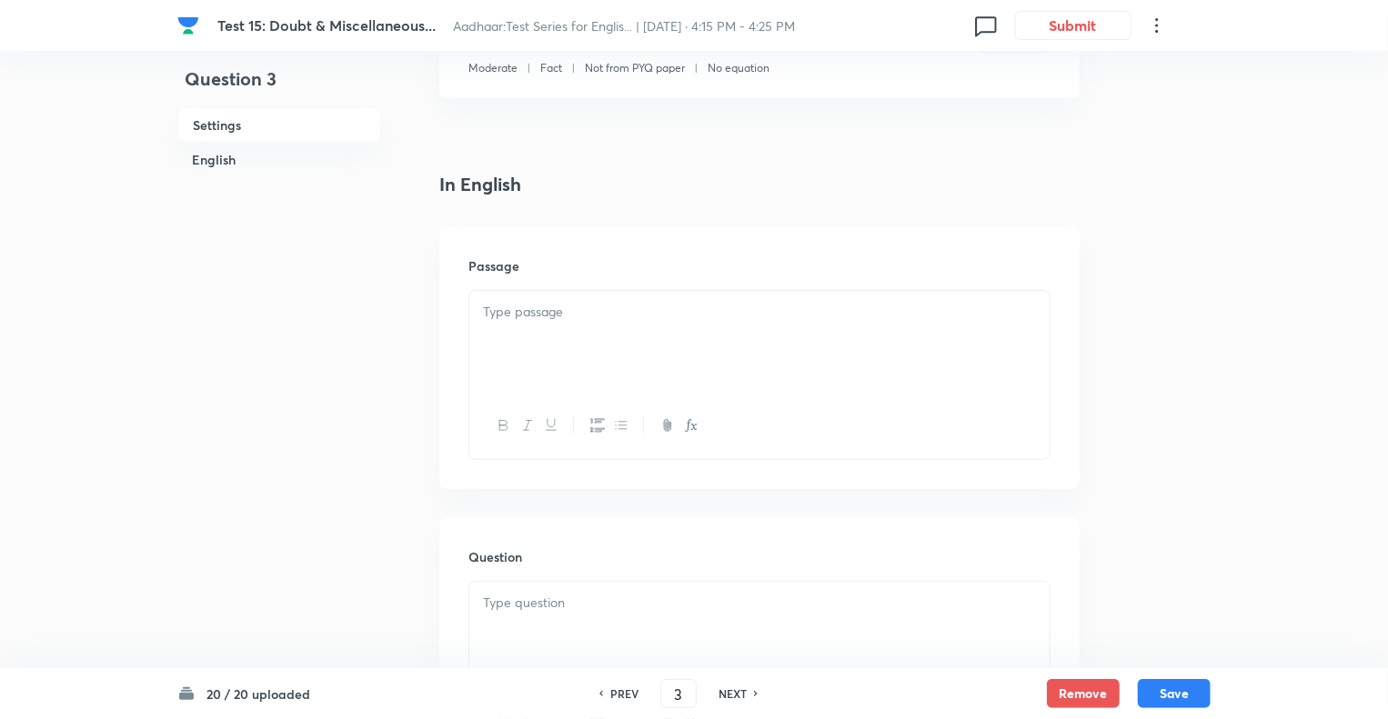
checkbox input "false"
checkbox input "true"
click at [734, 697] on h6 "NEXT" at bounding box center [732, 694] width 28 height 16
type input "4"
checkbox input "false"
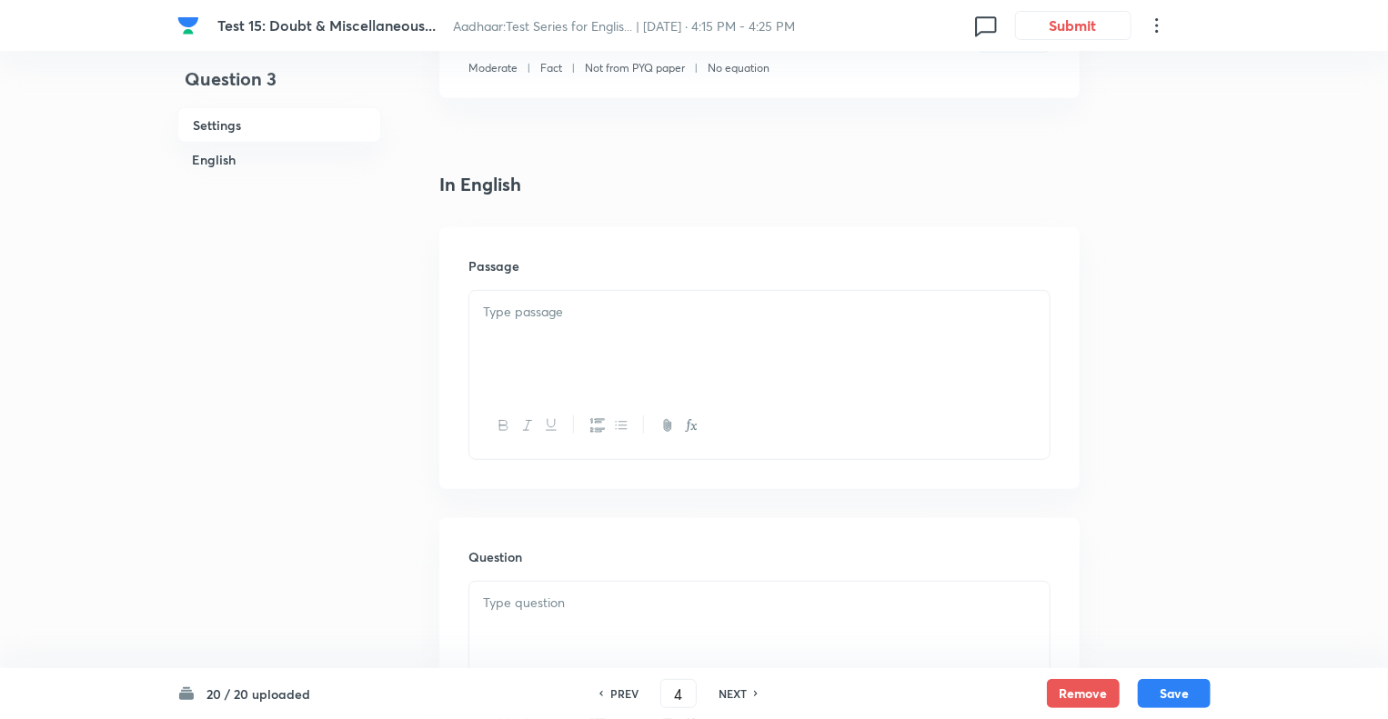
checkbox input "true"
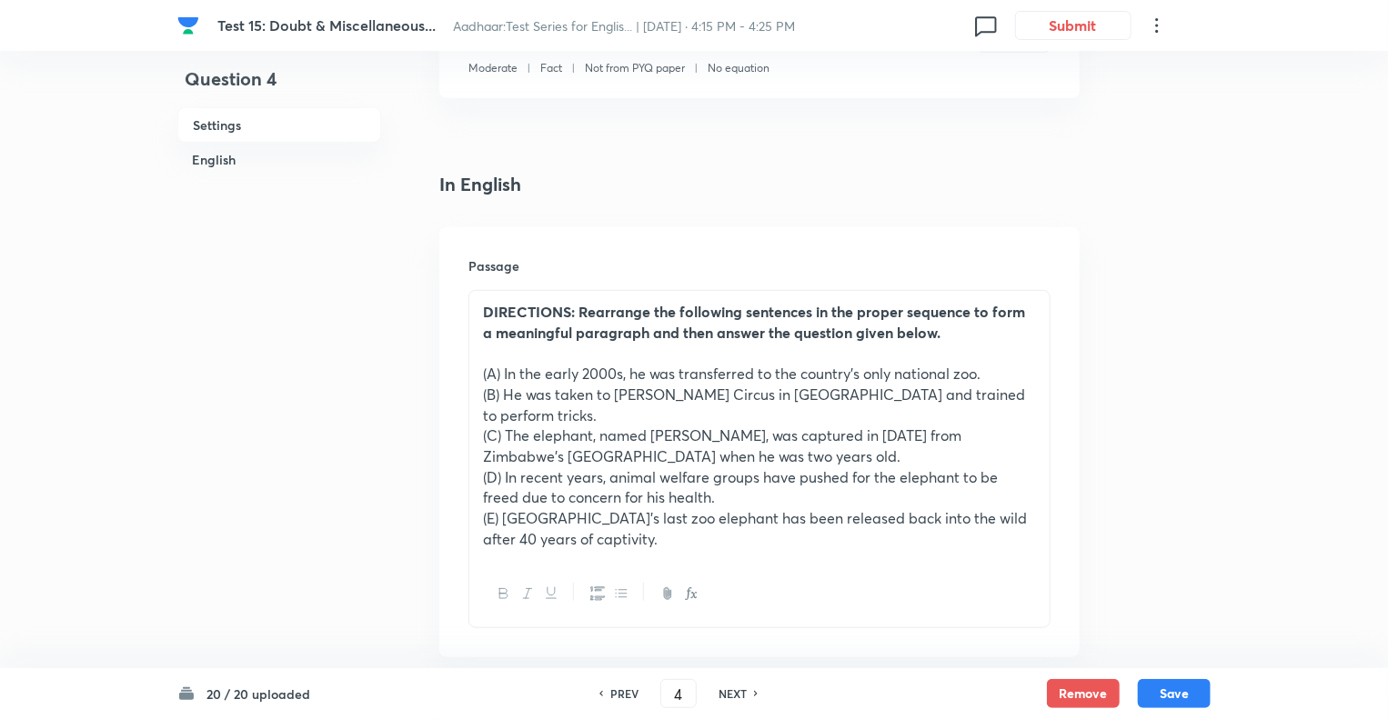
click at [734, 697] on h6 "NEXT" at bounding box center [732, 694] width 28 height 16
type input "5"
click at [734, 697] on h6 "NEXT" at bounding box center [732, 694] width 28 height 16
checkbox input "false"
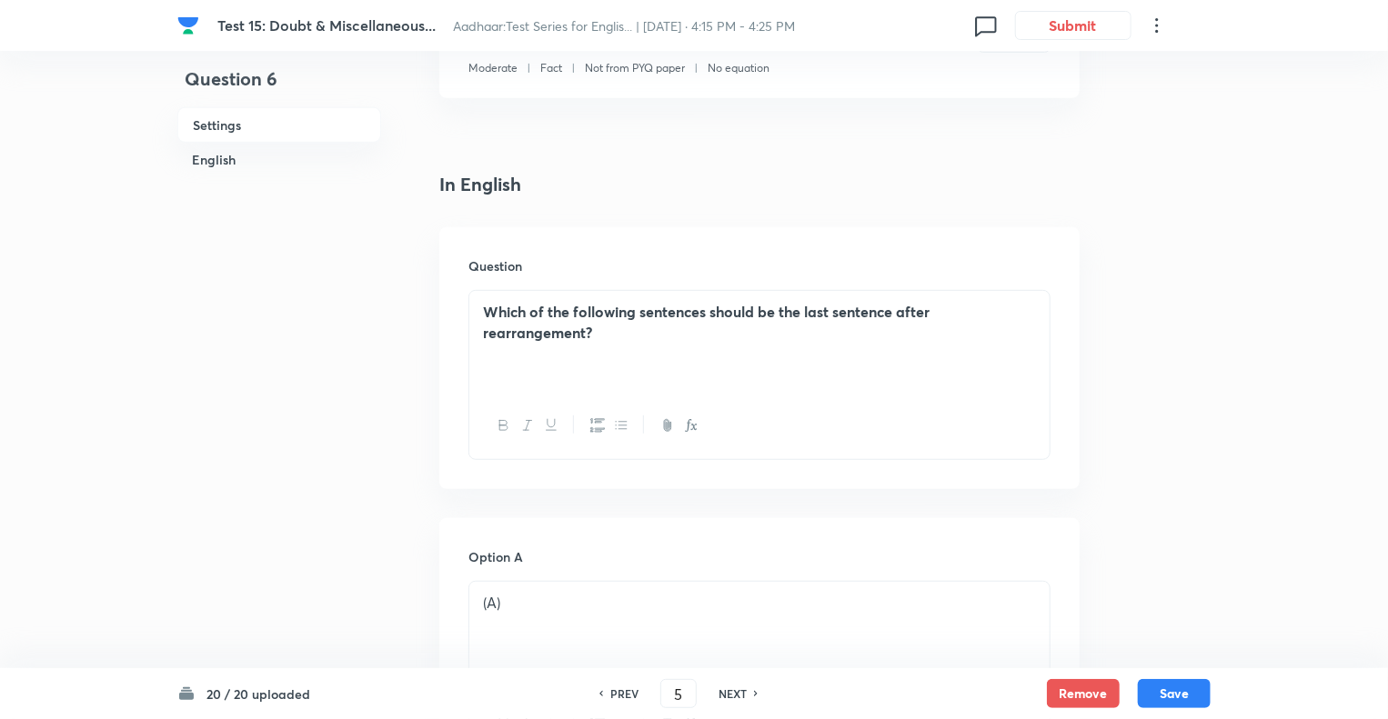
checkbox input "true"
type input "6"
click at [734, 697] on h6 "NEXT" at bounding box center [732, 694] width 28 height 16
checkbox input "true"
type input "7"
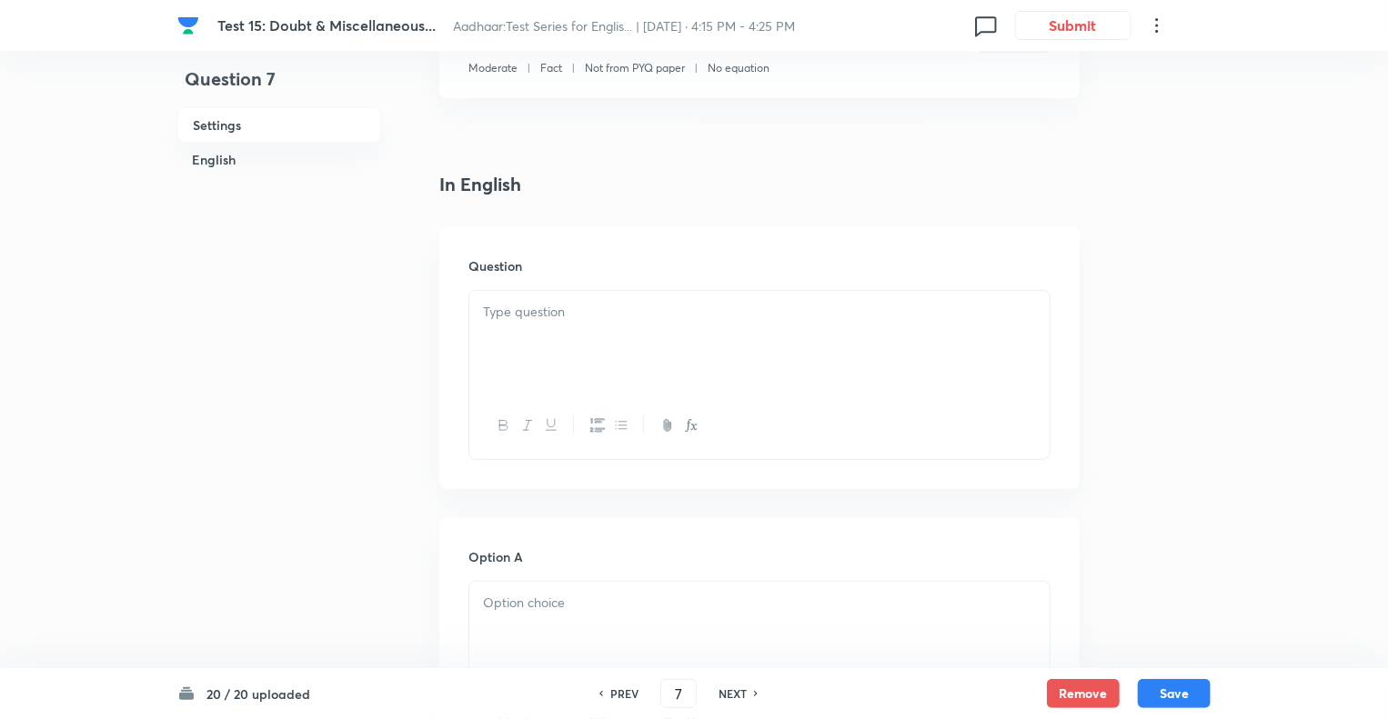
checkbox input "false"
checkbox input "true"
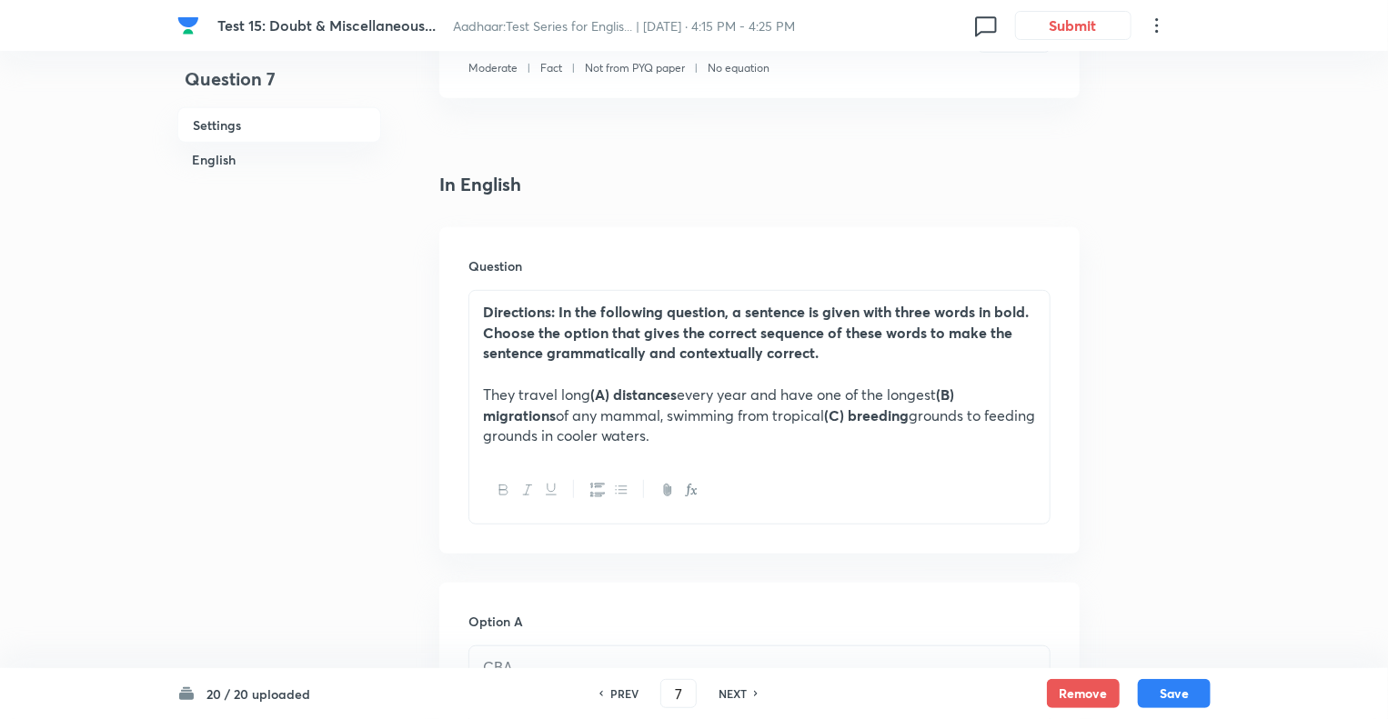
click at [734, 697] on h6 "NEXT" at bounding box center [732, 694] width 28 height 16
type input "8"
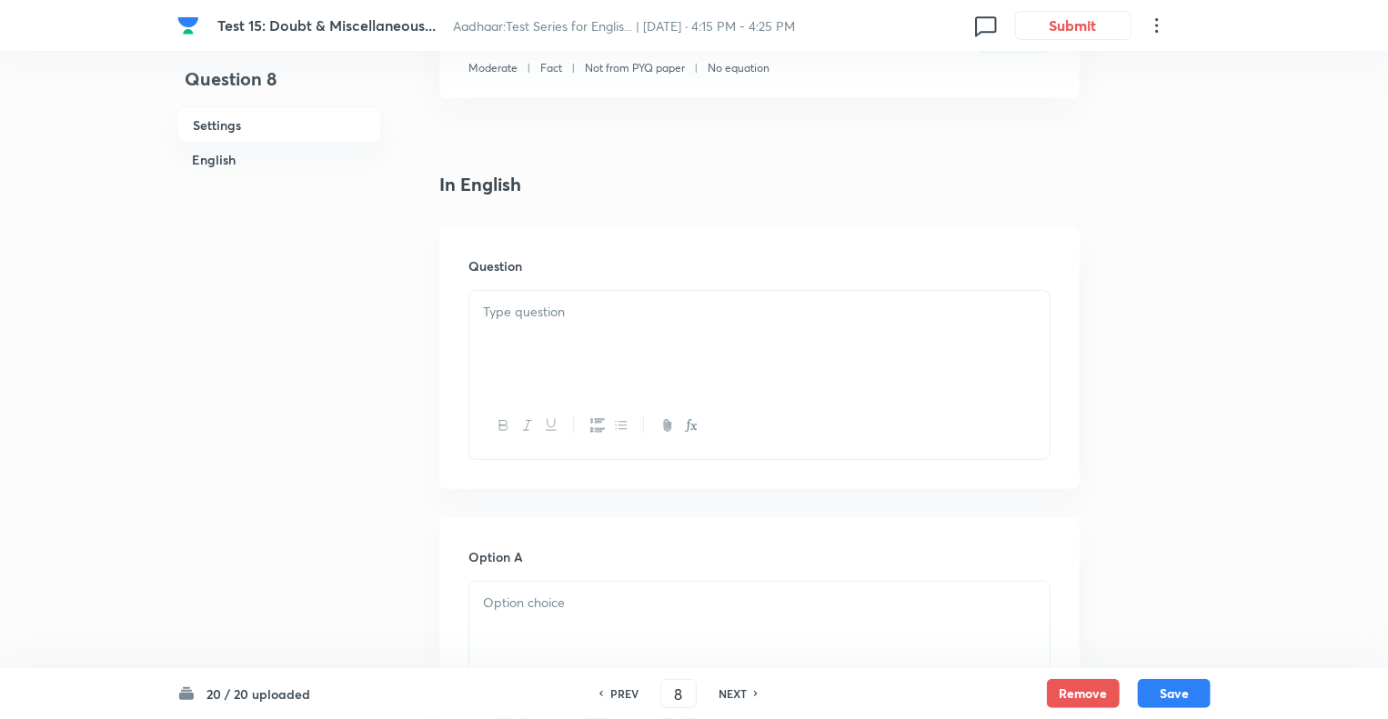
checkbox input "false"
checkbox input "true"
click at [734, 697] on h6 "NEXT" at bounding box center [732, 694] width 28 height 16
type input "9"
checkbox input "false"
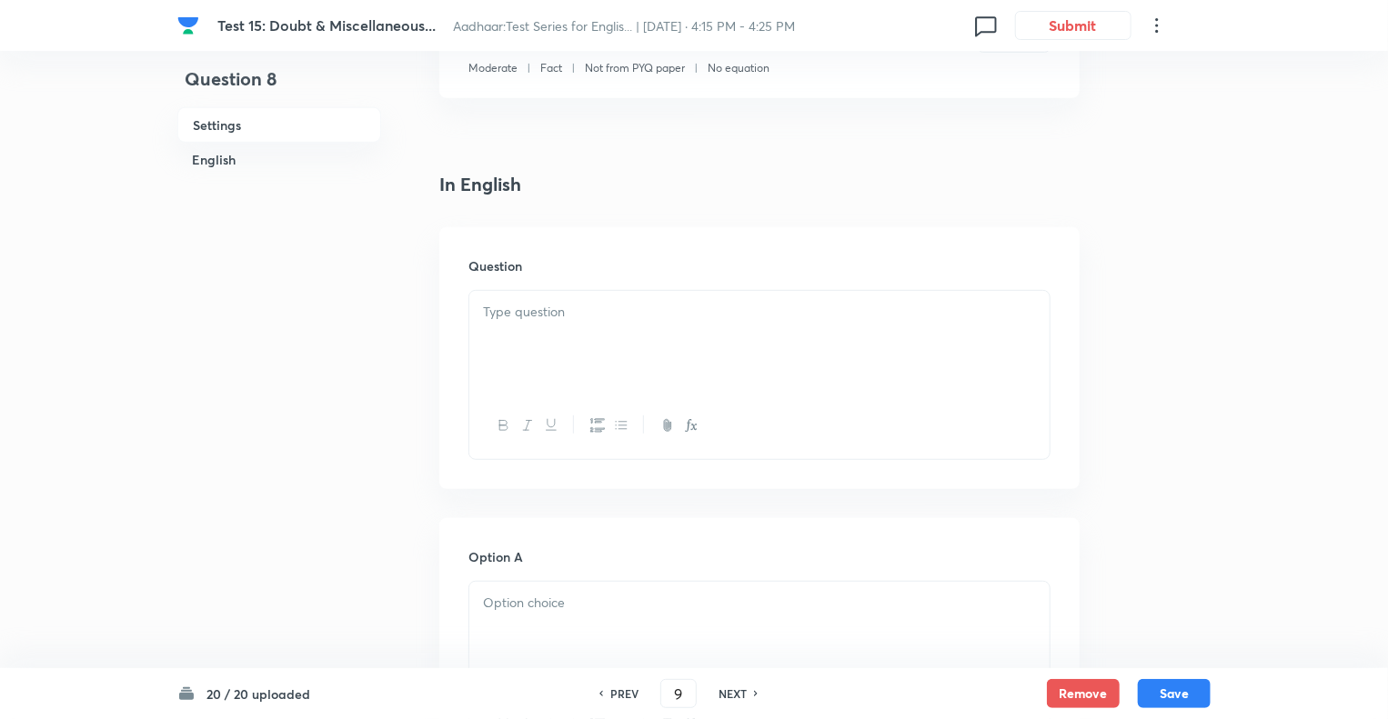
checkbox input "true"
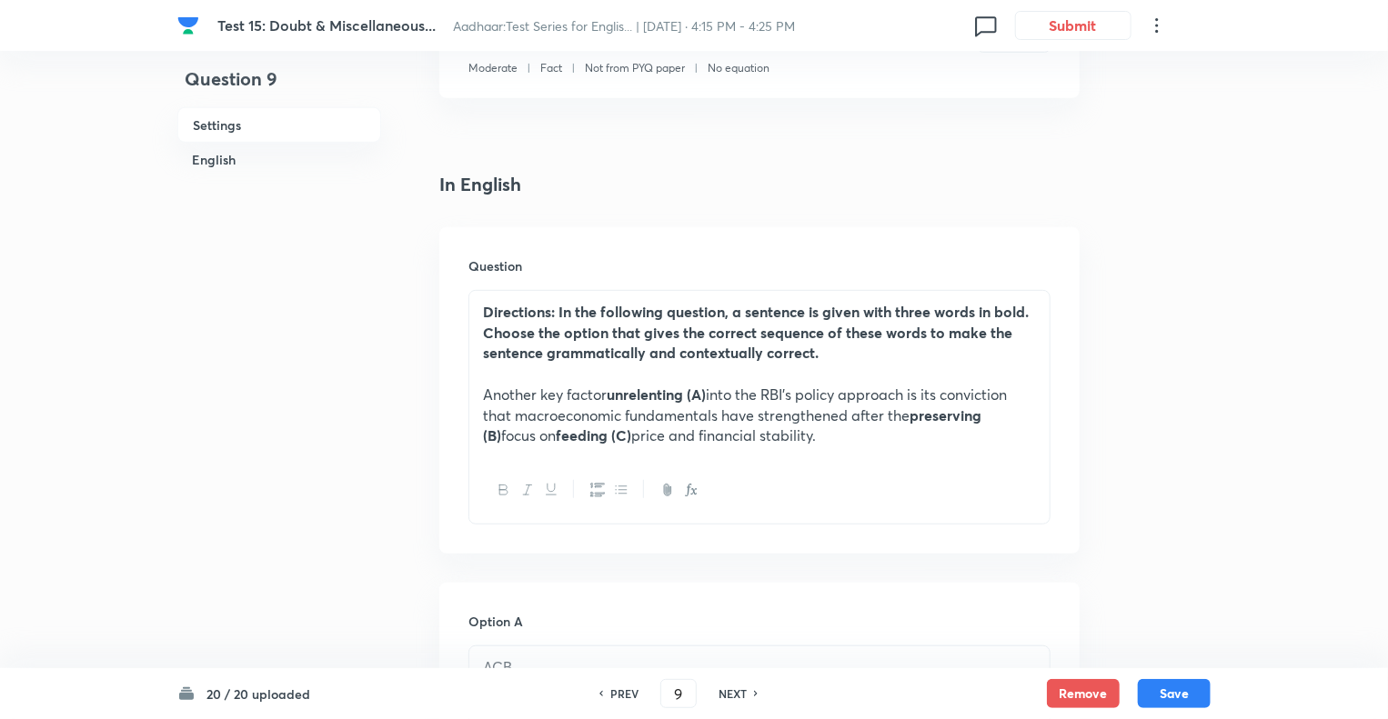
click at [734, 697] on h6 "NEXT" at bounding box center [732, 694] width 28 height 16
type input "10"
checkbox input "false"
checkbox input "true"
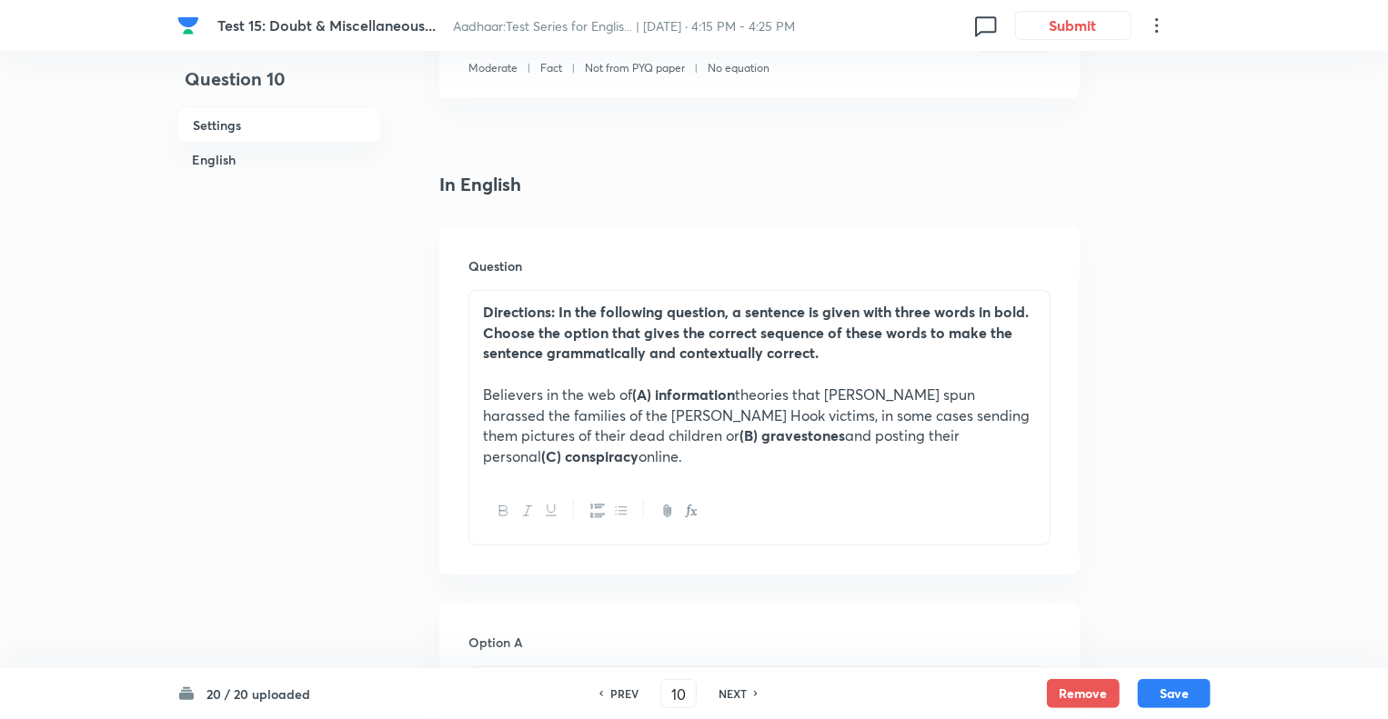
click at [734, 697] on h6 "NEXT" at bounding box center [732, 694] width 28 height 16
type input "11"
checkbox input "false"
checkbox input "true"
click at [734, 697] on h6 "NEXT" at bounding box center [732, 694] width 28 height 16
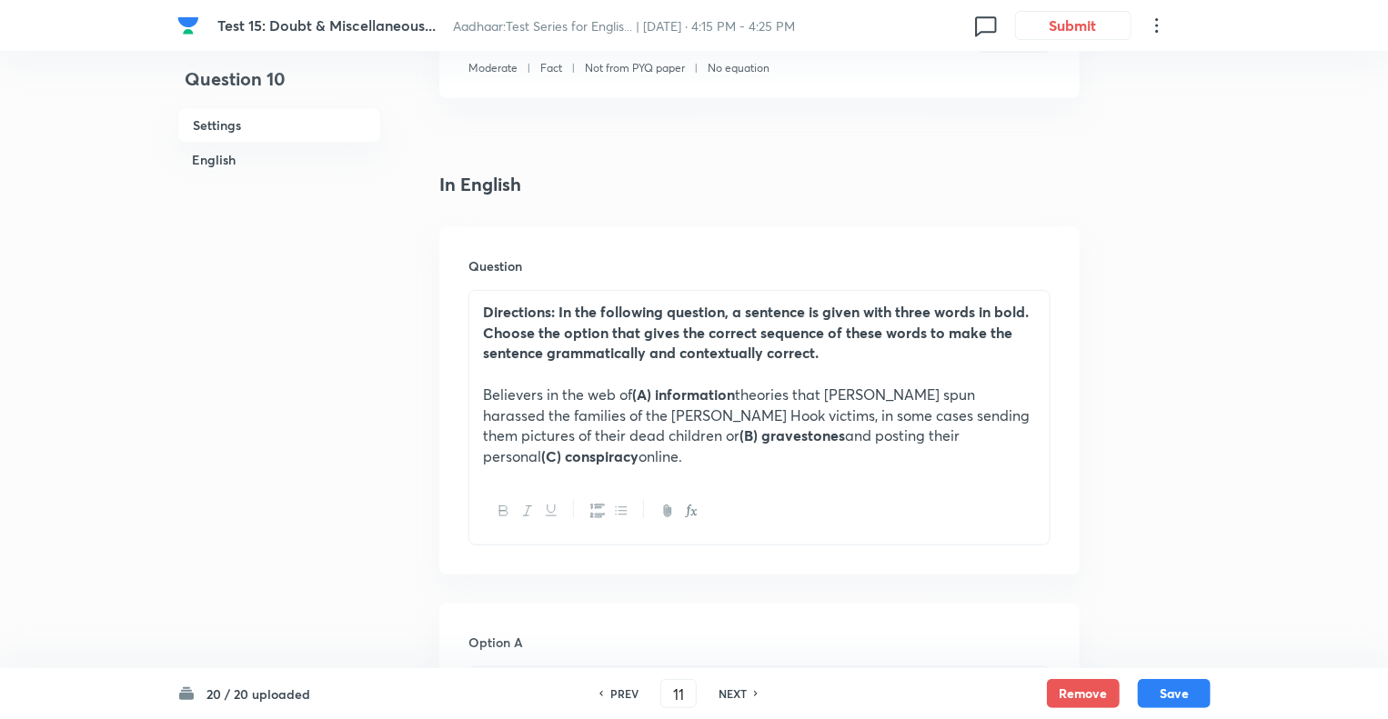
type input "12"
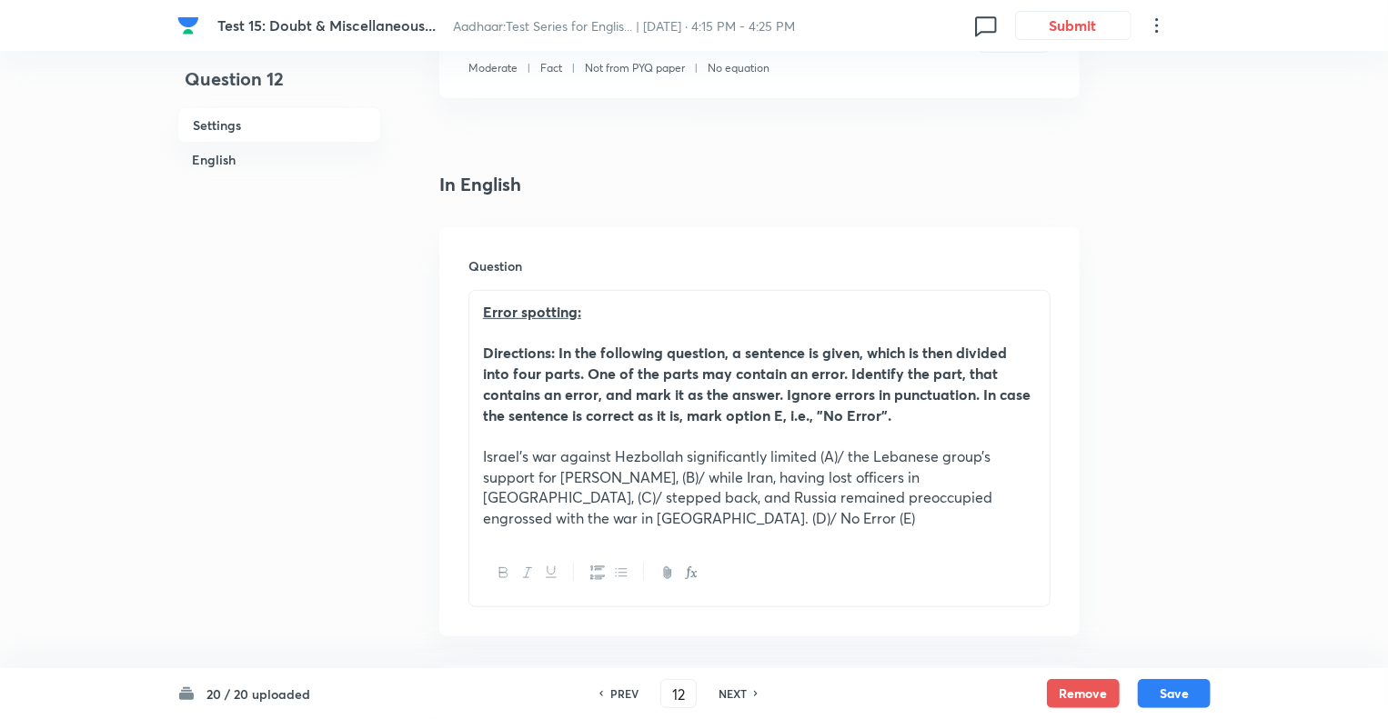
checkbox input "true"
click at [734, 697] on h6 "NEXT" at bounding box center [732, 694] width 28 height 16
type input "13"
checkbox input "false"
checkbox input "true"
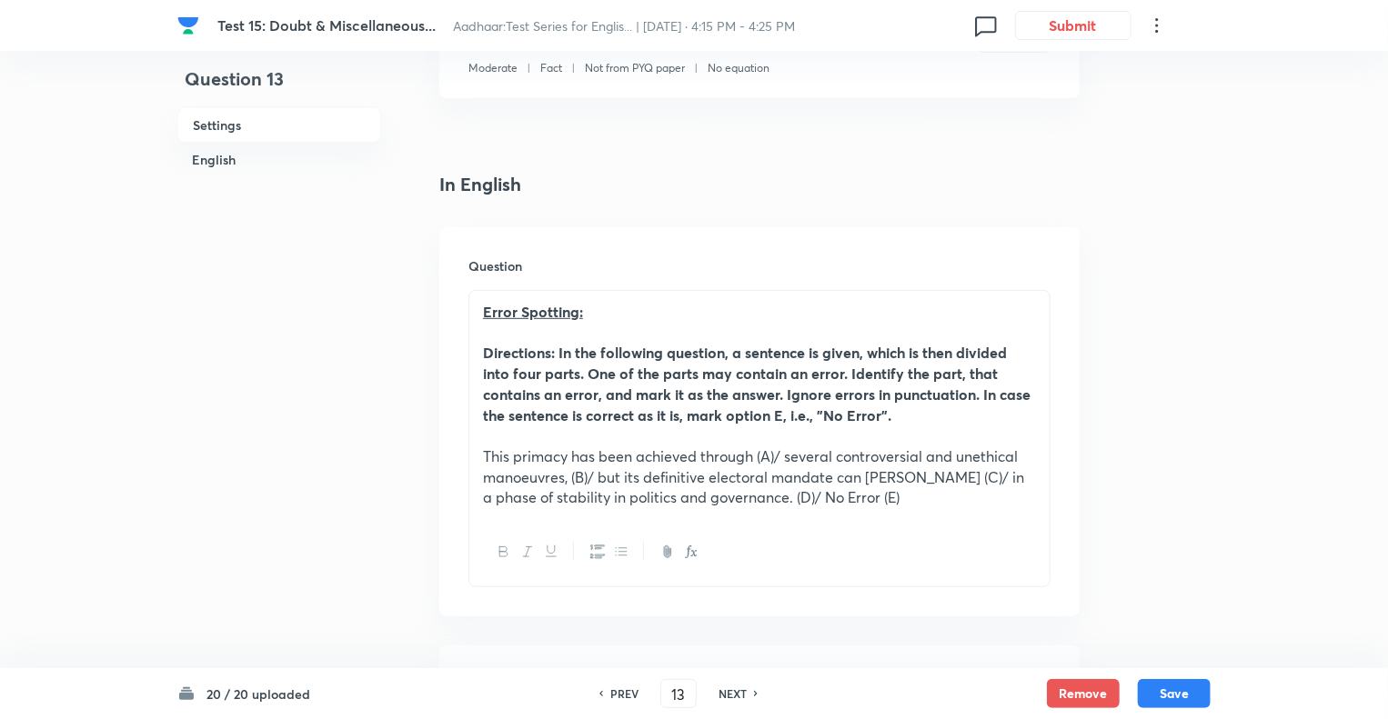
click at [734, 697] on h6 "NEXT" at bounding box center [732, 694] width 28 height 16
type input "14"
checkbox input "false"
checkbox input "true"
click at [734, 697] on h6 "NEXT" at bounding box center [732, 694] width 28 height 16
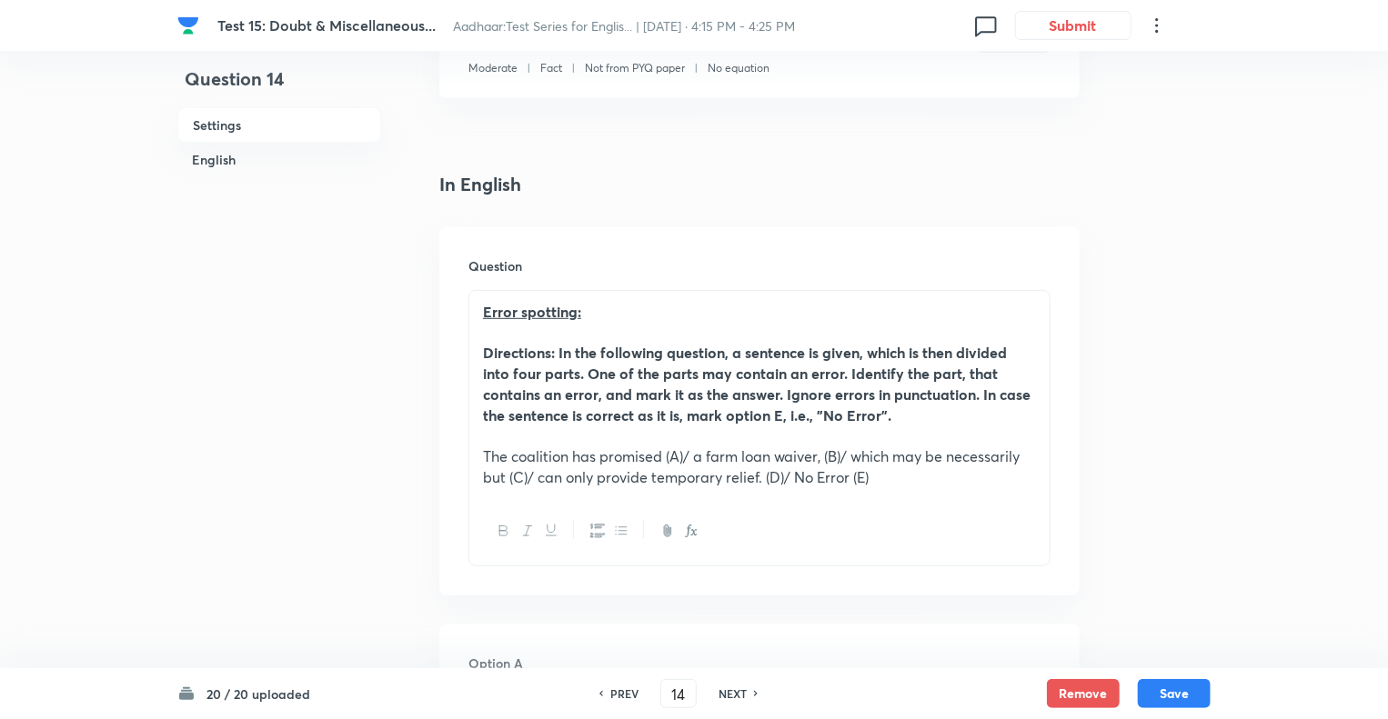
type input "15"
checkbox input "true"
click at [734, 697] on h6 "NEXT" at bounding box center [732, 694] width 28 height 16
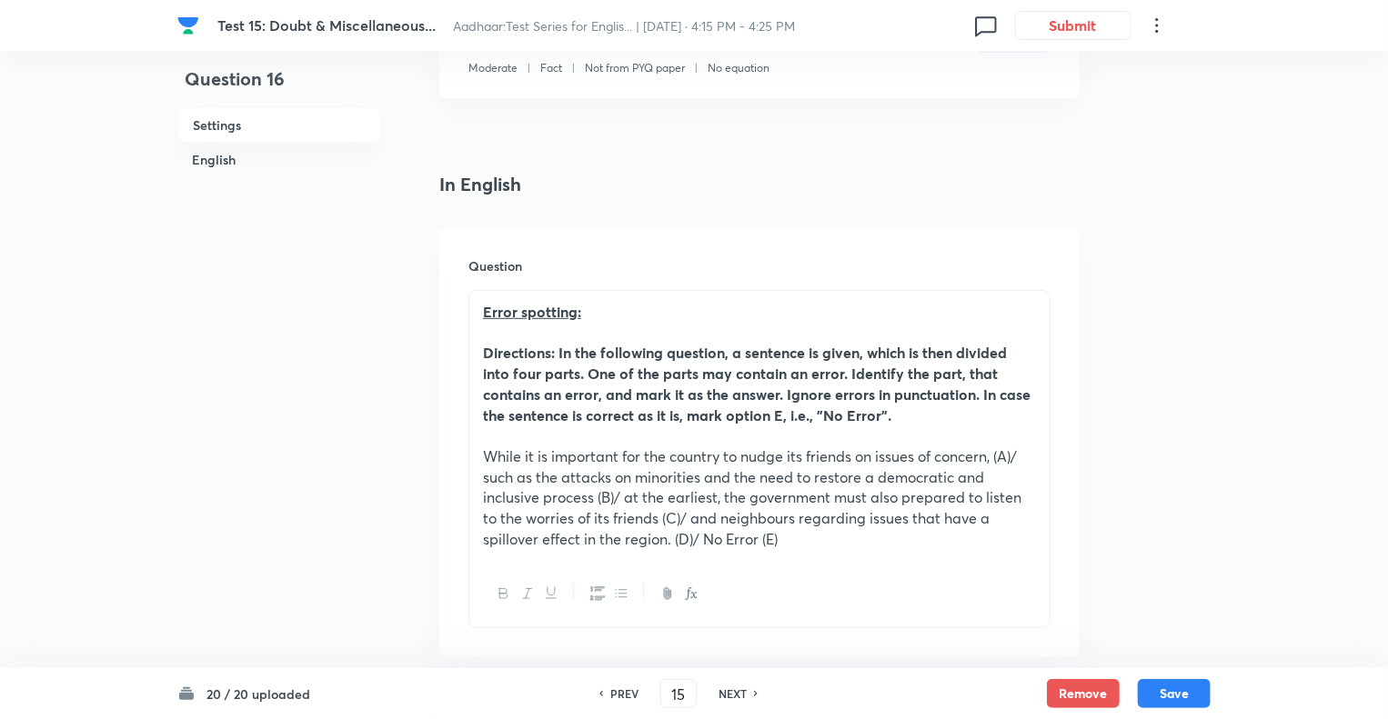
type input "16"
checkbox input "false"
checkbox input "true"
click at [734, 697] on h6 "NEXT" at bounding box center [732, 694] width 28 height 16
type input "17"
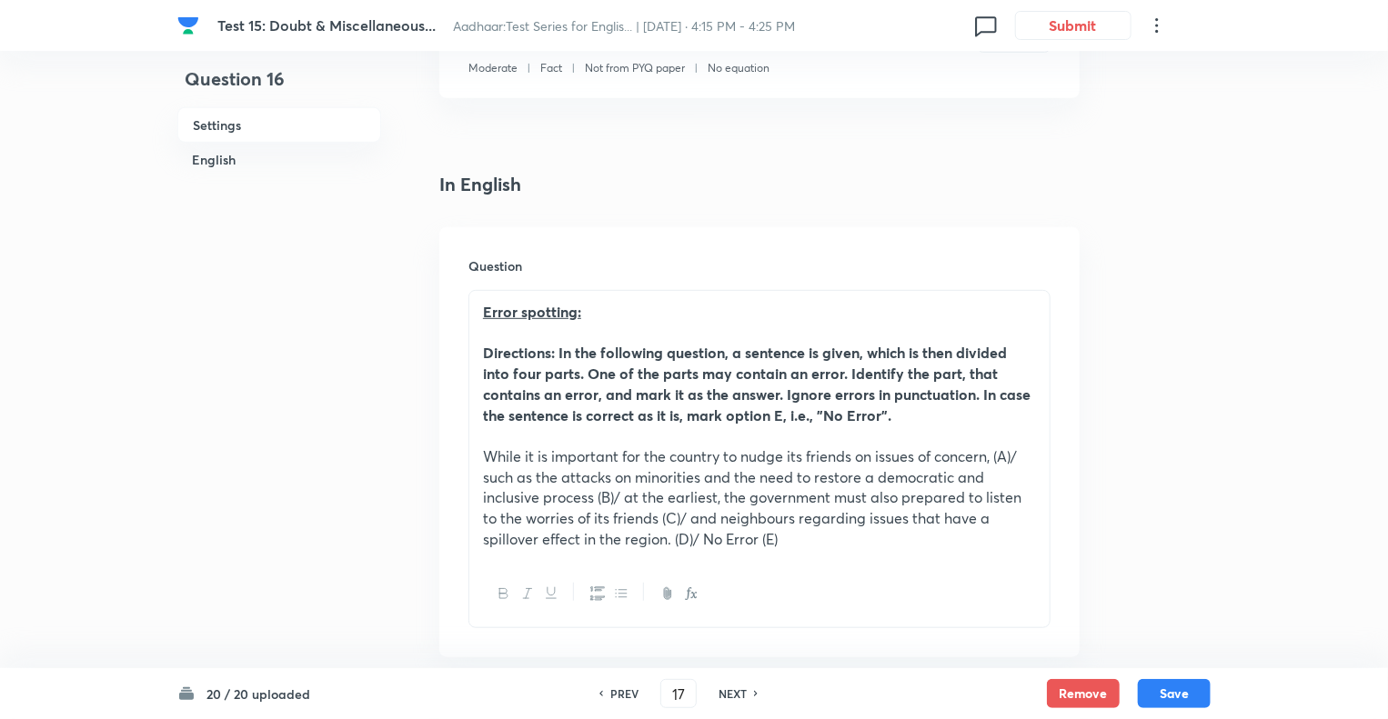
checkbox input "false"
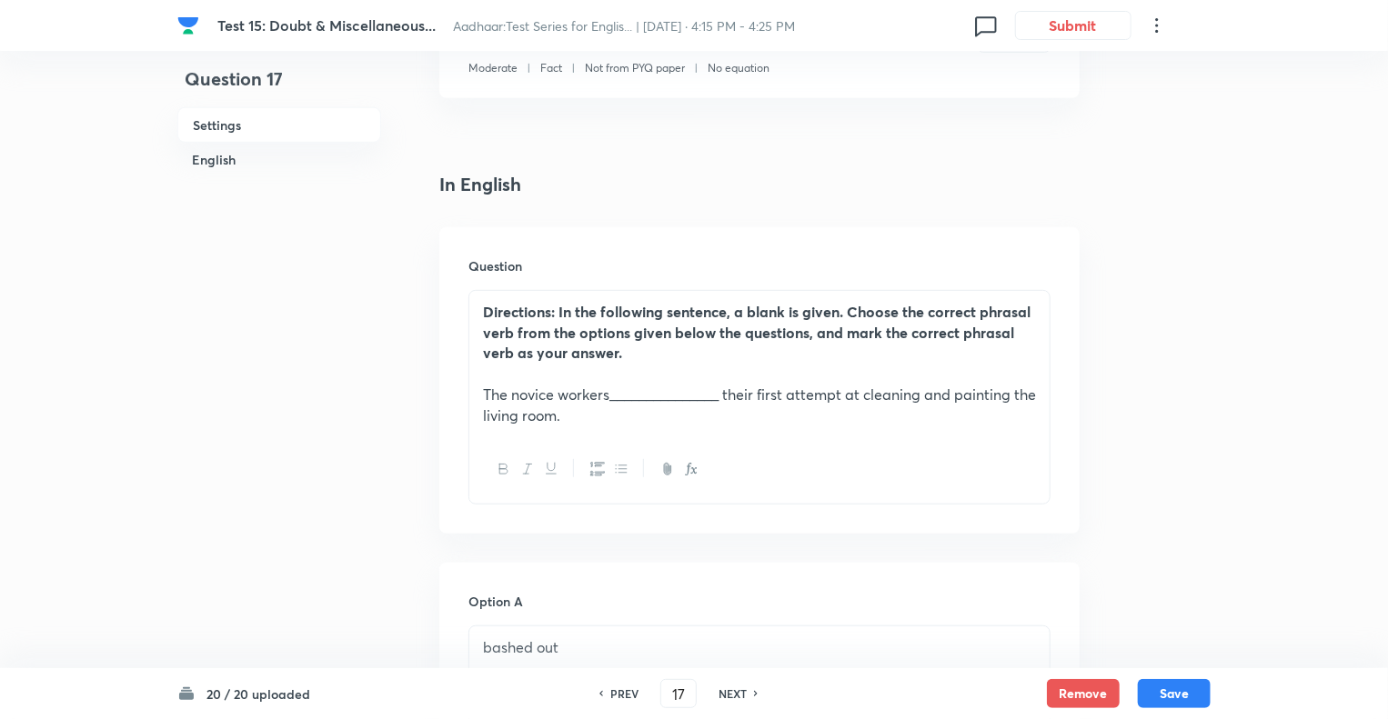
checkbox input "true"
click at [734, 697] on h6 "NEXT" at bounding box center [732, 694] width 28 height 16
type input "18"
checkbox input "false"
checkbox input "true"
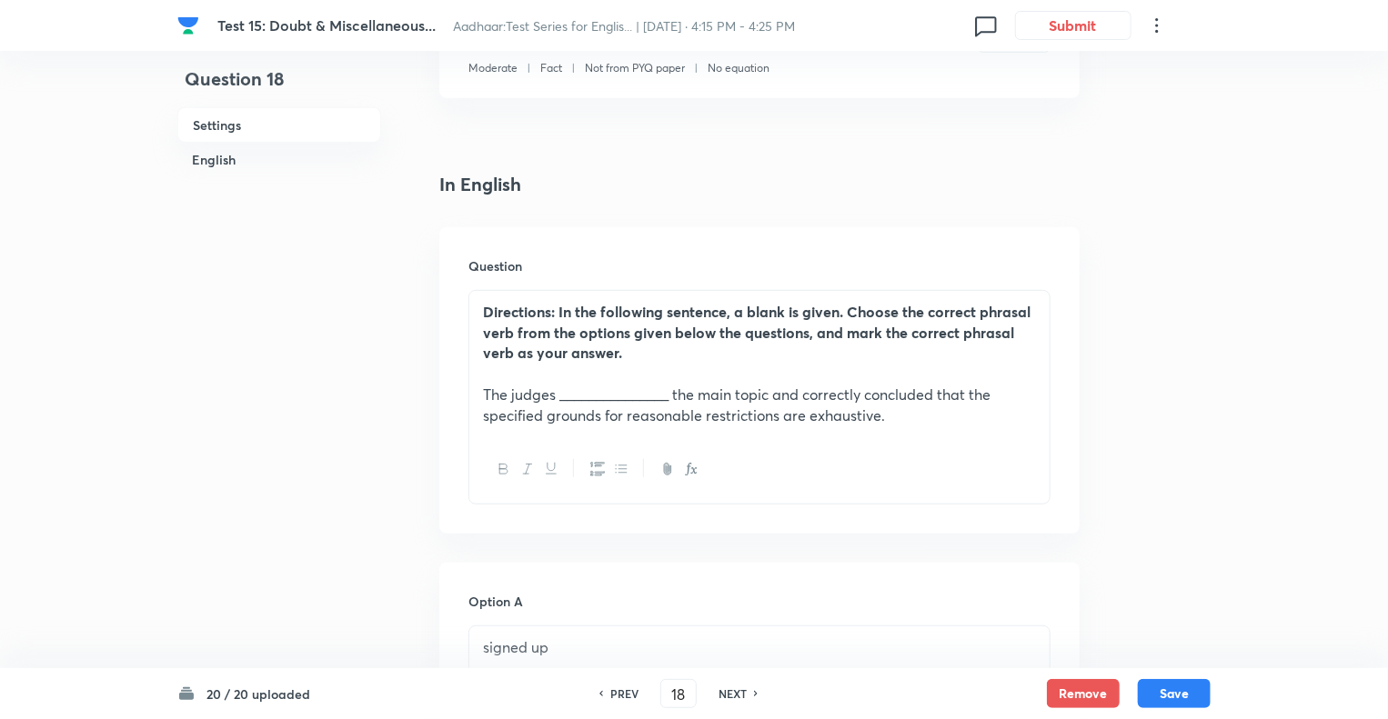
click at [734, 697] on h6 "NEXT" at bounding box center [732, 694] width 28 height 16
type input "19"
checkbox input "false"
checkbox input "true"
click at [734, 697] on h6 "NEXT" at bounding box center [732, 694] width 28 height 16
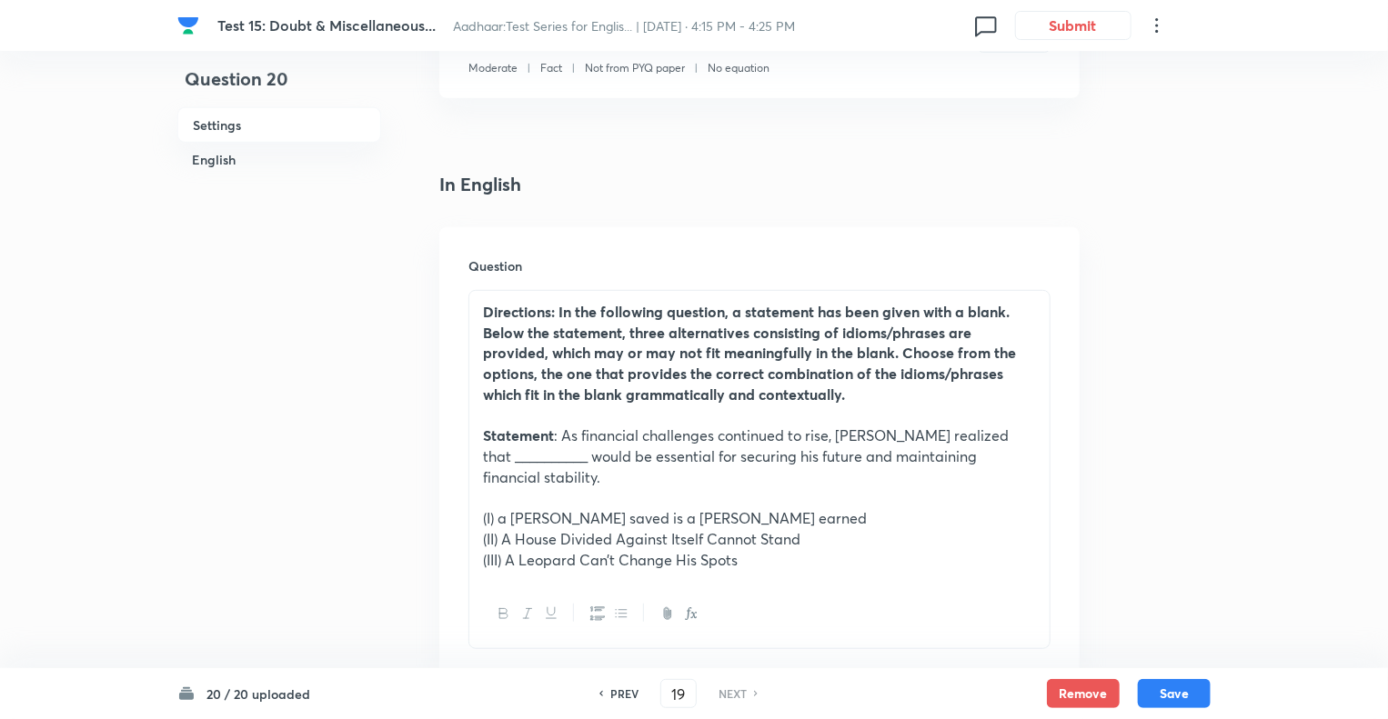
type input "20"
checkbox input "true"
click at [734, 697] on h6 "NEXT" at bounding box center [732, 694] width 28 height 16
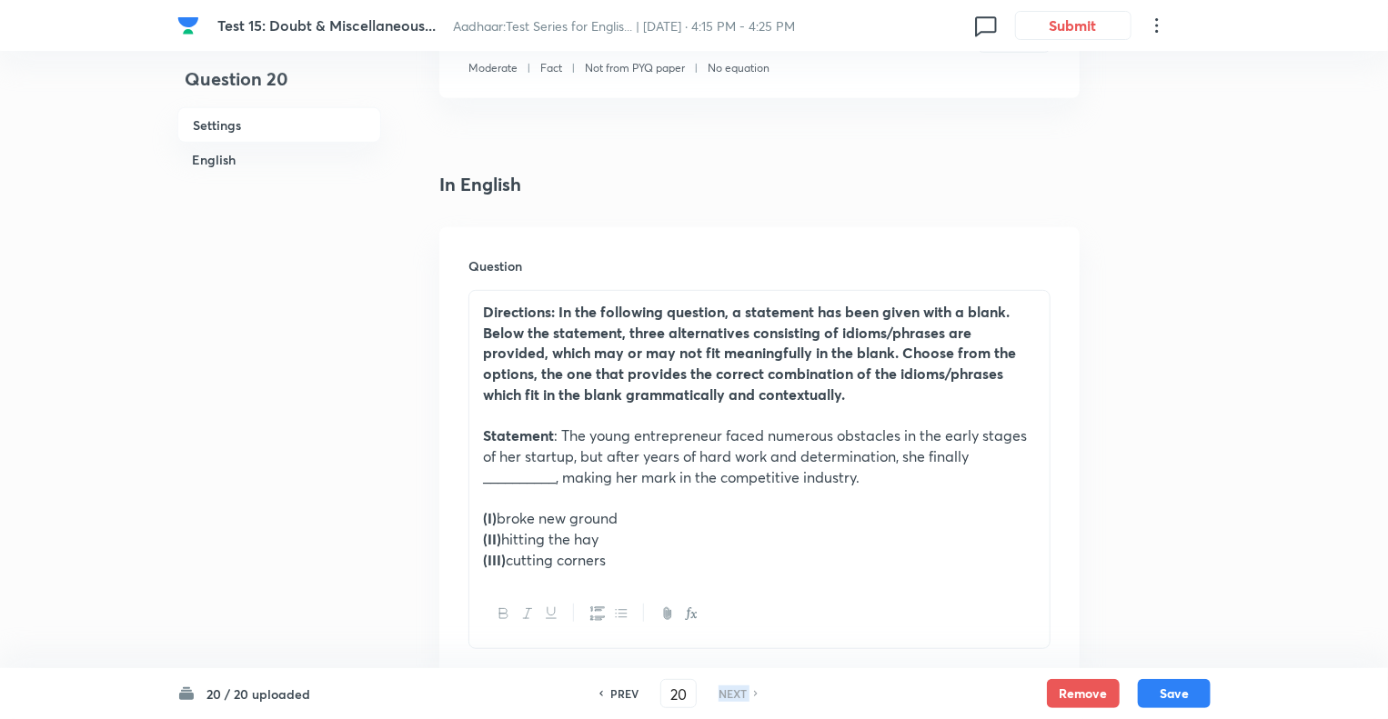
click at [734, 697] on h6 "NEXT" at bounding box center [732, 694] width 28 height 16
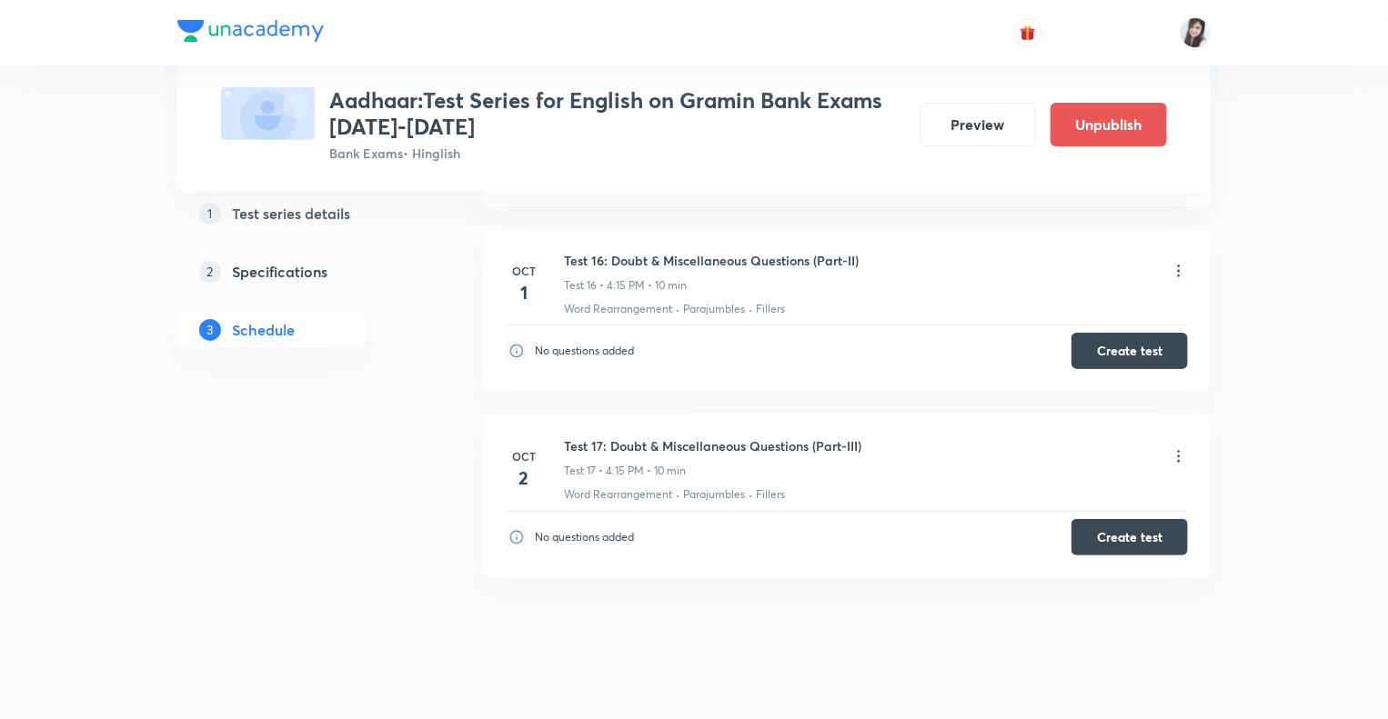
scroll to position [3550, 0]
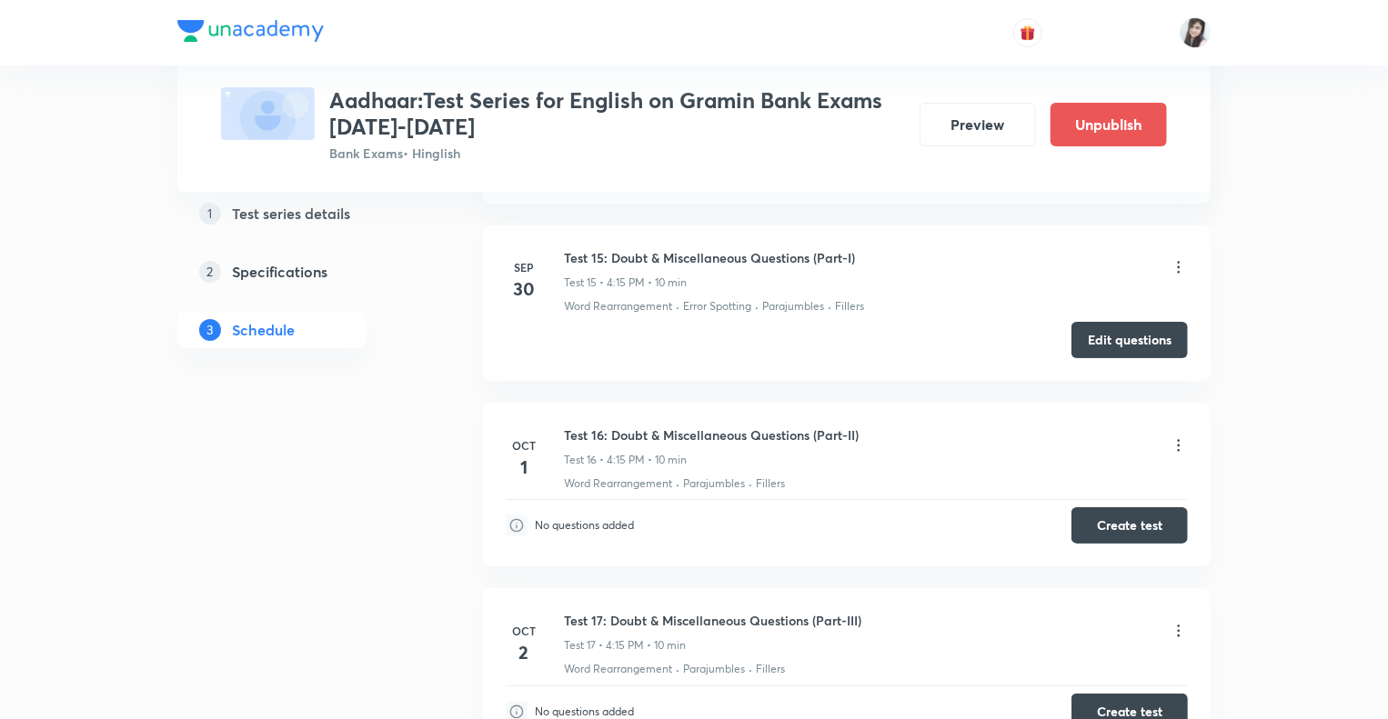
scroll to position [3332, 0]
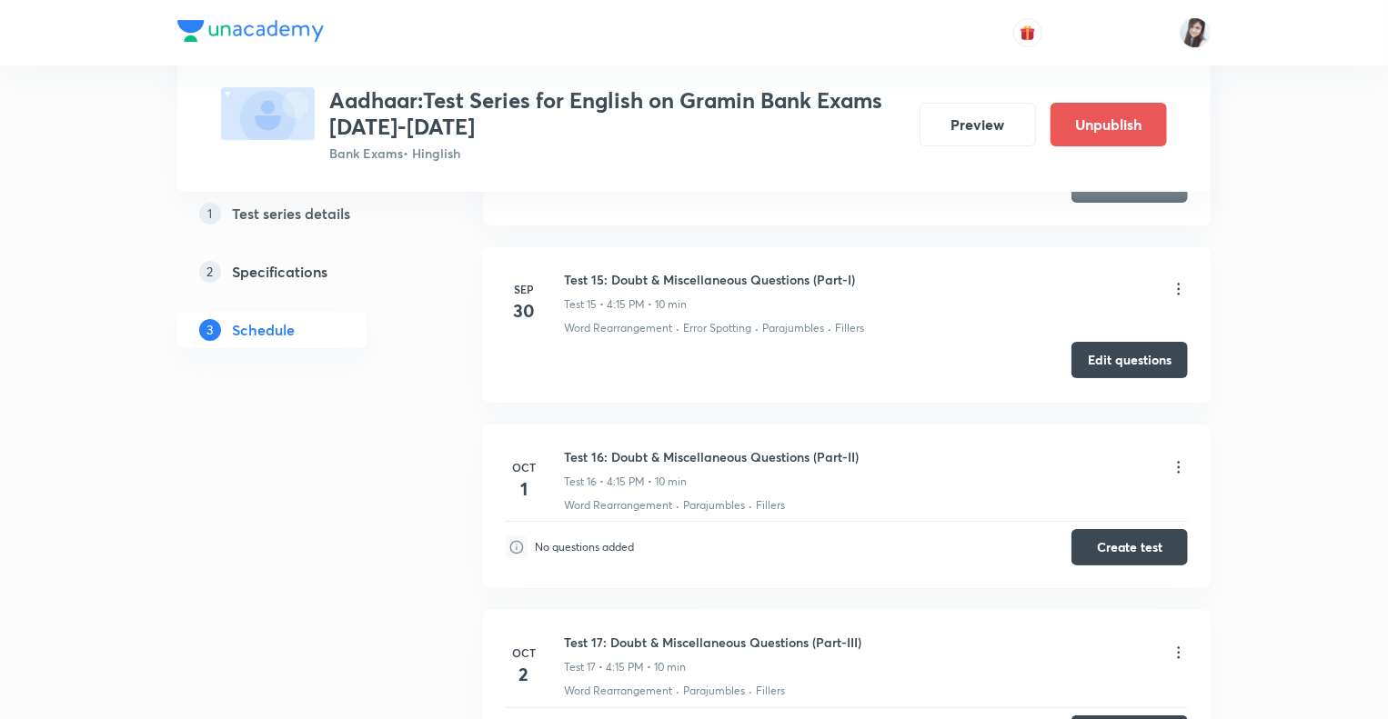
click at [1115, 353] on button "Edit questions" at bounding box center [1129, 360] width 116 height 36
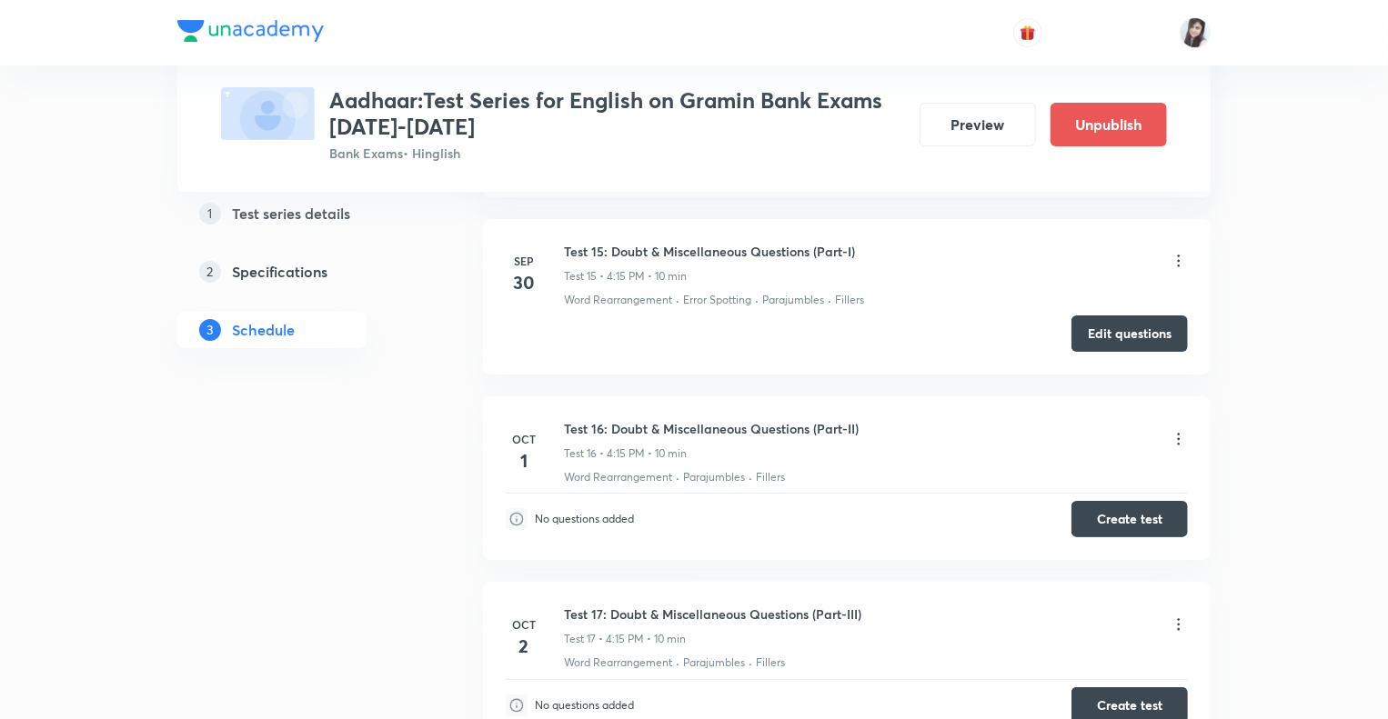
scroll to position [3334, 0]
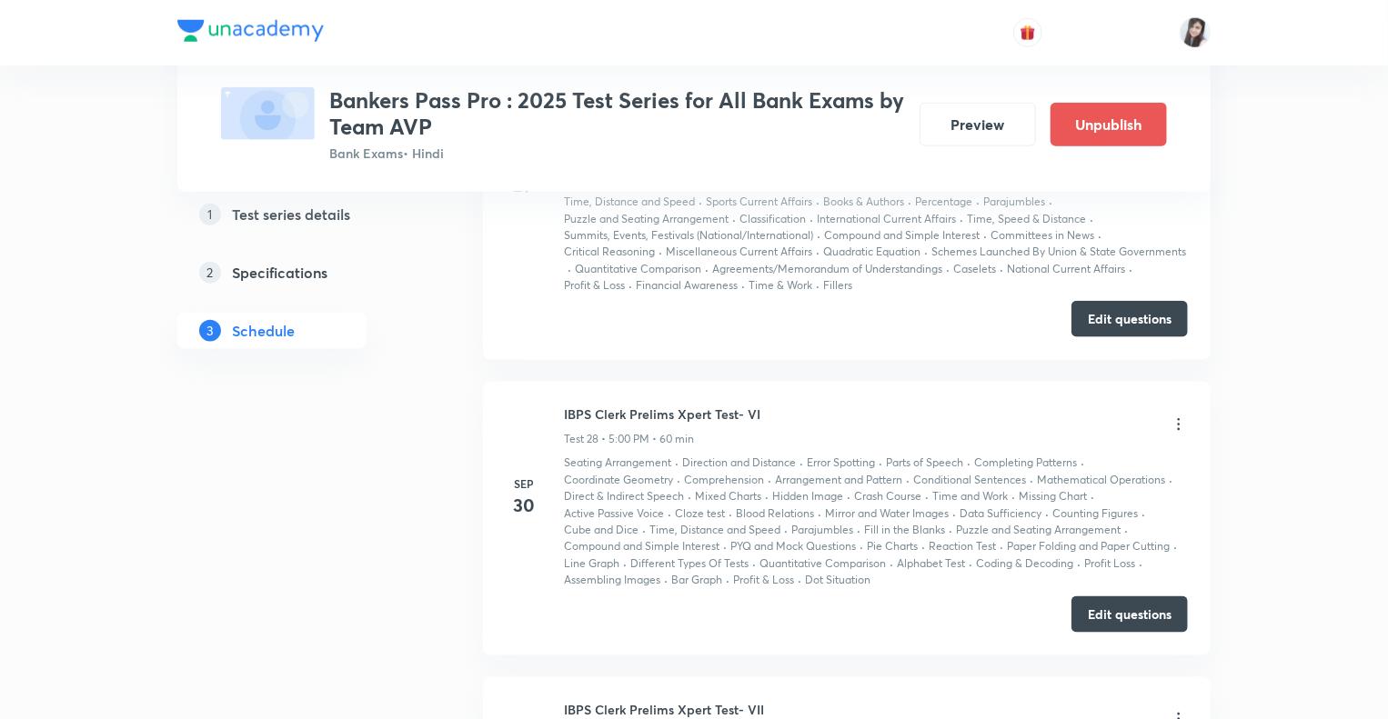
scroll to position [7918, 0]
click at [657, 25] on div at bounding box center [693, 32] width 1033 height 65
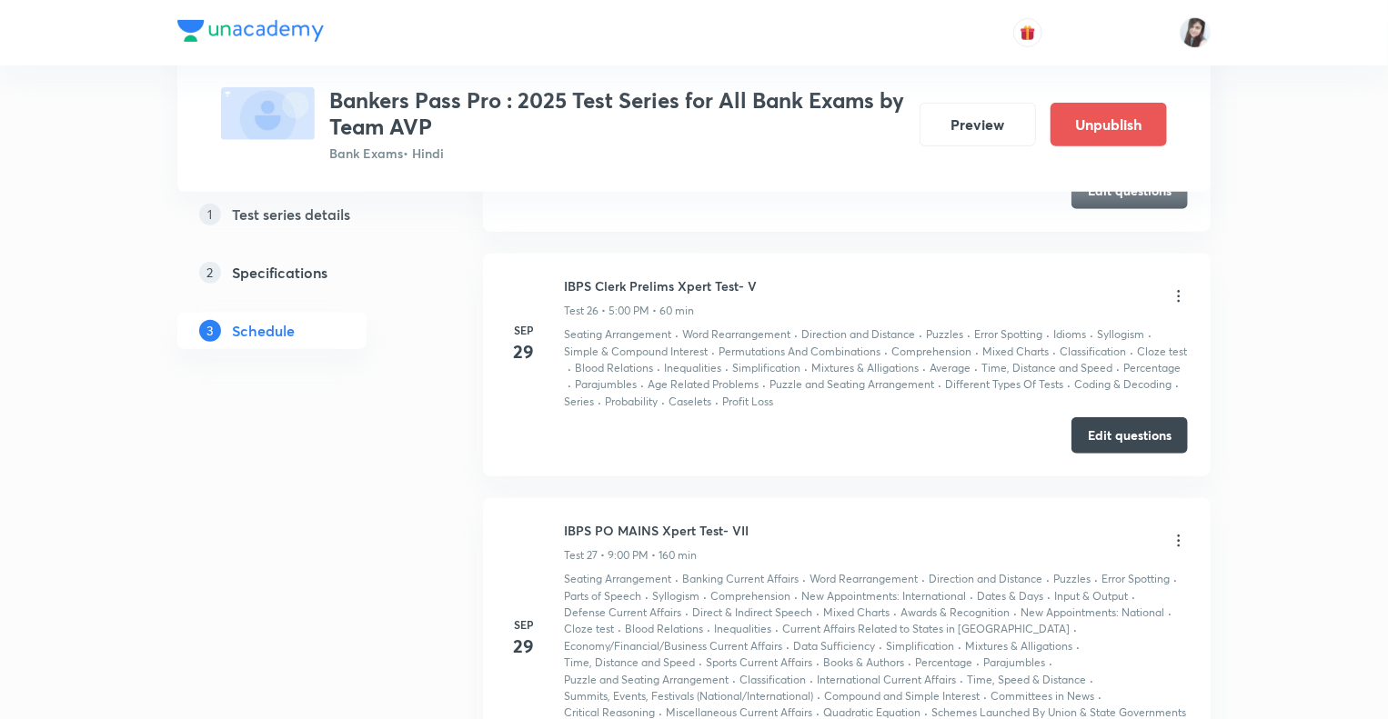
scroll to position [7299, 0]
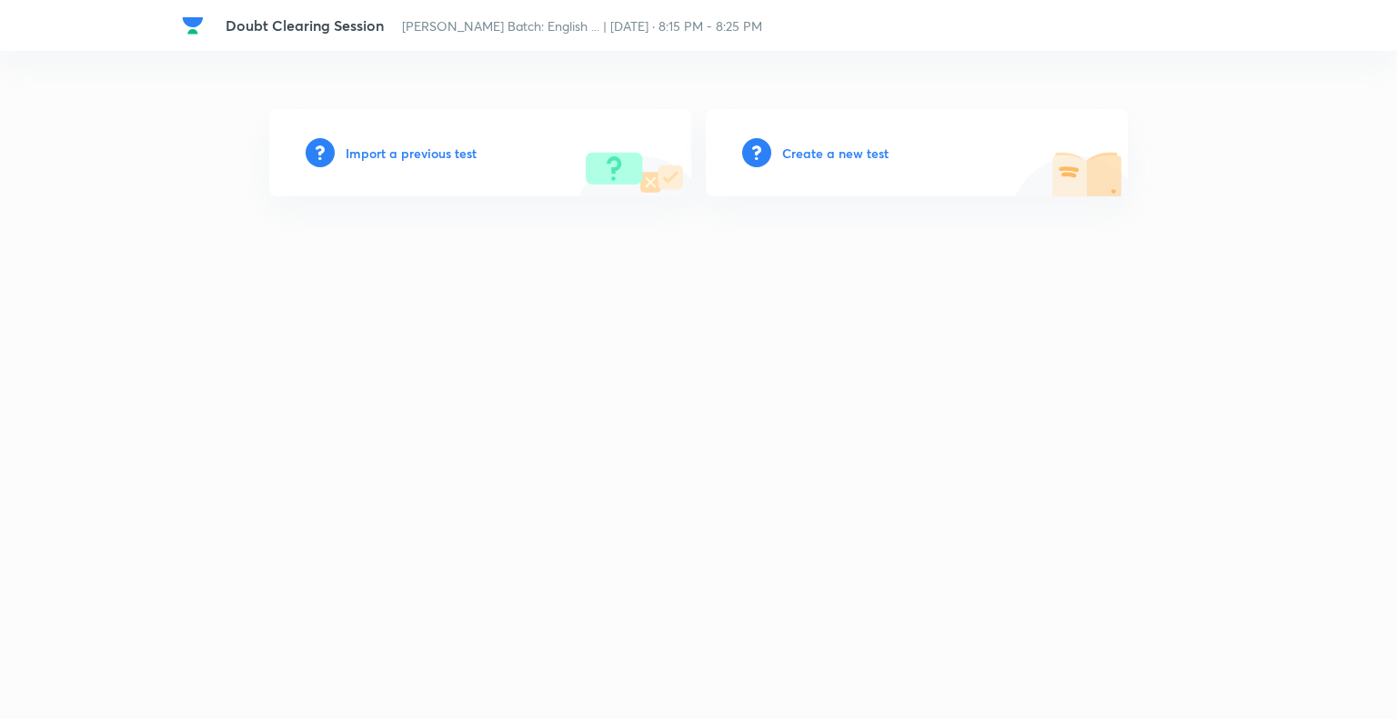
click at [364, 152] on h6 "Import a previous test" at bounding box center [411, 153] width 131 height 19
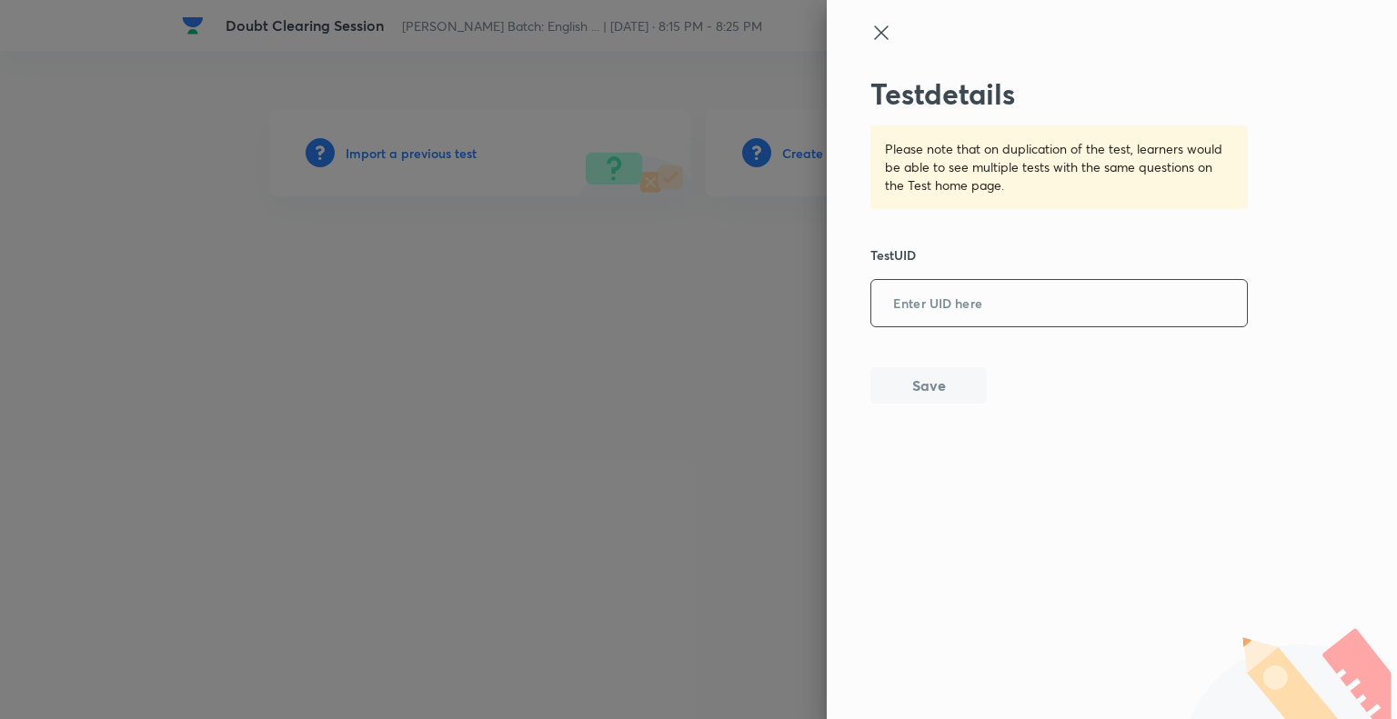
click at [896, 301] on input "text" at bounding box center [1059, 304] width 376 height 45
paste input "11FR4SBLCE"
type input "11FR4SBLCE"
click at [934, 385] on button "Save" at bounding box center [928, 384] width 116 height 36
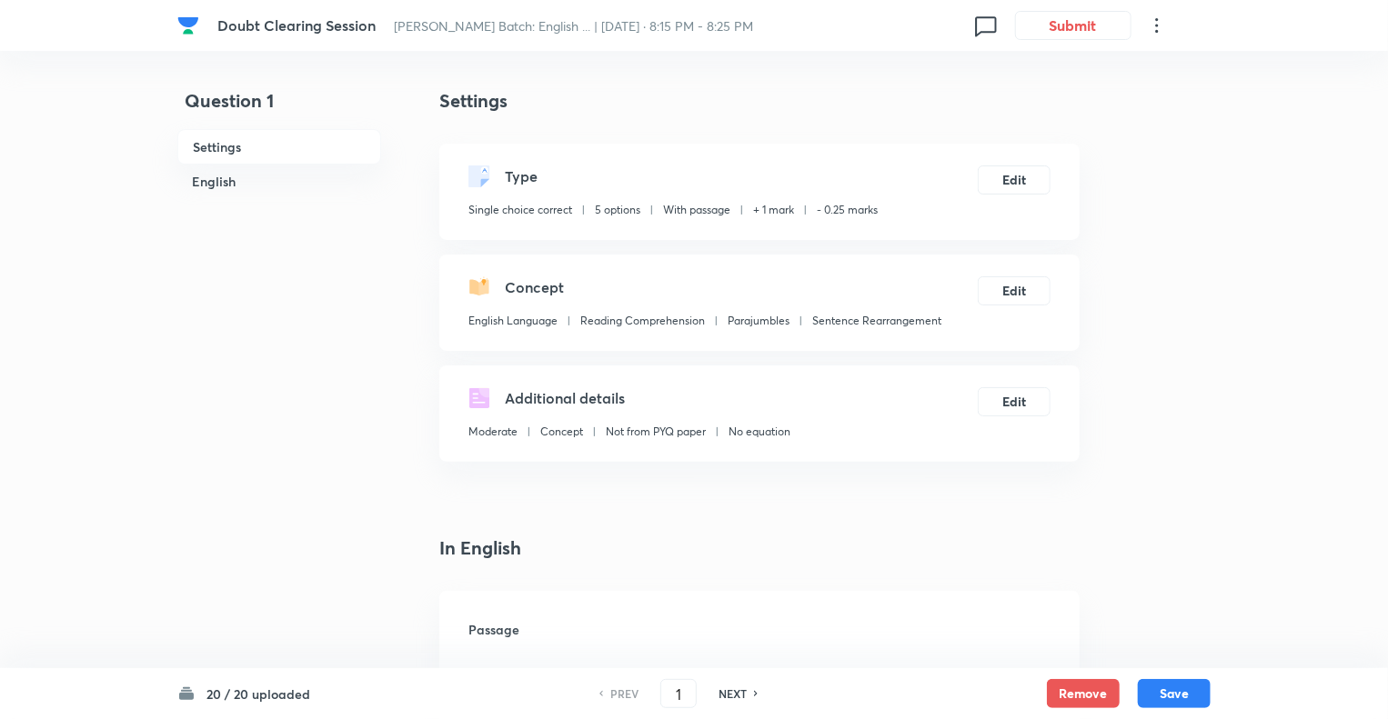
checkbox input "true"
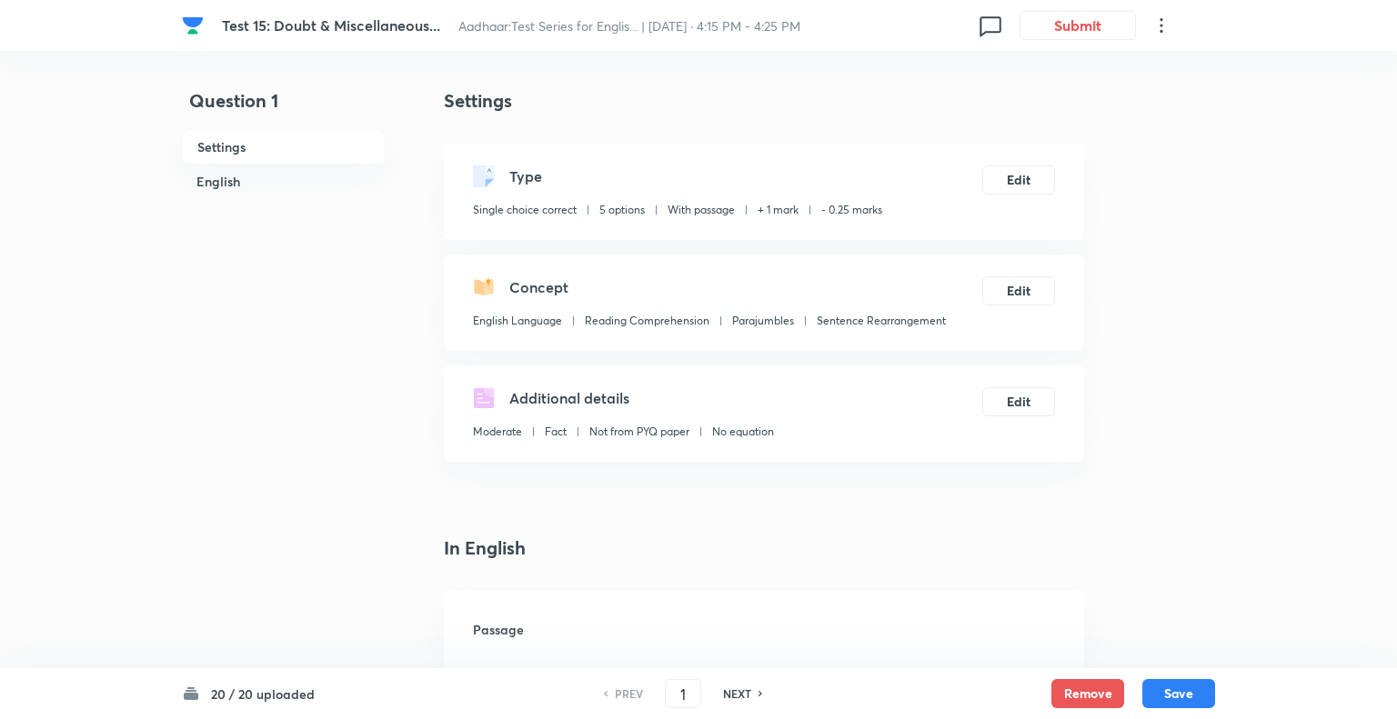
checkbox input "true"
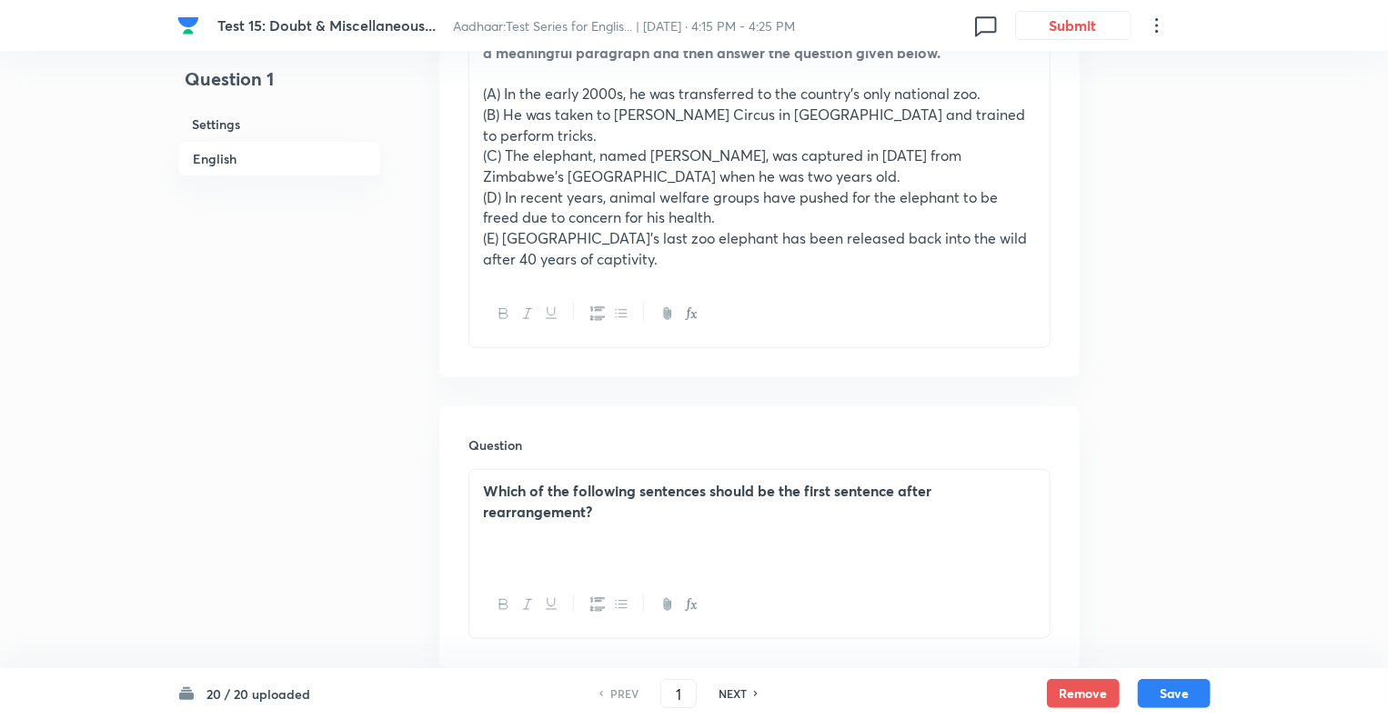
scroll to position [352, 0]
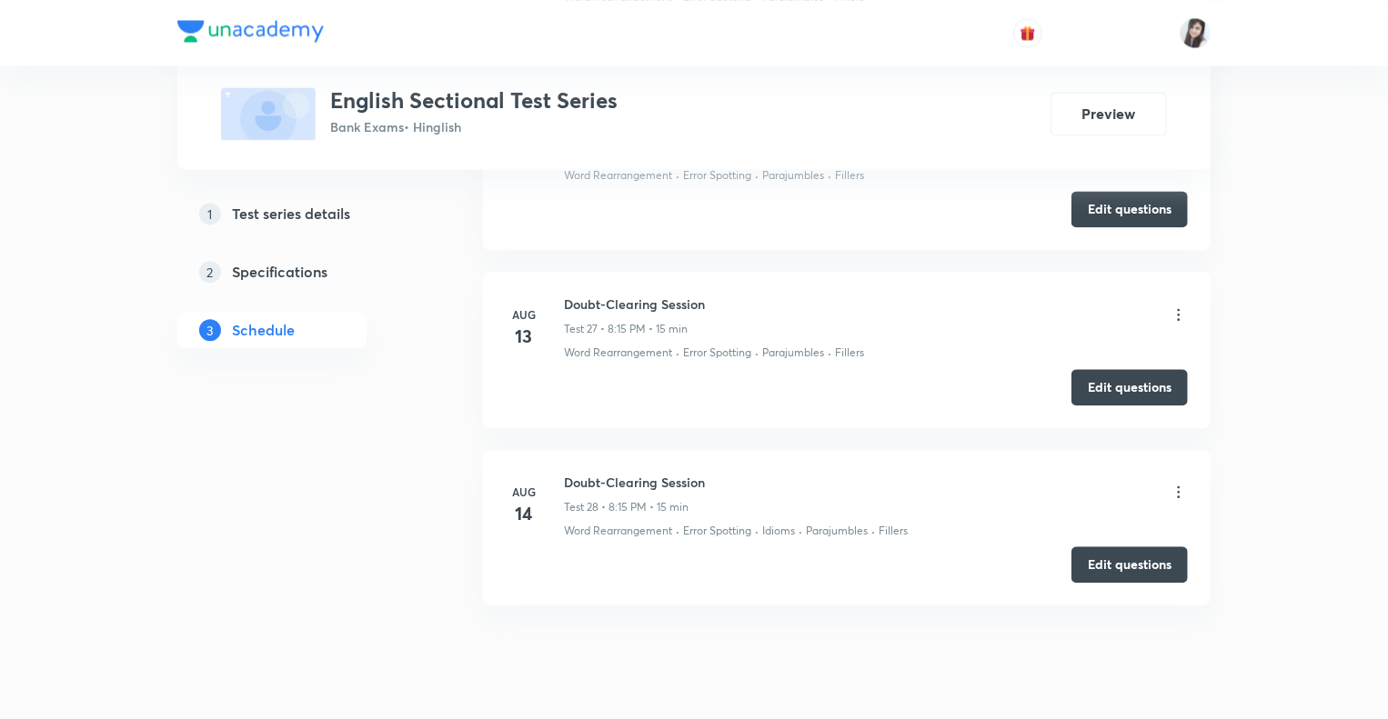
scroll to position [5459, 0]
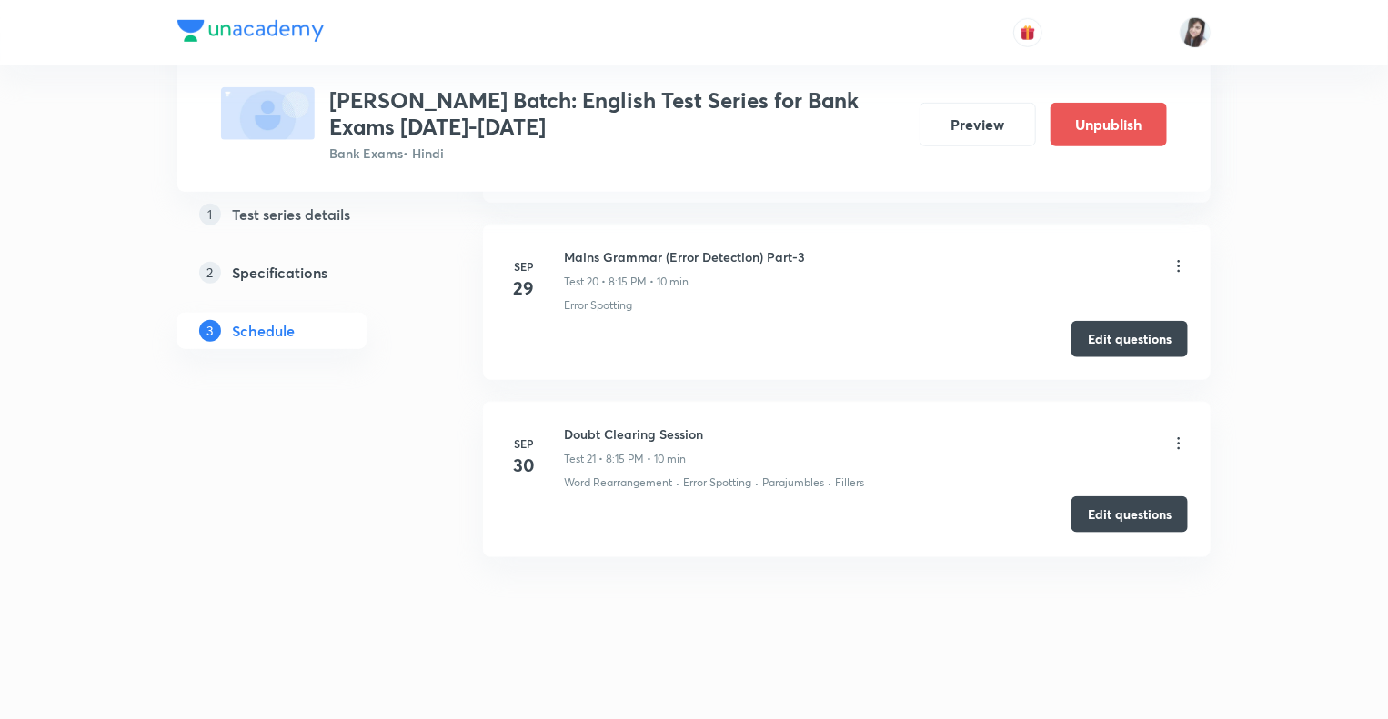
click at [1125, 511] on button "Edit questions" at bounding box center [1129, 515] width 116 height 36
click at [1179, 435] on icon at bounding box center [1178, 444] width 18 height 18
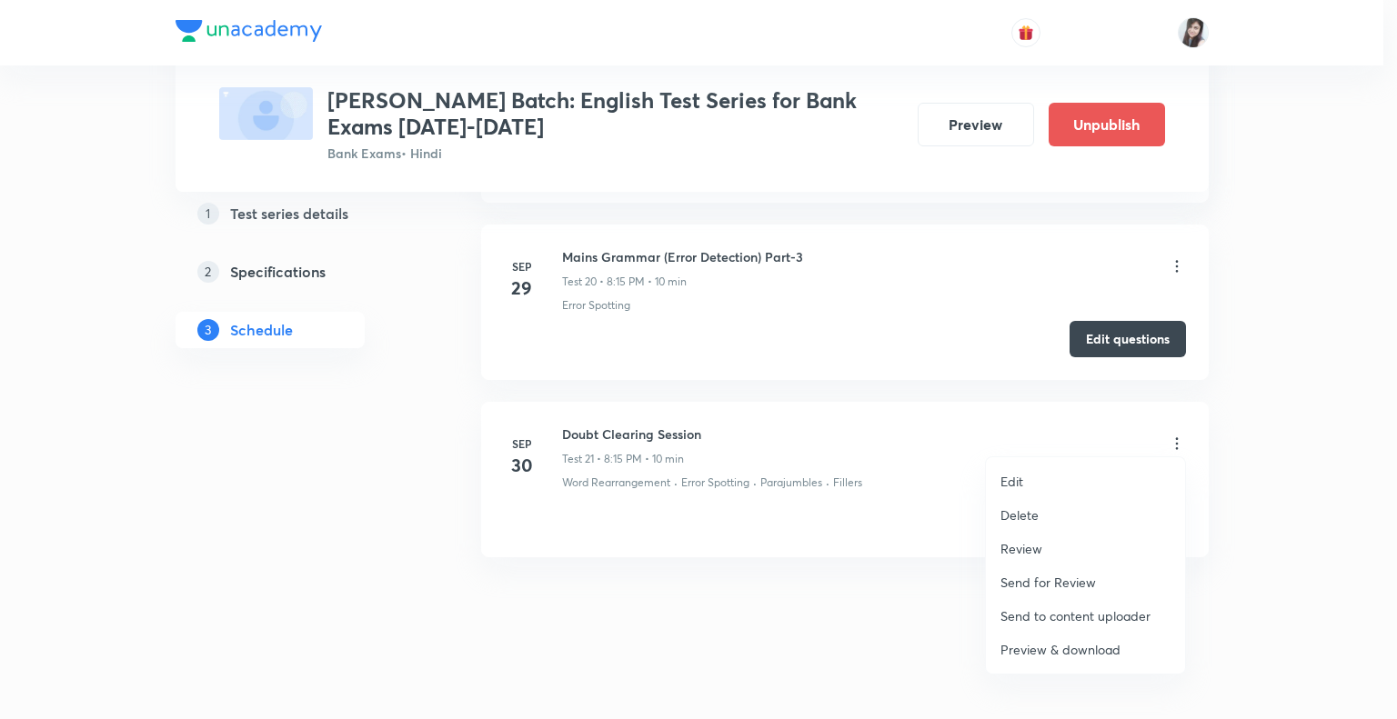
click at [1020, 478] on p "Edit" at bounding box center [1011, 481] width 23 height 19
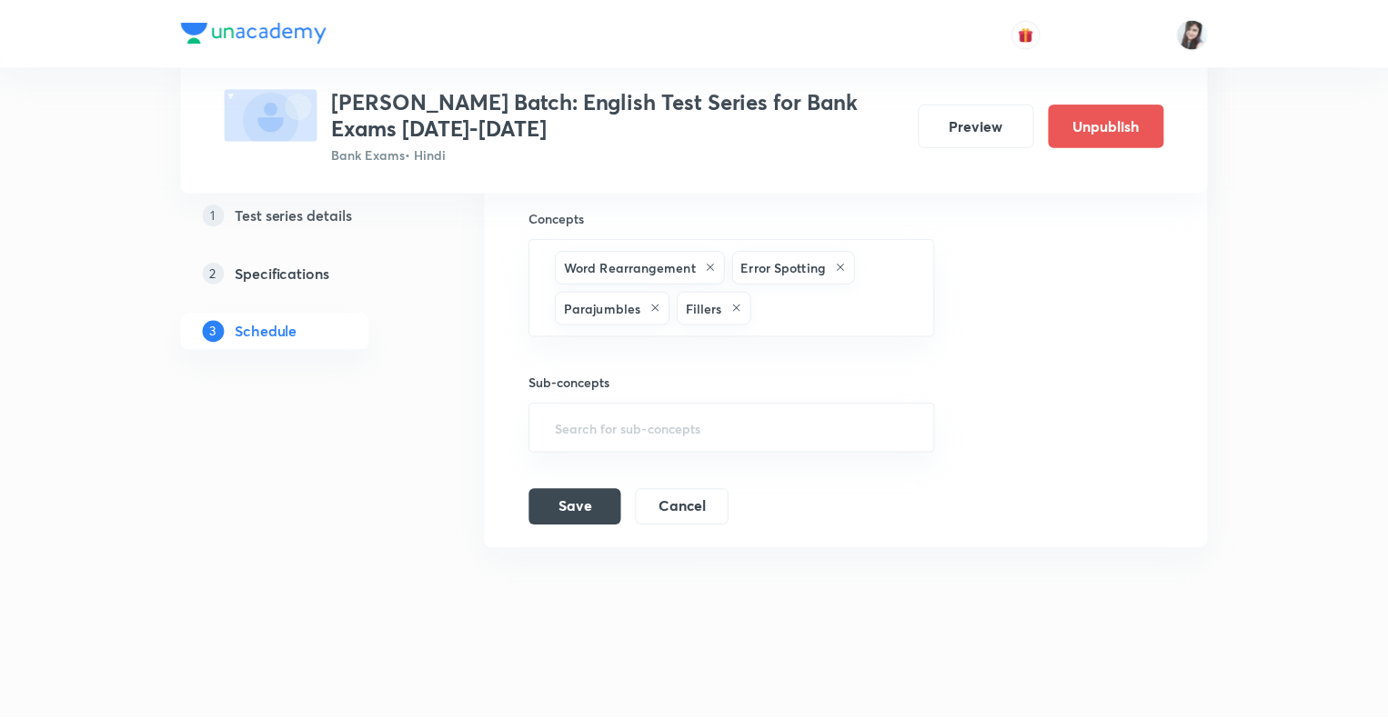
scroll to position [4207, 0]
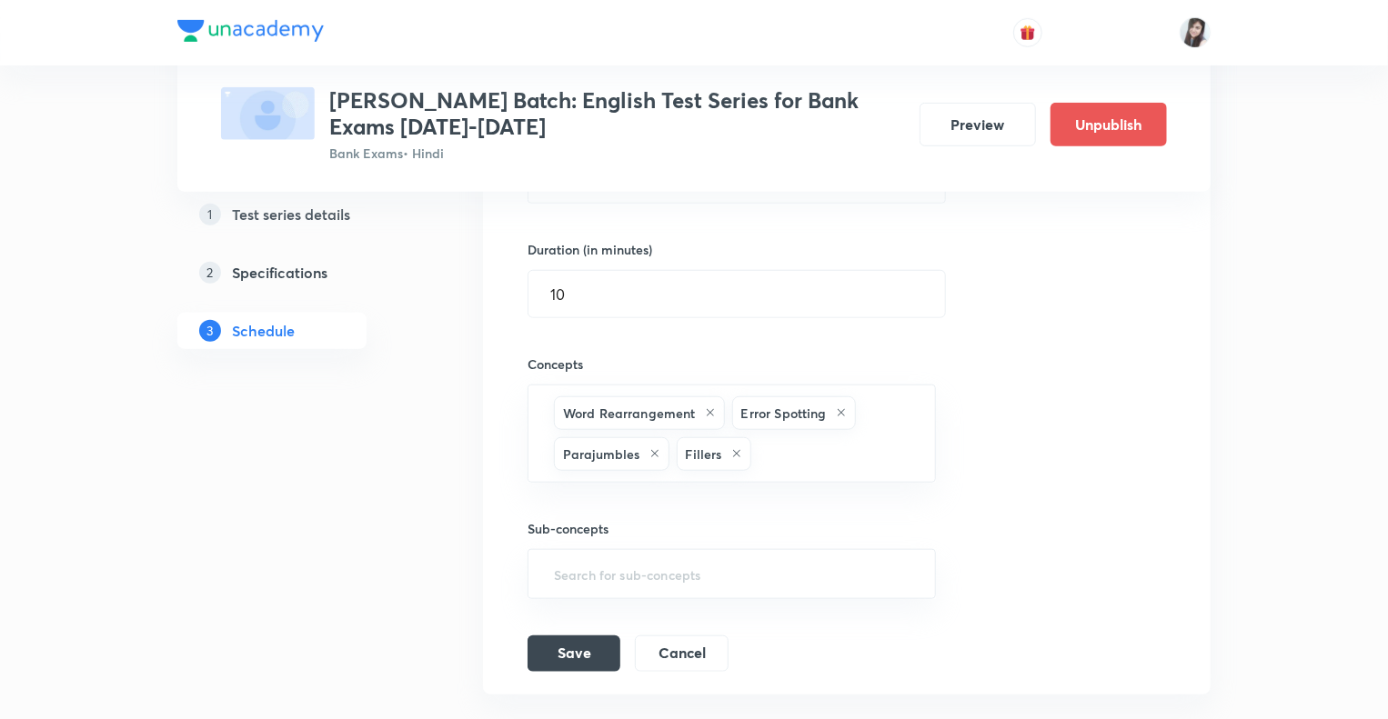
scroll to position [4061, 0]
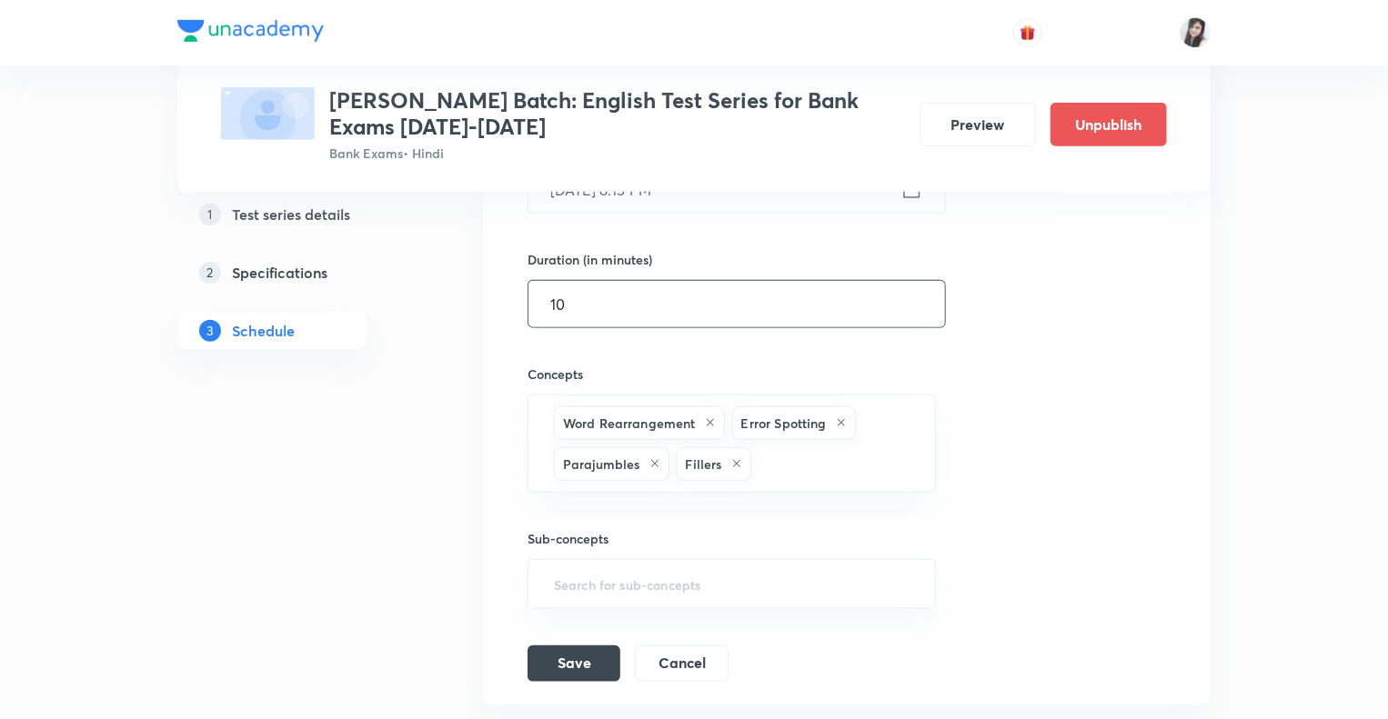
click at [593, 287] on input "10" at bounding box center [736, 304] width 416 height 46
click at [588, 296] on input "15" at bounding box center [736, 304] width 416 height 46
type input "10"
click at [575, 660] on button "Save" at bounding box center [573, 662] width 93 height 36
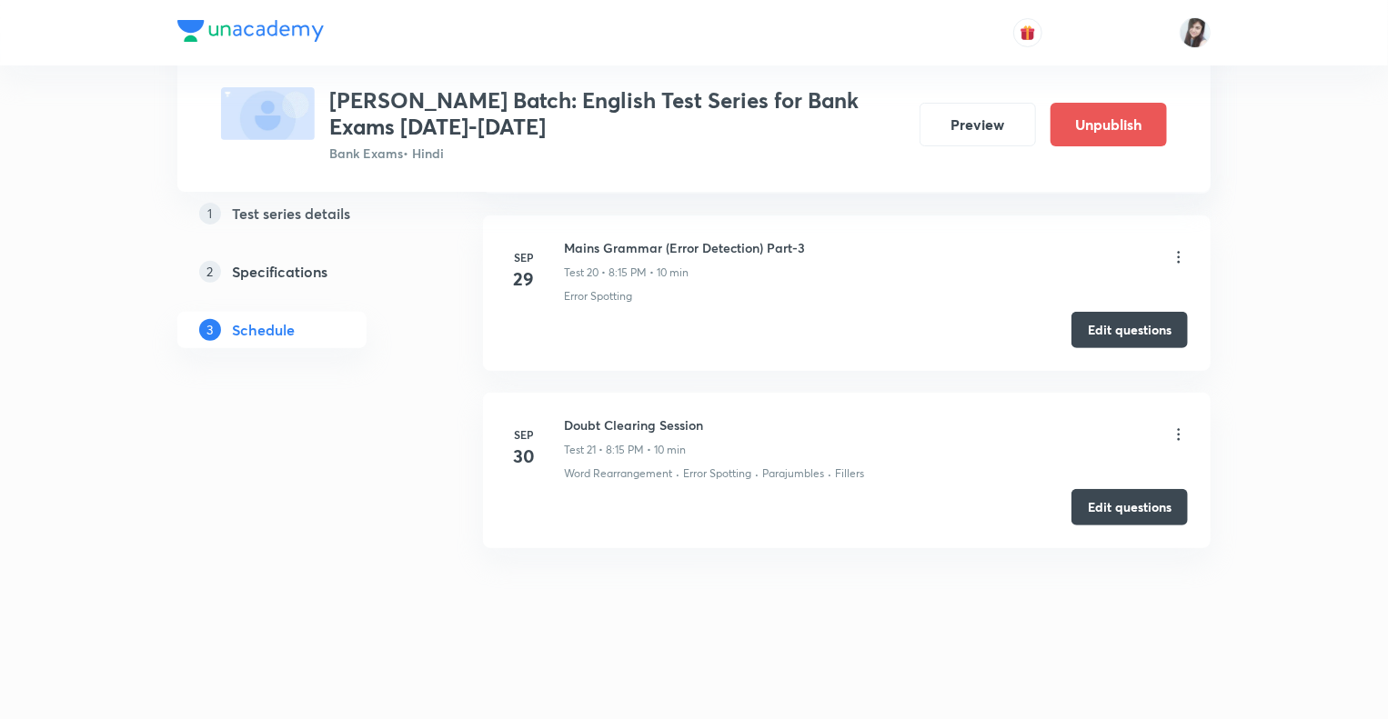
scroll to position [3641, 0]
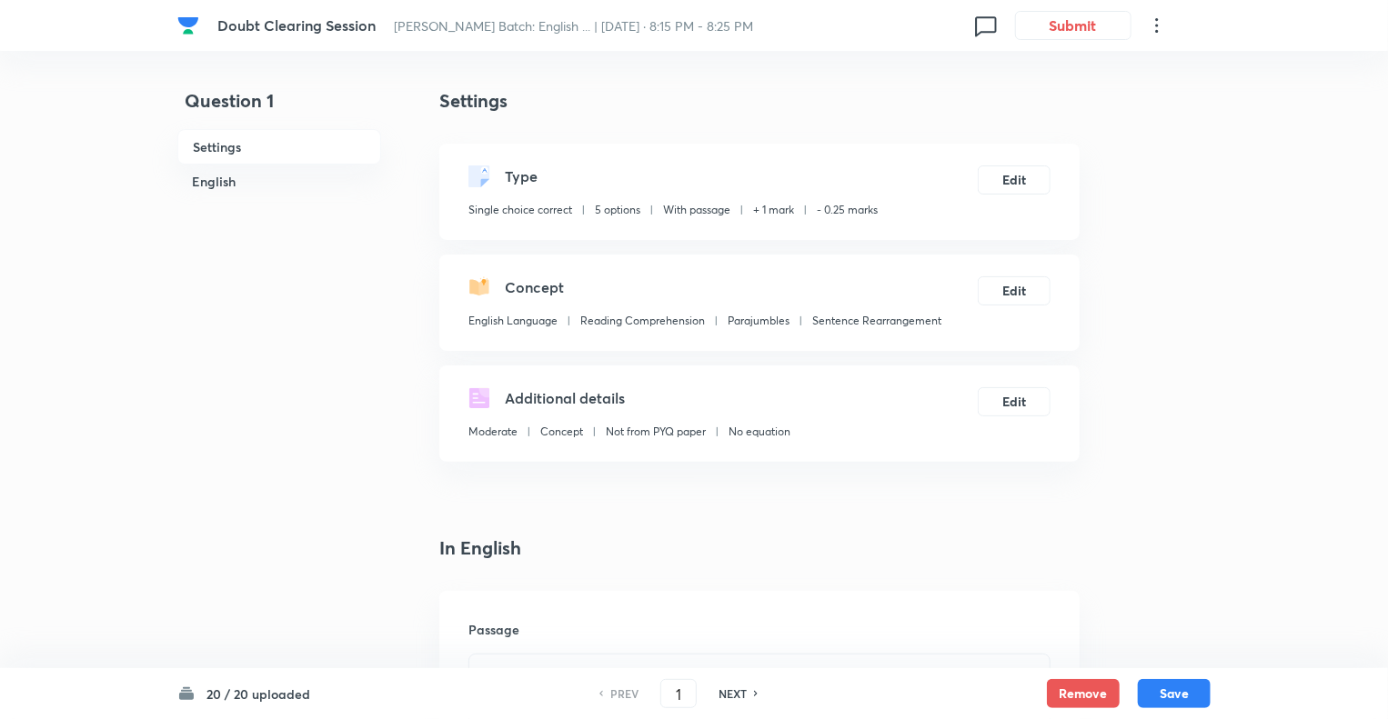
checkbox input "true"
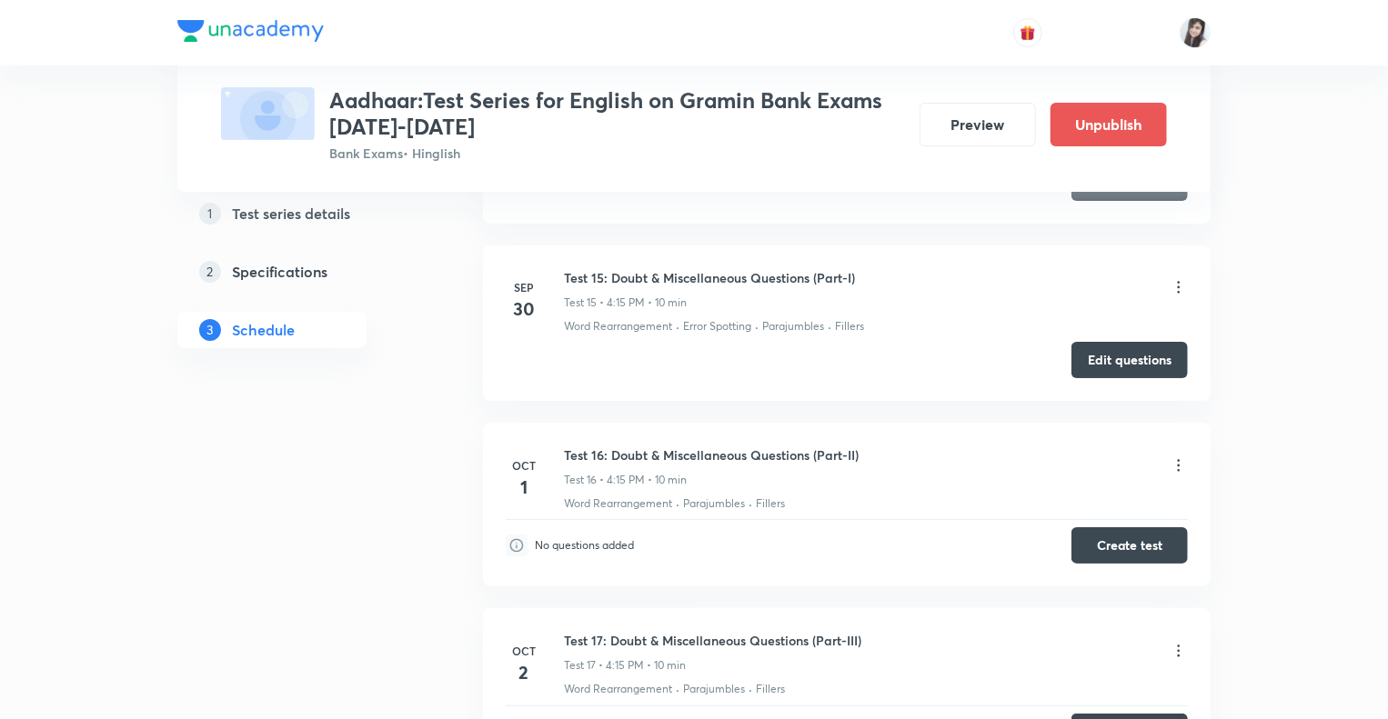
click at [1176, 283] on icon at bounding box center [1178, 287] width 18 height 18
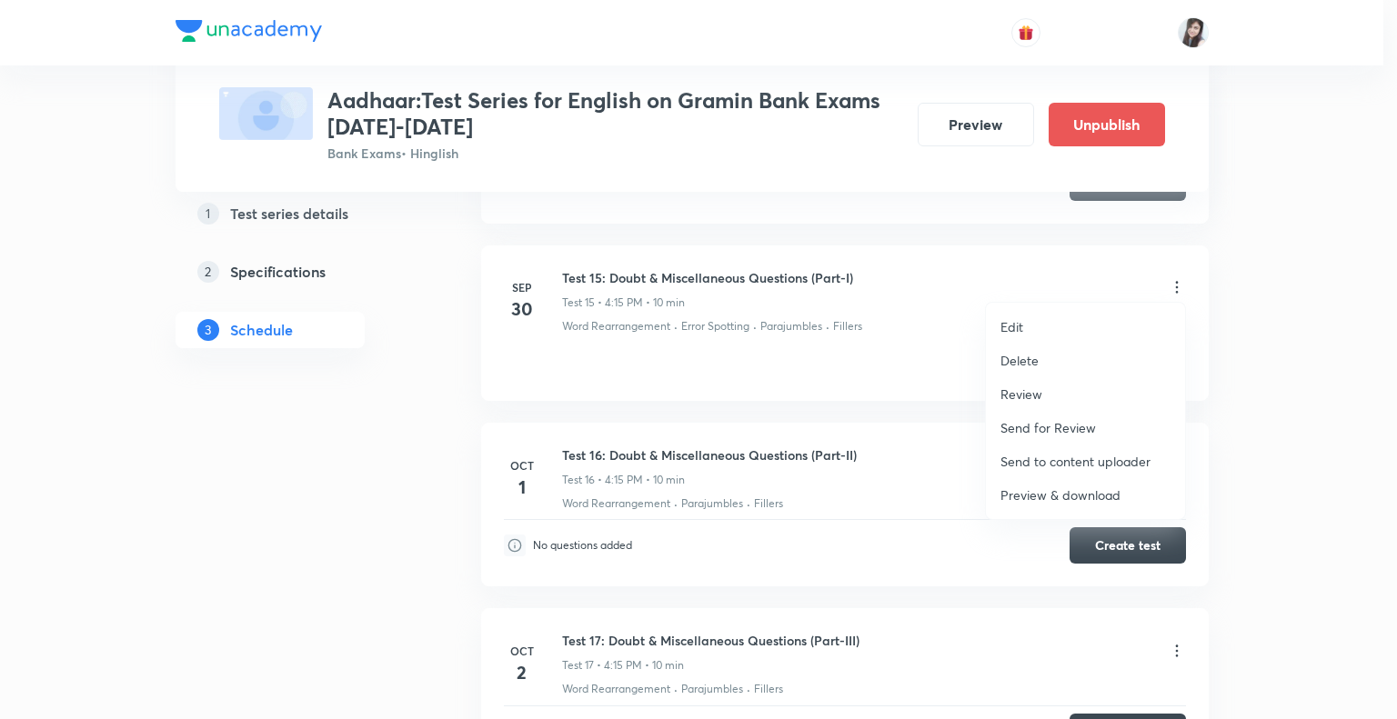
click at [1018, 322] on p "Edit" at bounding box center [1011, 326] width 23 height 19
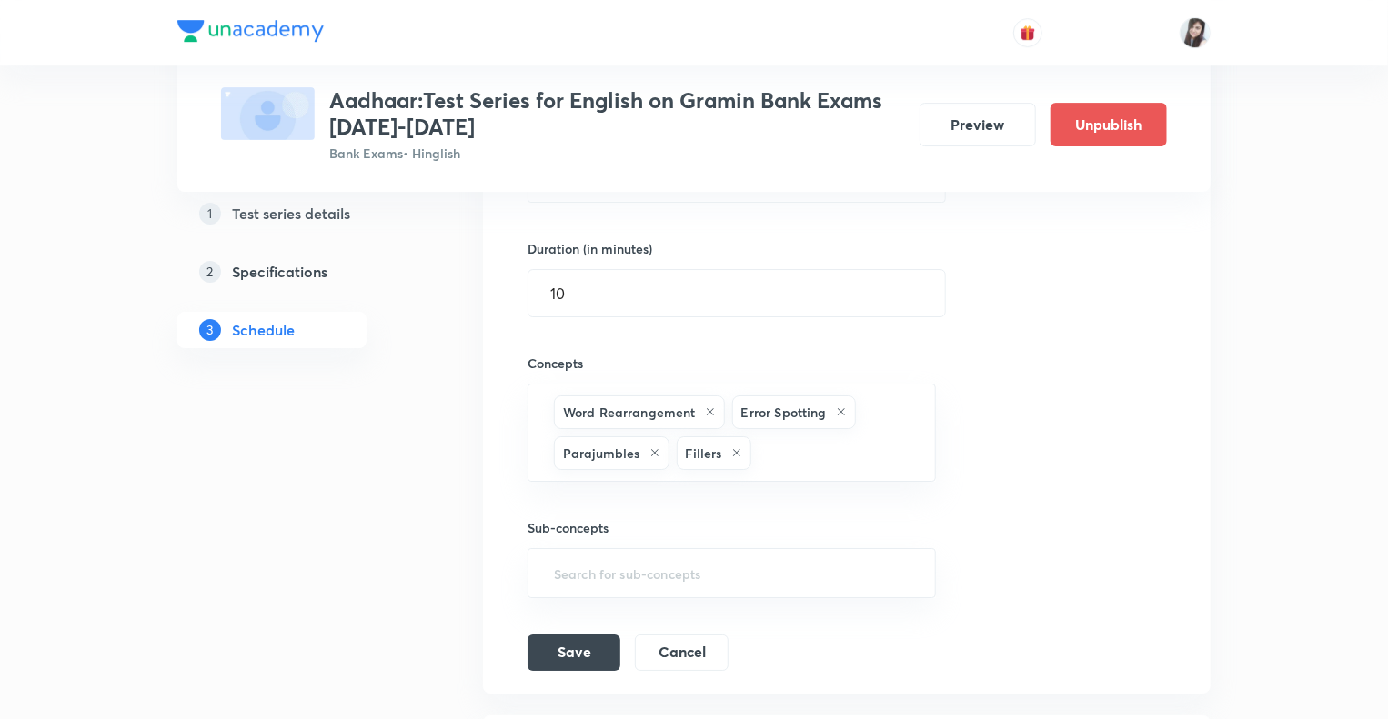
scroll to position [3006, 0]
click at [579, 288] on input "10" at bounding box center [736, 295] width 416 height 46
type input "15"
click at [567, 643] on button "Save" at bounding box center [573, 653] width 93 height 36
click at [575, 644] on button "Save" at bounding box center [573, 653] width 93 height 36
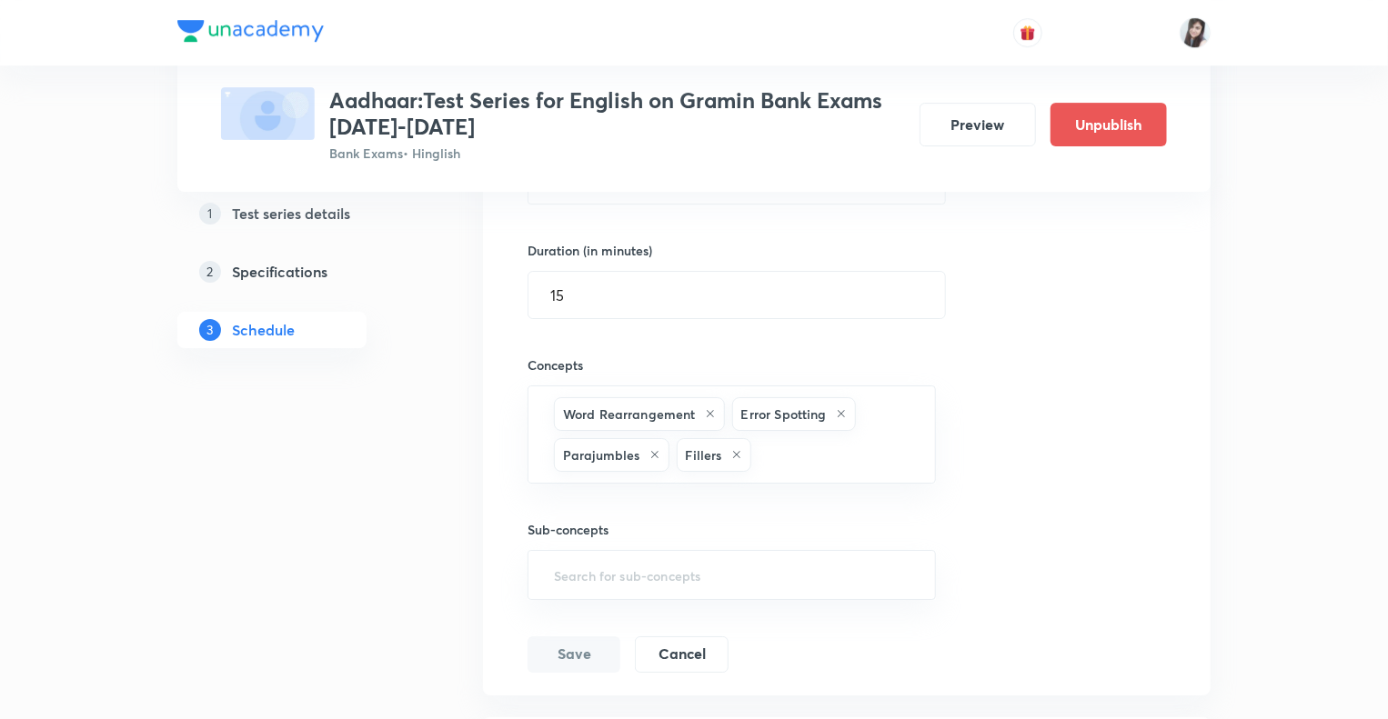
click at [578, 645] on button "Save" at bounding box center [573, 655] width 93 height 36
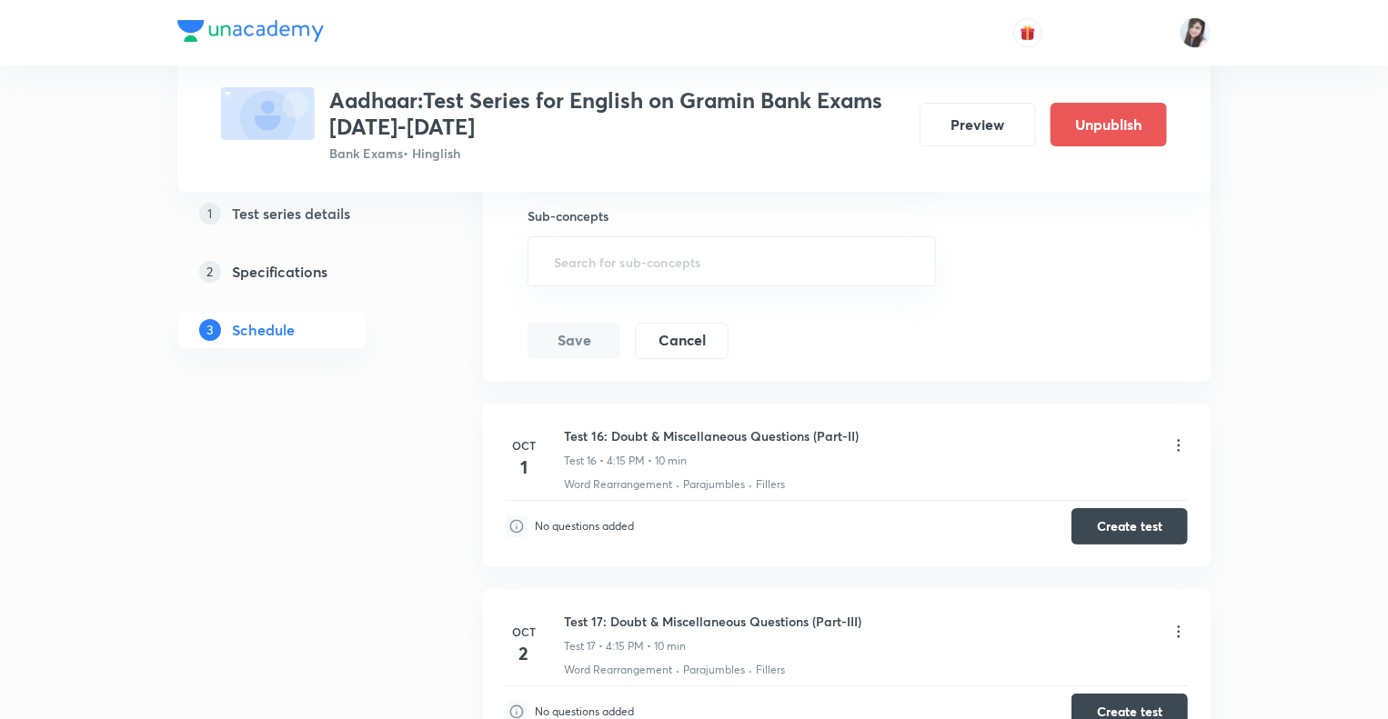
scroll to position [3406, 0]
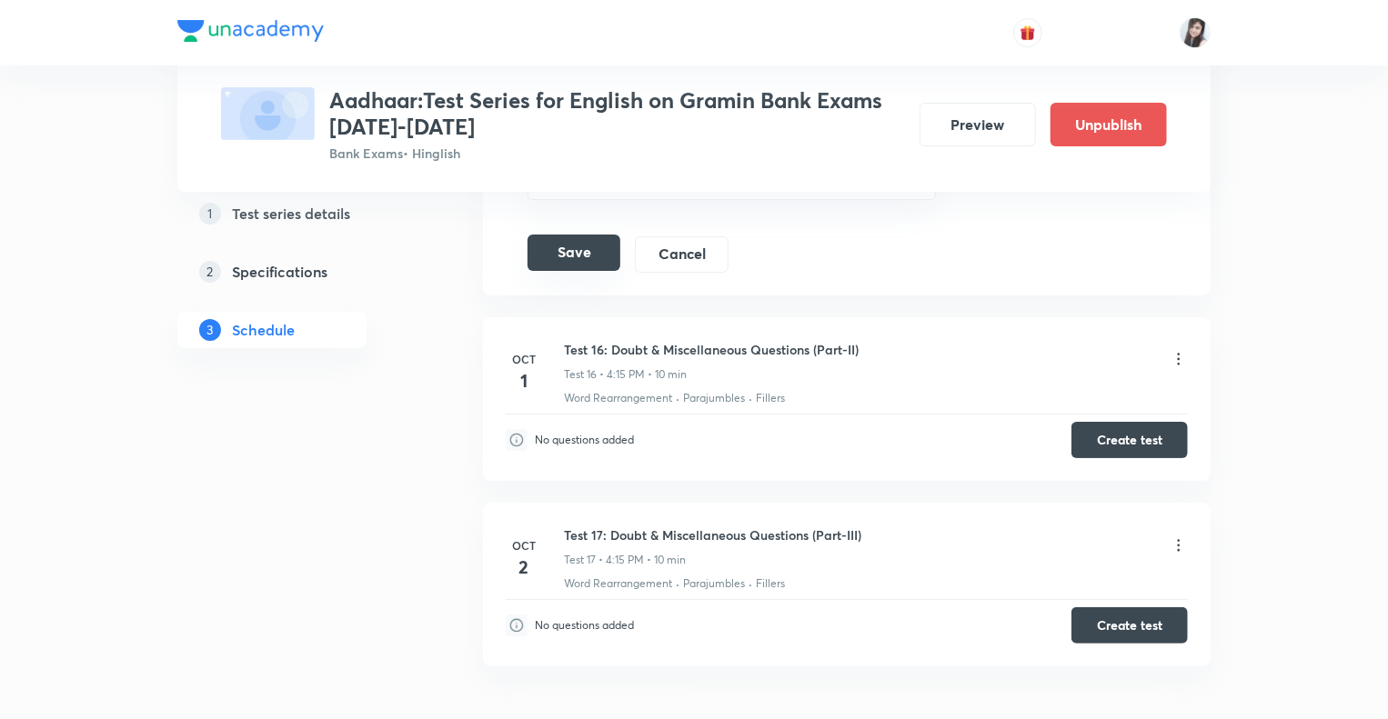
click at [577, 254] on button "Save" at bounding box center [573, 253] width 93 height 36
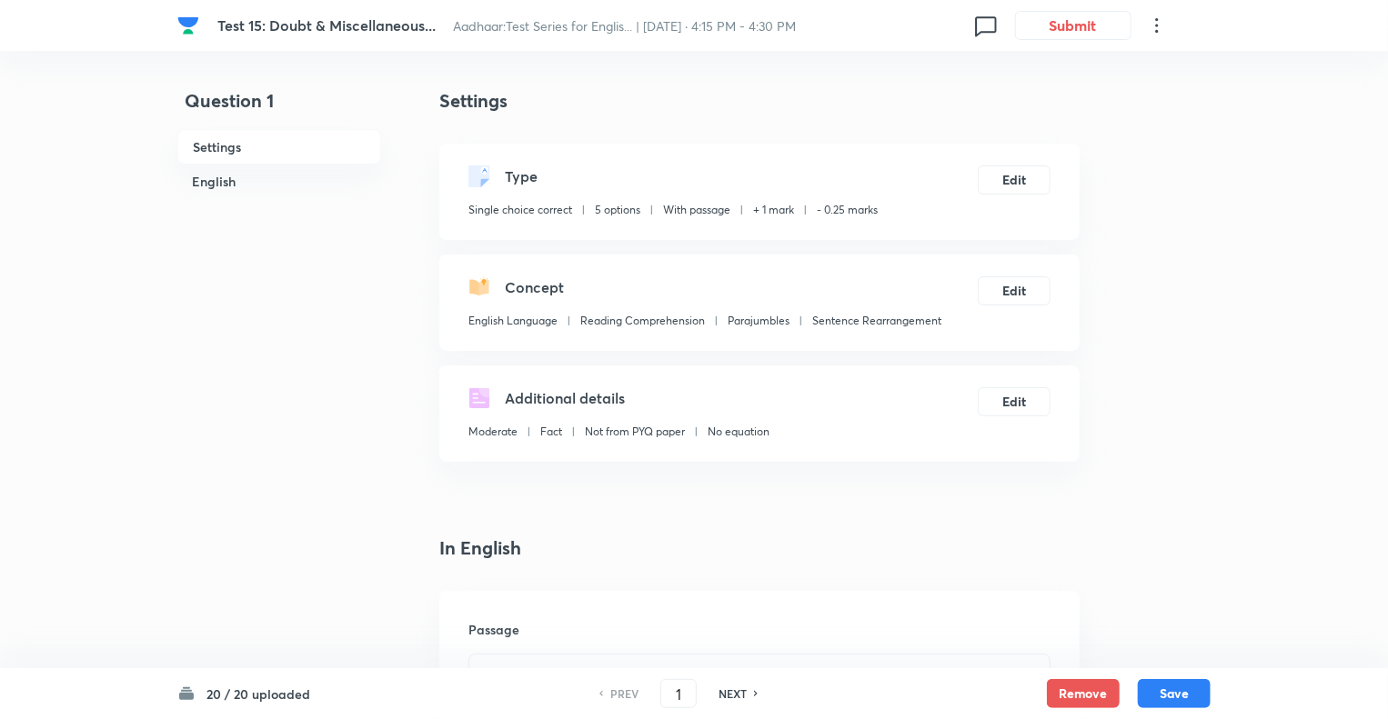
checkbox input "true"
click at [1160, 25] on icon at bounding box center [1157, 26] width 22 height 22
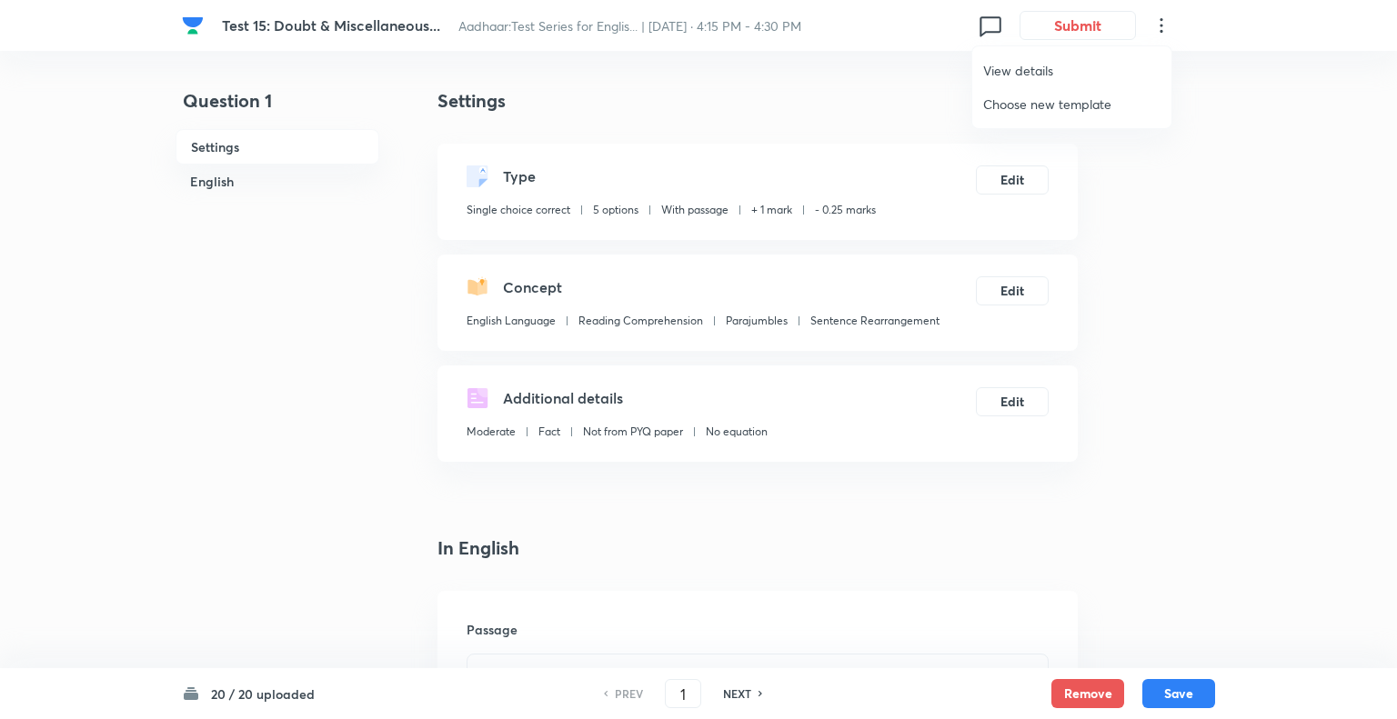
click at [1020, 73] on span "View details" at bounding box center [1071, 70] width 177 height 19
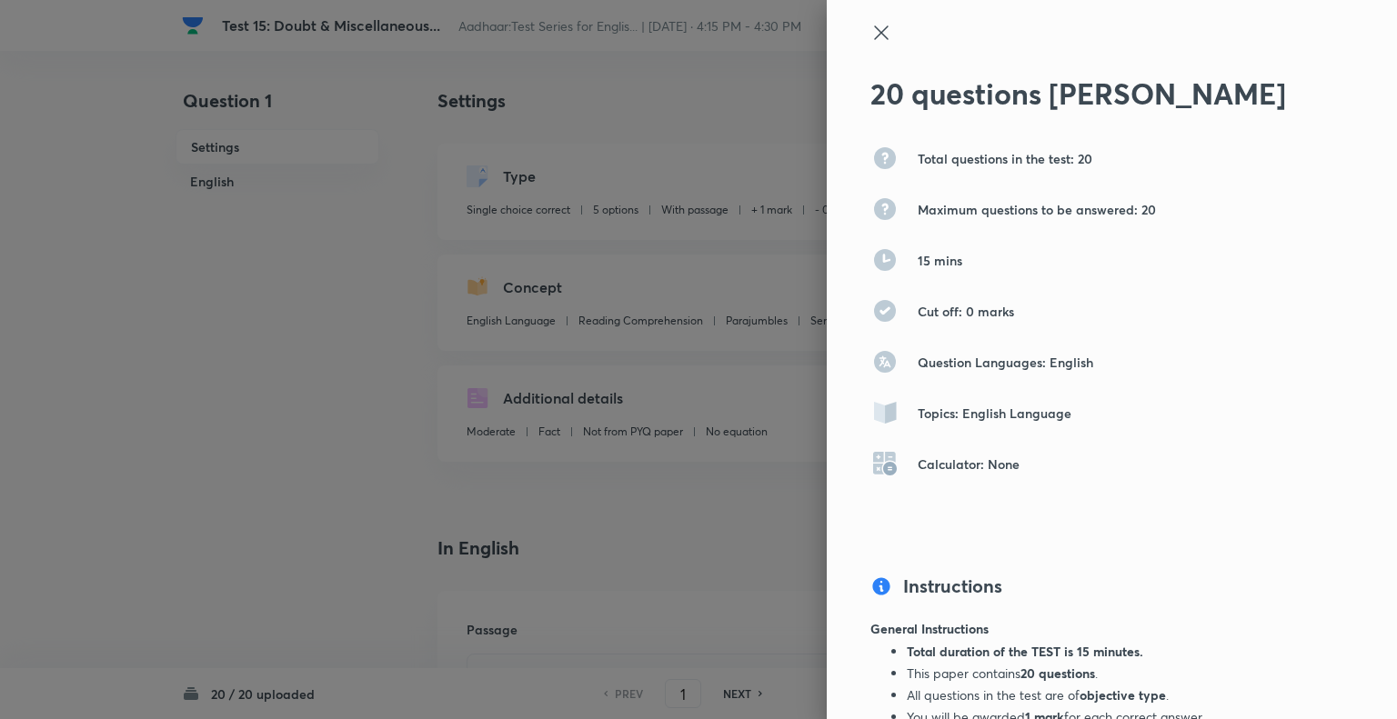
click at [874, 36] on icon at bounding box center [881, 32] width 14 height 14
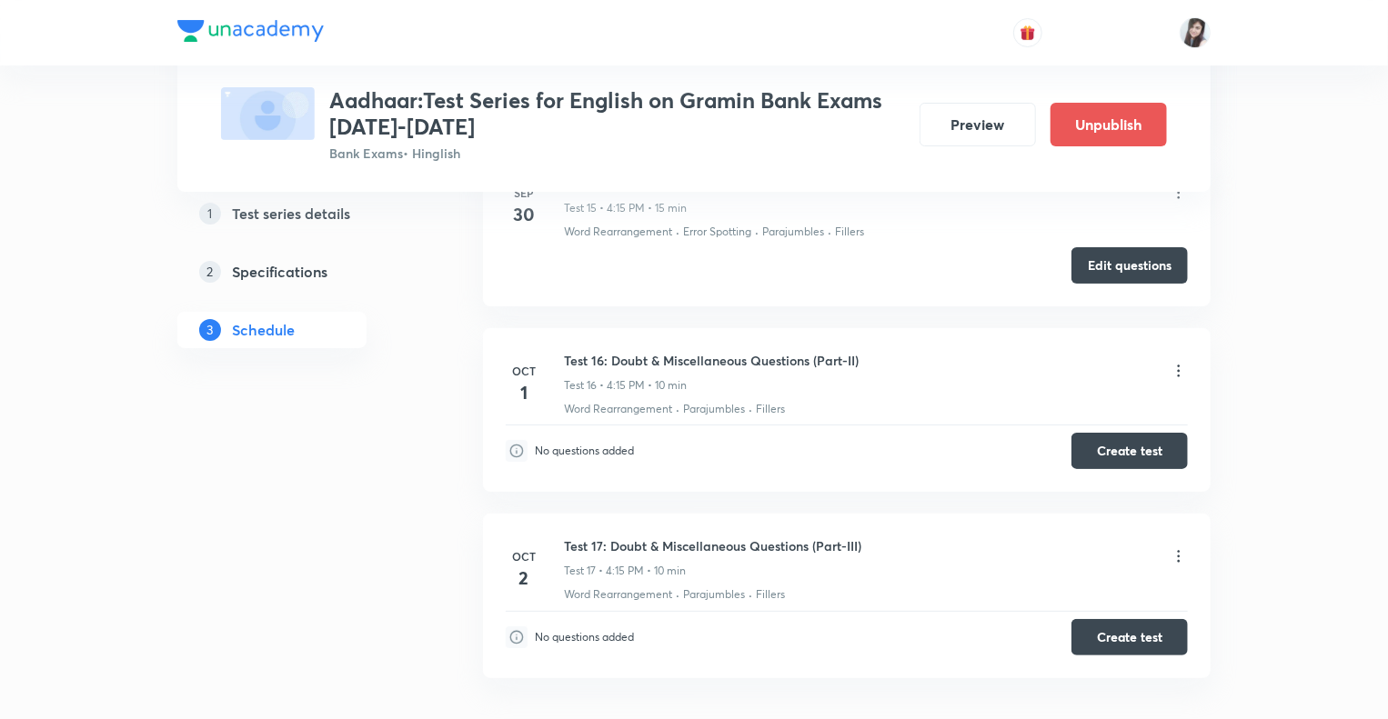
scroll to position [3479, 0]
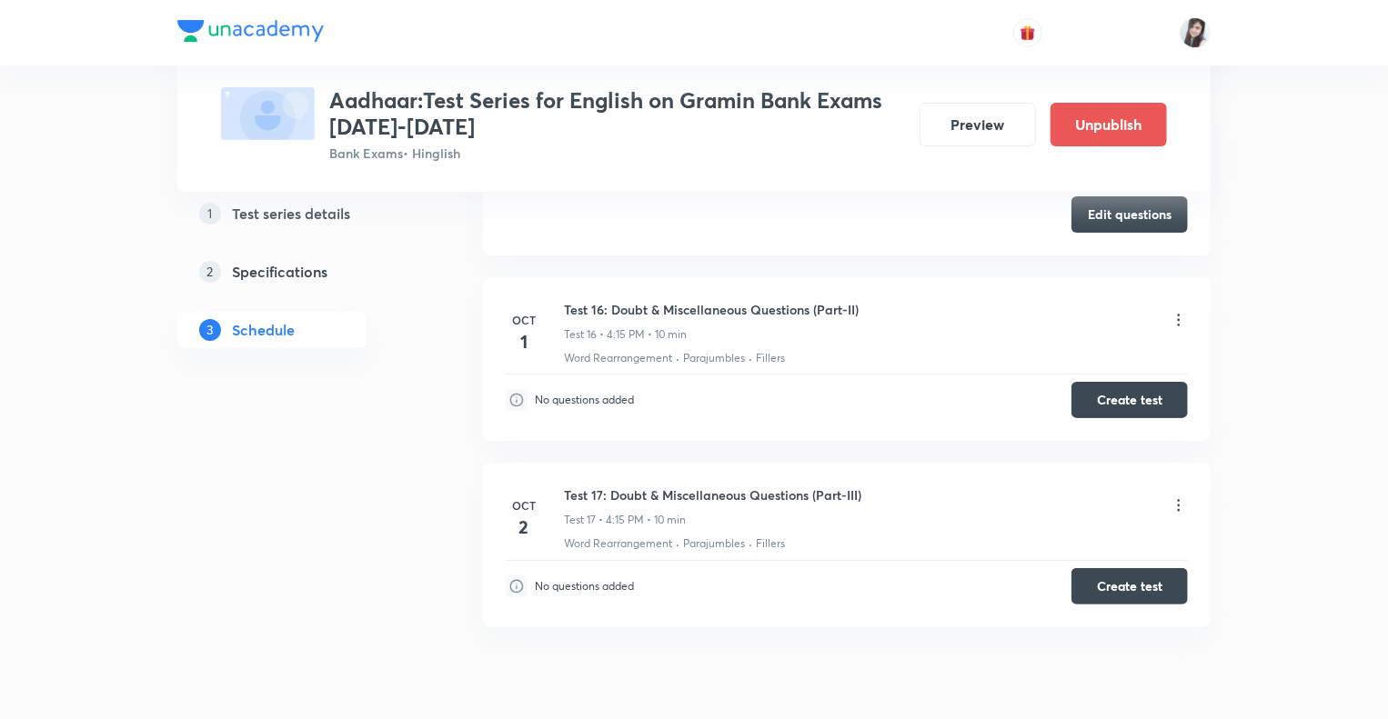
click at [1175, 312] on icon at bounding box center [1178, 320] width 18 height 18
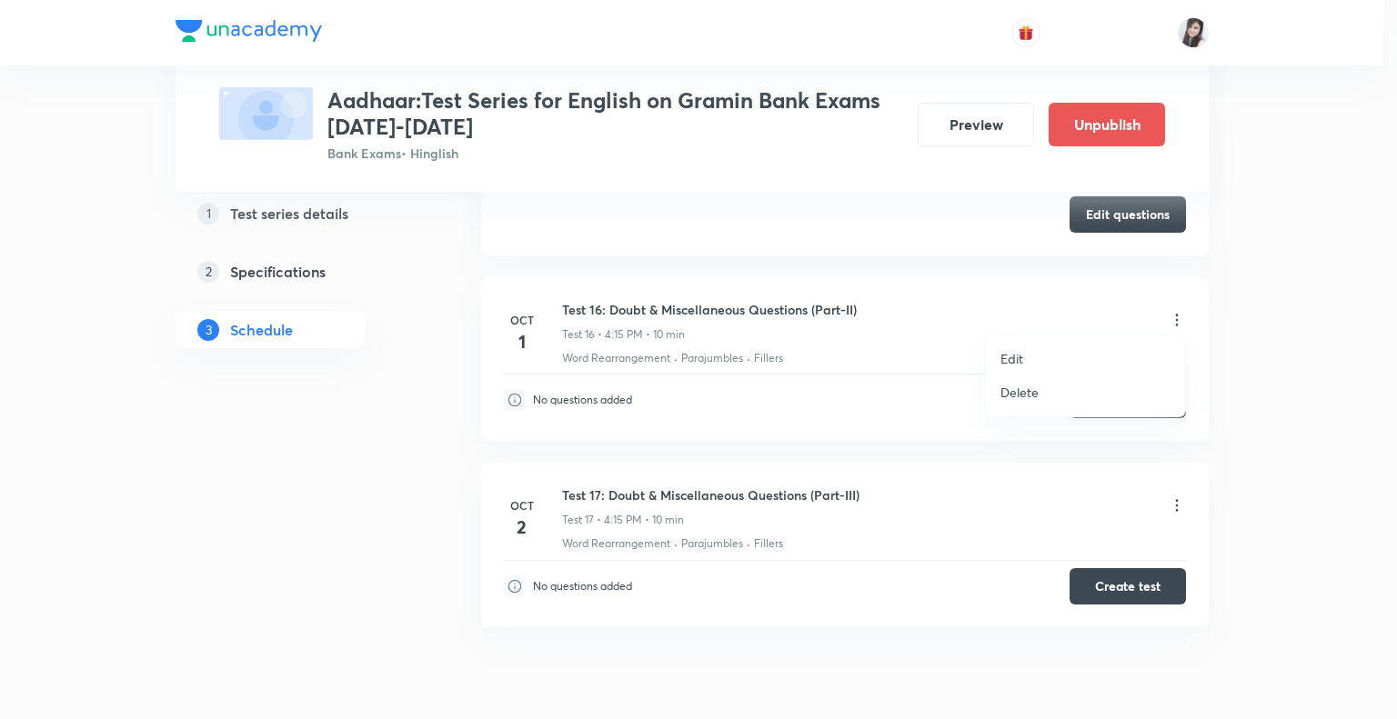
click at [1010, 363] on p "Edit" at bounding box center [1011, 358] width 23 height 19
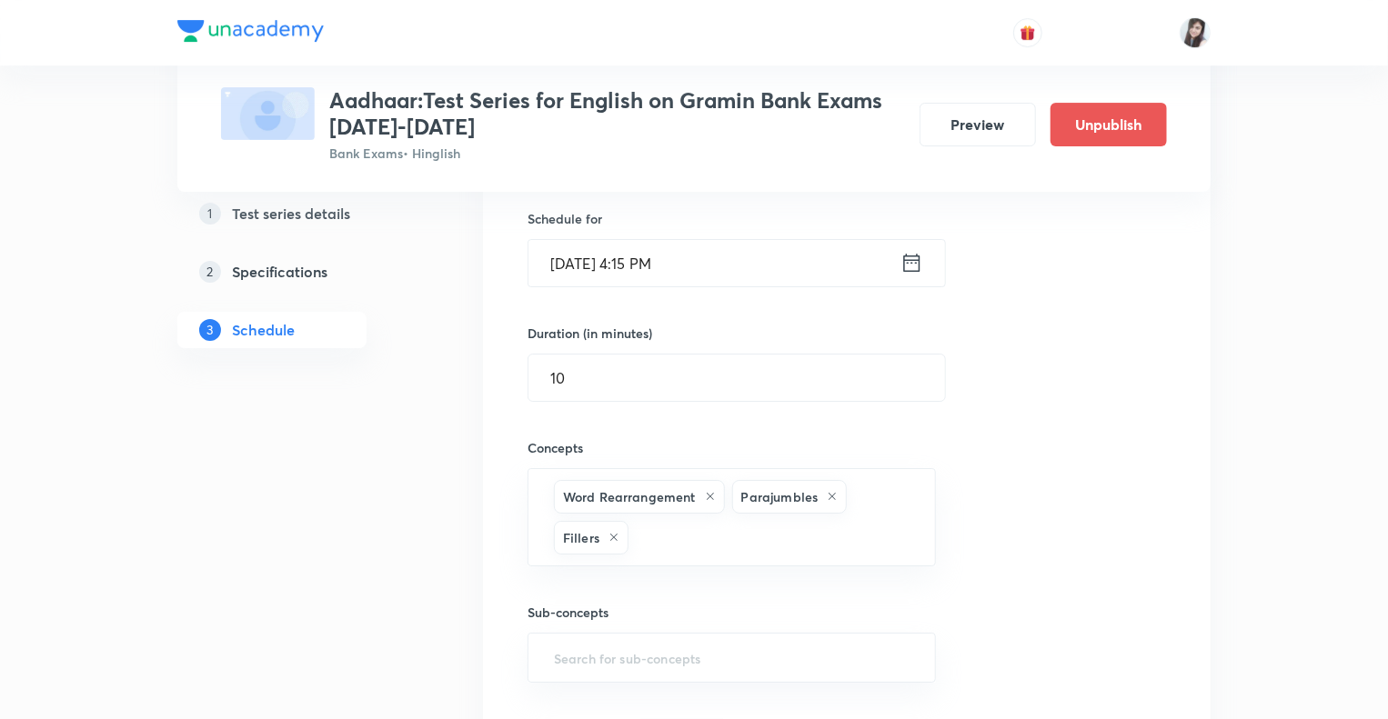
scroll to position [3079, 0]
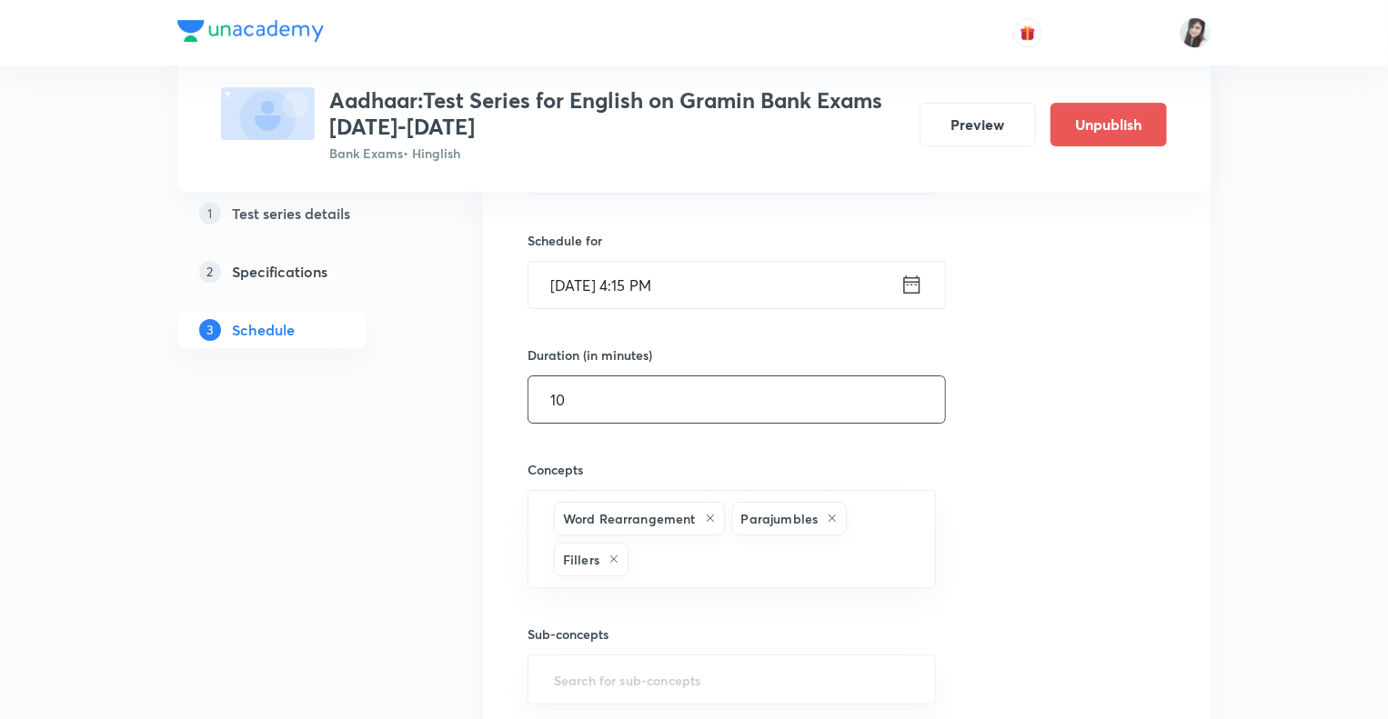
click at [590, 383] on input "10" at bounding box center [736, 399] width 416 height 46
type input "15"
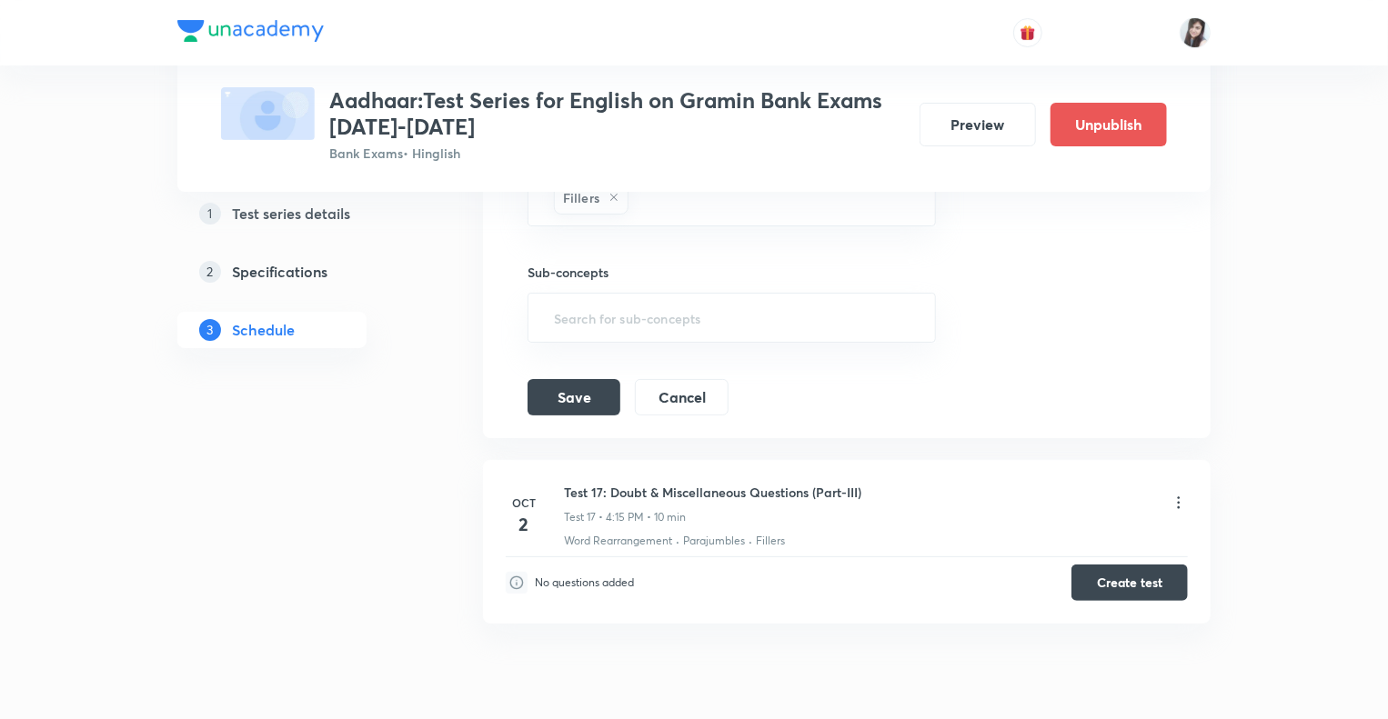
scroll to position [3443, 0]
click at [575, 388] on button "Save" at bounding box center [573, 394] width 93 height 36
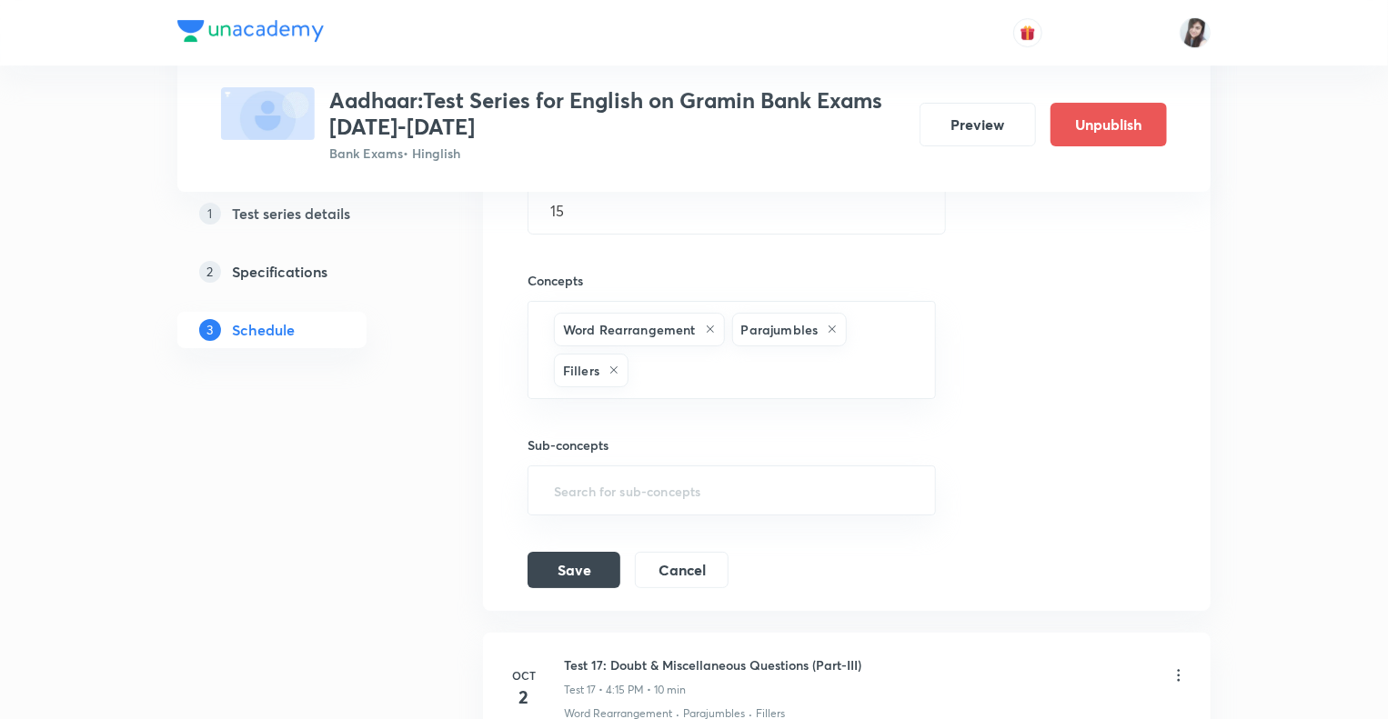
scroll to position [3269, 0]
click at [571, 559] on button "Save" at bounding box center [573, 567] width 93 height 36
click at [569, 557] on button "Save" at bounding box center [573, 567] width 93 height 36
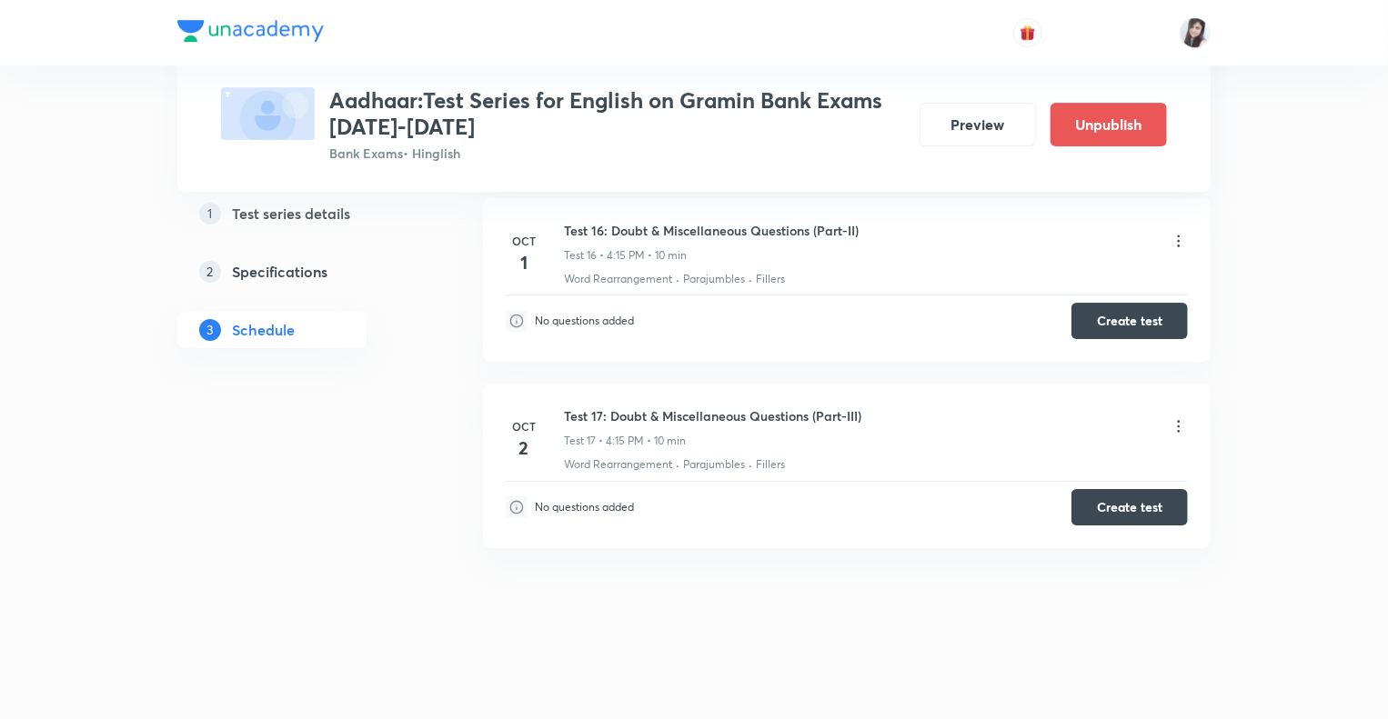
scroll to position [2950, 0]
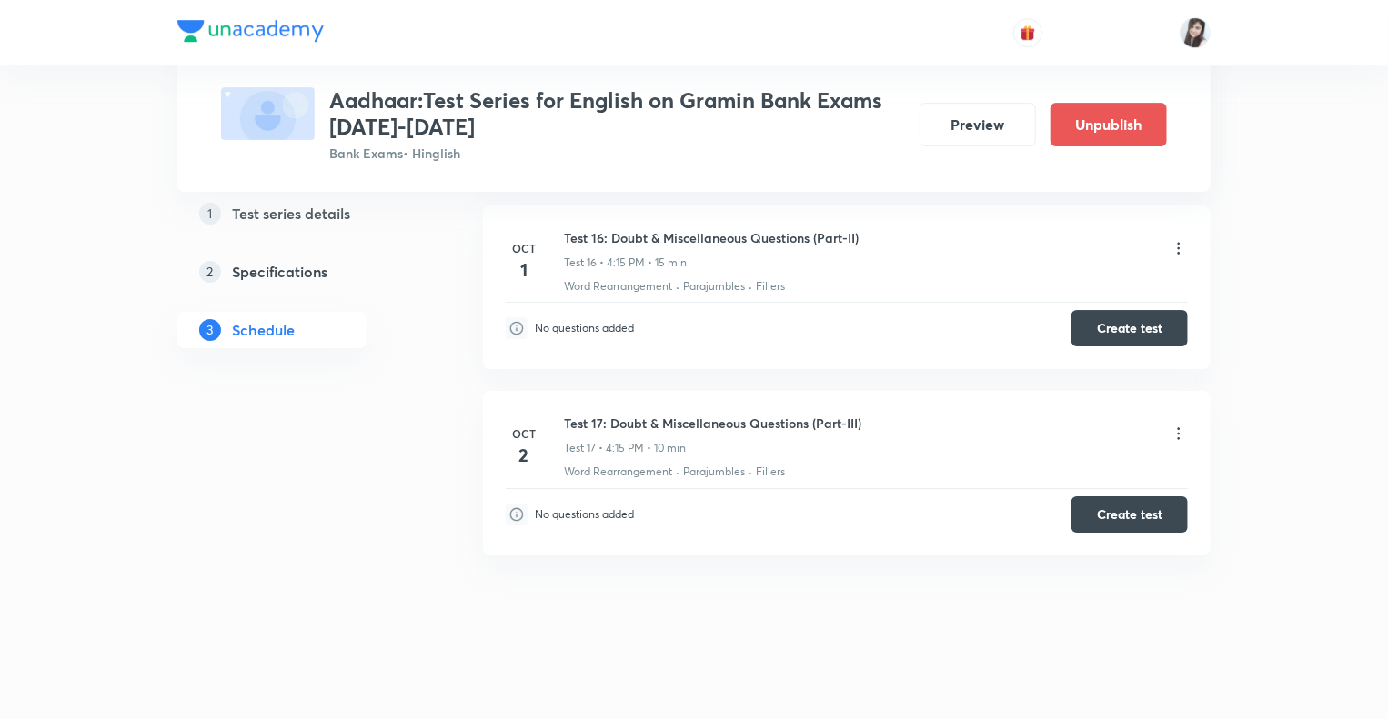
click at [1177, 430] on icon at bounding box center [1178, 434] width 18 height 18
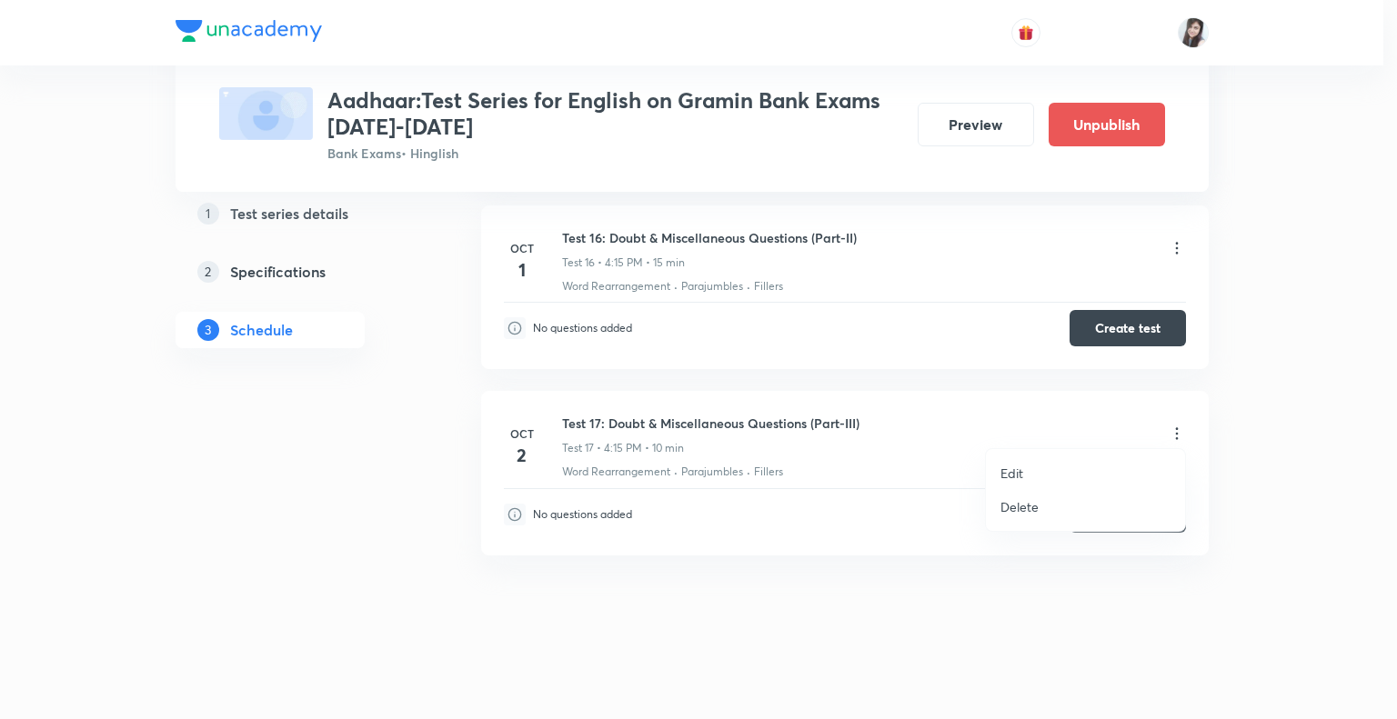
click at [1022, 481] on p "Edit" at bounding box center [1011, 473] width 23 height 19
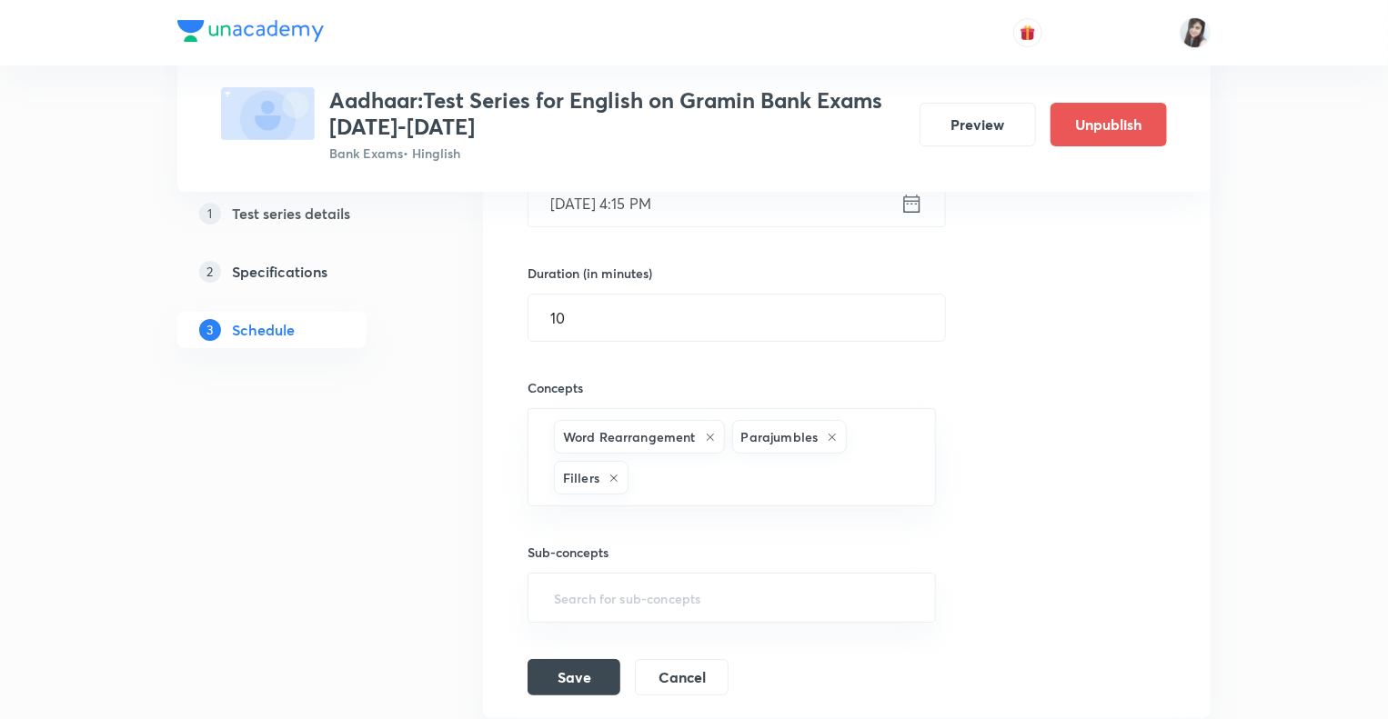
scroll to position [3386, 0]
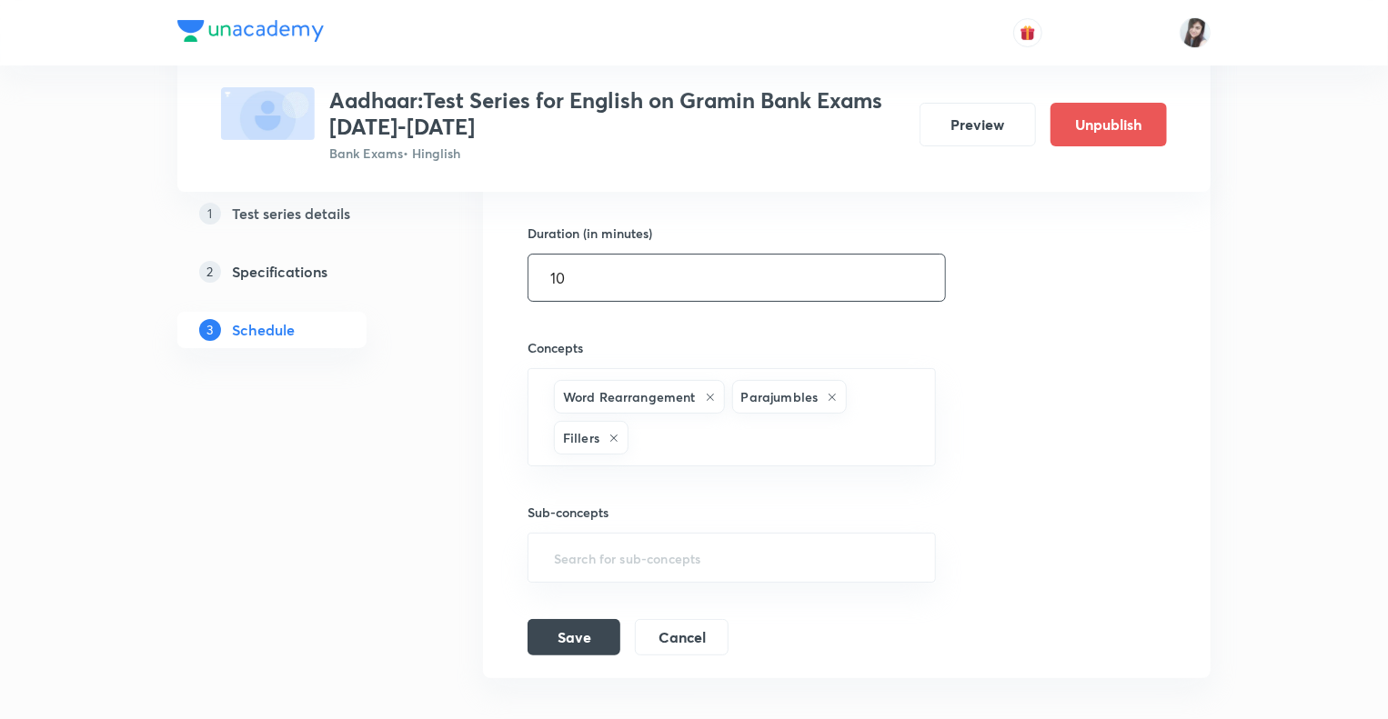
click at [590, 269] on input "10" at bounding box center [736, 278] width 416 height 46
type input "15"
click at [578, 627] on button "Save" at bounding box center [573, 635] width 93 height 36
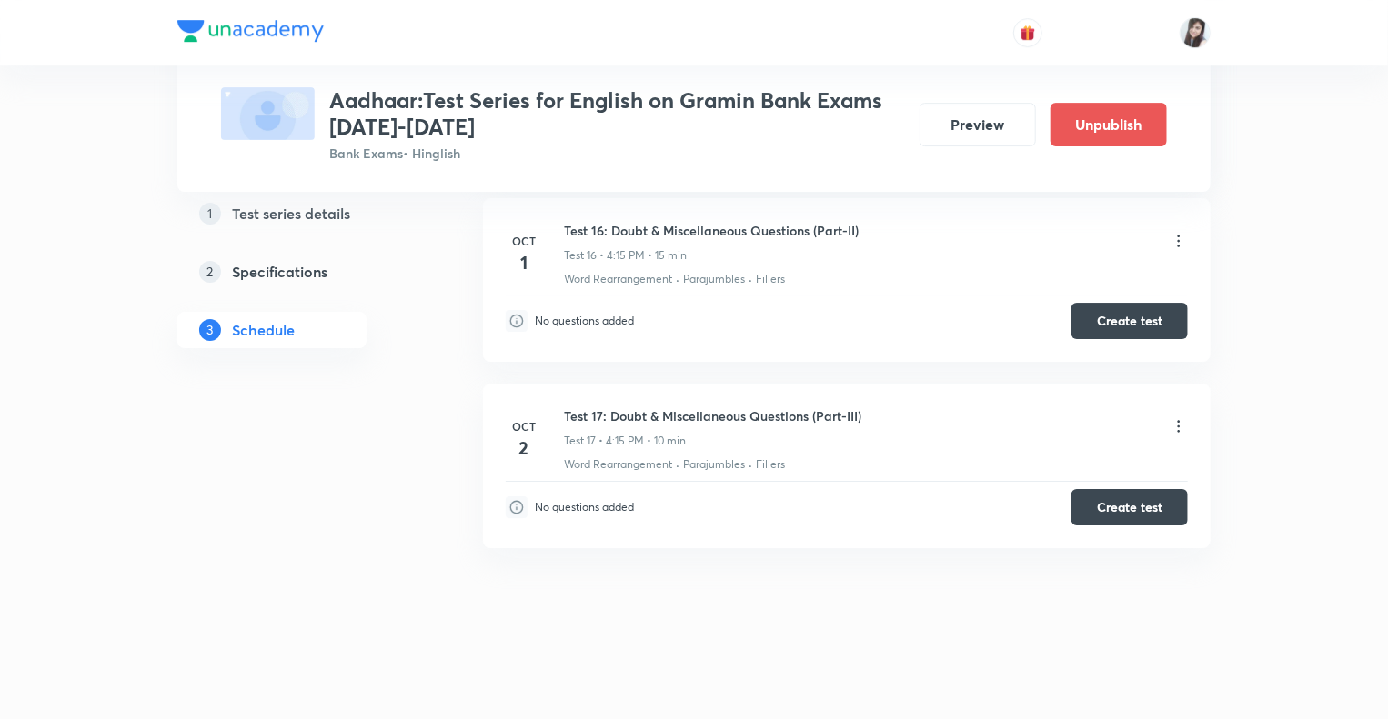
scroll to position [2950, 0]
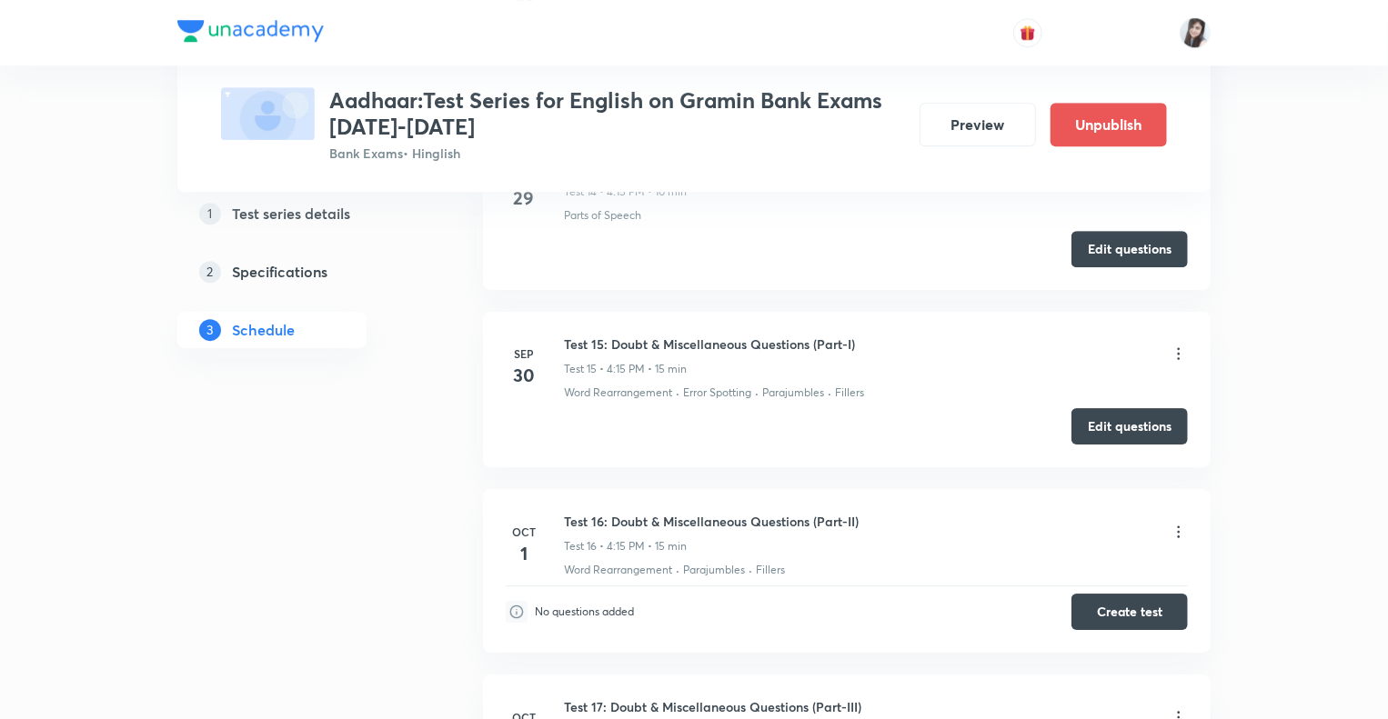
scroll to position [2659, 0]
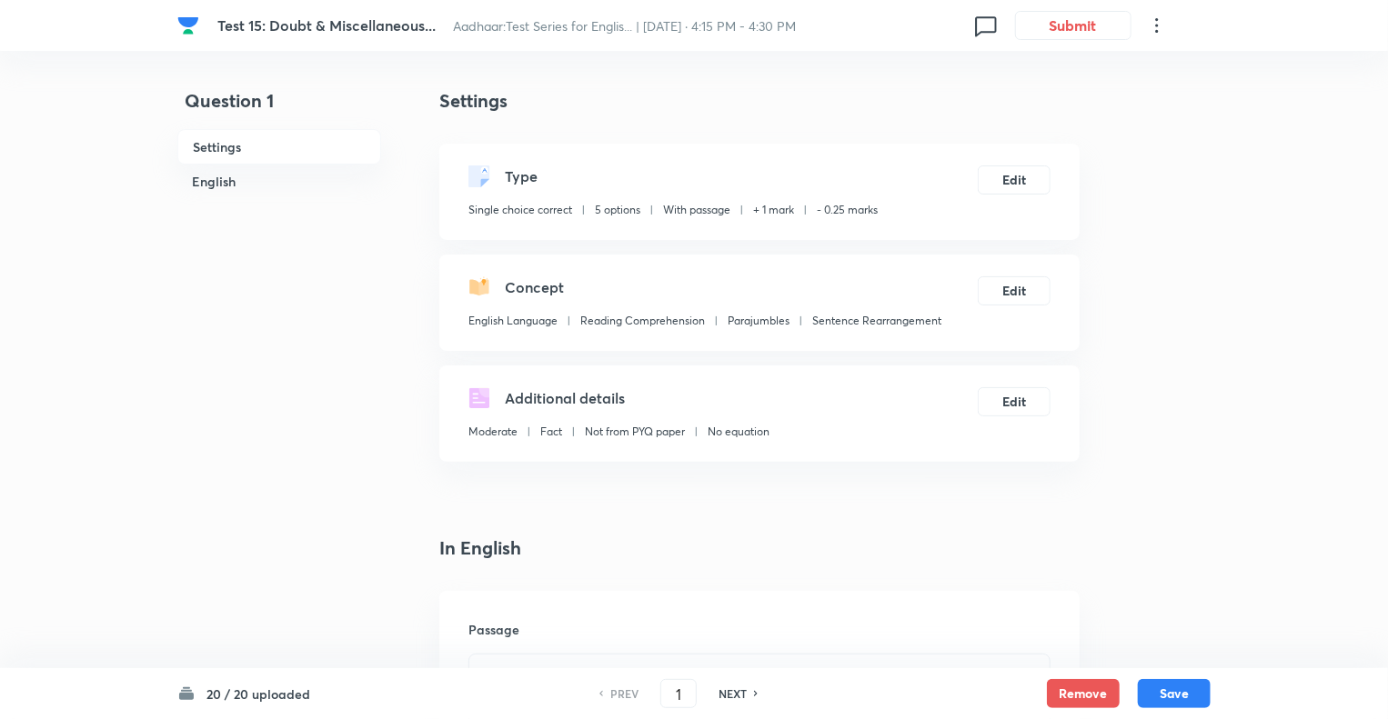
click at [1158, 25] on icon at bounding box center [1157, 26] width 22 height 22
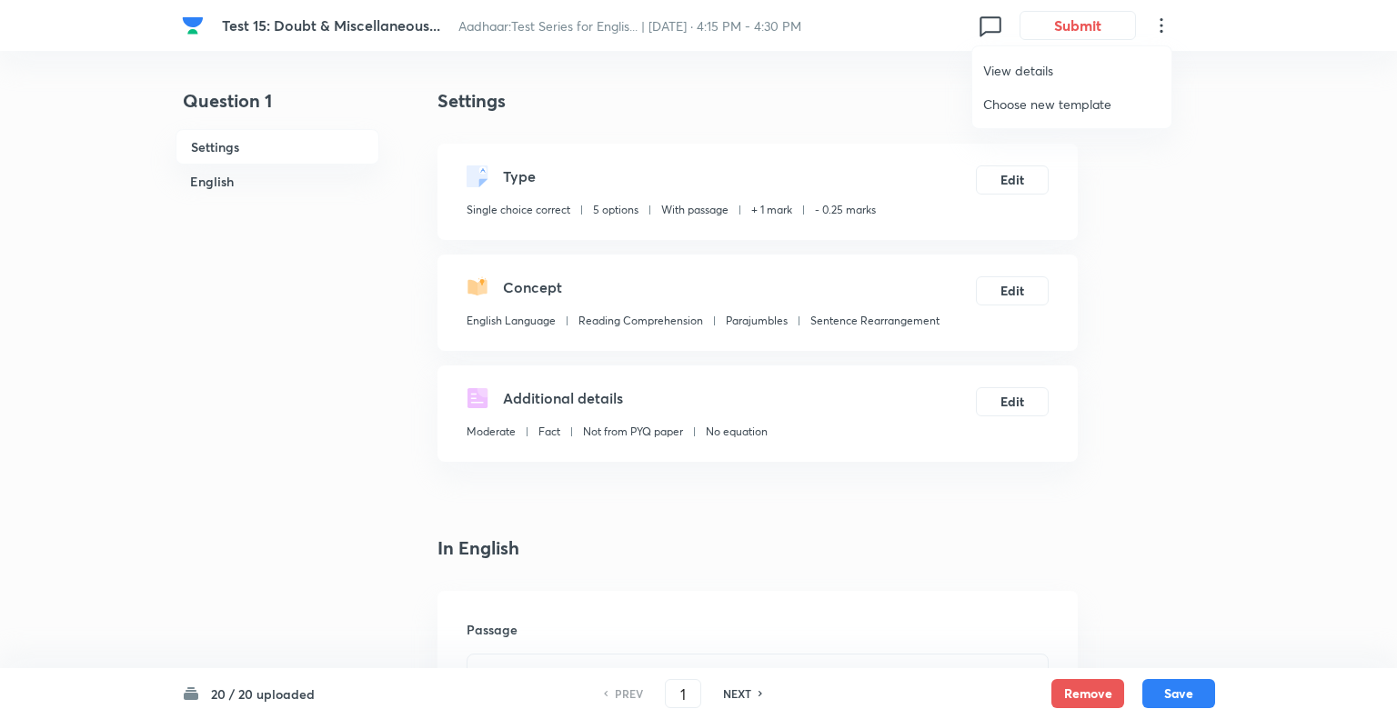
click at [1025, 68] on span "View details" at bounding box center [1071, 70] width 177 height 19
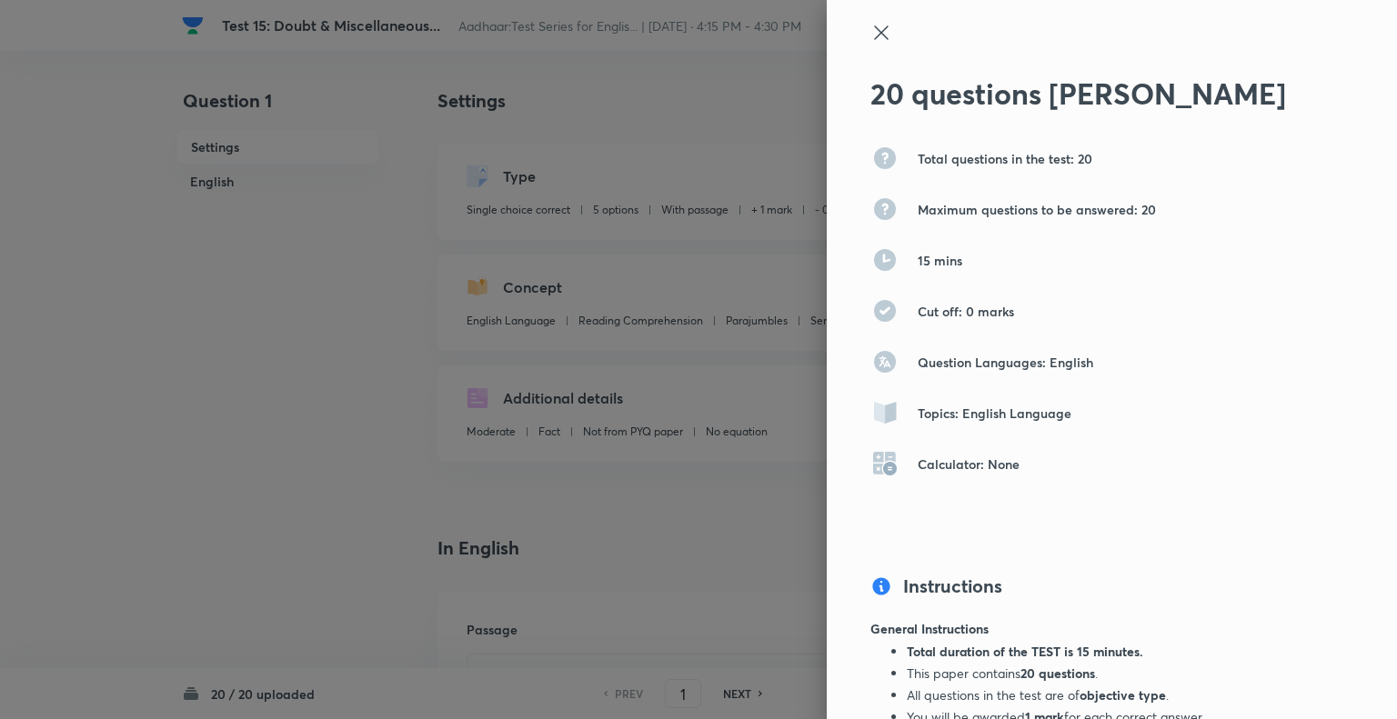
click at [870, 25] on icon at bounding box center [881, 33] width 22 height 22
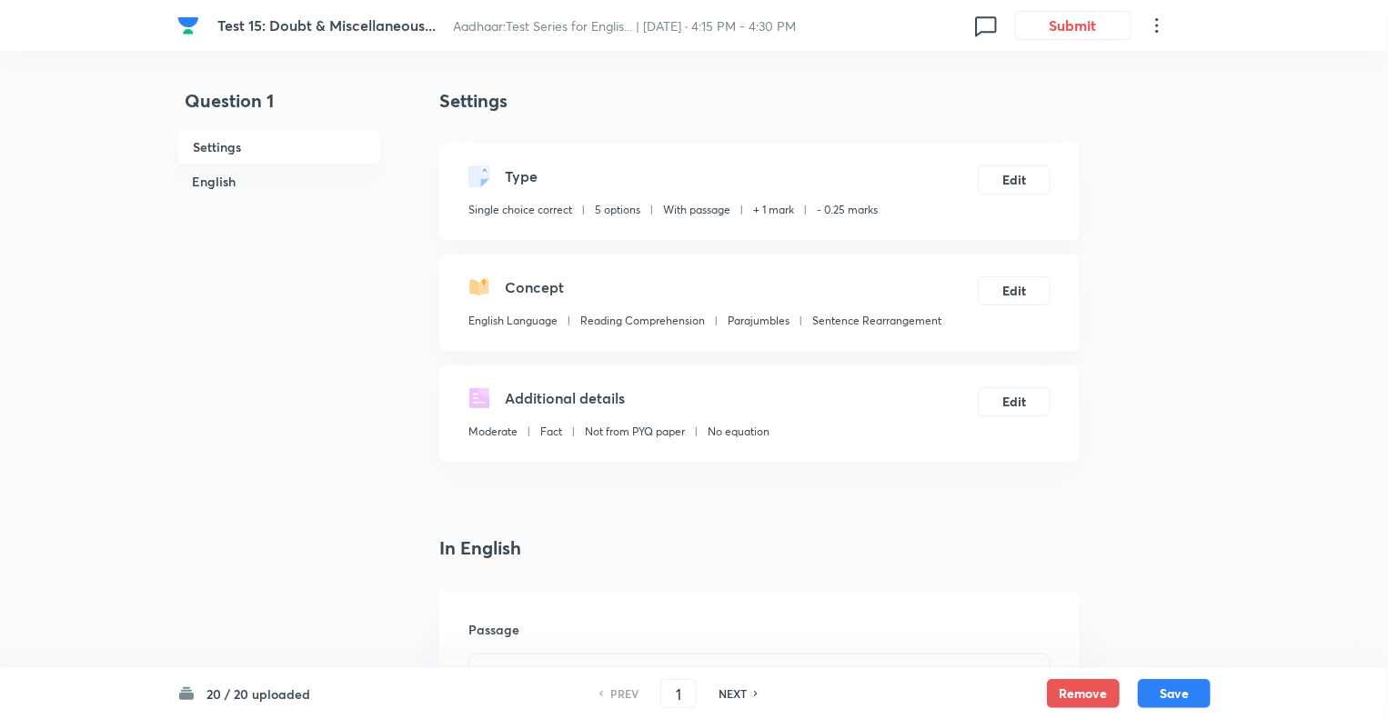
click at [782, 93] on h4 "Settings" at bounding box center [759, 100] width 640 height 27
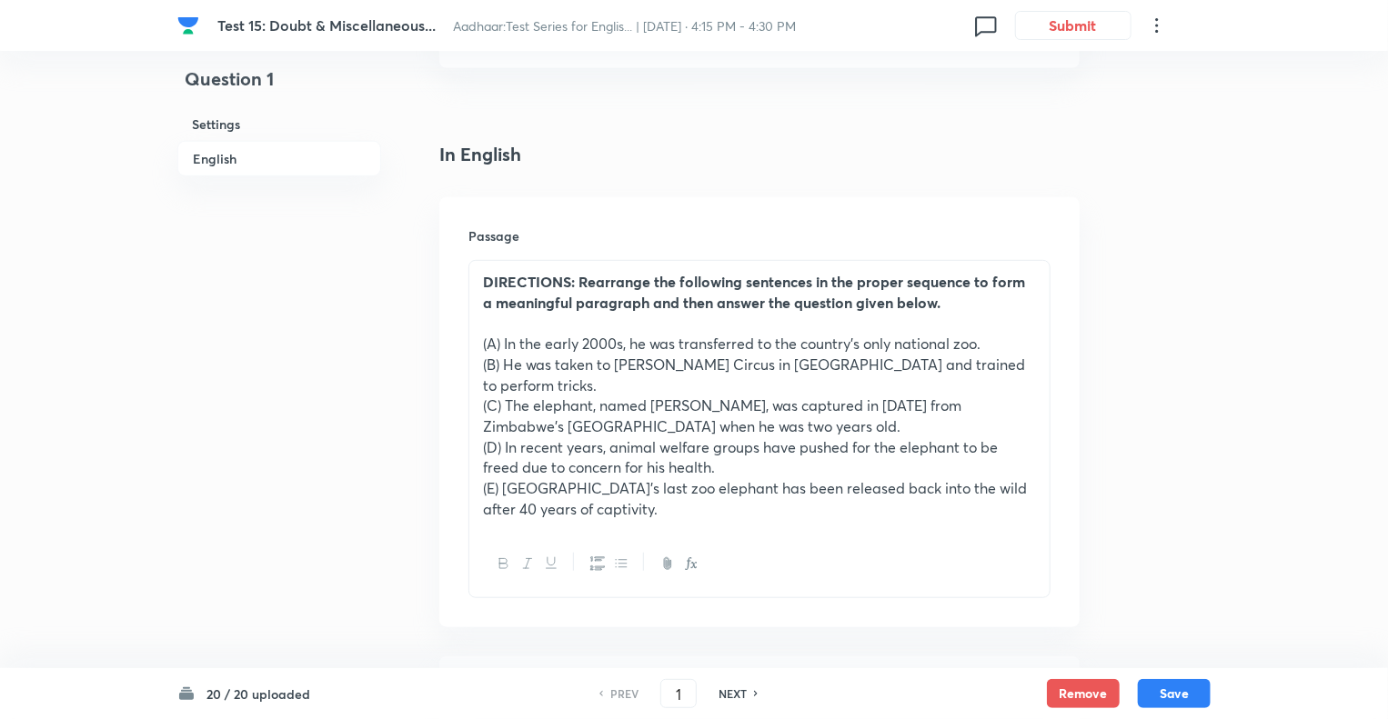
scroll to position [473, 0]
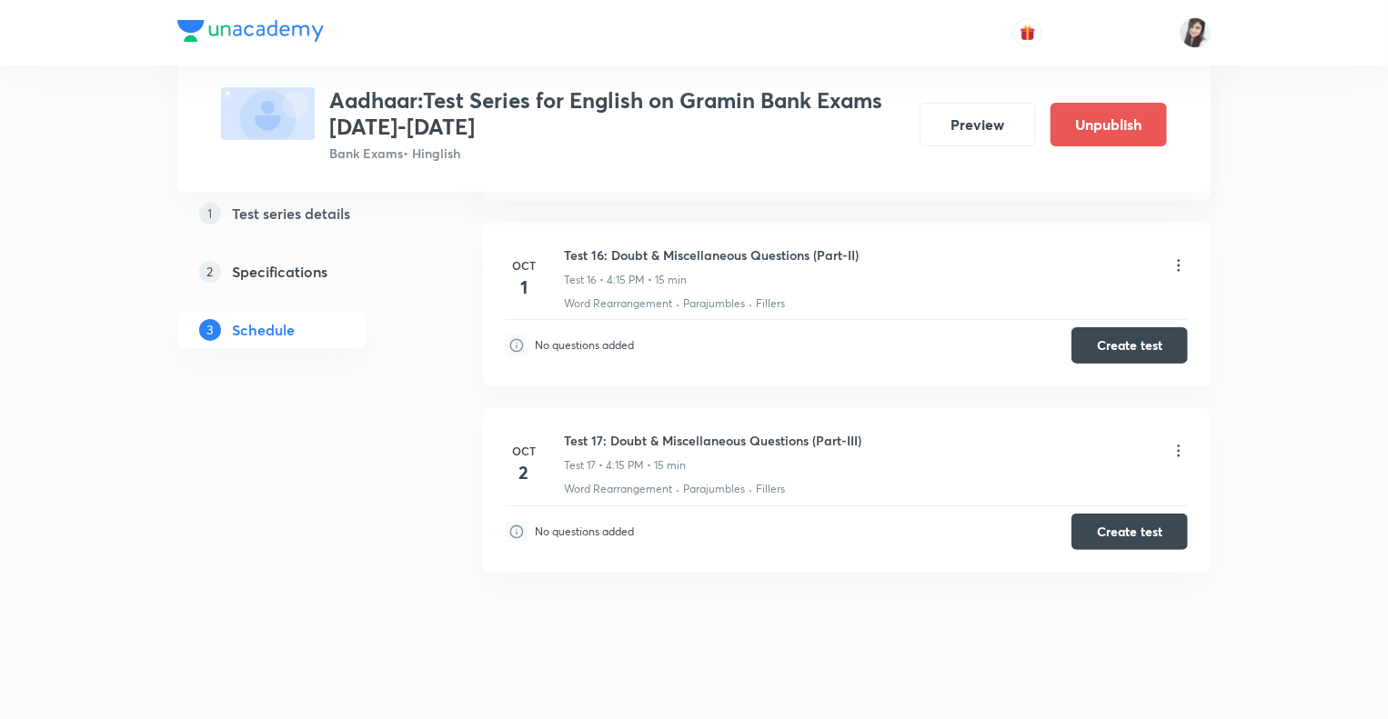
scroll to position [3550, 0]
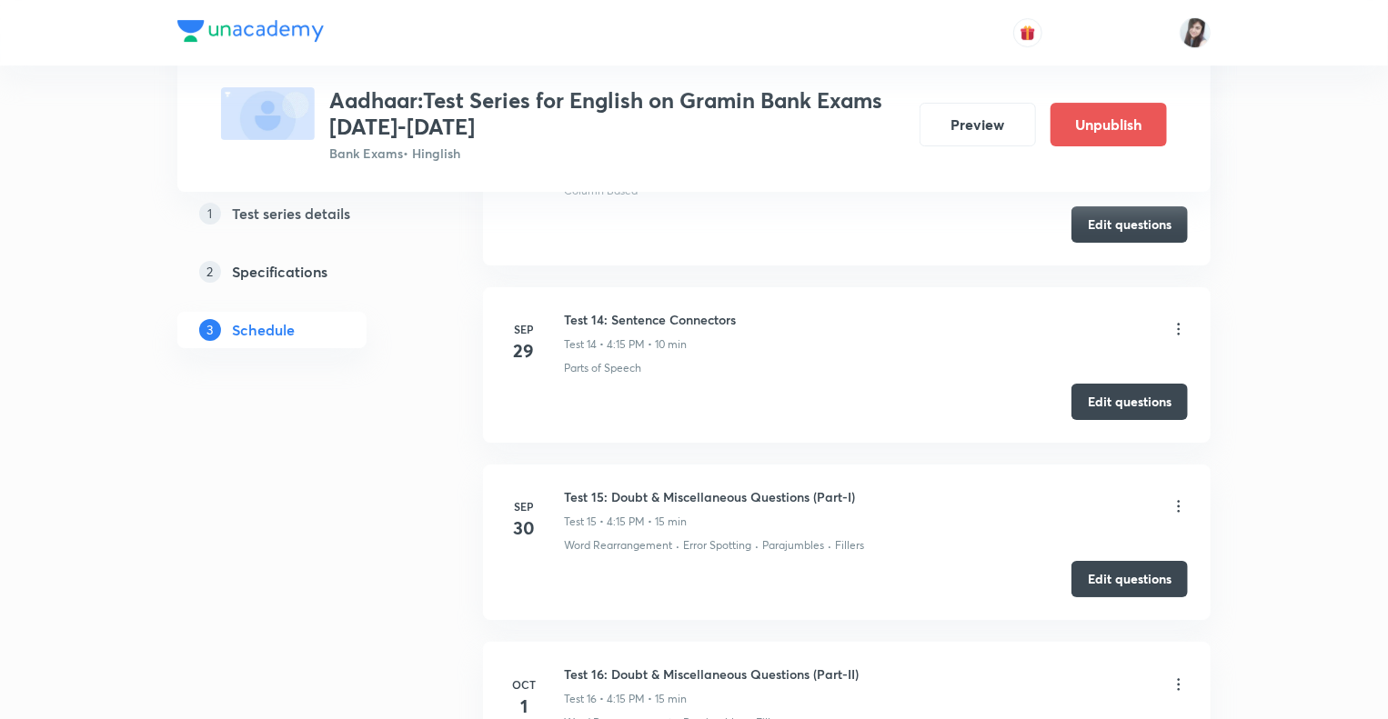
scroll to position [3114, 0]
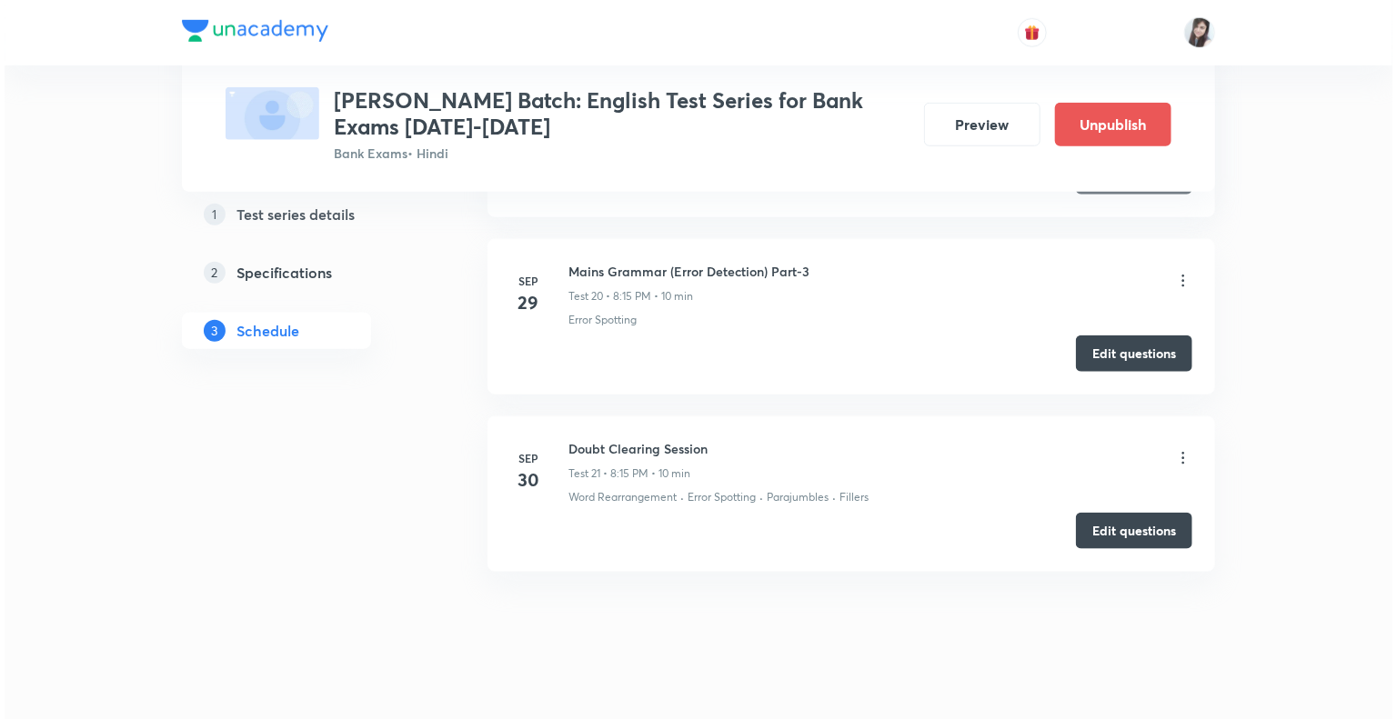
scroll to position [4241, 0]
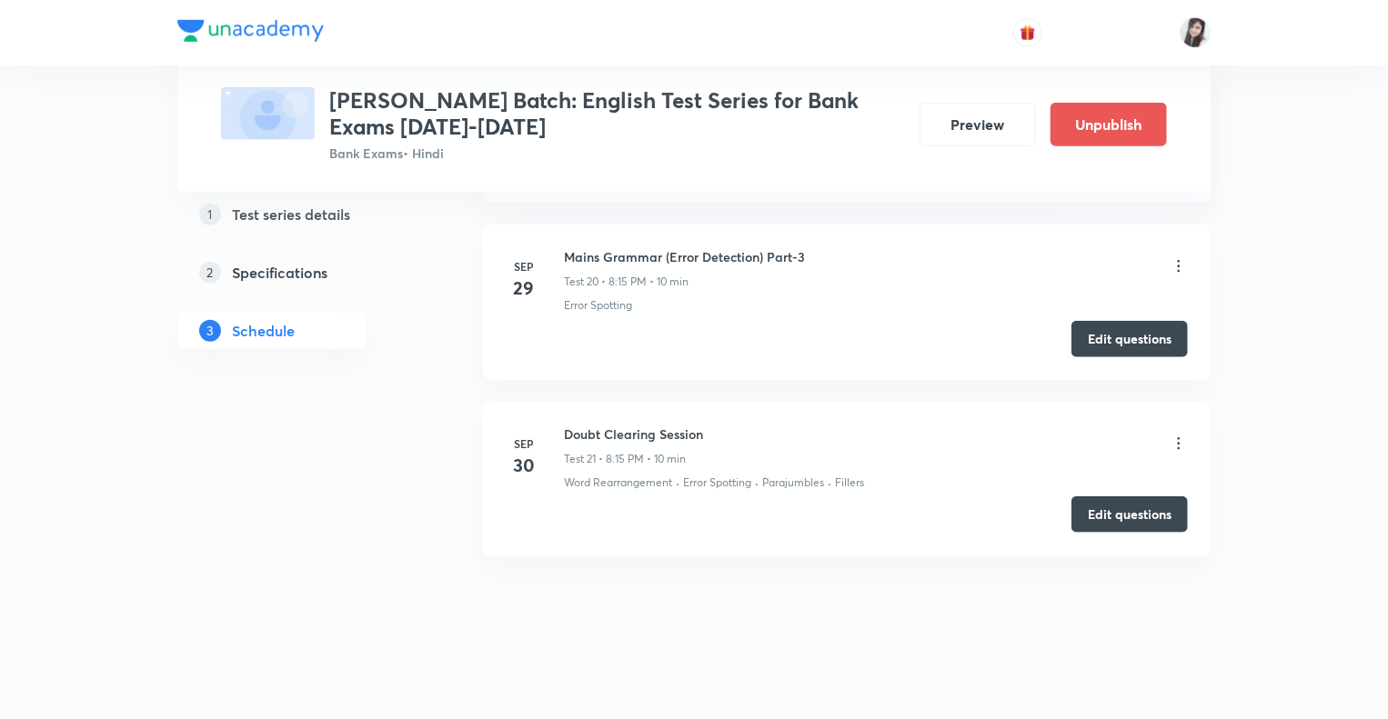
click at [1099, 514] on button "Edit questions" at bounding box center [1129, 515] width 116 height 36
click at [1174, 435] on icon at bounding box center [1178, 444] width 18 height 18
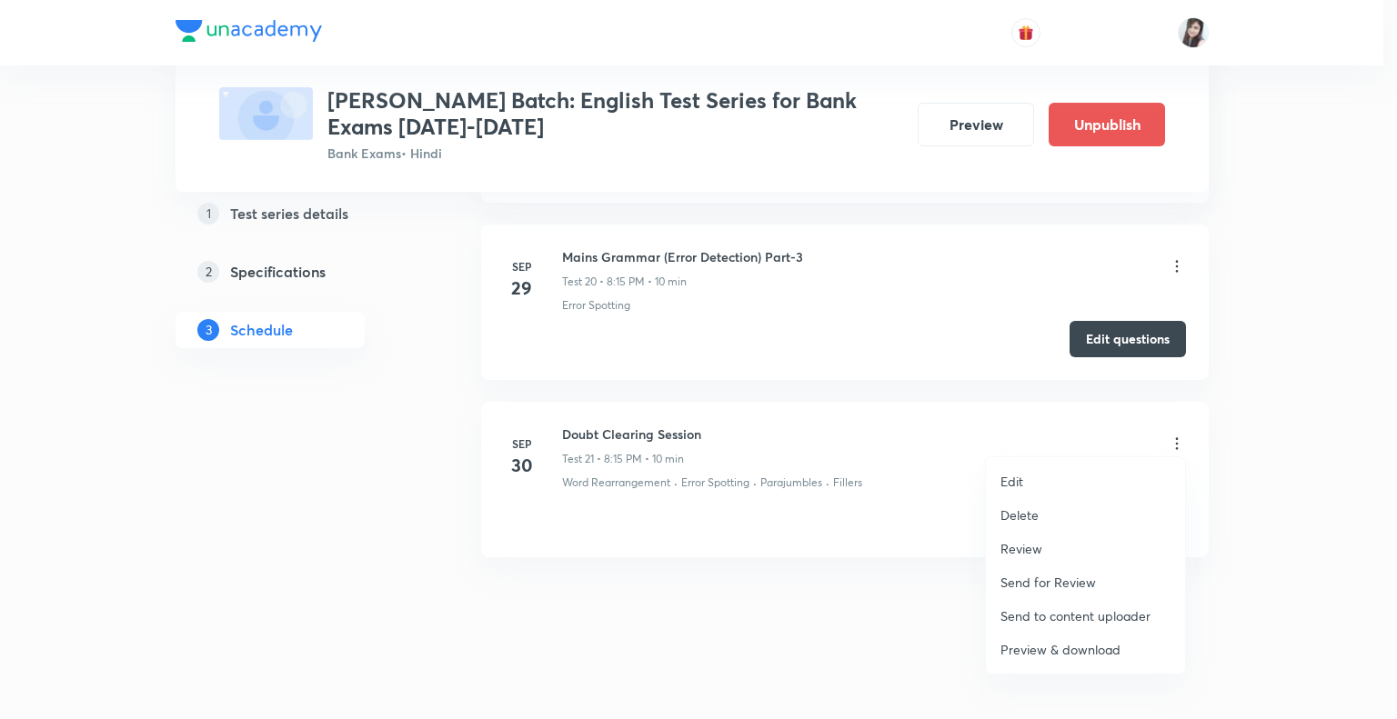
click at [1010, 475] on p "Edit" at bounding box center [1011, 481] width 23 height 19
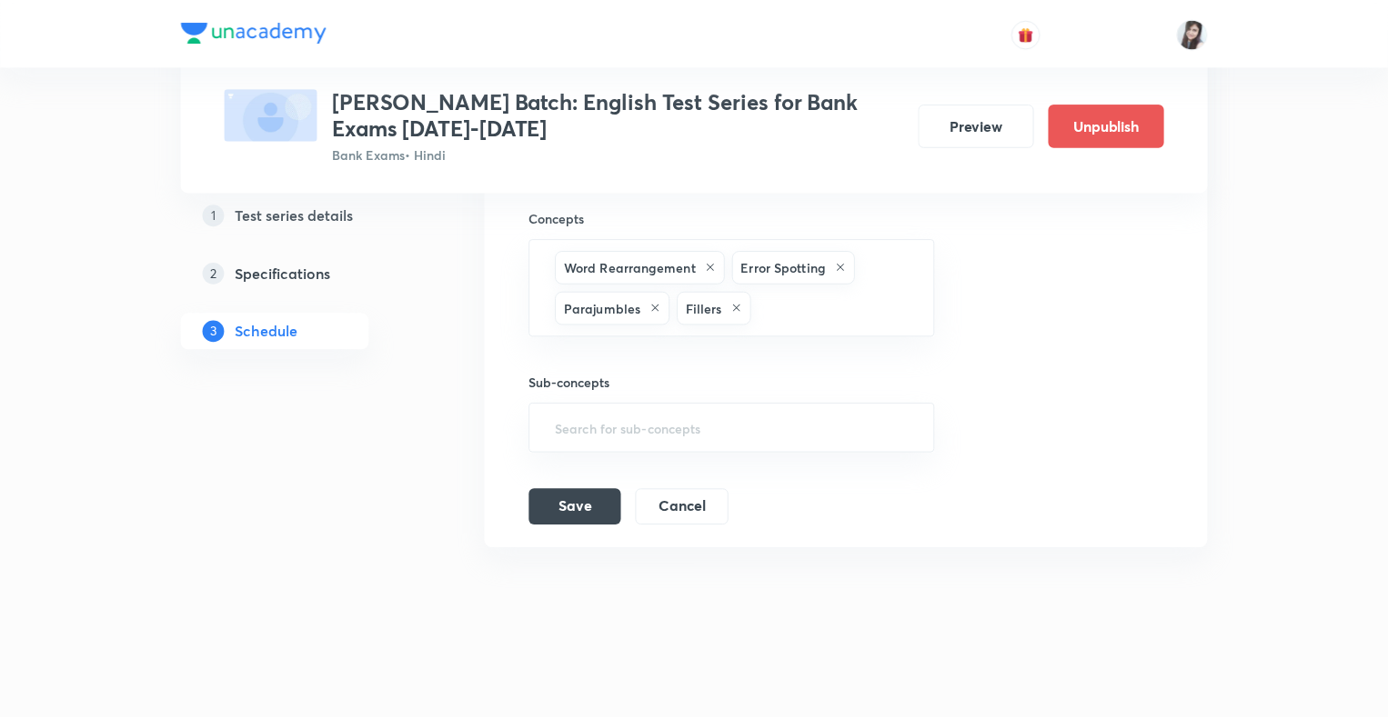
scroll to position [4207, 0]
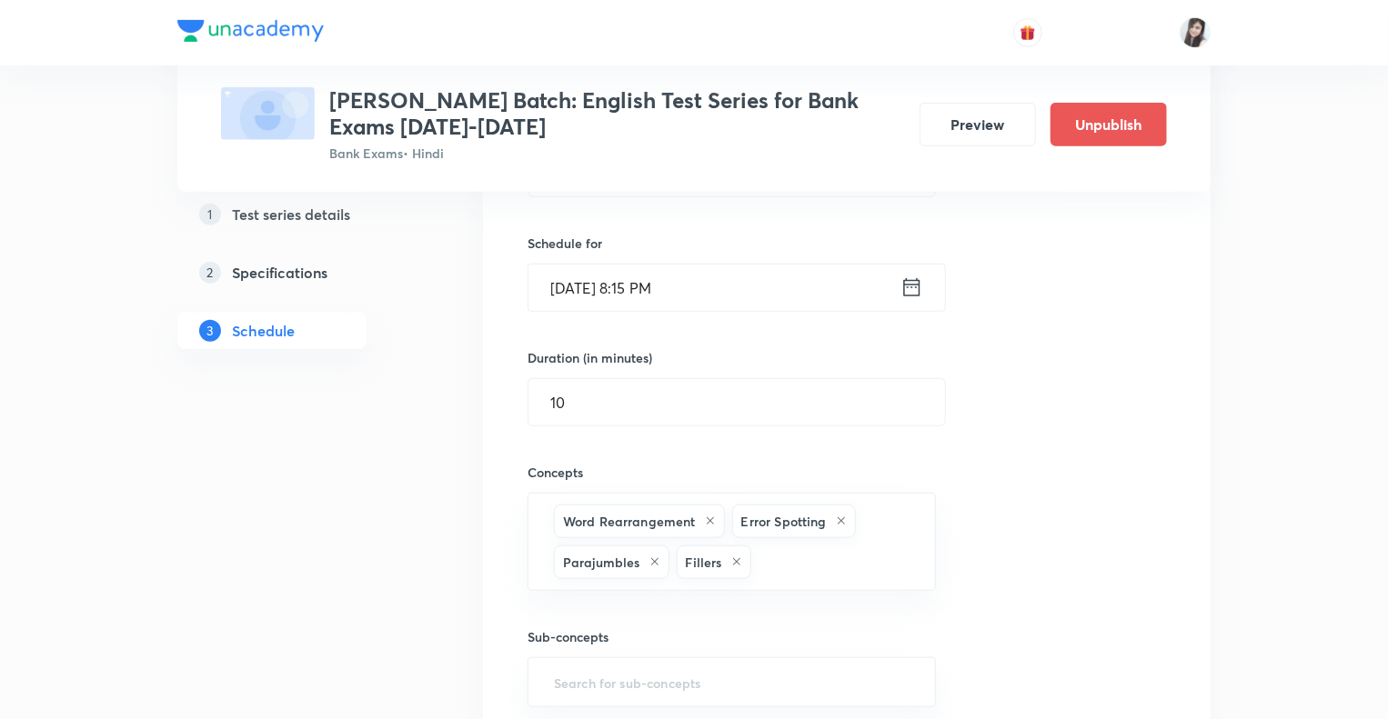
scroll to position [3770, 0]
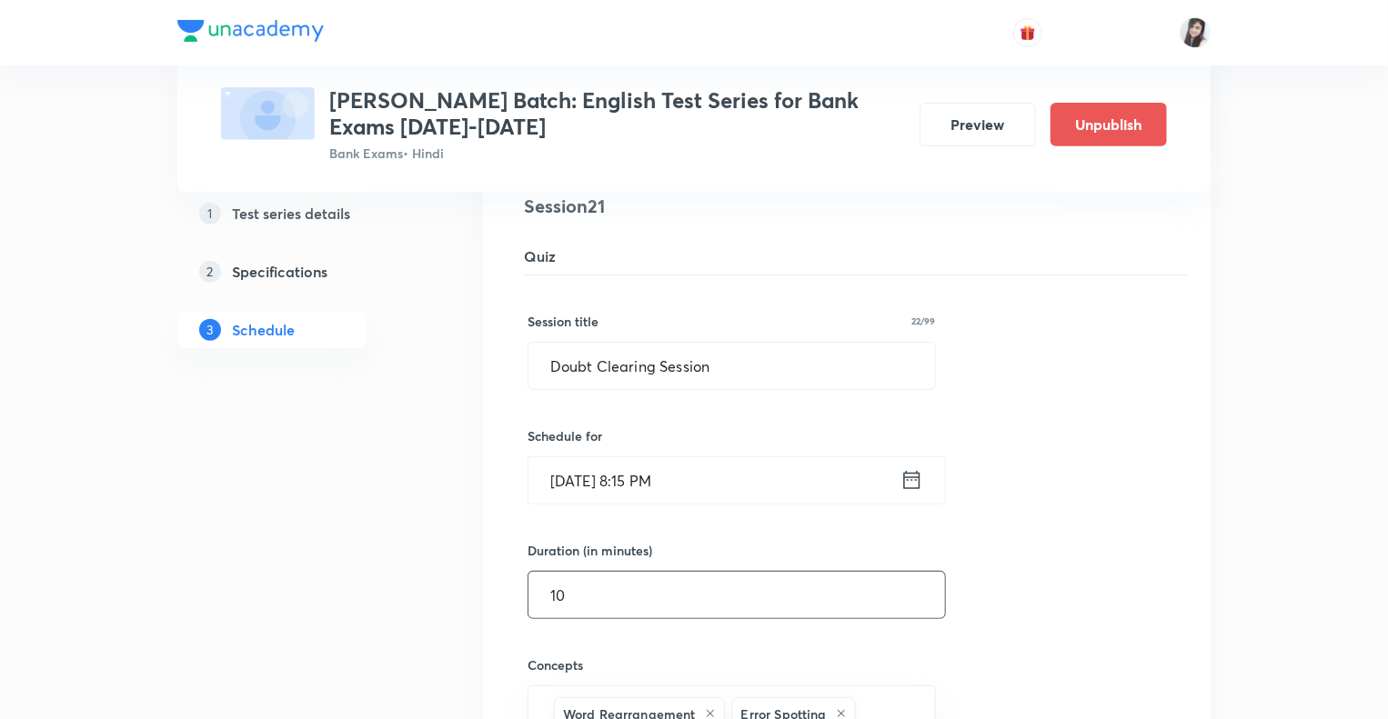
click at [597, 588] on input "10" at bounding box center [736, 595] width 416 height 46
type input "15"
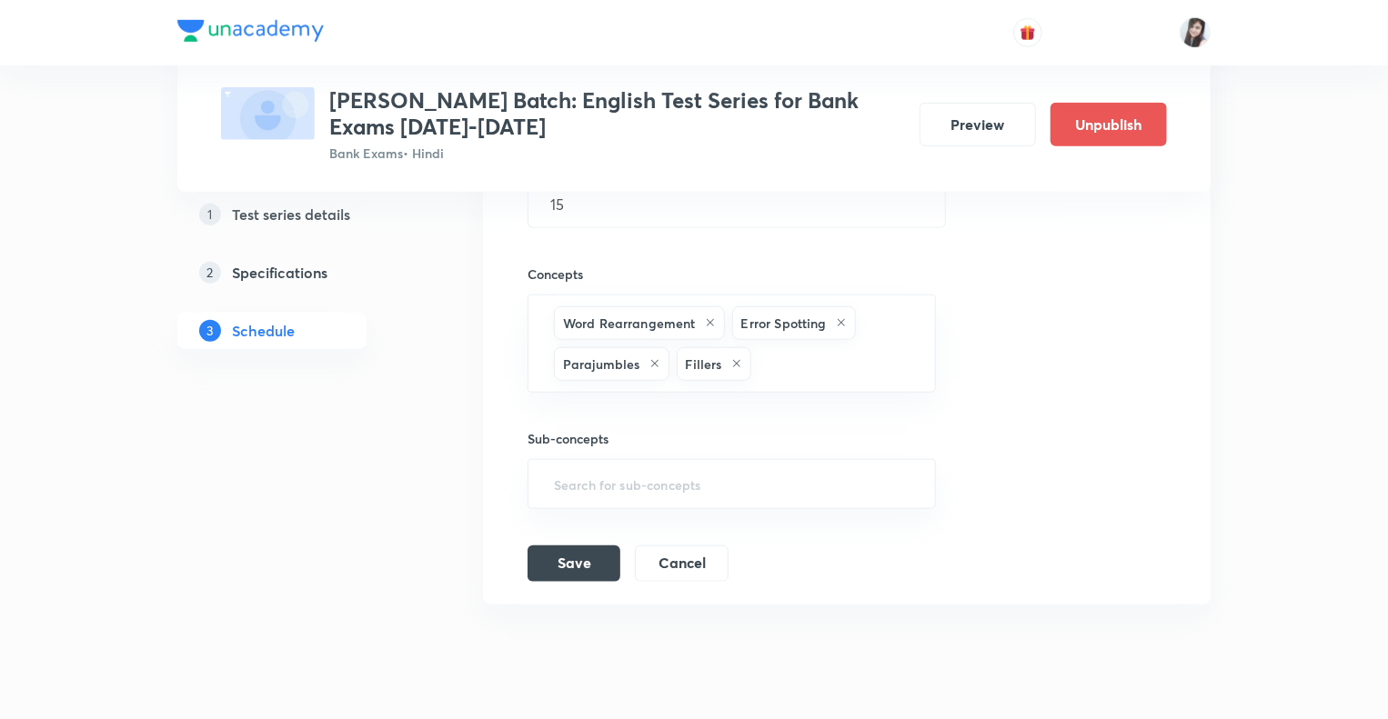
scroll to position [4207, 0]
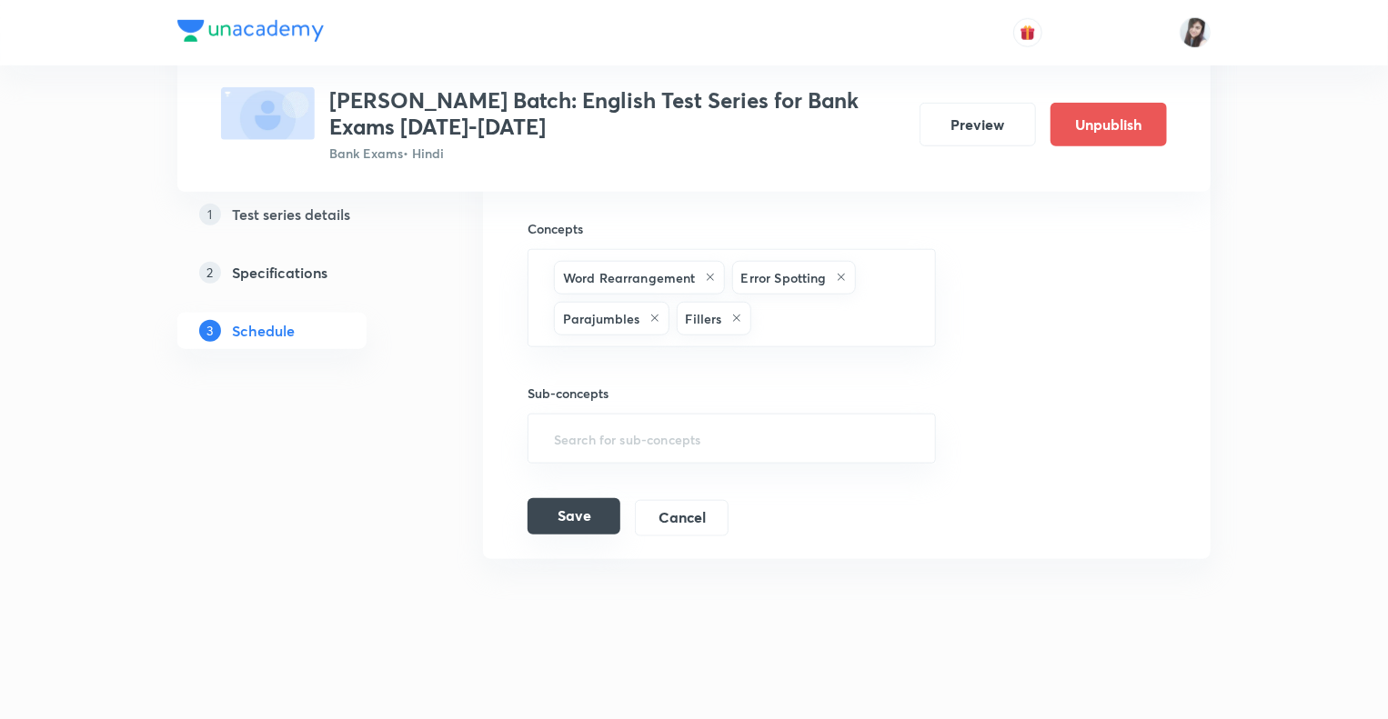
click at [565, 499] on button "Save" at bounding box center [573, 516] width 93 height 36
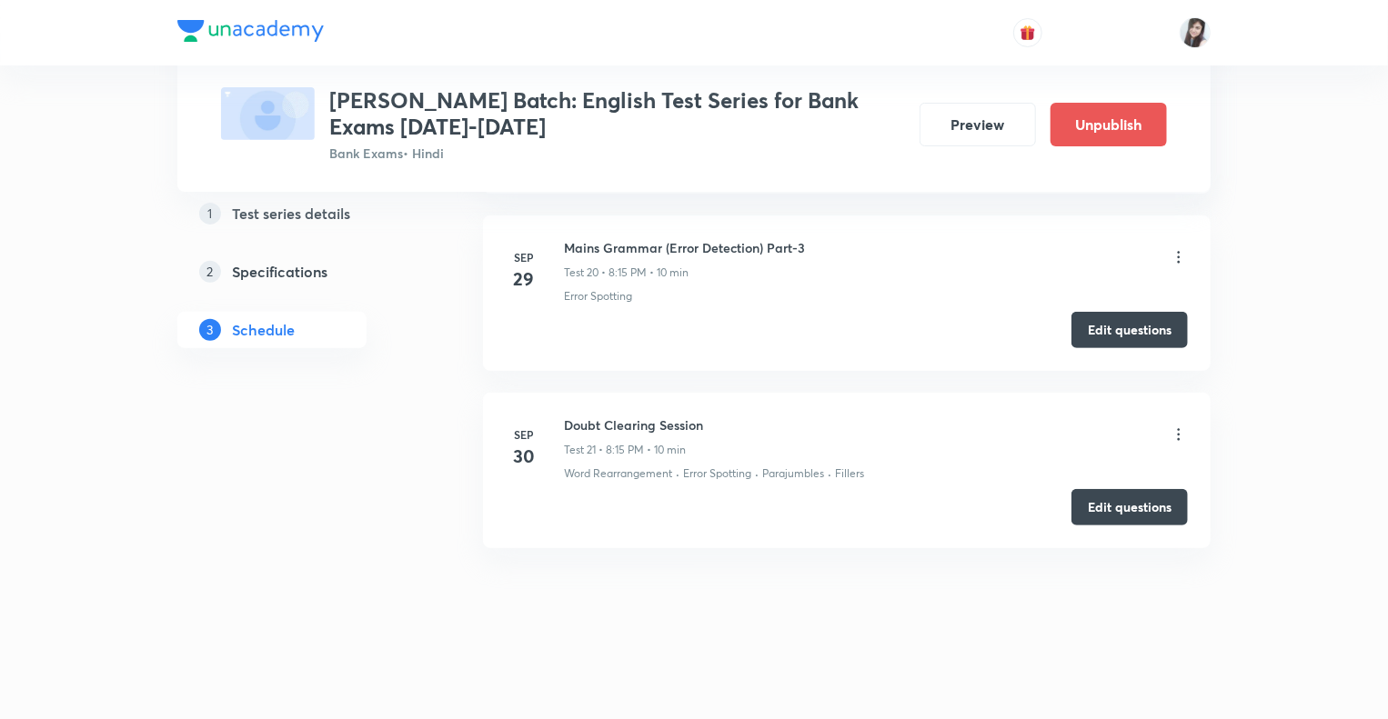
scroll to position [3641, 0]
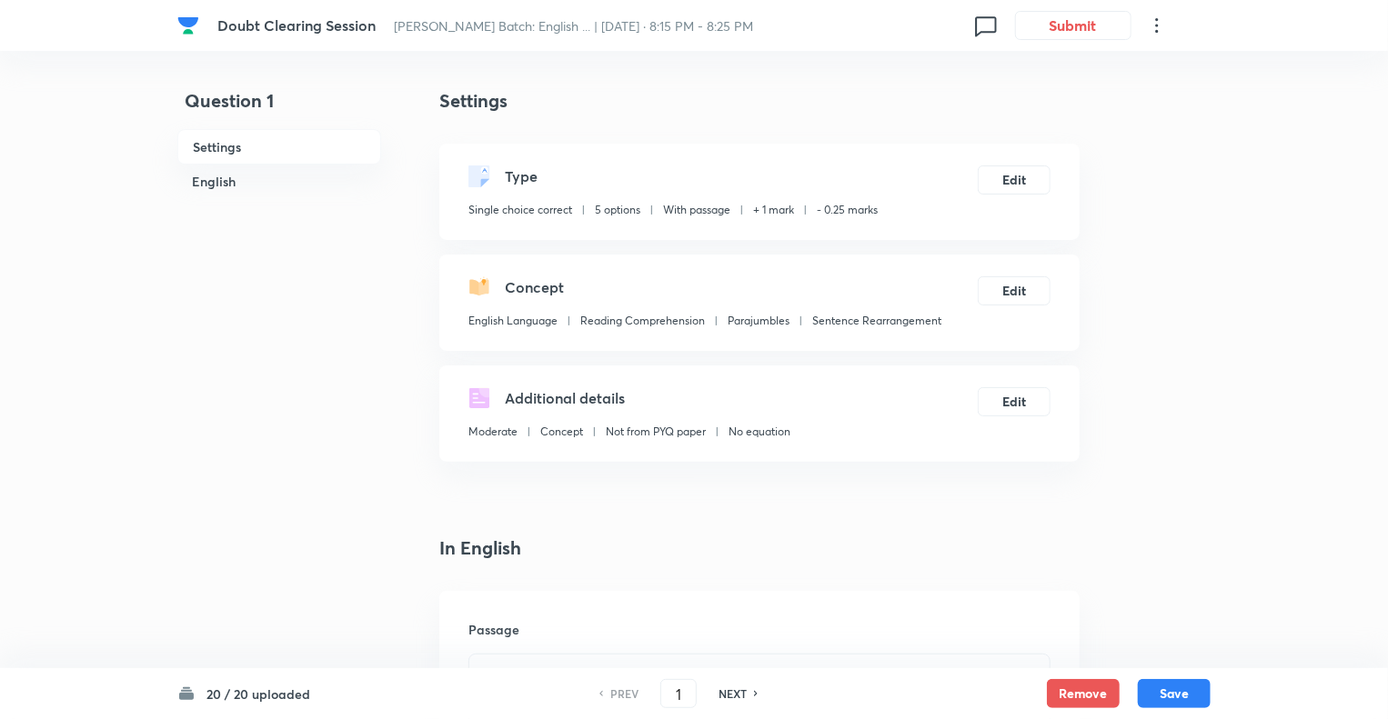
click at [1159, 25] on icon at bounding box center [1157, 26] width 22 height 22
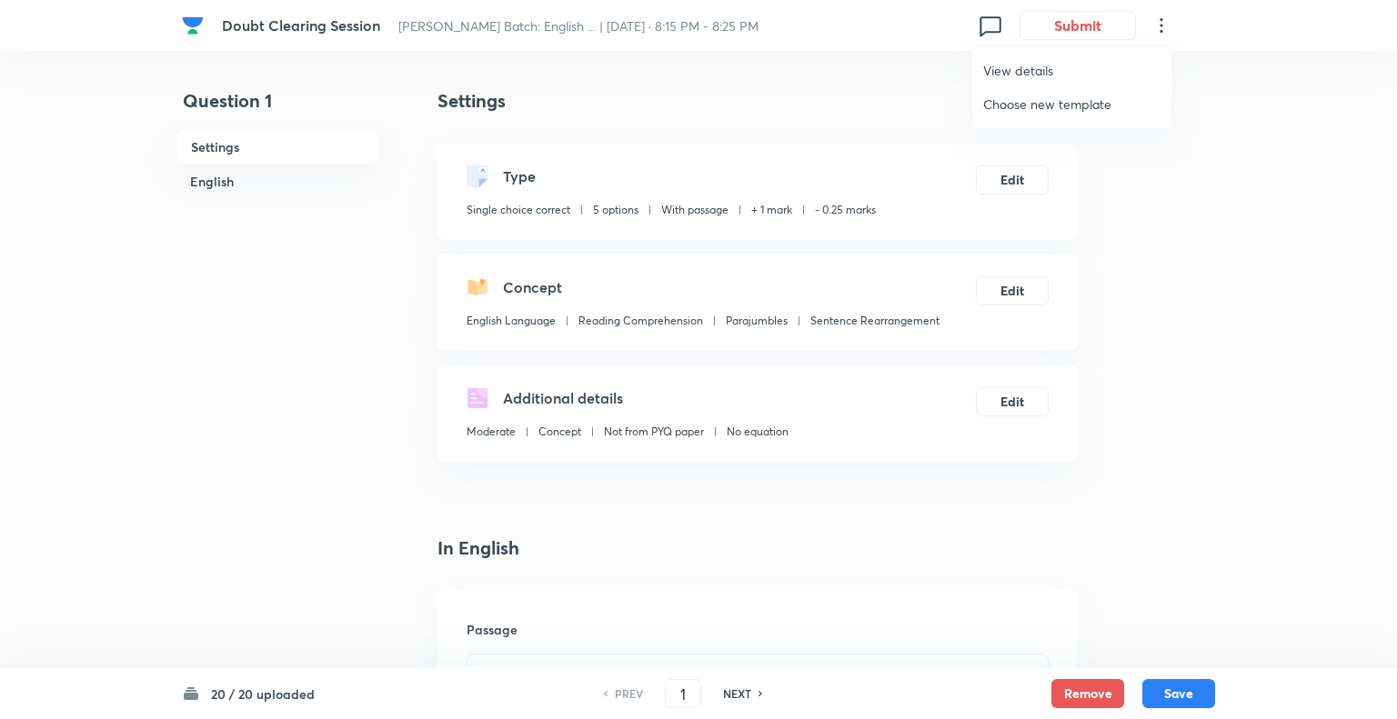
click at [1014, 65] on span "View details" at bounding box center [1071, 70] width 177 height 19
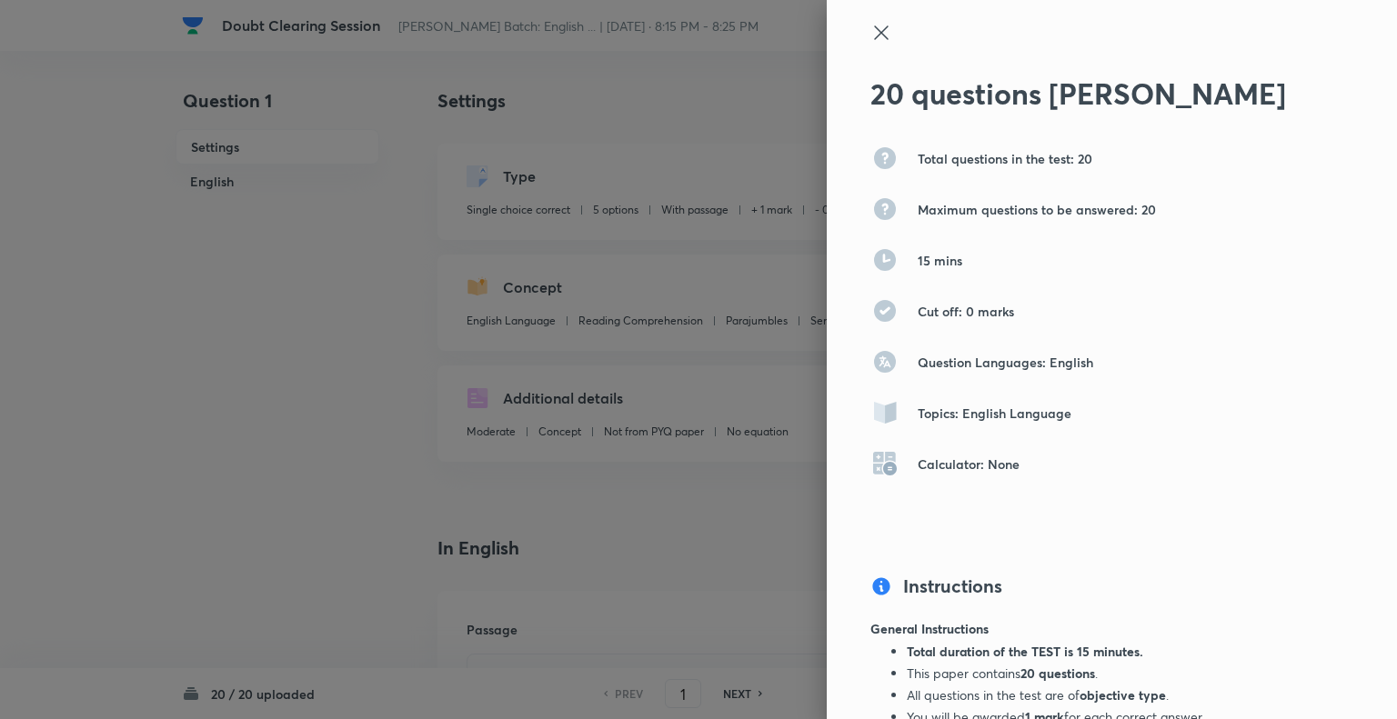
click at [870, 35] on icon at bounding box center [881, 33] width 22 height 22
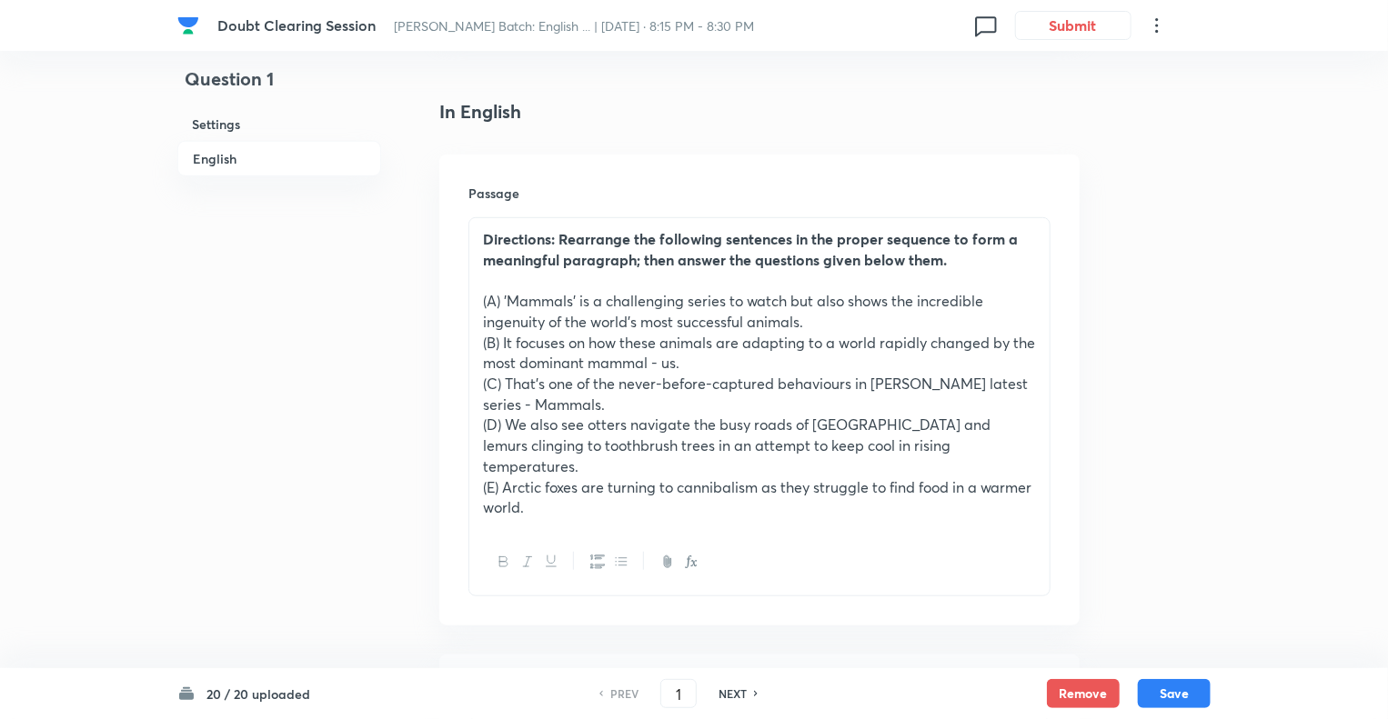
scroll to position [473, 0]
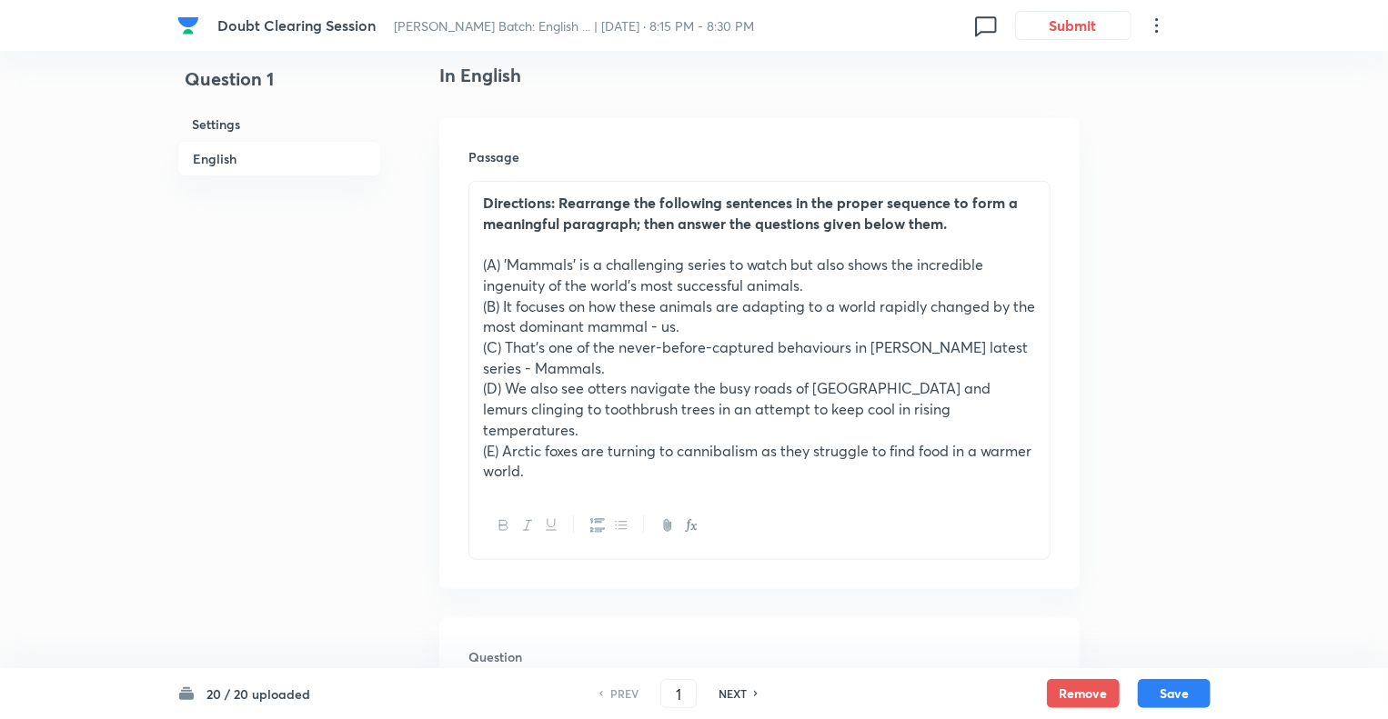
click at [732, 693] on h6 "NEXT" at bounding box center [732, 694] width 28 height 16
type input "2"
checkbox input "true"
click at [732, 693] on h6 "NEXT" at bounding box center [732, 694] width 28 height 16
type input "3"
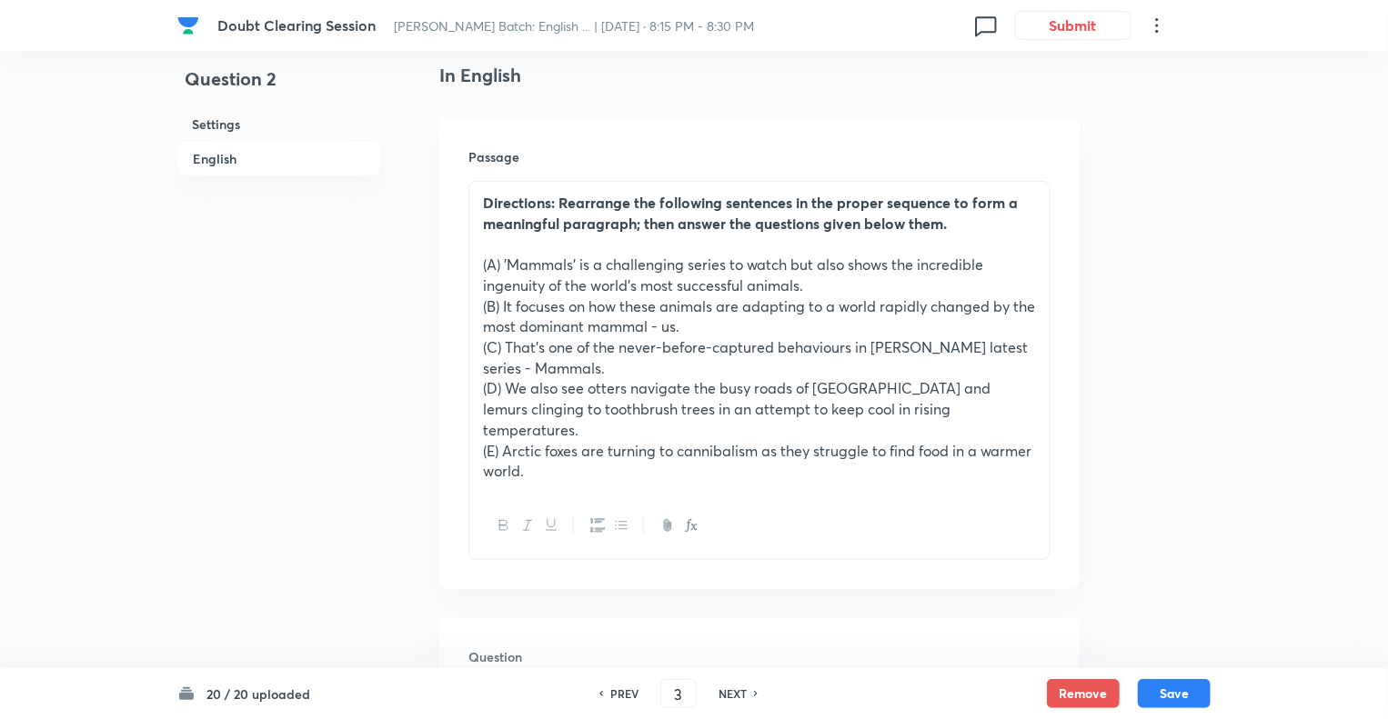
checkbox input "true"
click at [732, 693] on h6 "NEXT" at bounding box center [732, 694] width 28 height 16
type input "4"
checkbox input "false"
checkbox input "true"
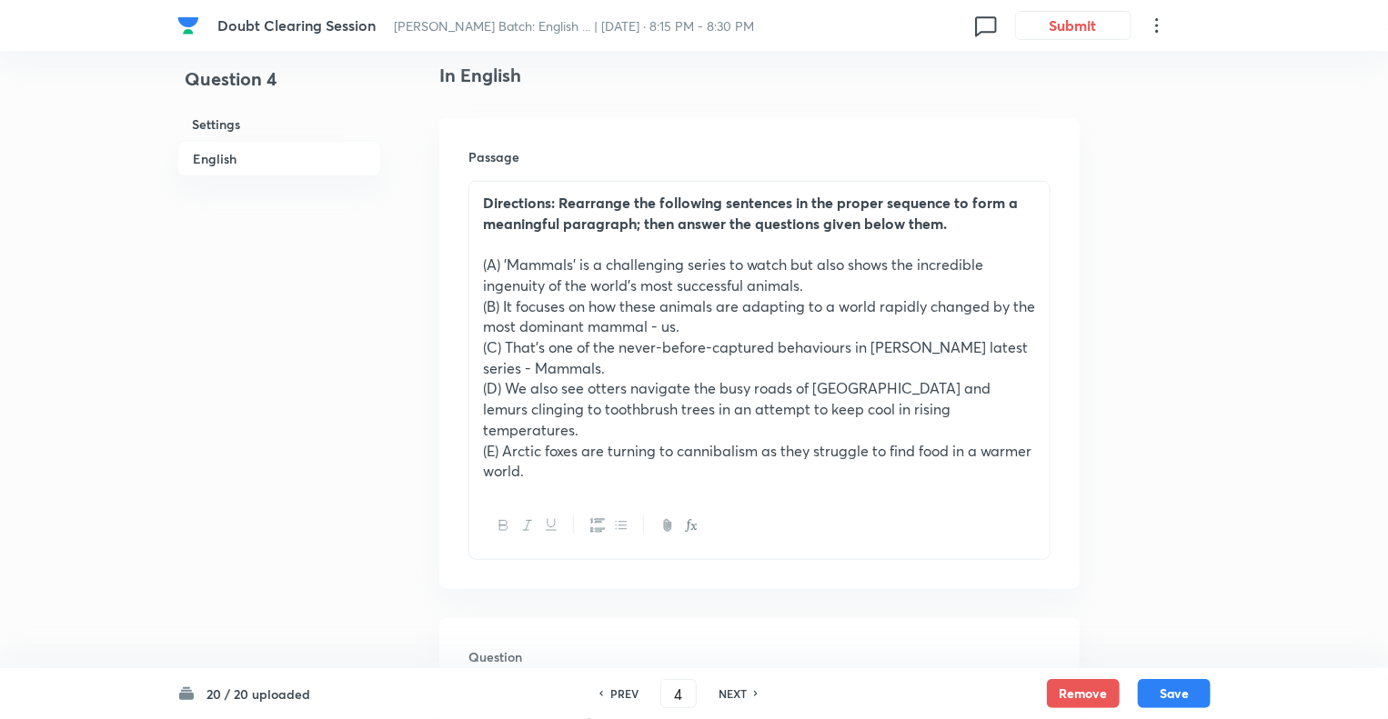
click at [732, 693] on h6 "NEXT" at bounding box center [732, 694] width 28 height 16
type input "5"
checkbox input "false"
checkbox input "true"
click at [732, 693] on h6 "NEXT" at bounding box center [732, 694] width 28 height 16
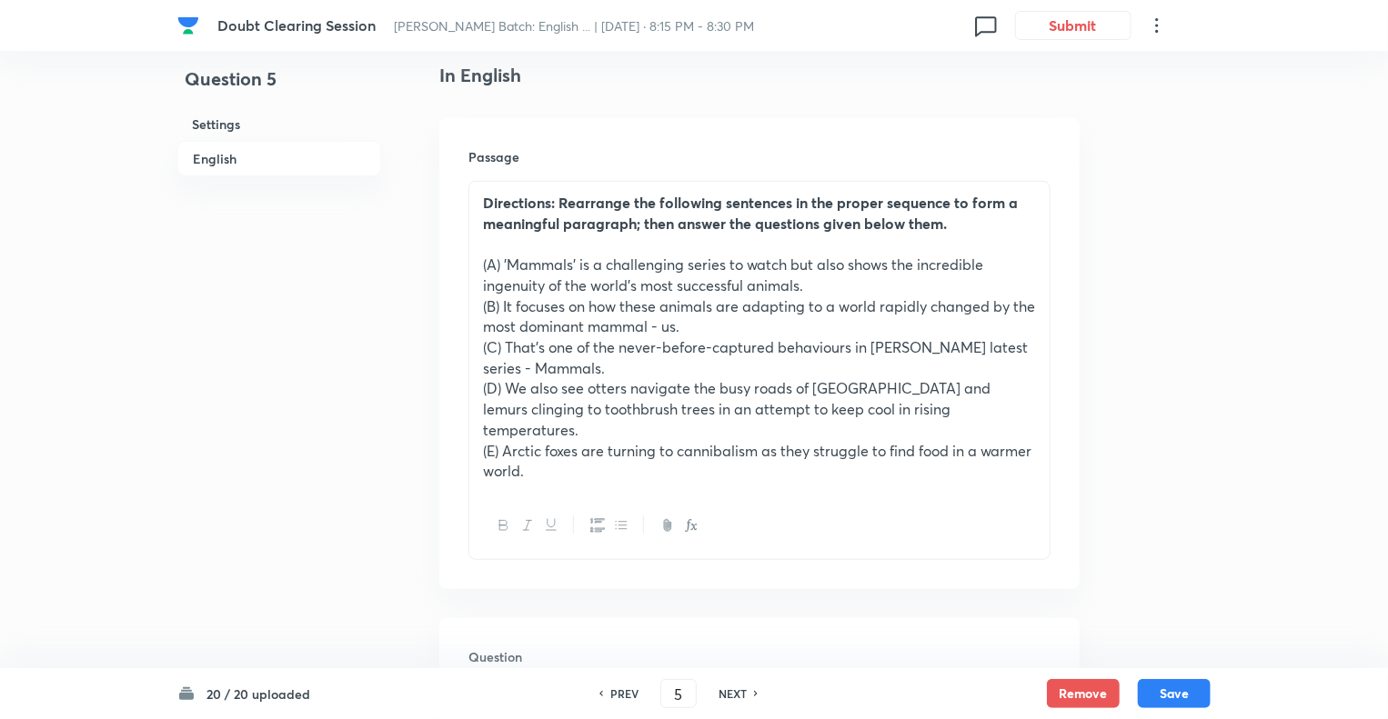
type input "6"
checkbox input "false"
checkbox input "true"
click at [732, 693] on h6 "NEXT" at bounding box center [732, 694] width 28 height 16
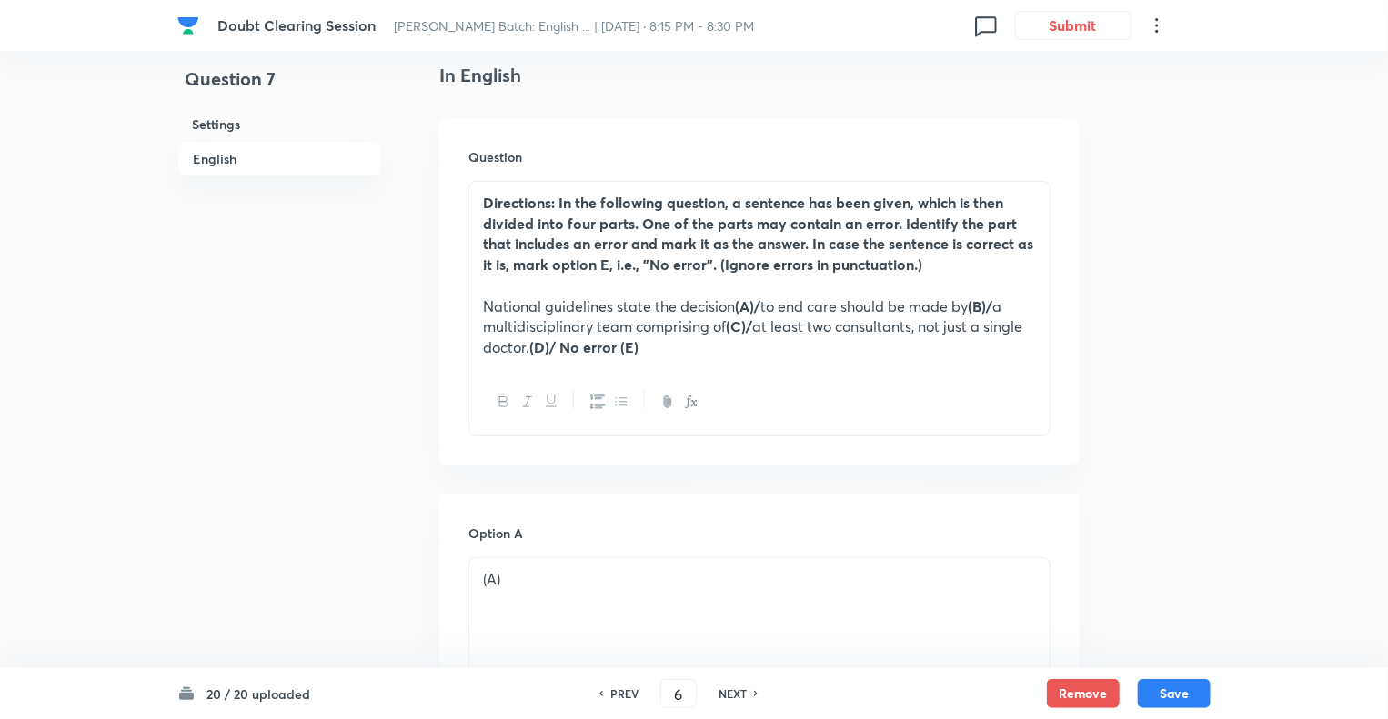
type input "7"
checkbox input "false"
checkbox input "true"
click at [732, 693] on h6 "NEXT" at bounding box center [732, 694] width 28 height 16
type input "8"
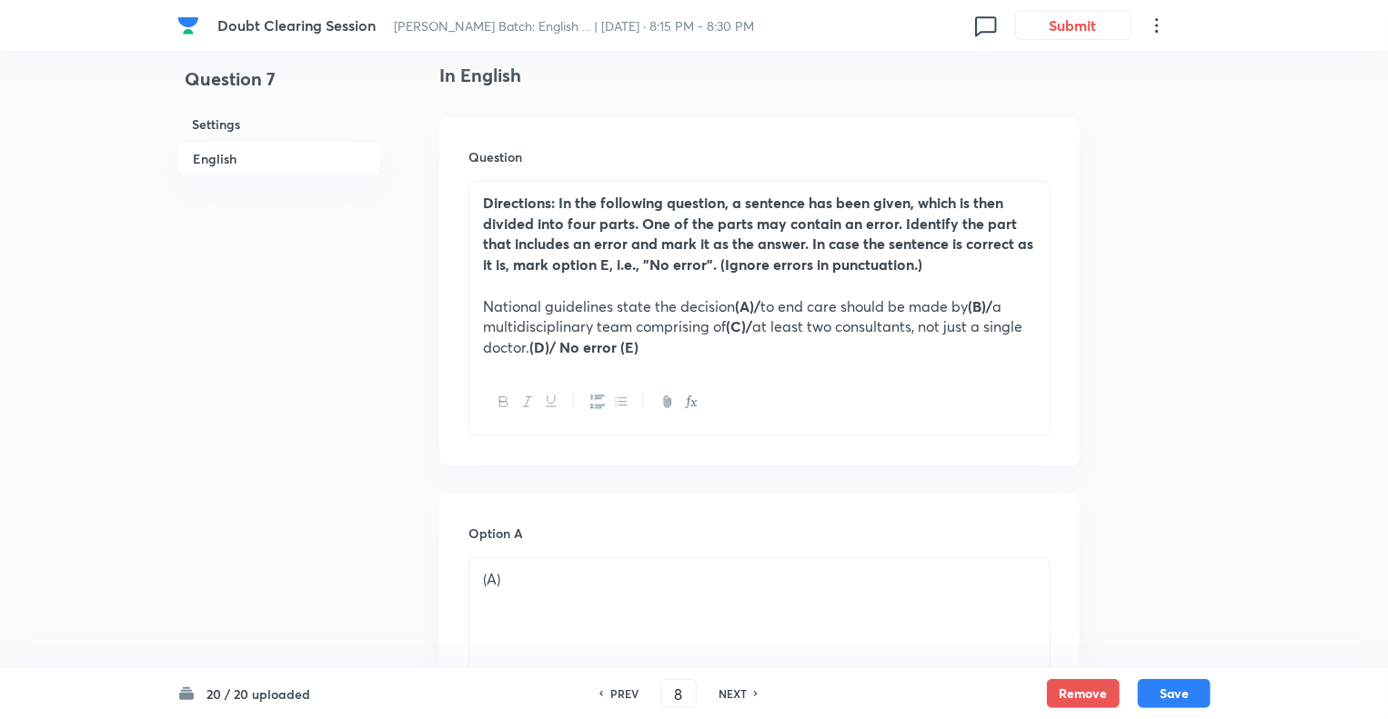
checkbox input "true"
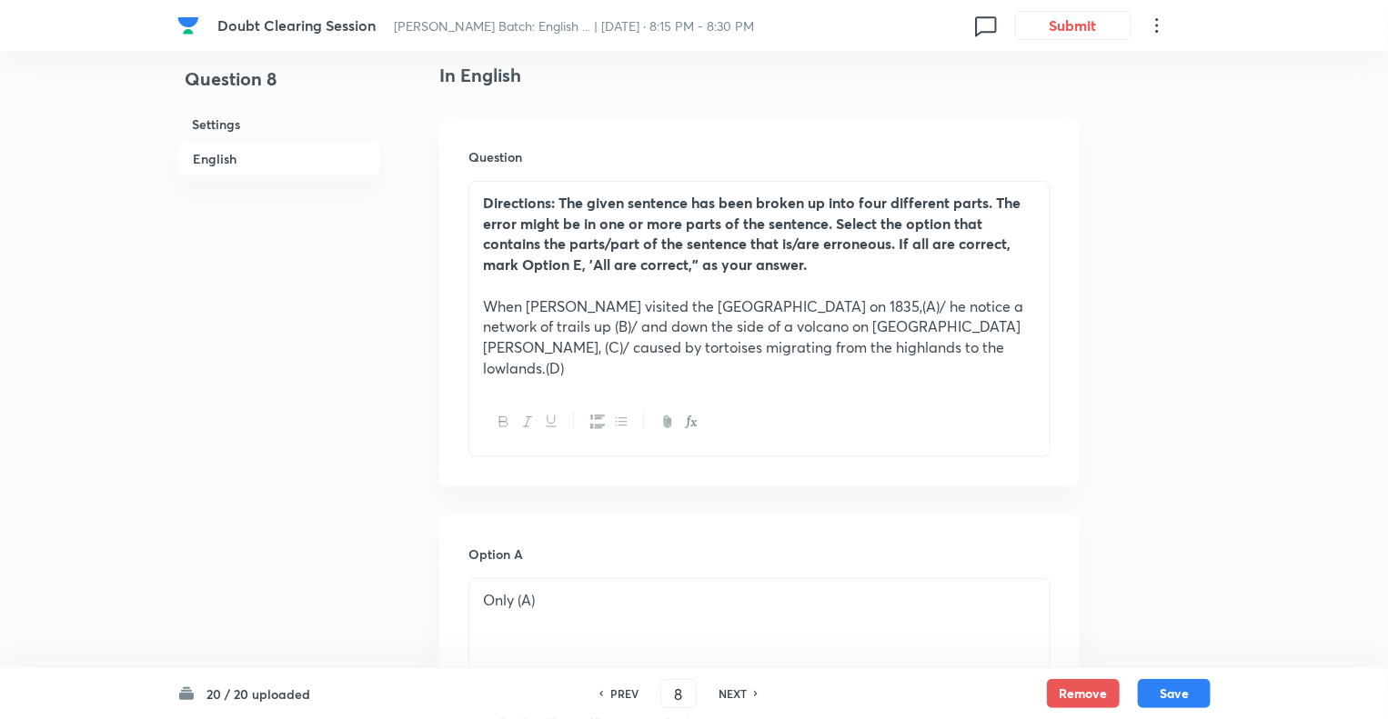
click at [732, 693] on h6 "NEXT" at bounding box center [732, 694] width 28 height 16
type input "9"
checkbox input "false"
checkbox input "true"
click at [732, 693] on h6 "NEXT" at bounding box center [732, 694] width 28 height 16
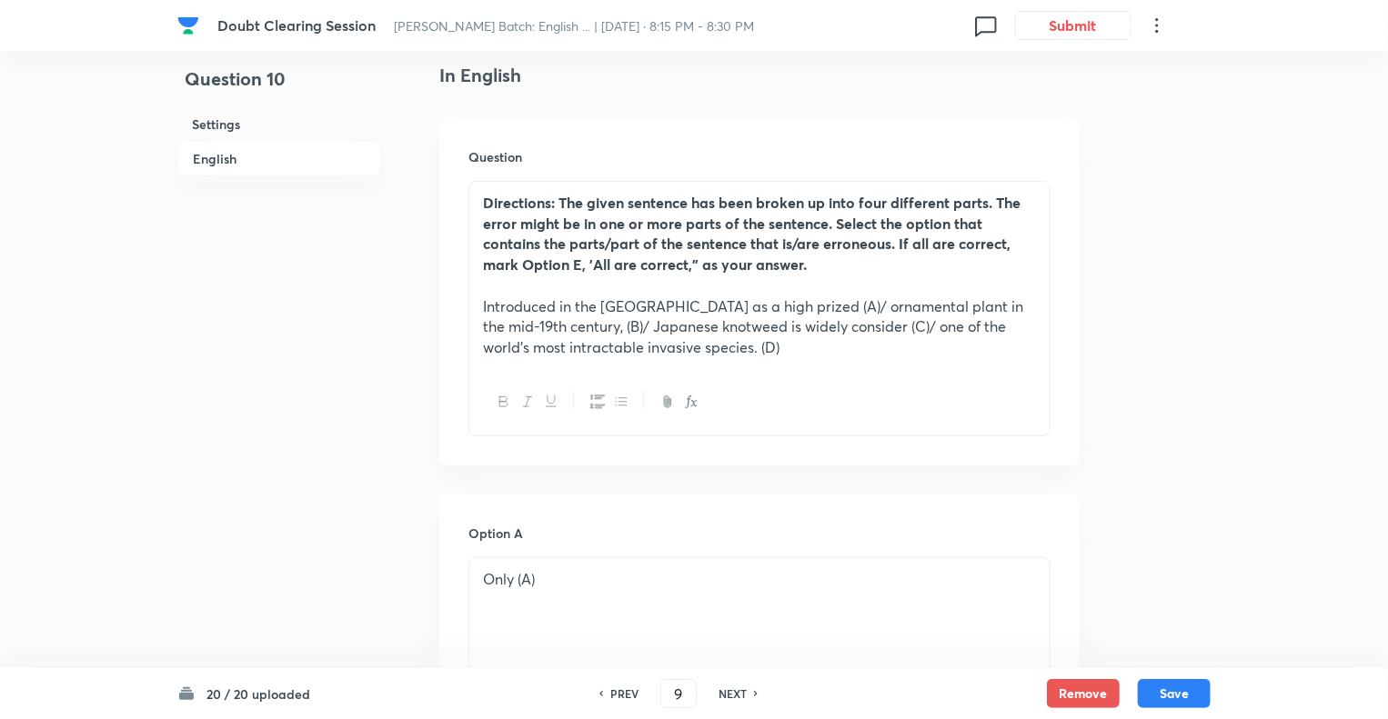
type input "10"
checkbox input "false"
checkbox input "true"
click at [732, 693] on h6 "NEXT" at bounding box center [732, 694] width 28 height 16
type input "11"
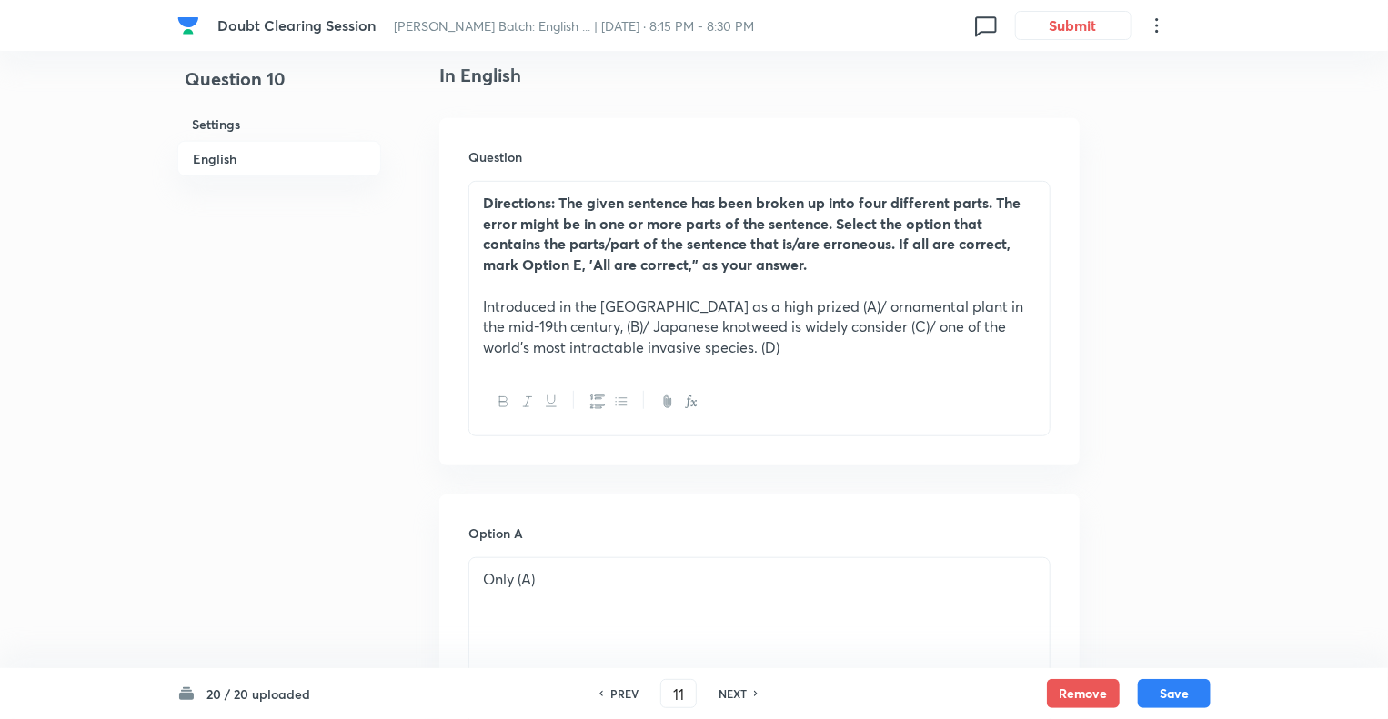
checkbox input "true"
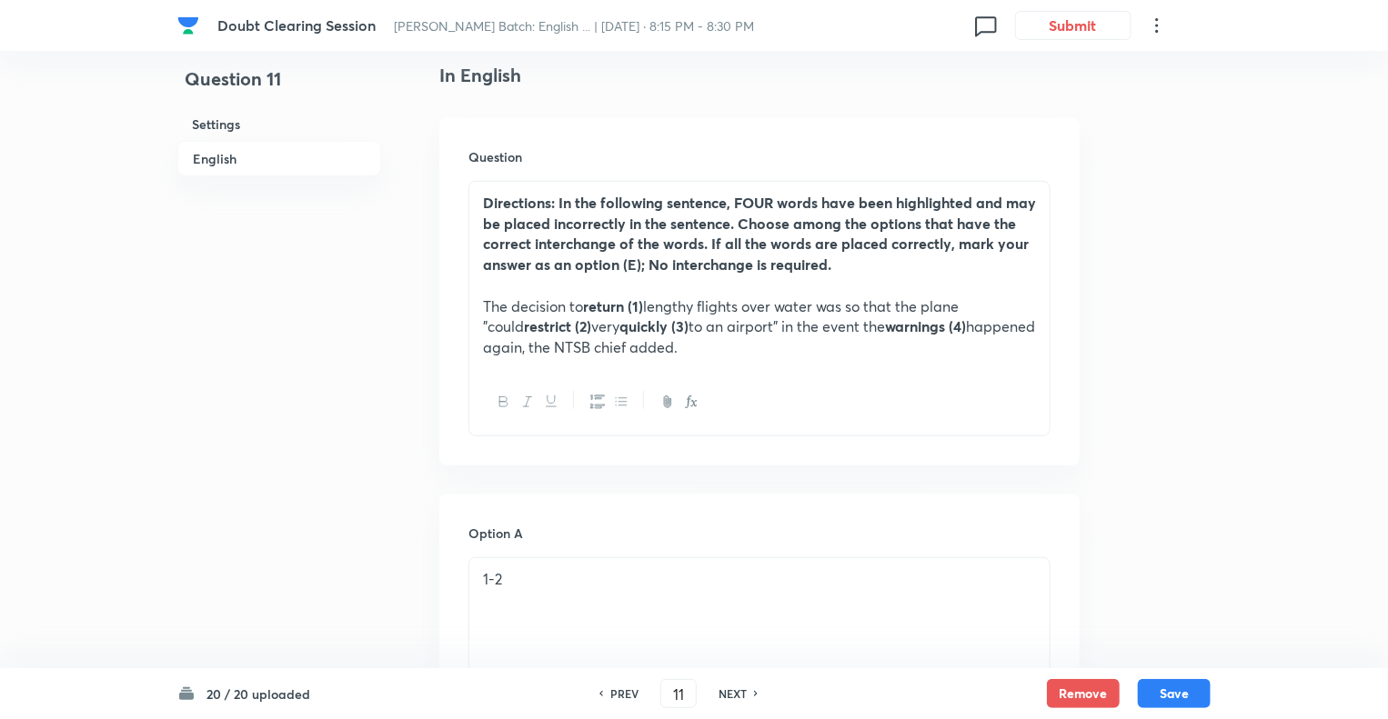
click at [732, 693] on h6 "NEXT" at bounding box center [732, 694] width 28 height 16
type input "12"
checkbox input "false"
checkbox input "true"
click at [732, 693] on h6 "NEXT" at bounding box center [732, 694] width 28 height 16
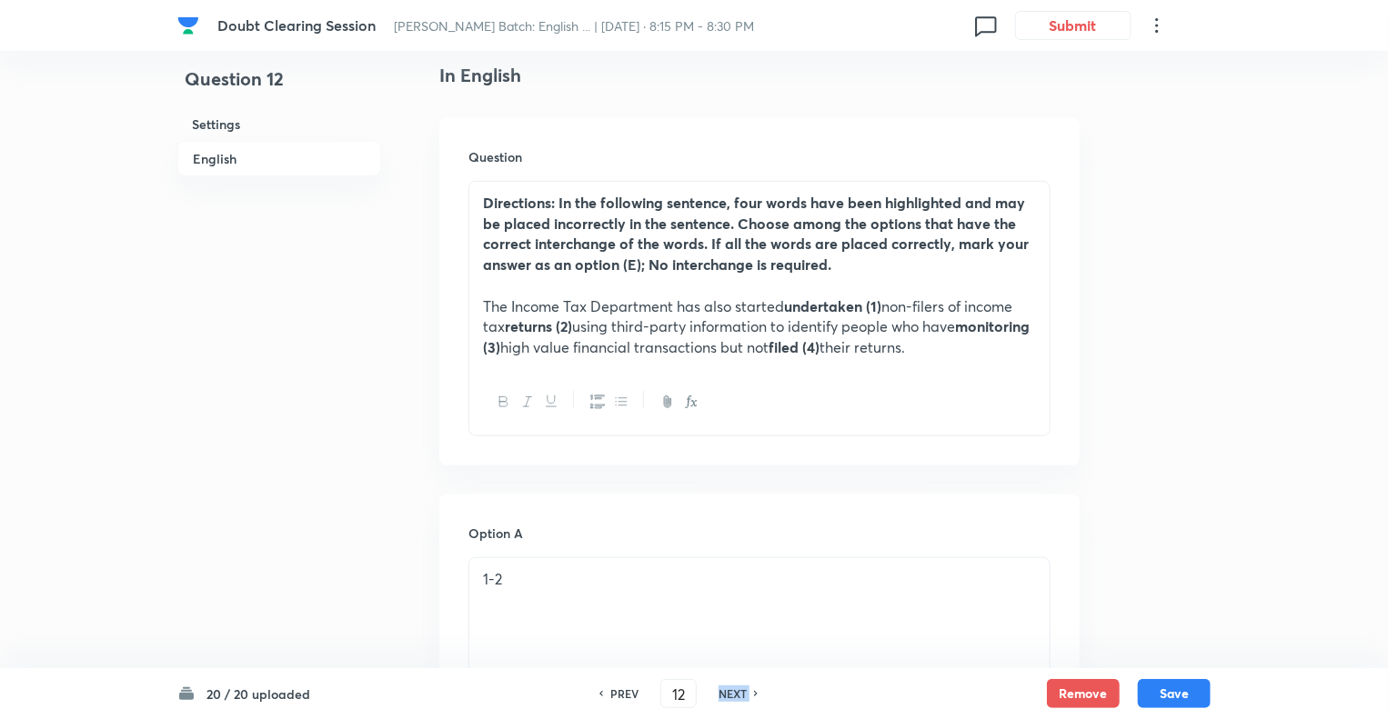
type input "13"
checkbox input "true"
click at [732, 693] on h6 "NEXT" at bounding box center [732, 694] width 28 height 16
type input "14"
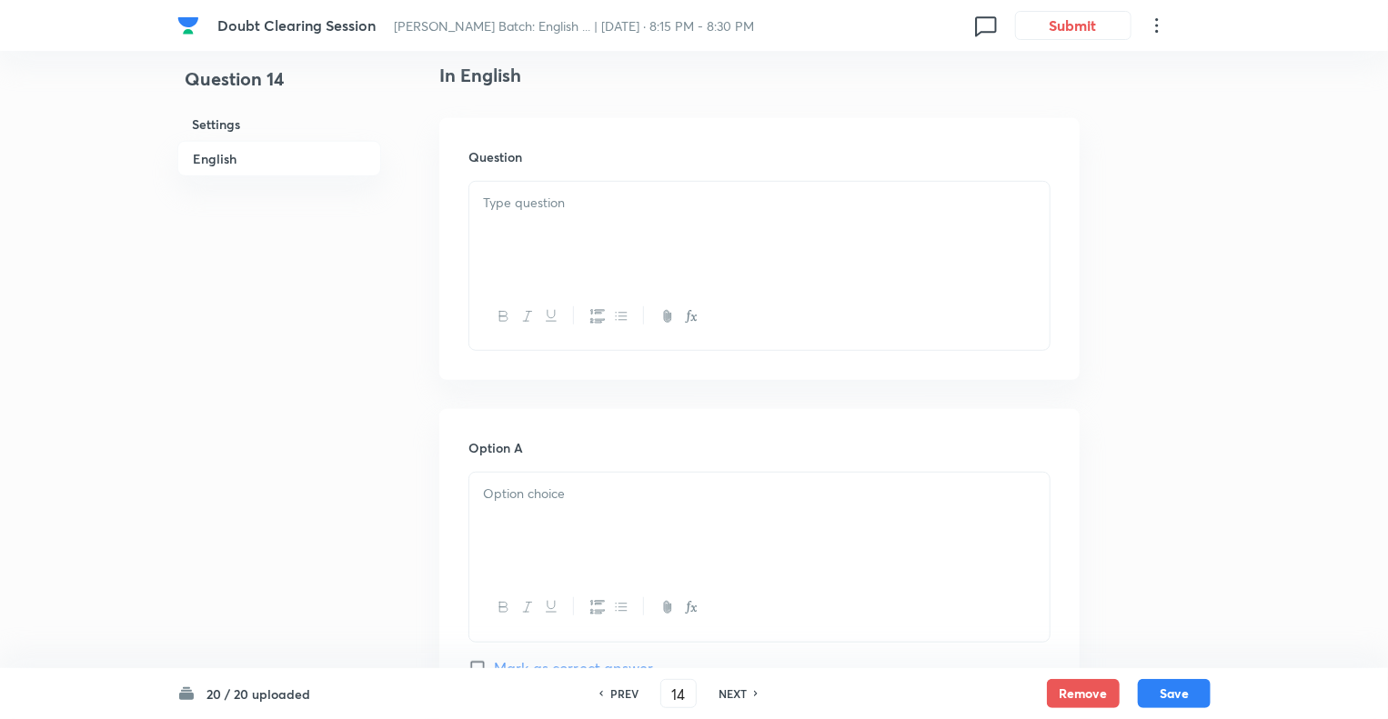
checkbox input "false"
checkbox input "true"
click at [732, 693] on h6 "NEXT" at bounding box center [732, 694] width 28 height 16
type input "15"
checkbox input "false"
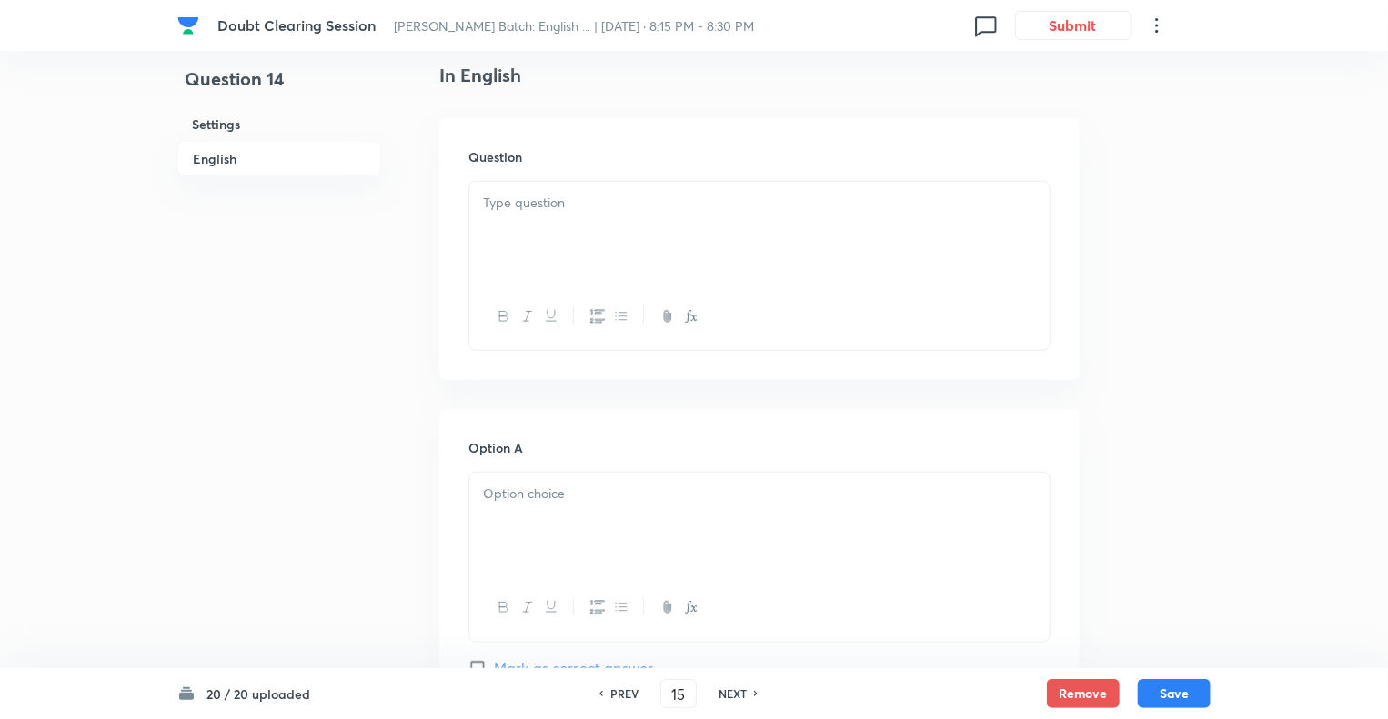
checkbox input "true"
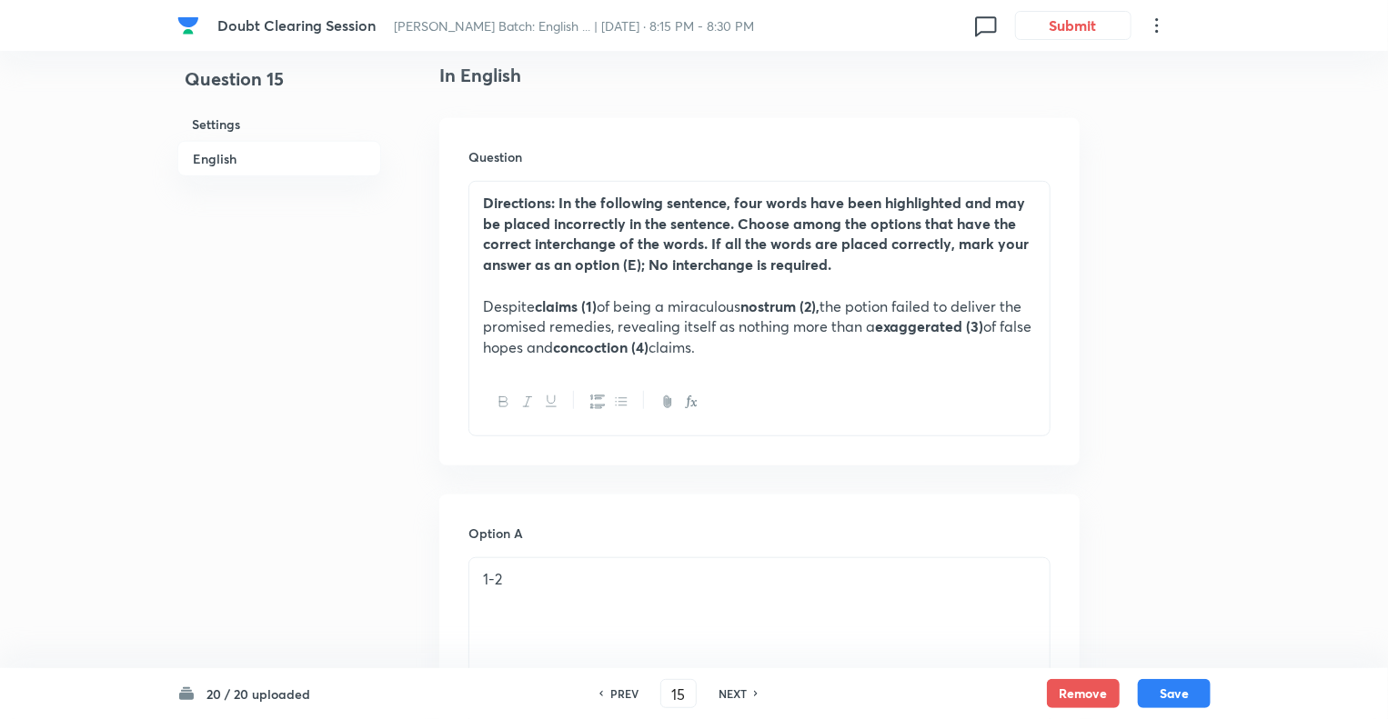
click at [732, 693] on h6 "NEXT" at bounding box center [732, 694] width 28 height 16
type input "16"
click at [732, 693] on h6 "NEXT" at bounding box center [732, 694] width 28 height 16
checkbox input "true"
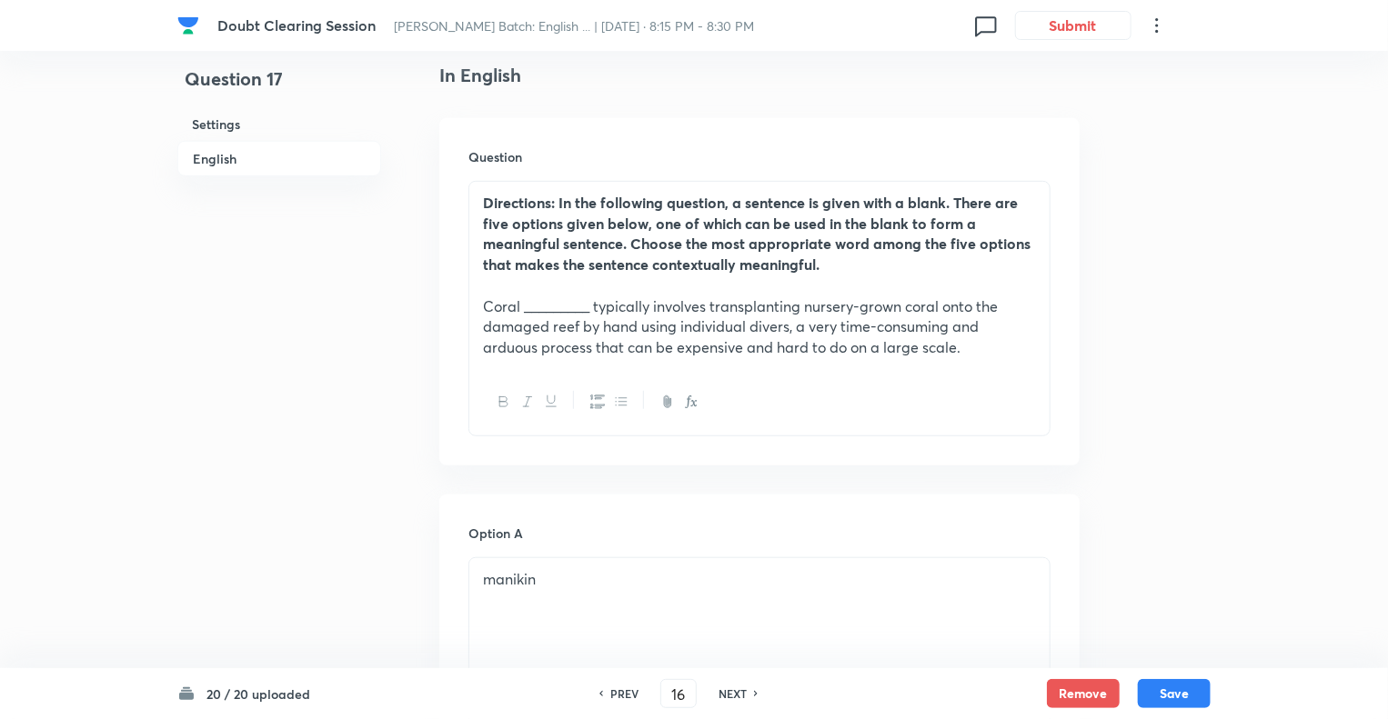
type input "17"
checkbox input "false"
checkbox input "true"
click at [732, 693] on h6 "NEXT" at bounding box center [732, 694] width 28 height 16
type input "18"
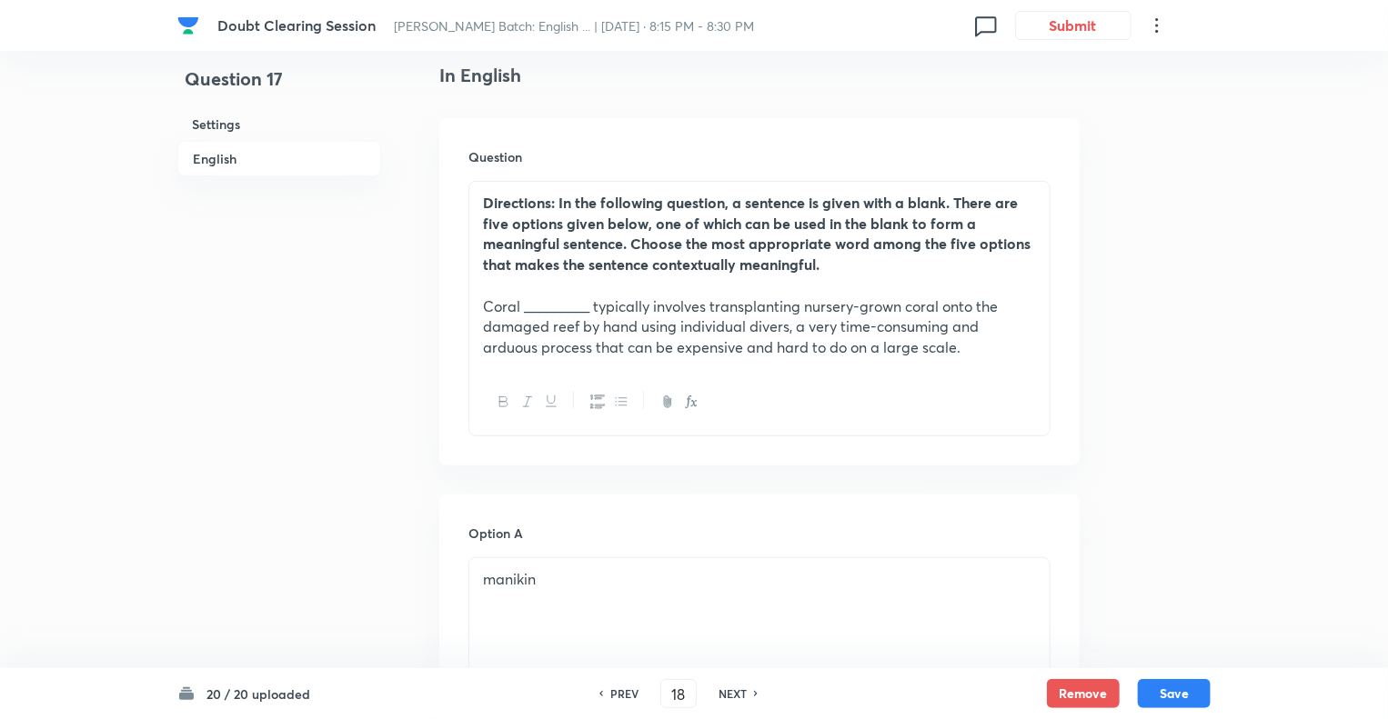
checkbox input "false"
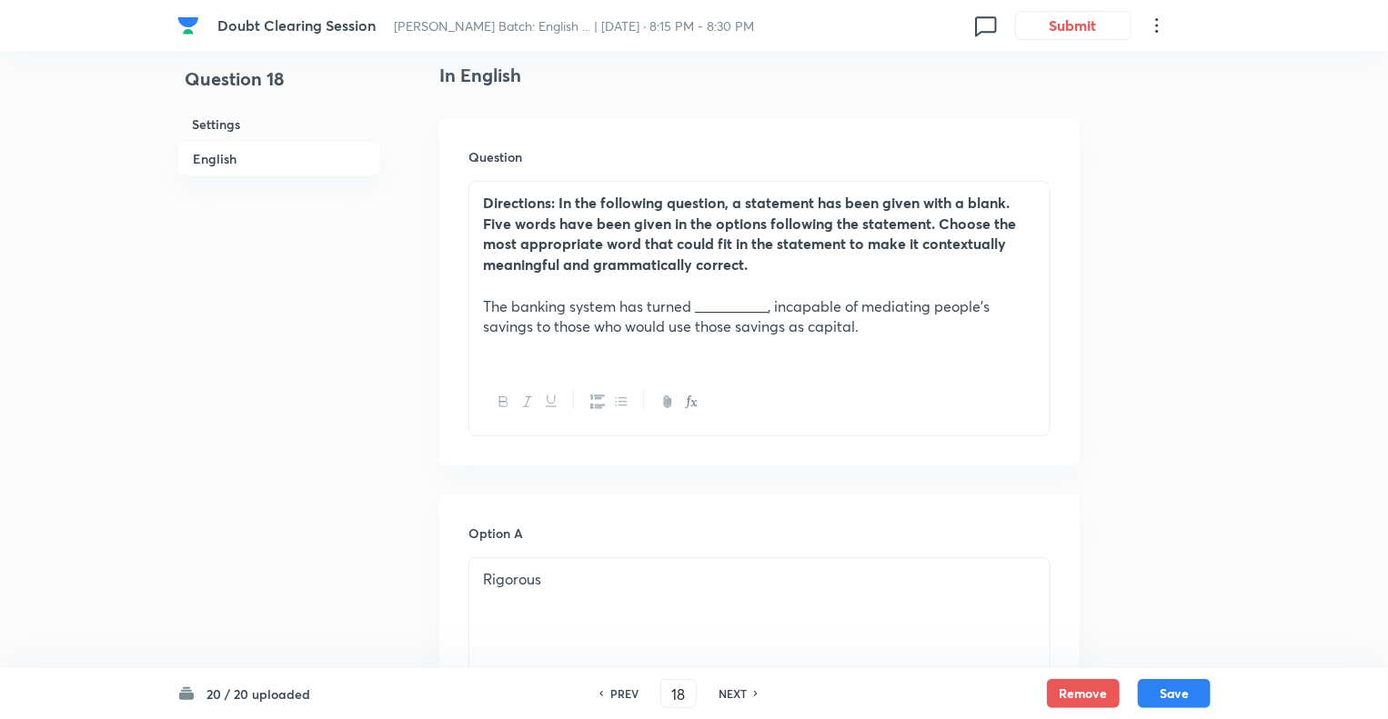
checkbox input "true"
click at [732, 693] on h6 "NEXT" at bounding box center [732, 694] width 28 height 16
type input "19"
checkbox input "false"
checkbox input "true"
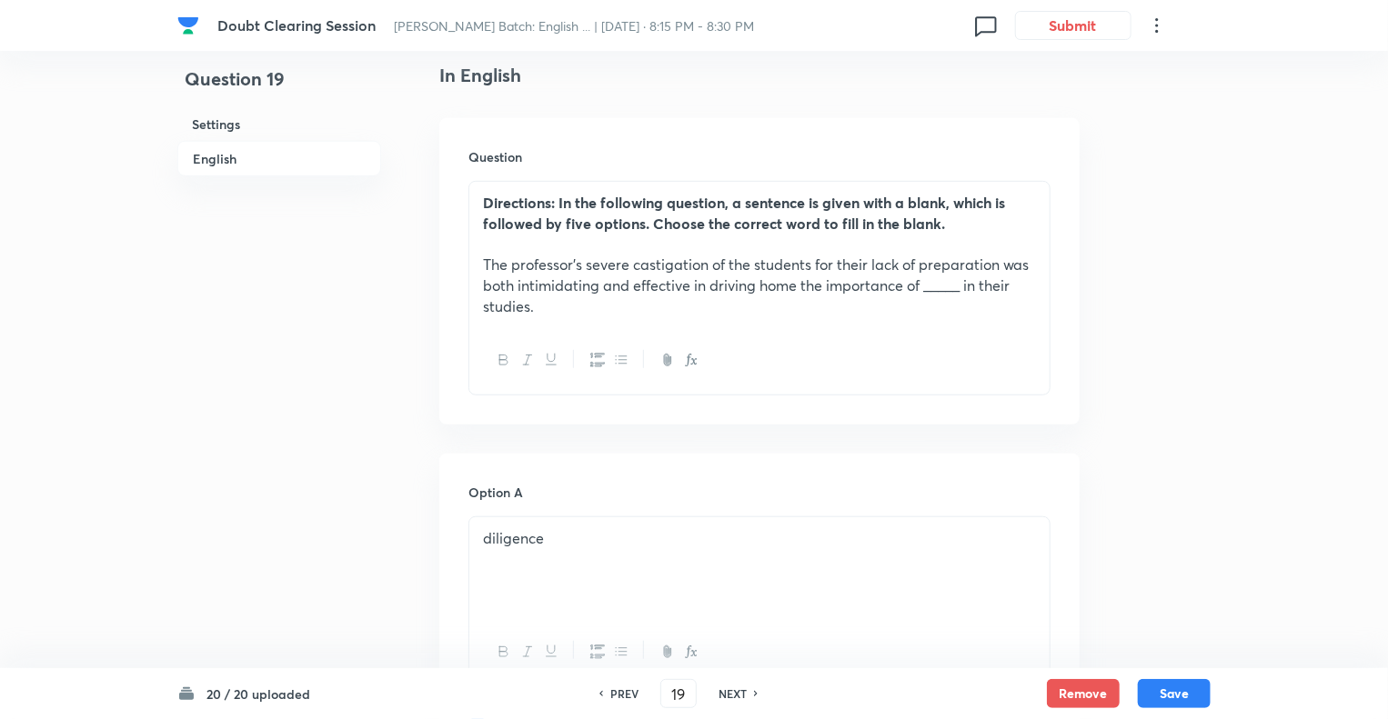
click at [732, 693] on h6 "NEXT" at bounding box center [732, 694] width 28 height 16
type input "20"
checkbox input "false"
checkbox input "true"
click at [732, 693] on h6 "NEXT" at bounding box center [732, 694] width 28 height 16
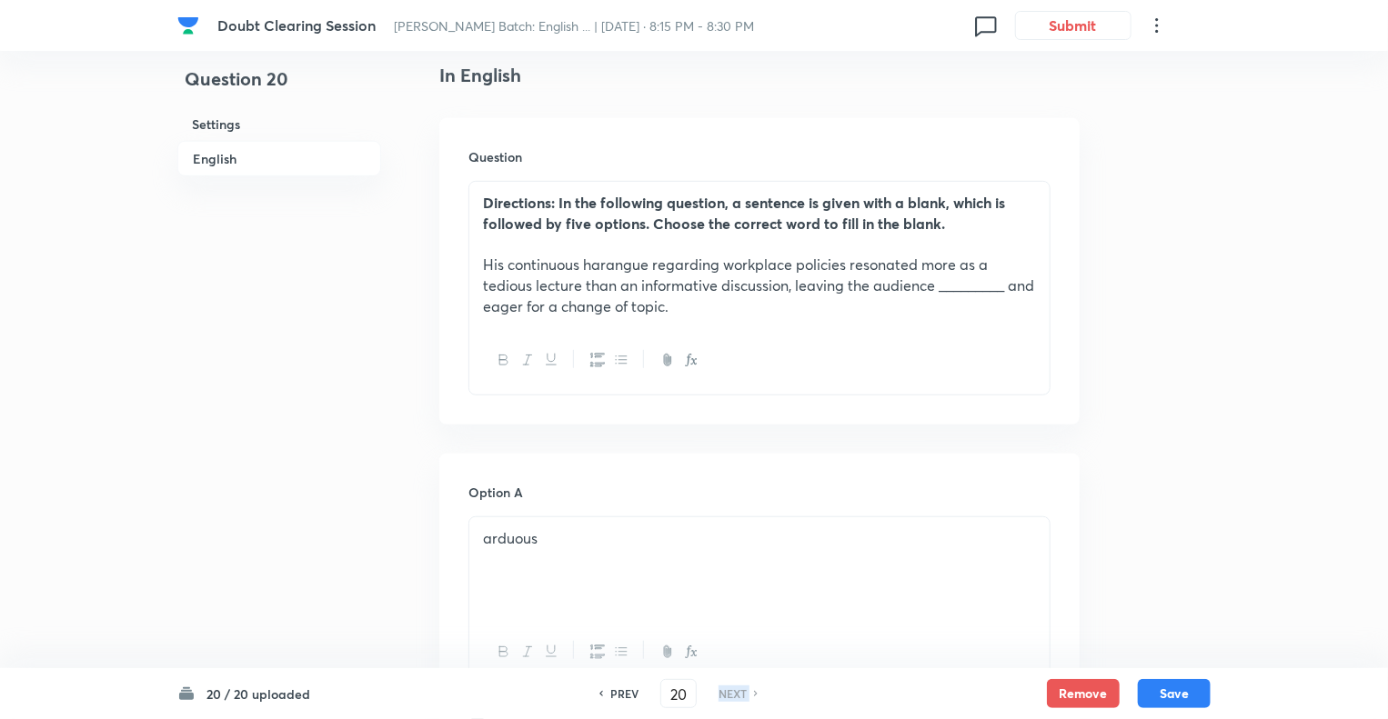
click at [732, 693] on h6 "NEXT" at bounding box center [732, 694] width 28 height 16
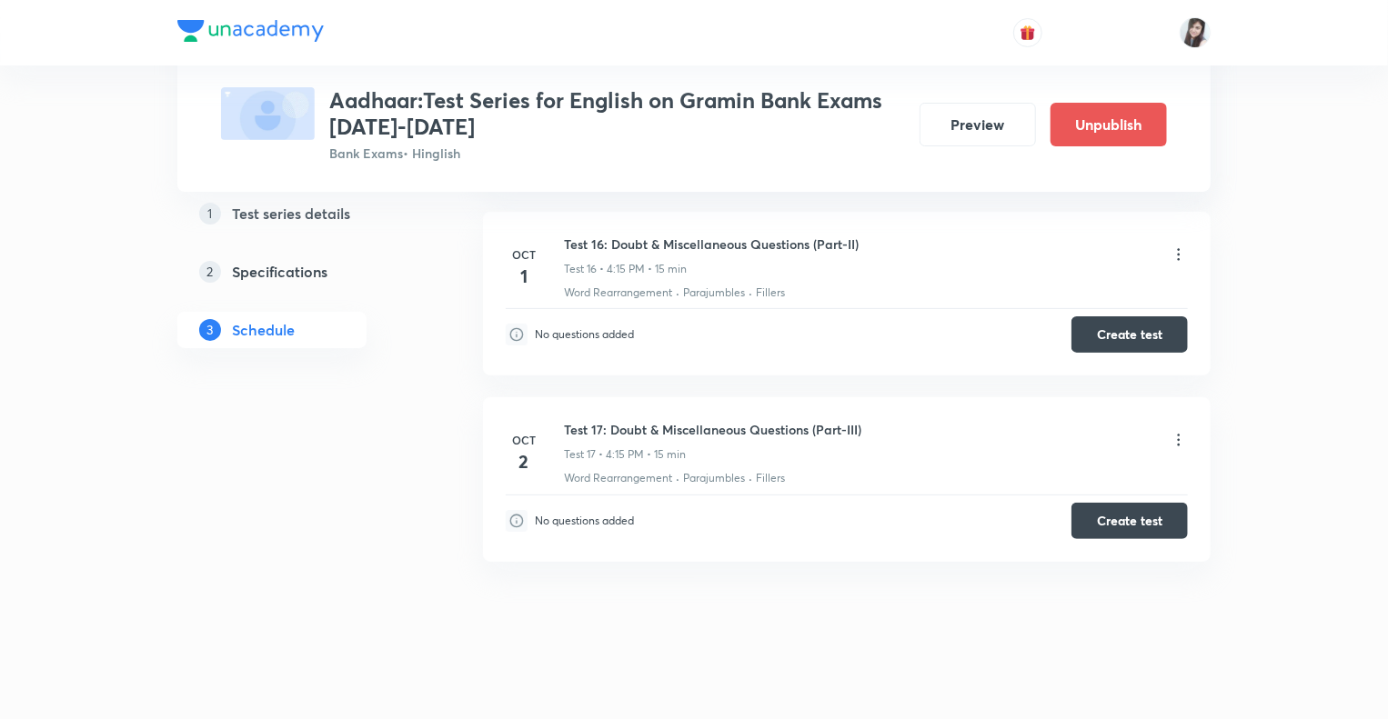
scroll to position [3550, 0]
